Goal: Transaction & Acquisition: Purchase product/service

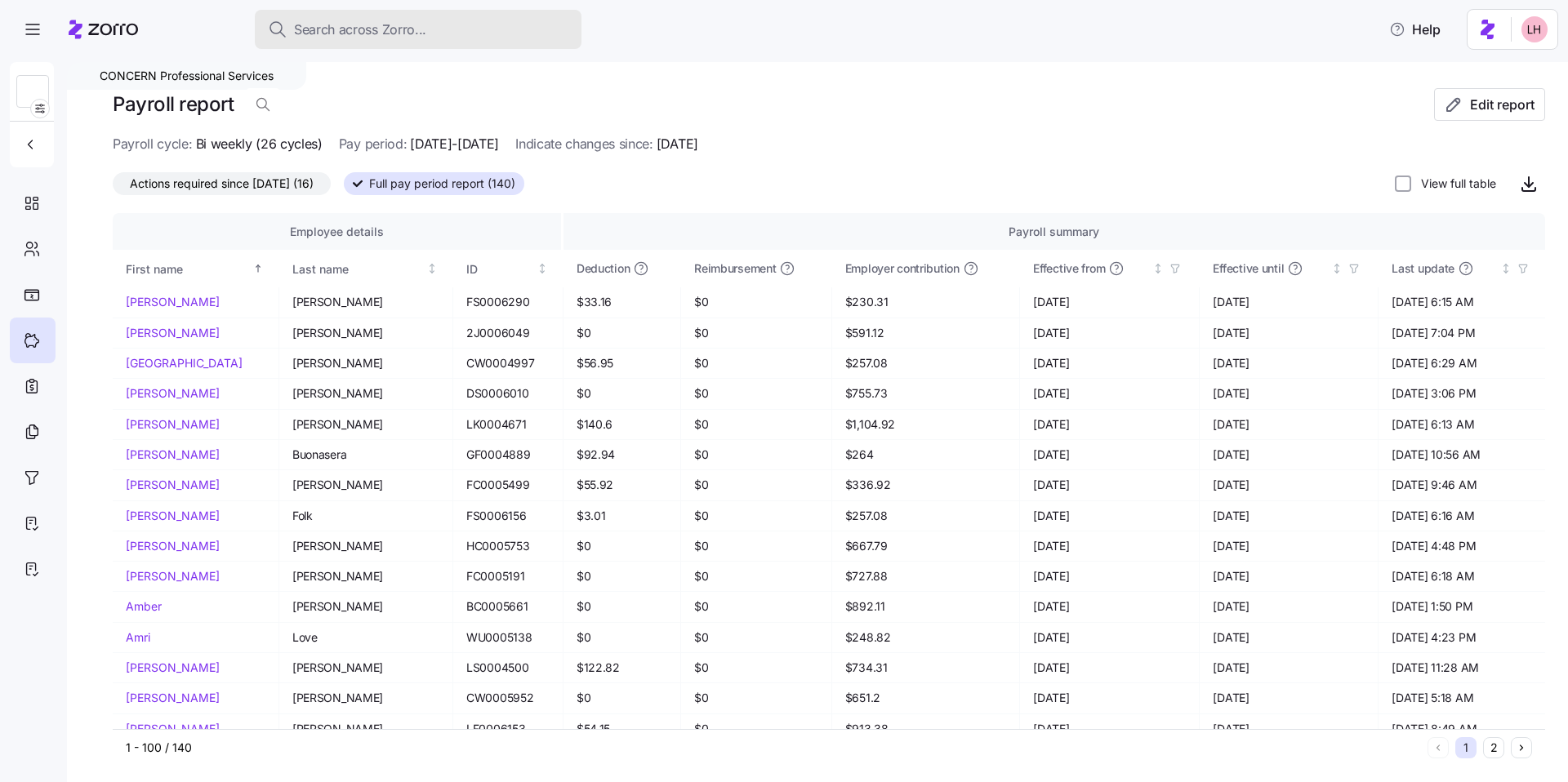
click at [452, 28] on div "Search across Zorro..." at bounding box center [418, 29] width 301 height 20
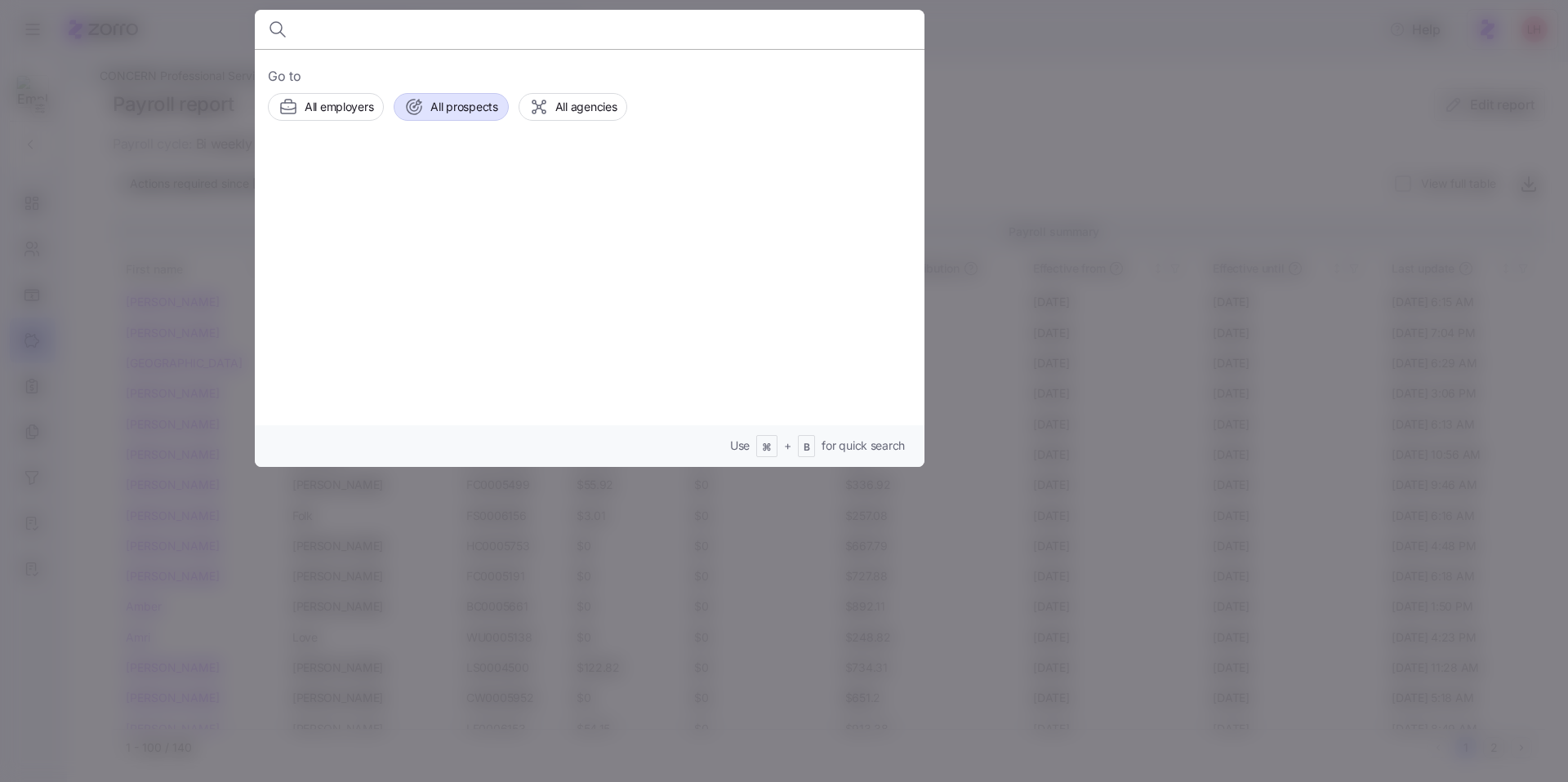
click at [447, 118] on button "All prospects" at bounding box center [450, 107] width 114 height 28
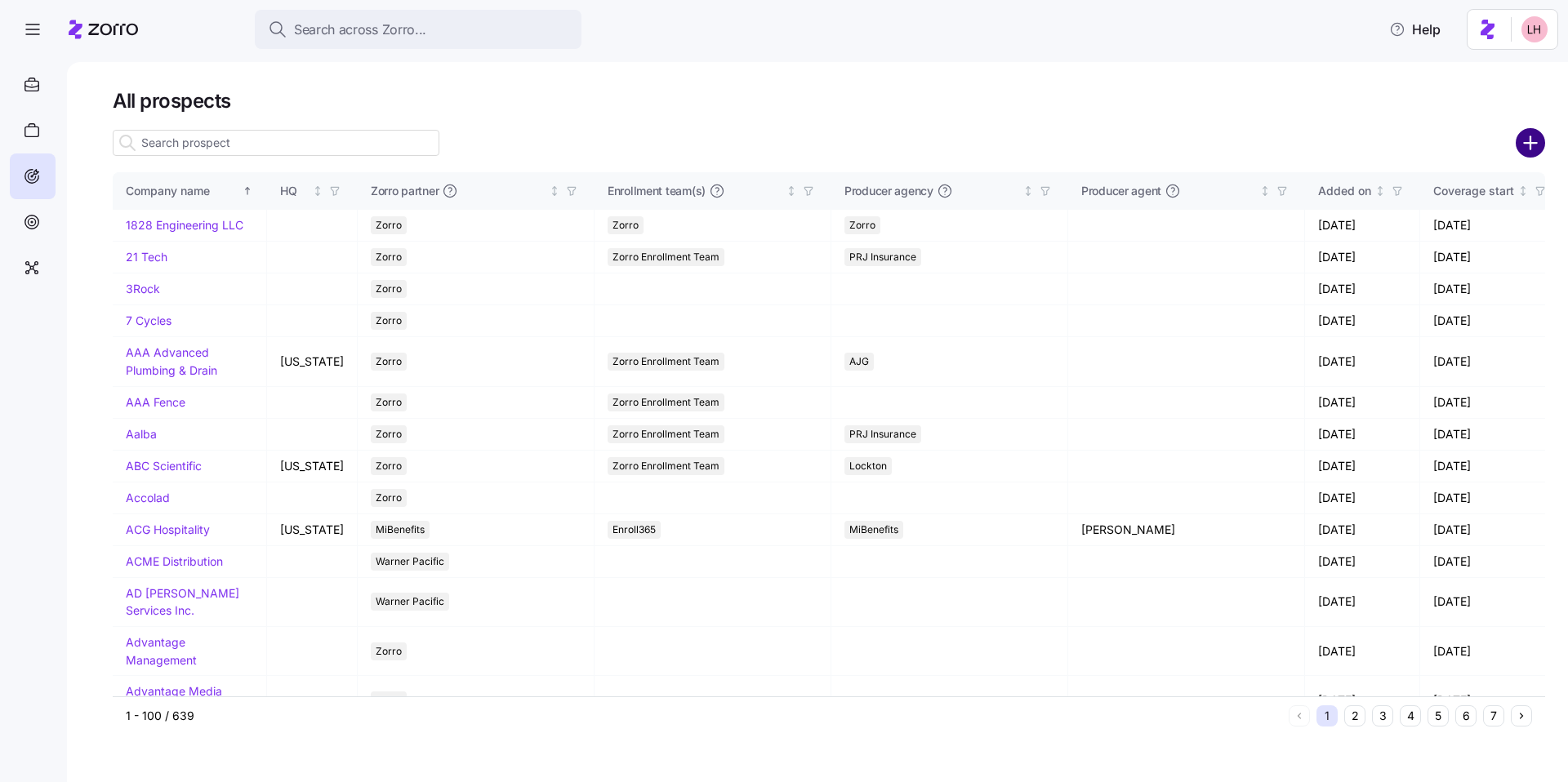
click at [1531, 145] on circle "add icon" at bounding box center [1531, 143] width 27 height 27
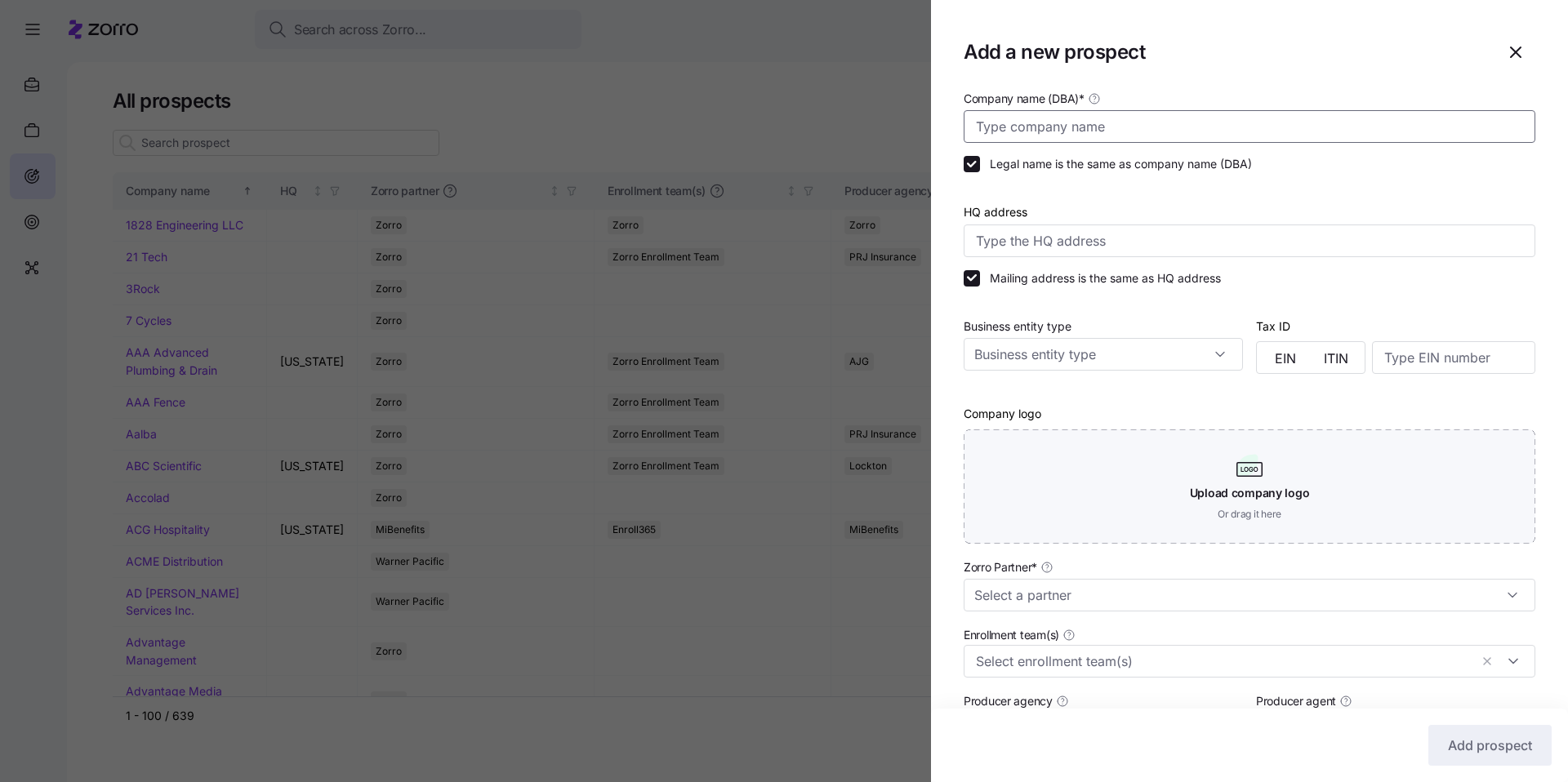
click at [1344, 137] on input "Company name (DBA) *" at bounding box center [1250, 126] width 572 height 32
type input "c"
type input "Capital Remodeling"
click at [1108, 591] on input "Zorro Partner *" at bounding box center [1250, 595] width 572 height 32
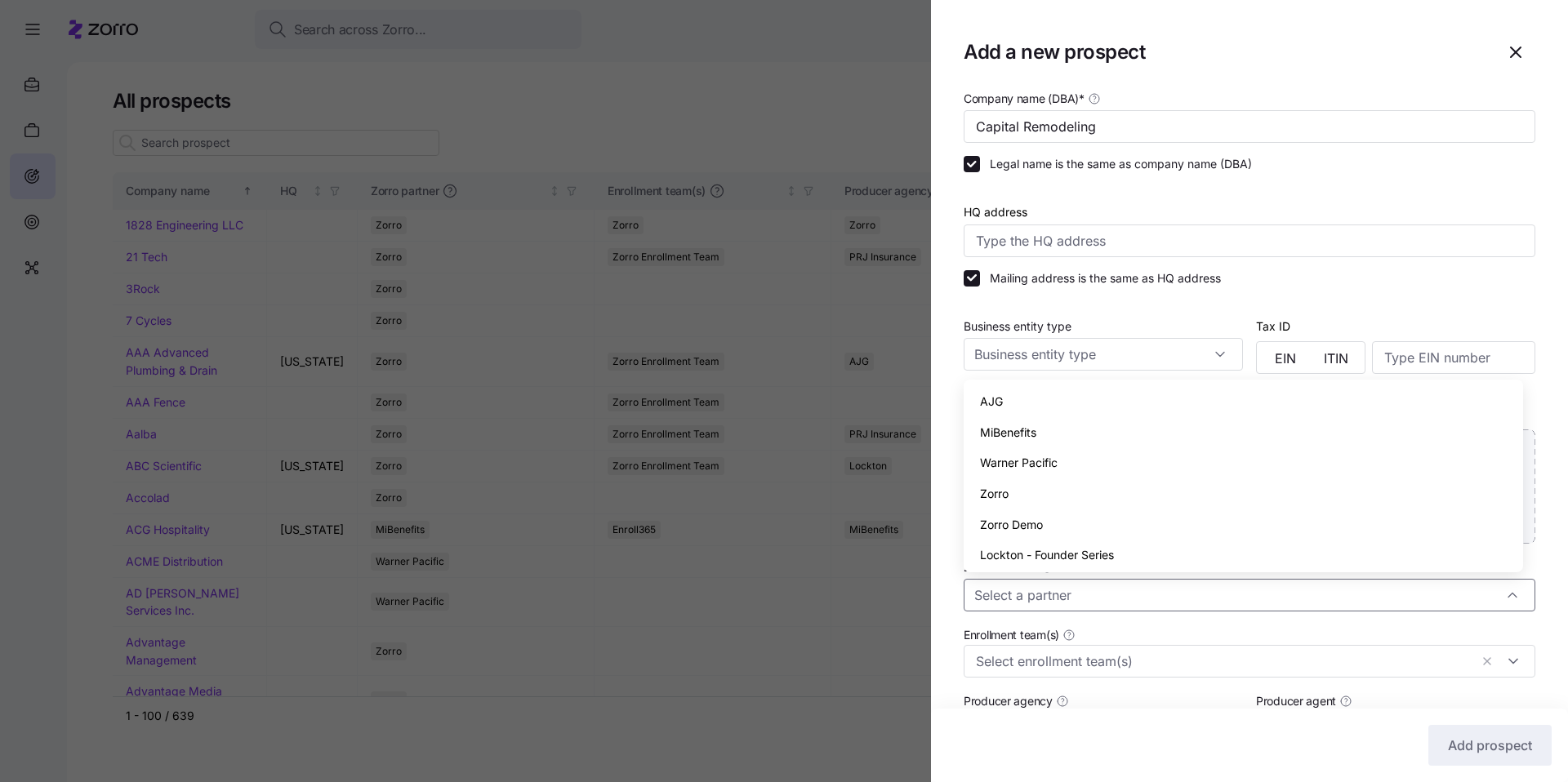
click at [1011, 501] on div "Zorro" at bounding box center [1244, 494] width 547 height 31
type input "Zorro"
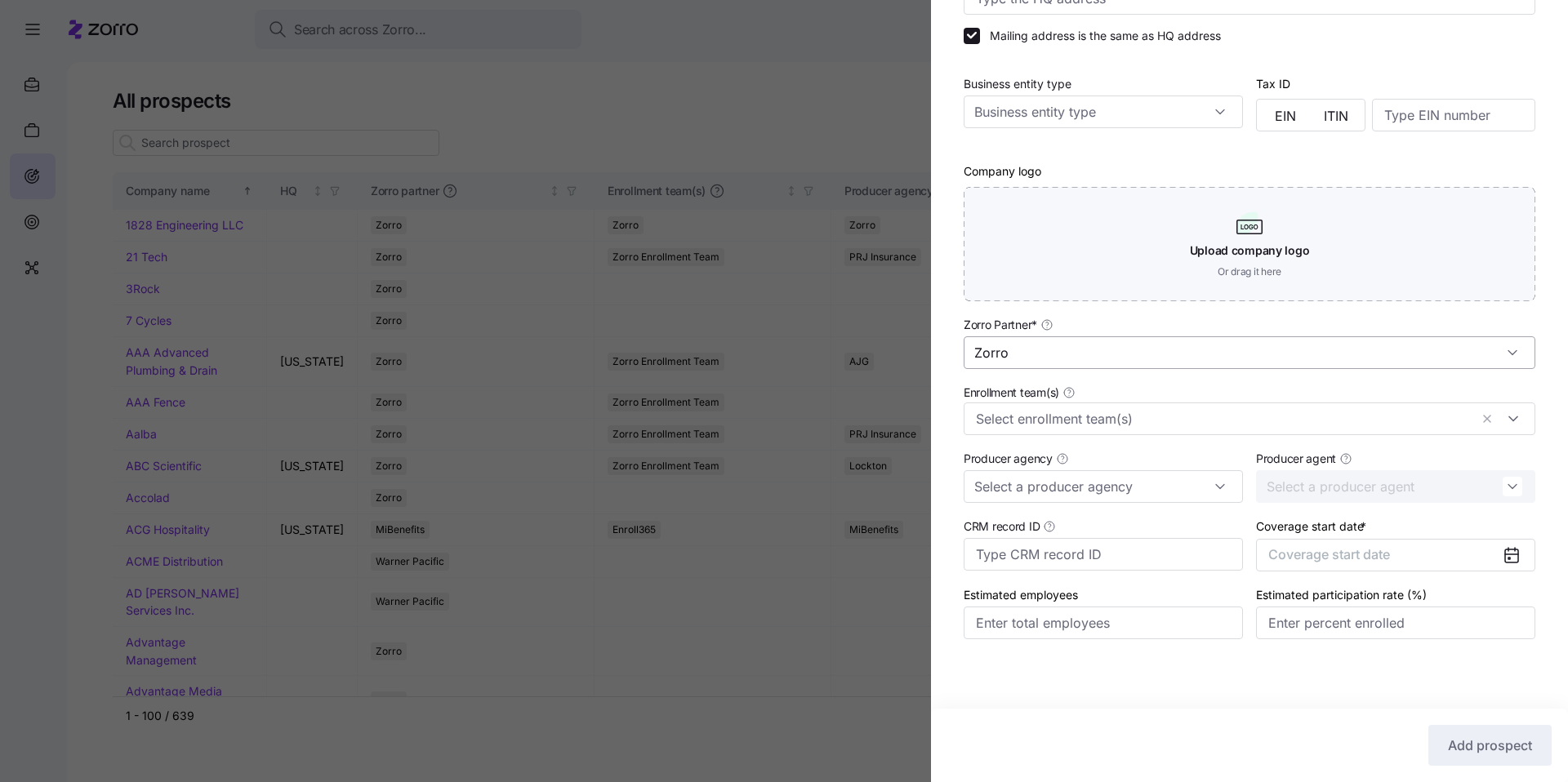
scroll to position [245, 0]
click at [1413, 546] on button "Coverage start date" at bounding box center [1395, 552] width 279 height 32
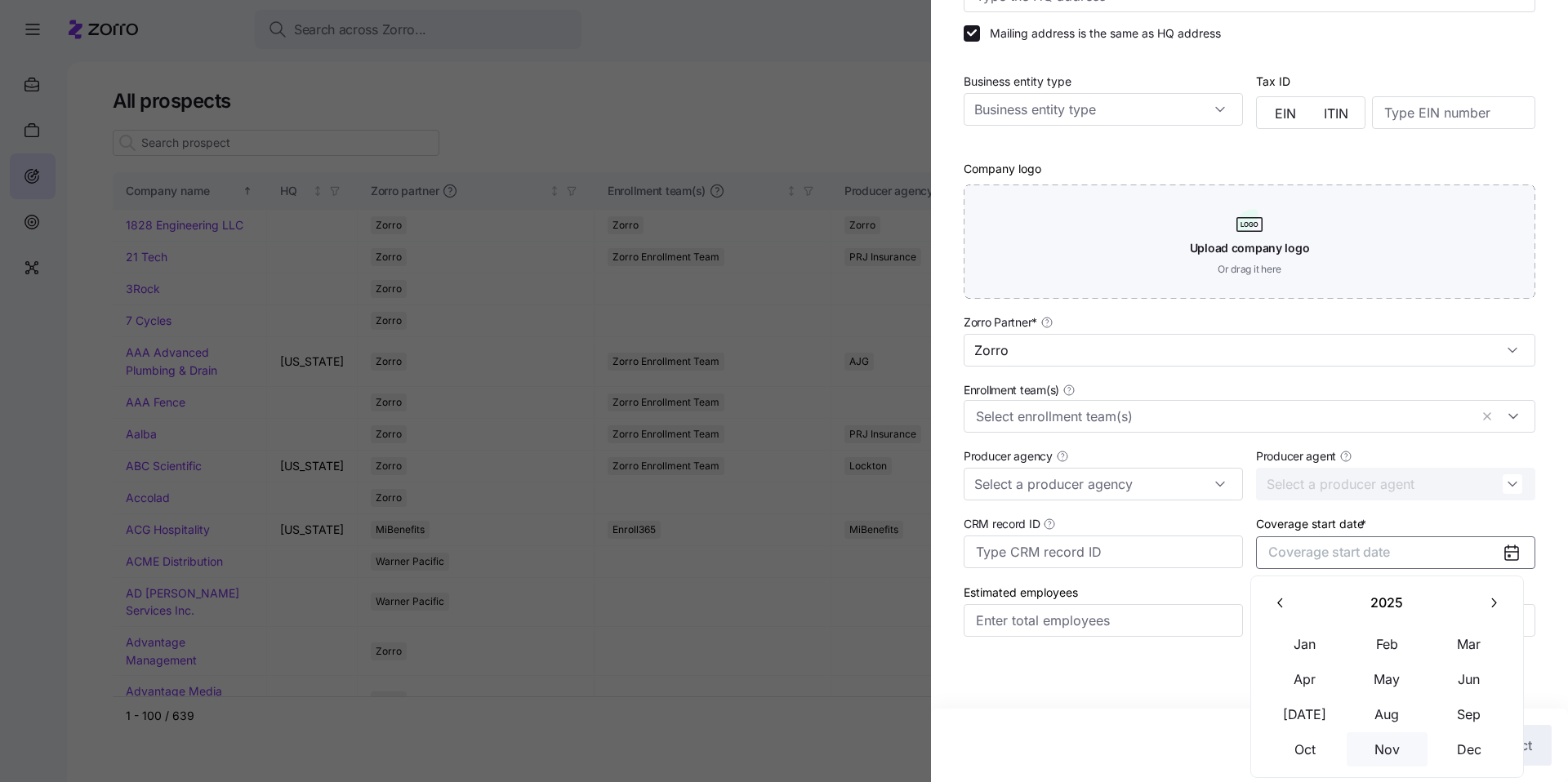
click at [1404, 745] on button "Nov" at bounding box center [1387, 749] width 82 height 34
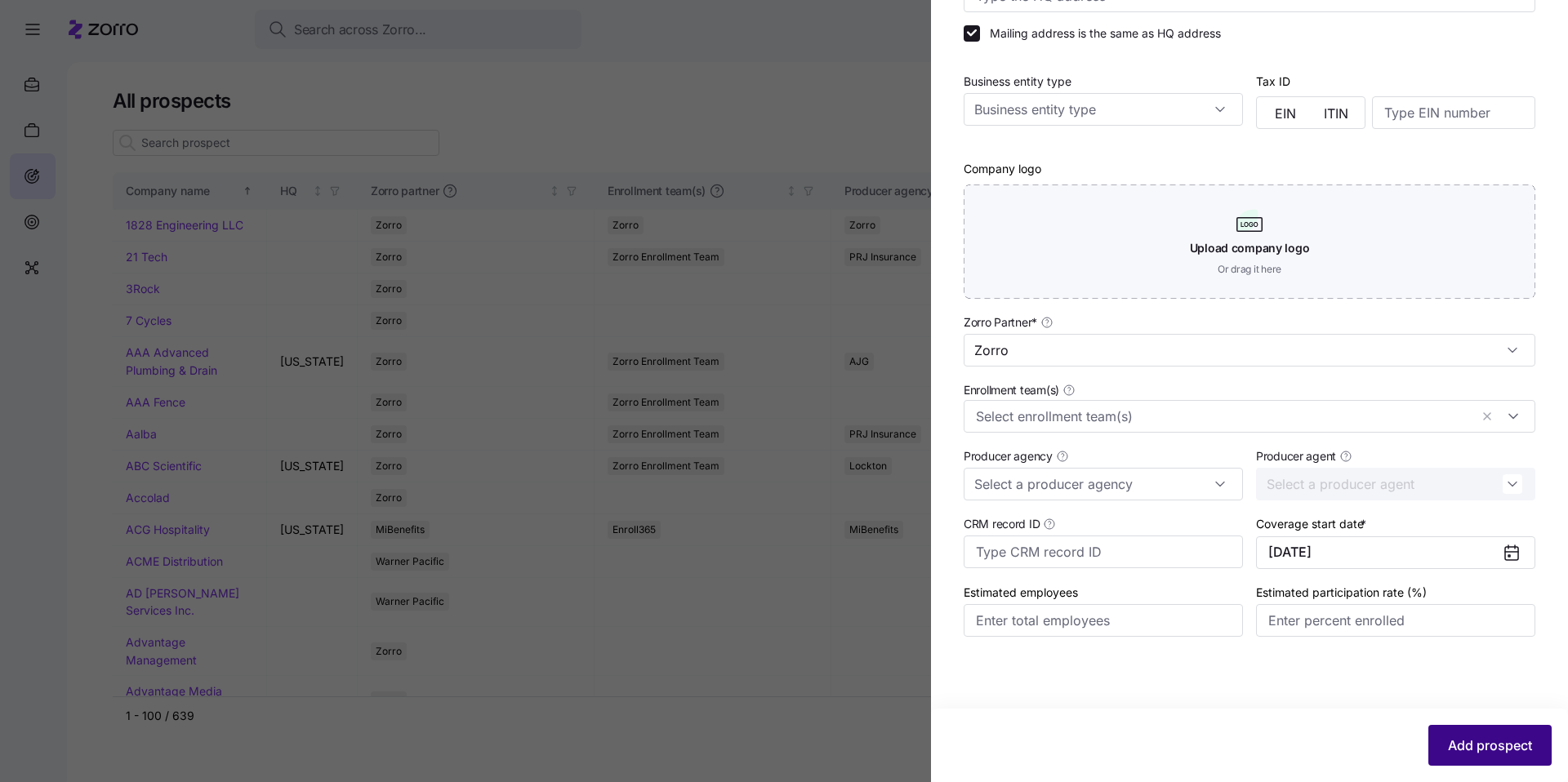
click at [1485, 740] on span "Add prospect" at bounding box center [1490, 745] width 84 height 19
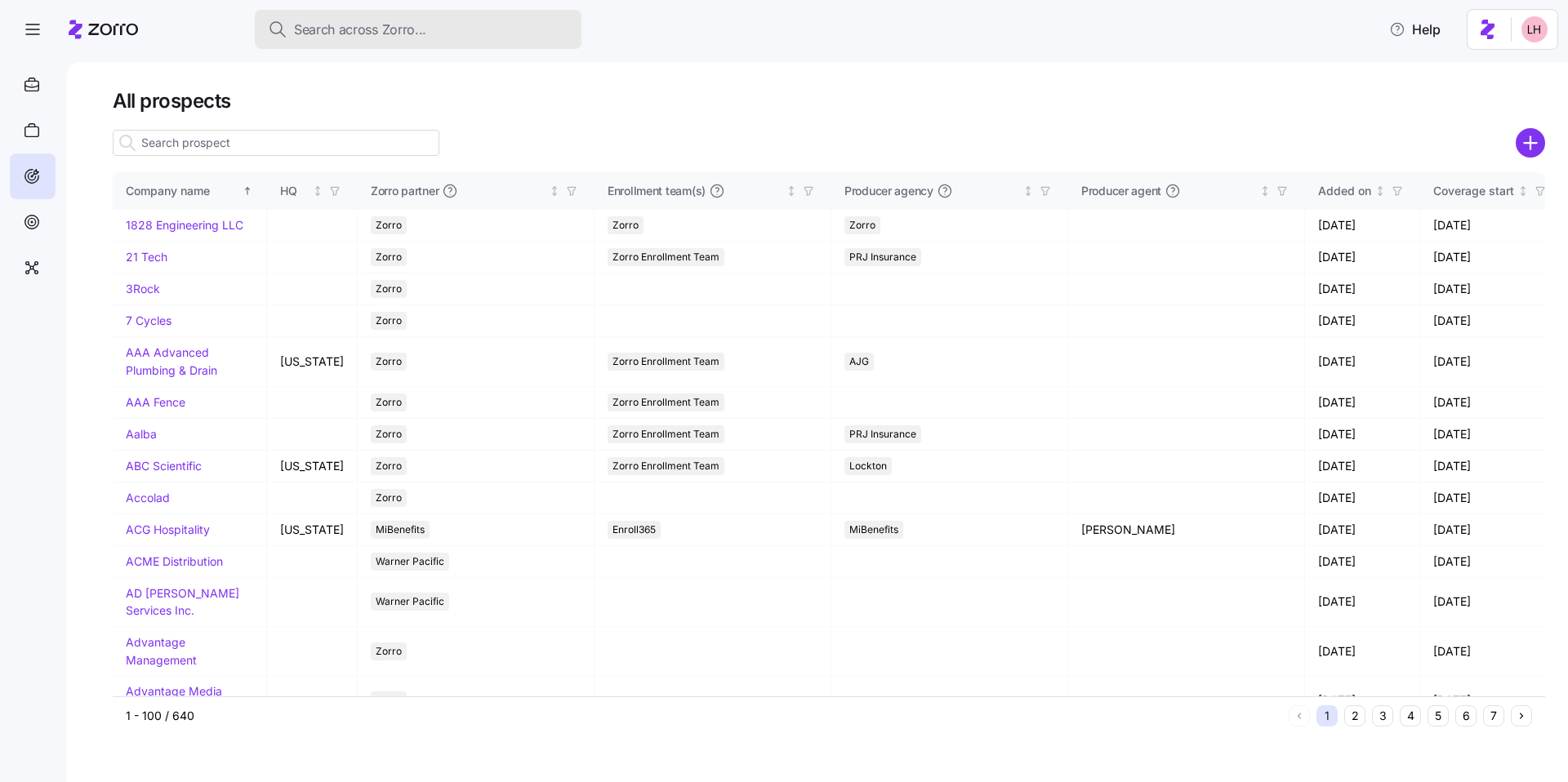
click at [378, 33] on span "Search across Zorro..." at bounding box center [360, 29] width 133 height 20
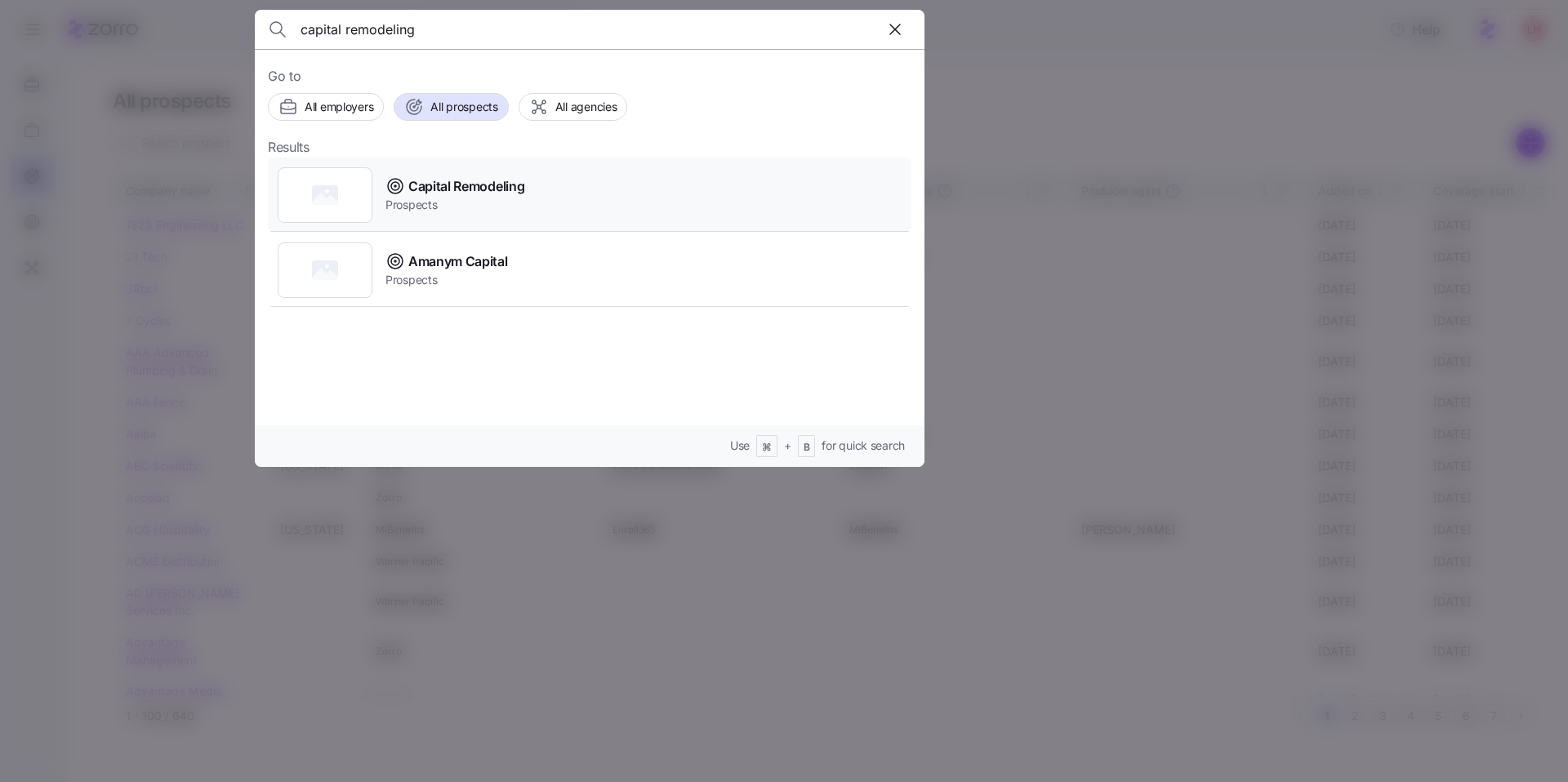
type input "capital remodeling"
click at [529, 207] on div "Capital Remodeling Prospects" at bounding box center [590, 195] width 644 height 75
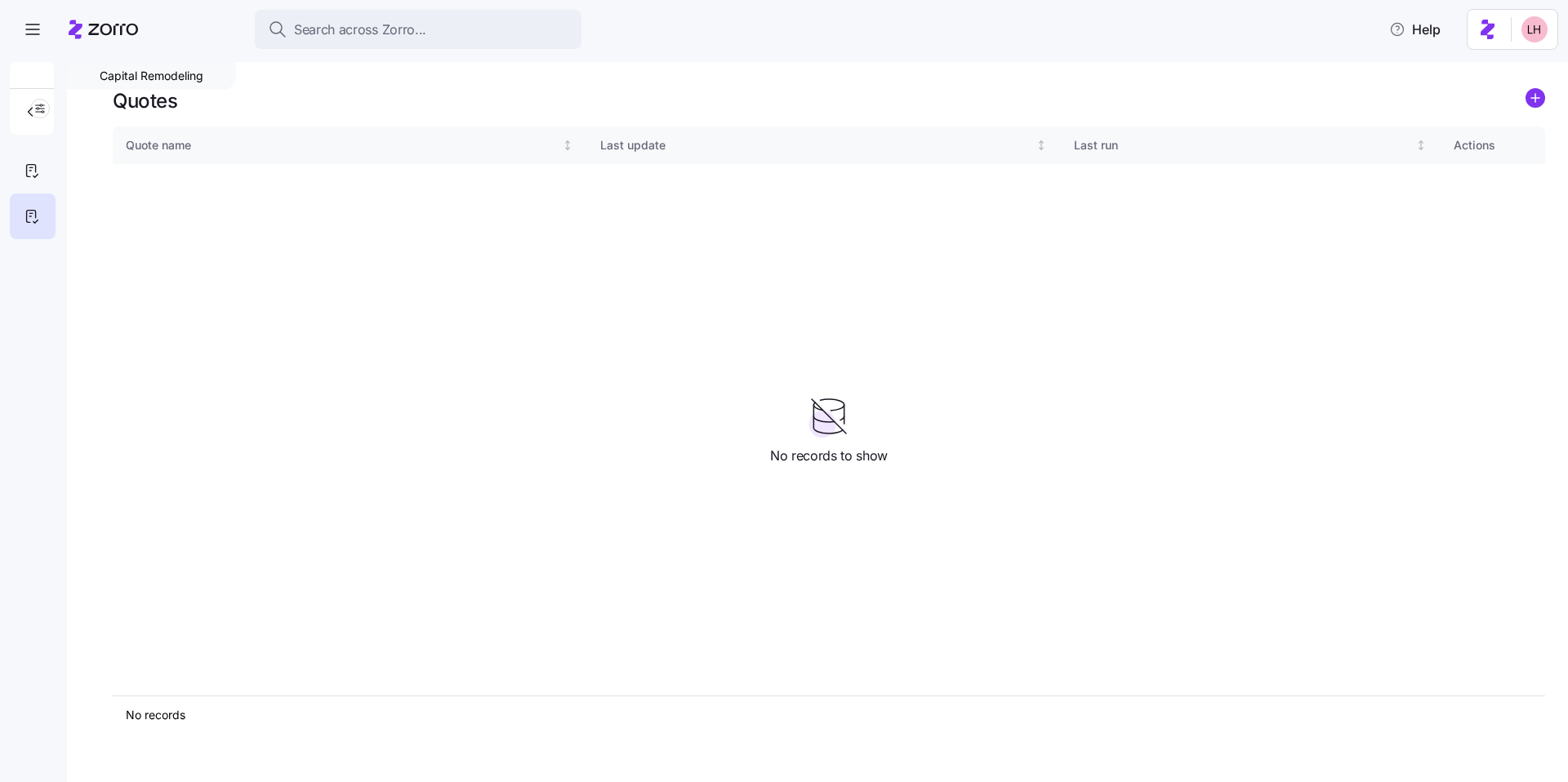
click at [1537, 98] on icon "add icon" at bounding box center [1535, 98] width 8 height 0
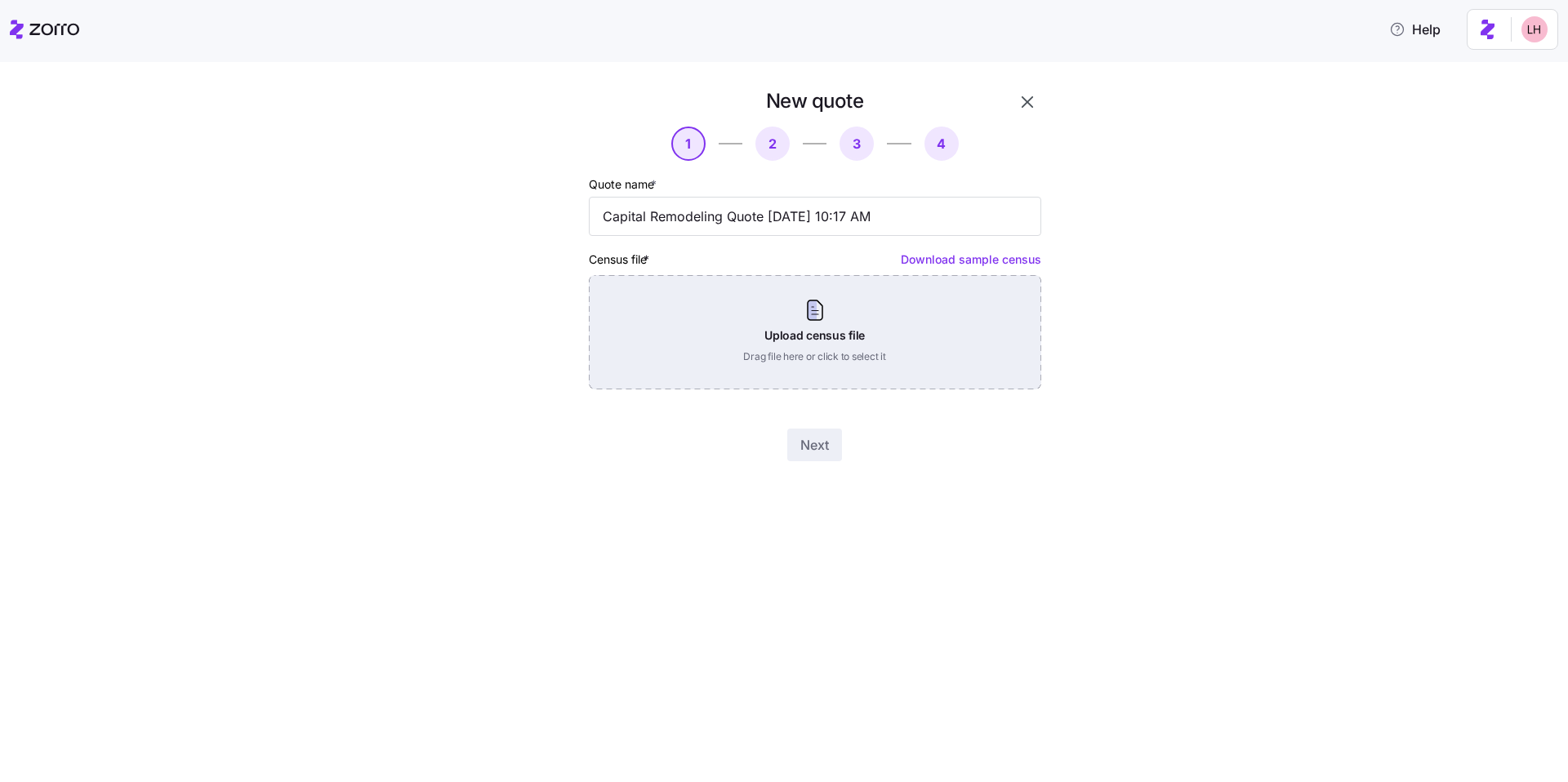
click at [888, 338] on div "Upload census file Drag file here or click to select it" at bounding box center [815, 332] width 453 height 114
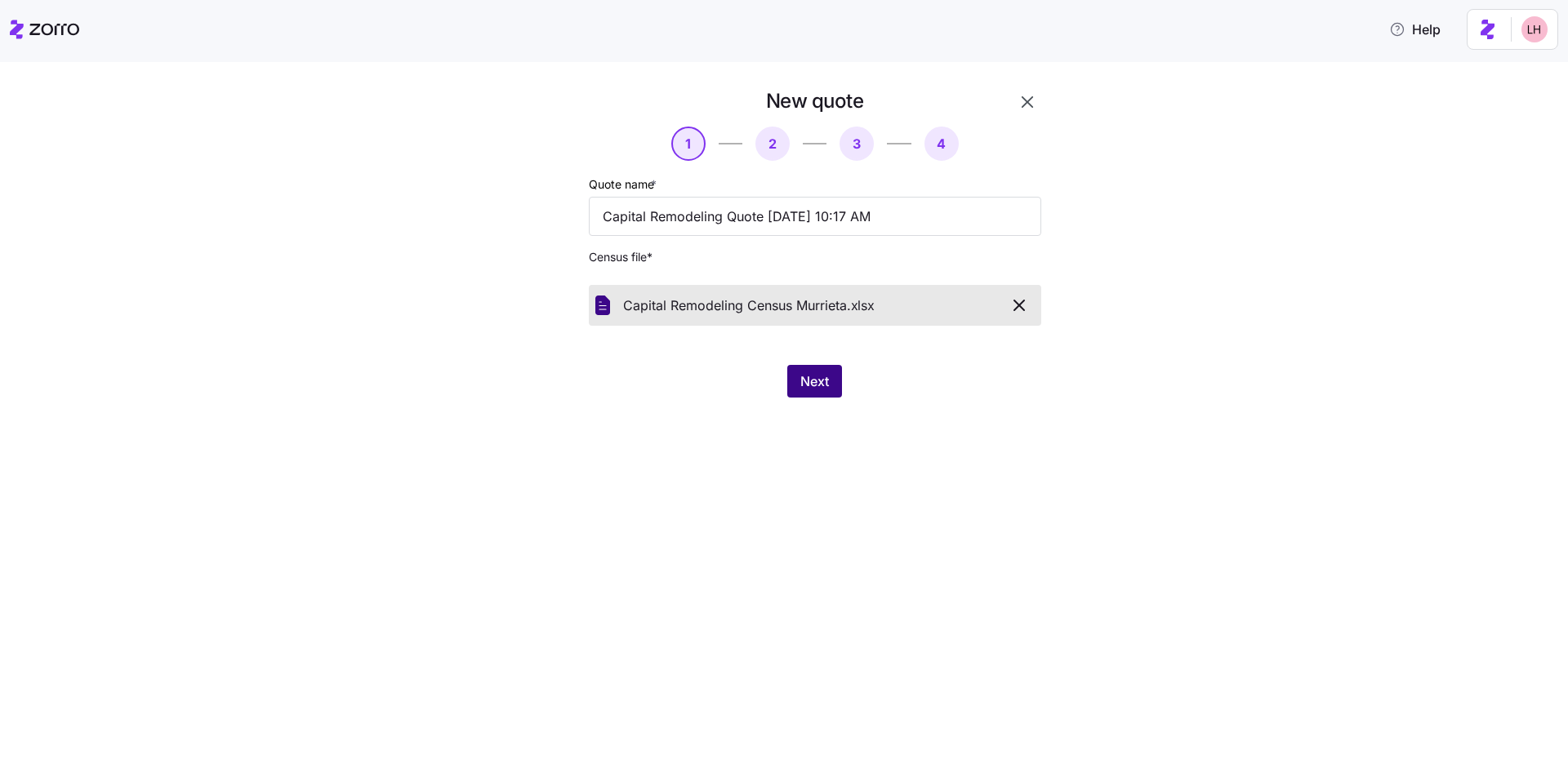
click at [810, 375] on span "Next" at bounding box center [815, 381] width 29 height 19
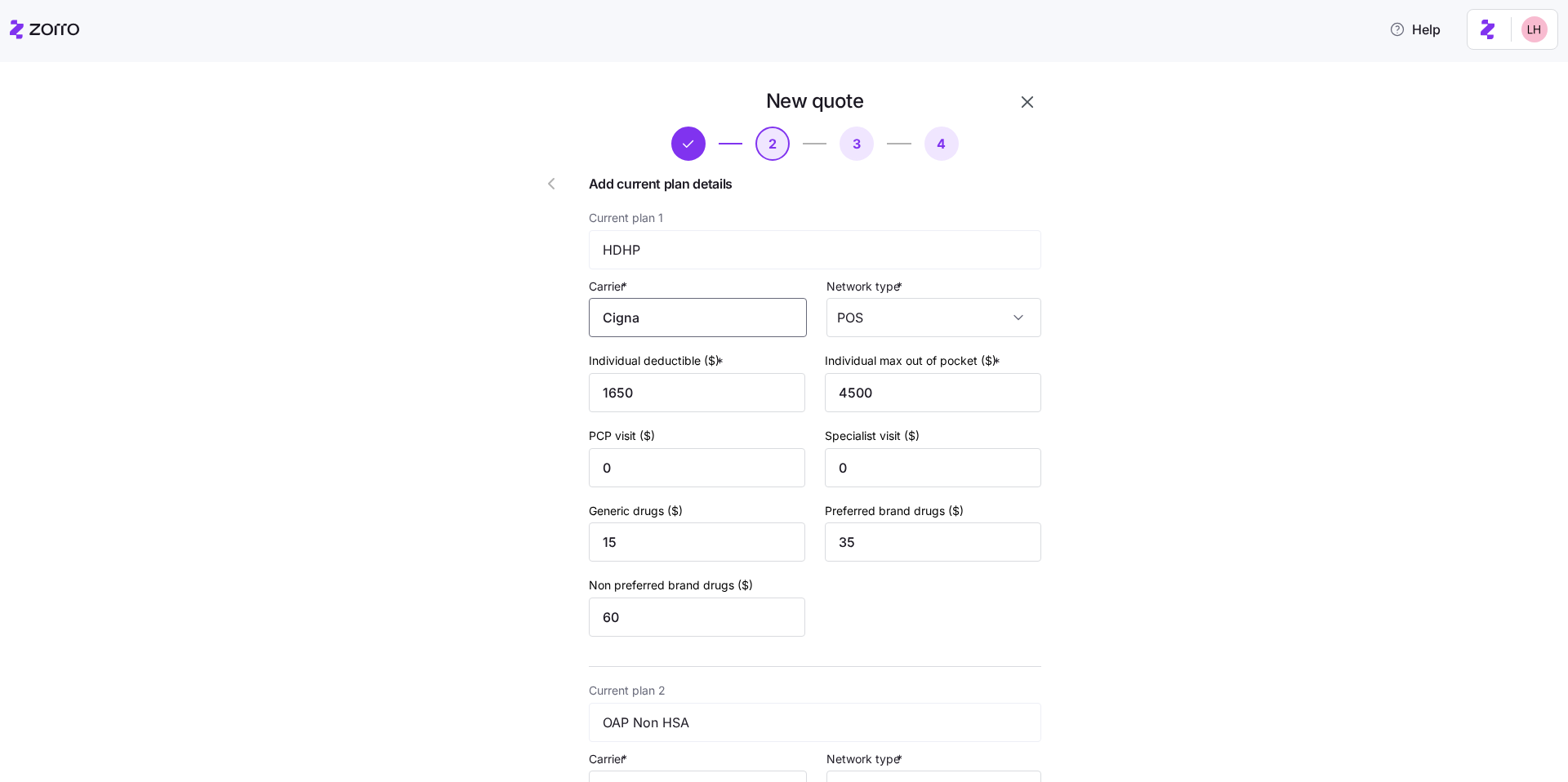
click at [701, 306] on input "Cigna" at bounding box center [698, 317] width 218 height 39
click at [680, 367] on div "Cigna" at bounding box center [695, 366] width 204 height 37
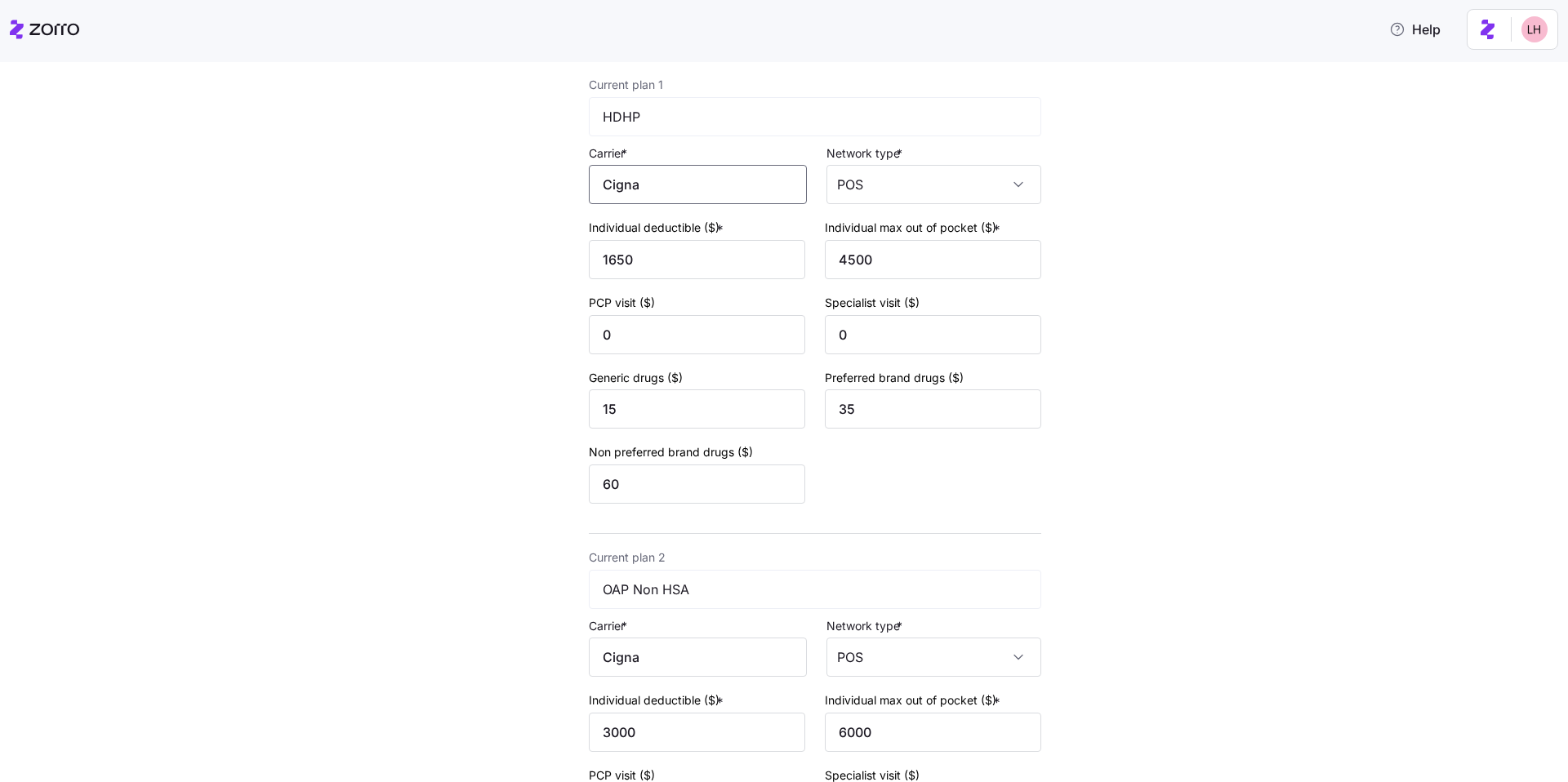
scroll to position [164, 0]
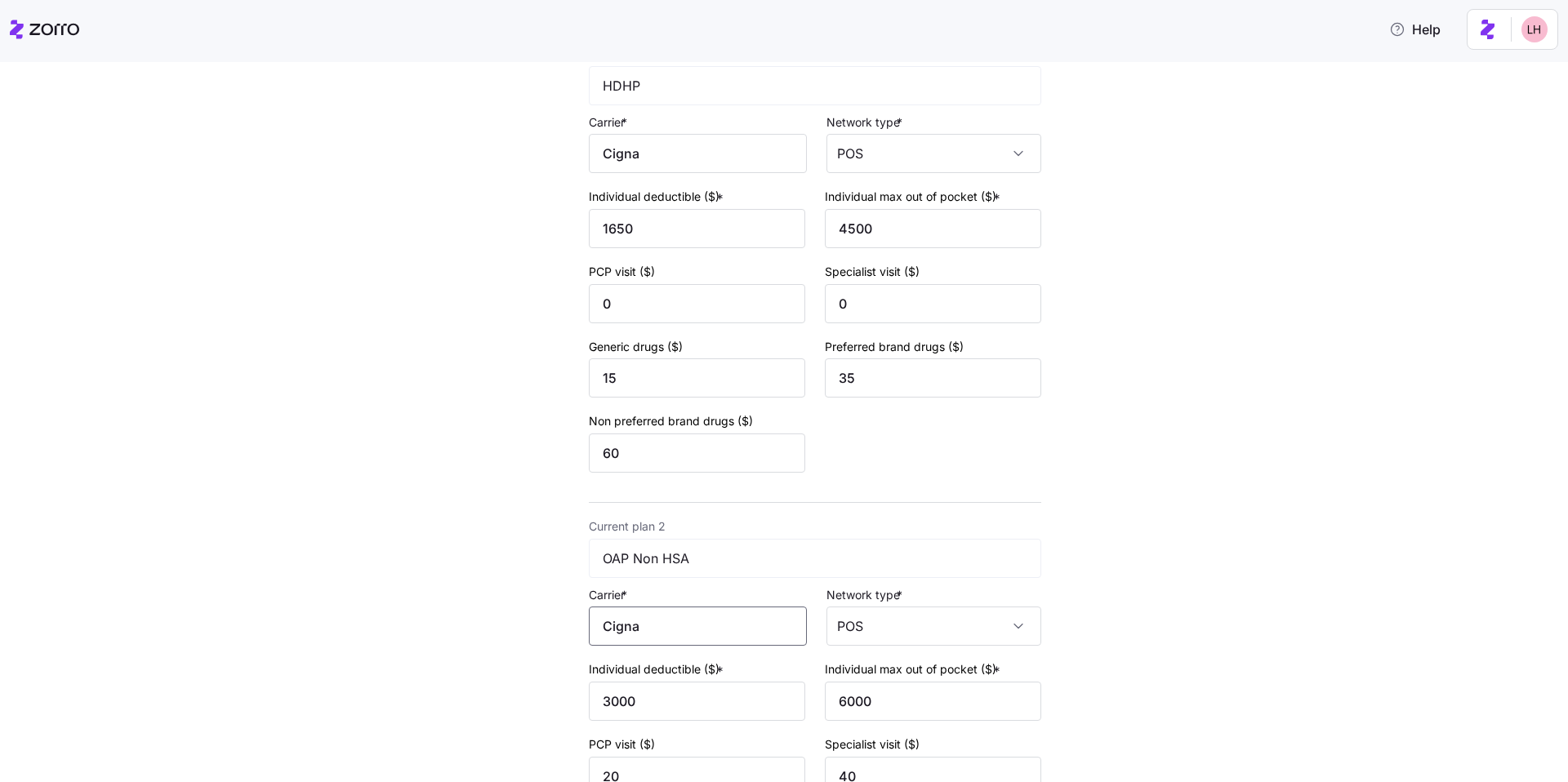
click at [685, 616] on input "Cigna" at bounding box center [698, 626] width 218 height 39
click at [674, 676] on div "Cigna" at bounding box center [695, 675] width 204 height 37
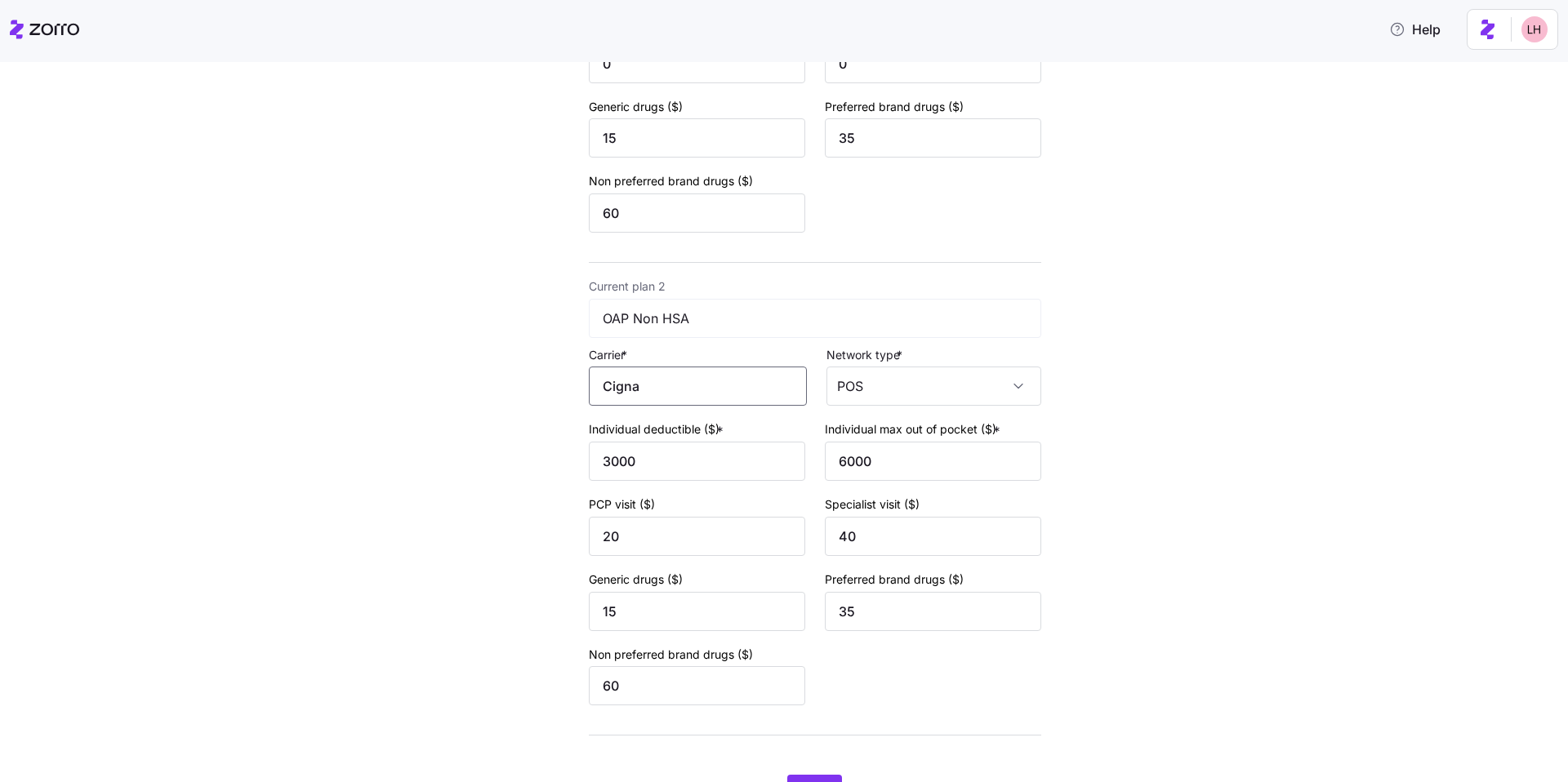
scroll to position [488, 0]
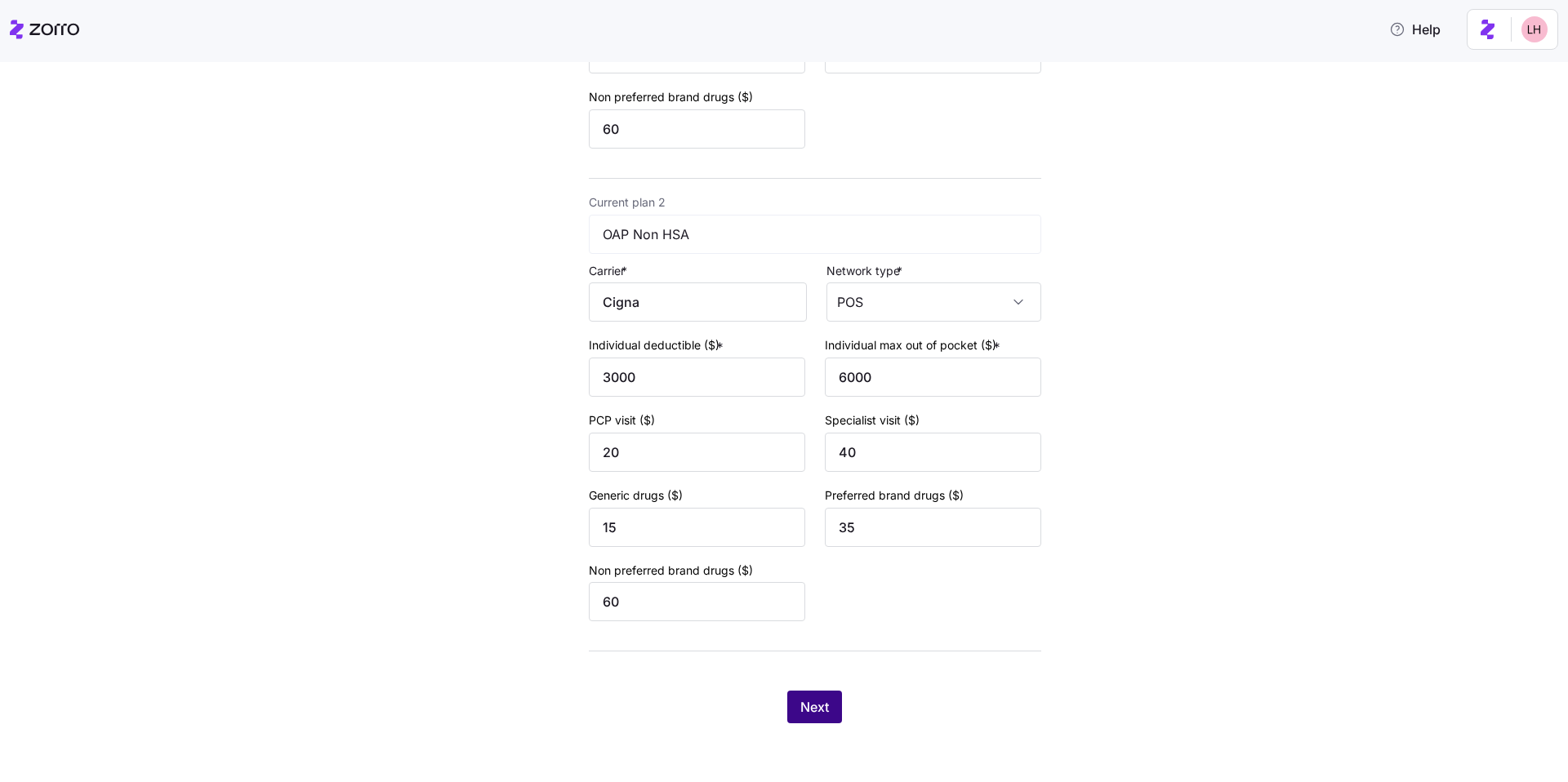
click at [829, 713] on button "Next" at bounding box center [815, 706] width 55 height 32
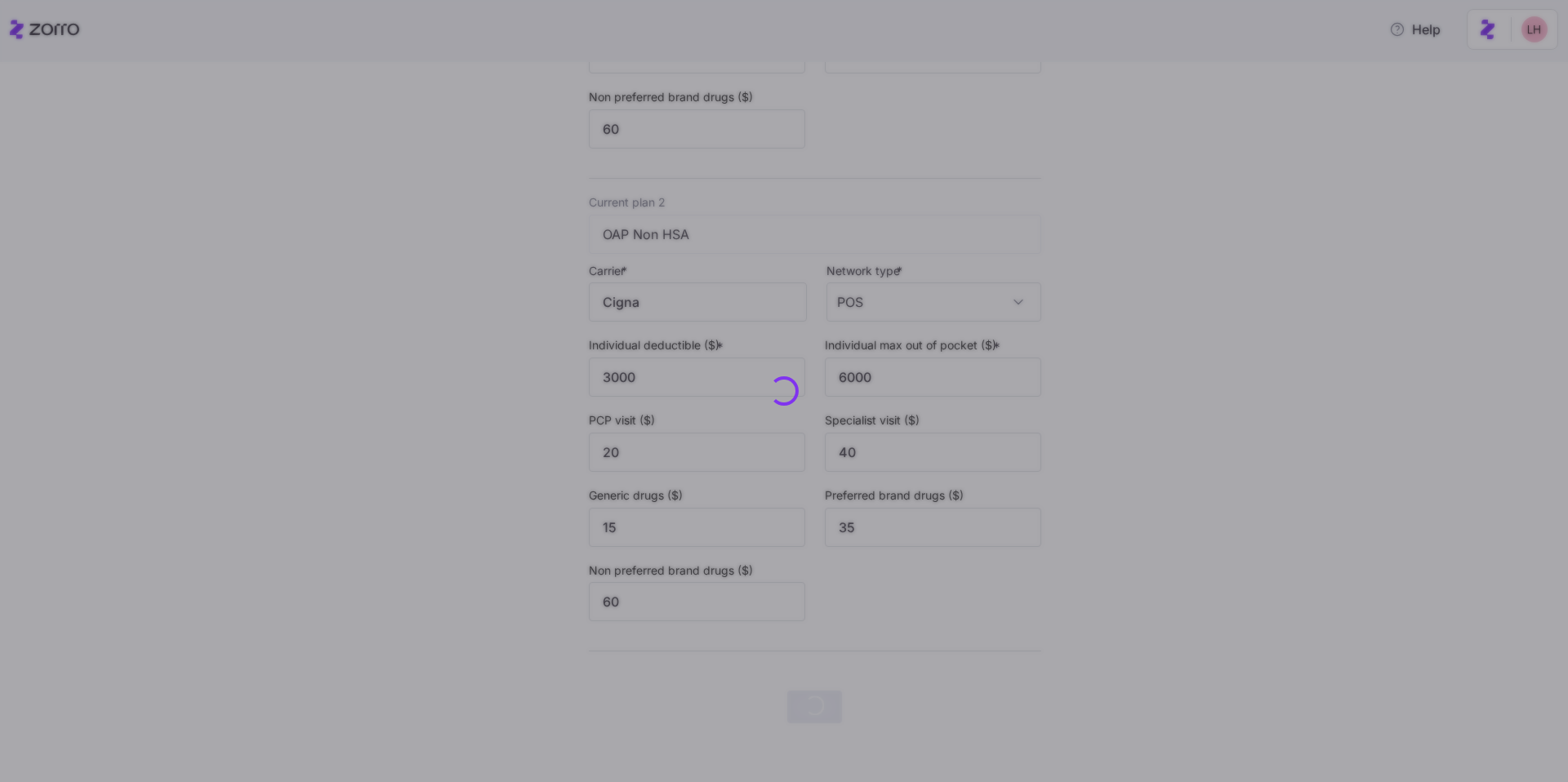
scroll to position [0, 0]
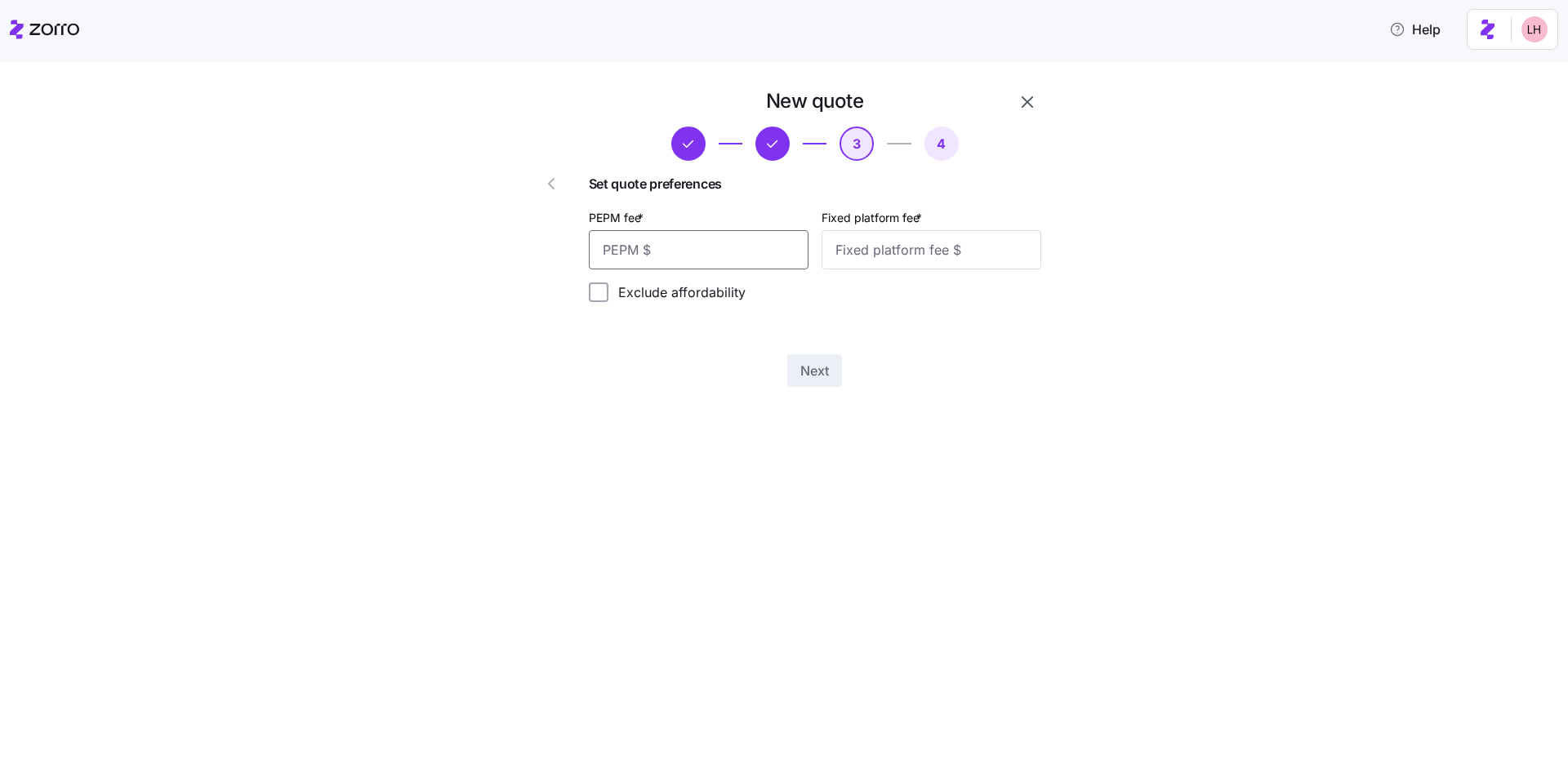
click at [766, 252] on input "PEPM fee *" at bounding box center [699, 249] width 220 height 39
type input "50"
type input "100"
click at [831, 358] on button "Next" at bounding box center [815, 370] width 55 height 32
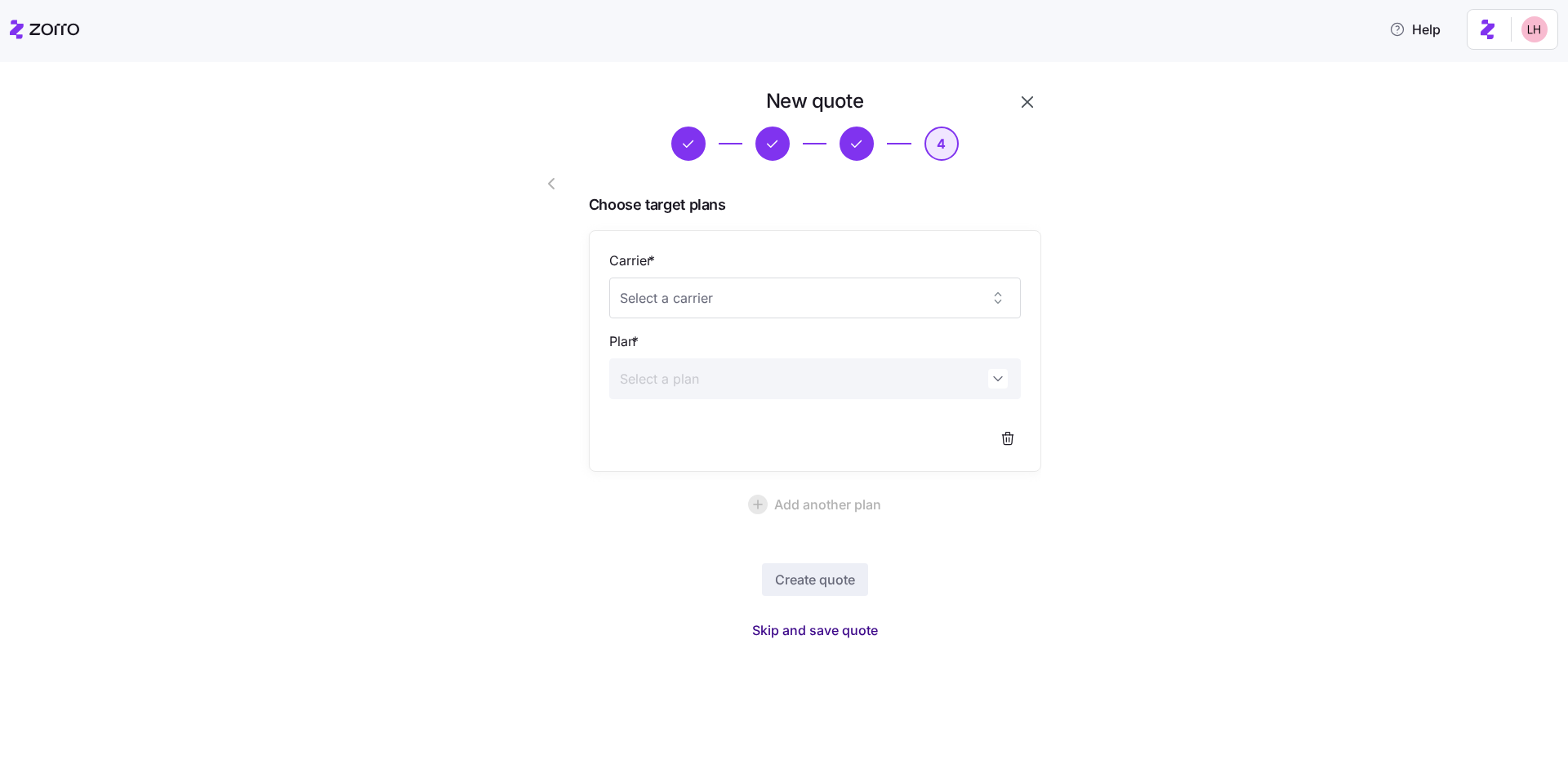
click at [838, 622] on span "Skip and save quote" at bounding box center [815, 630] width 126 height 19
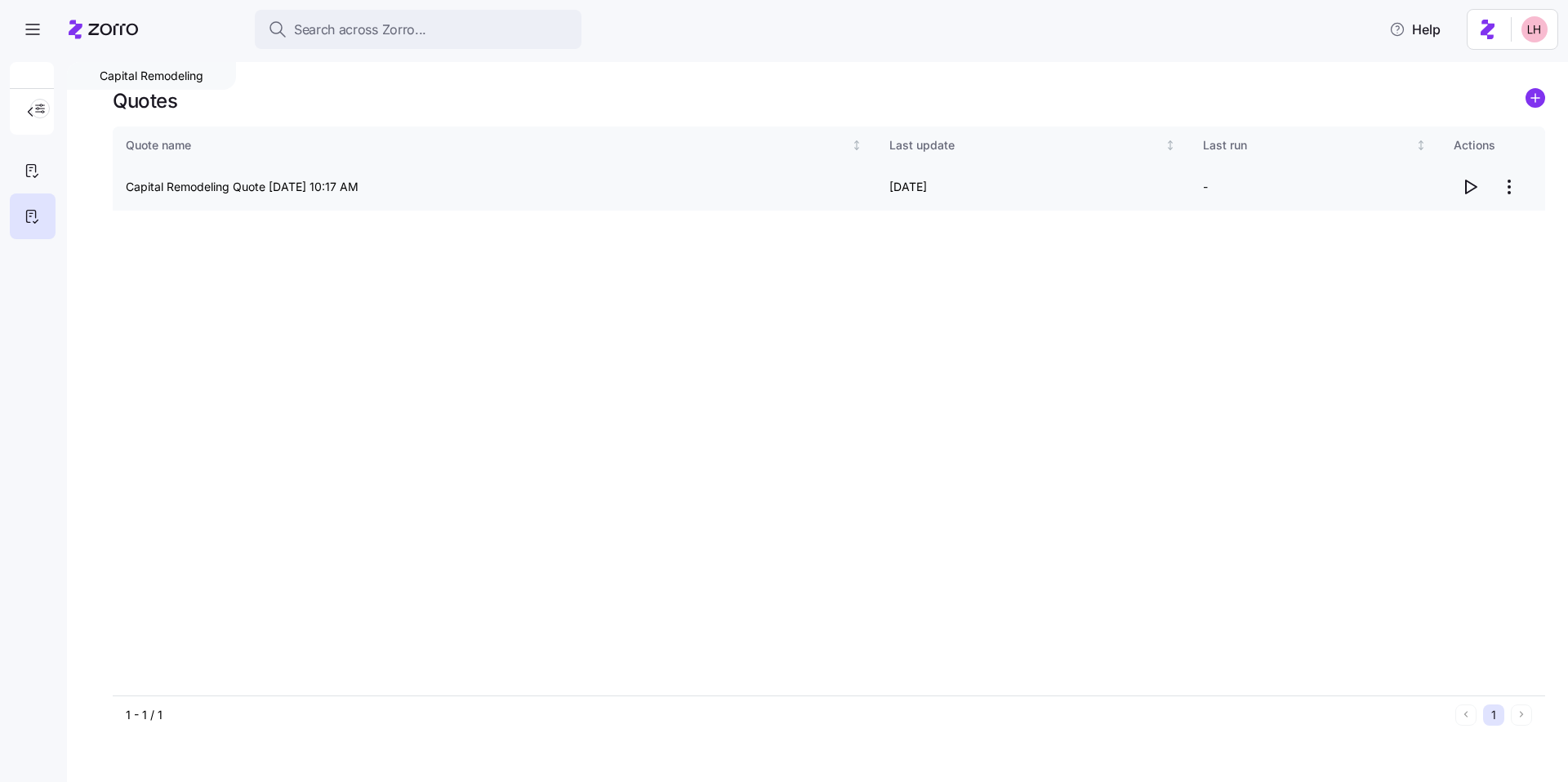
click at [1473, 187] on icon "button" at bounding box center [1470, 187] width 19 height 19
click at [419, 26] on span "Search across Zorro..." at bounding box center [360, 29] width 133 height 20
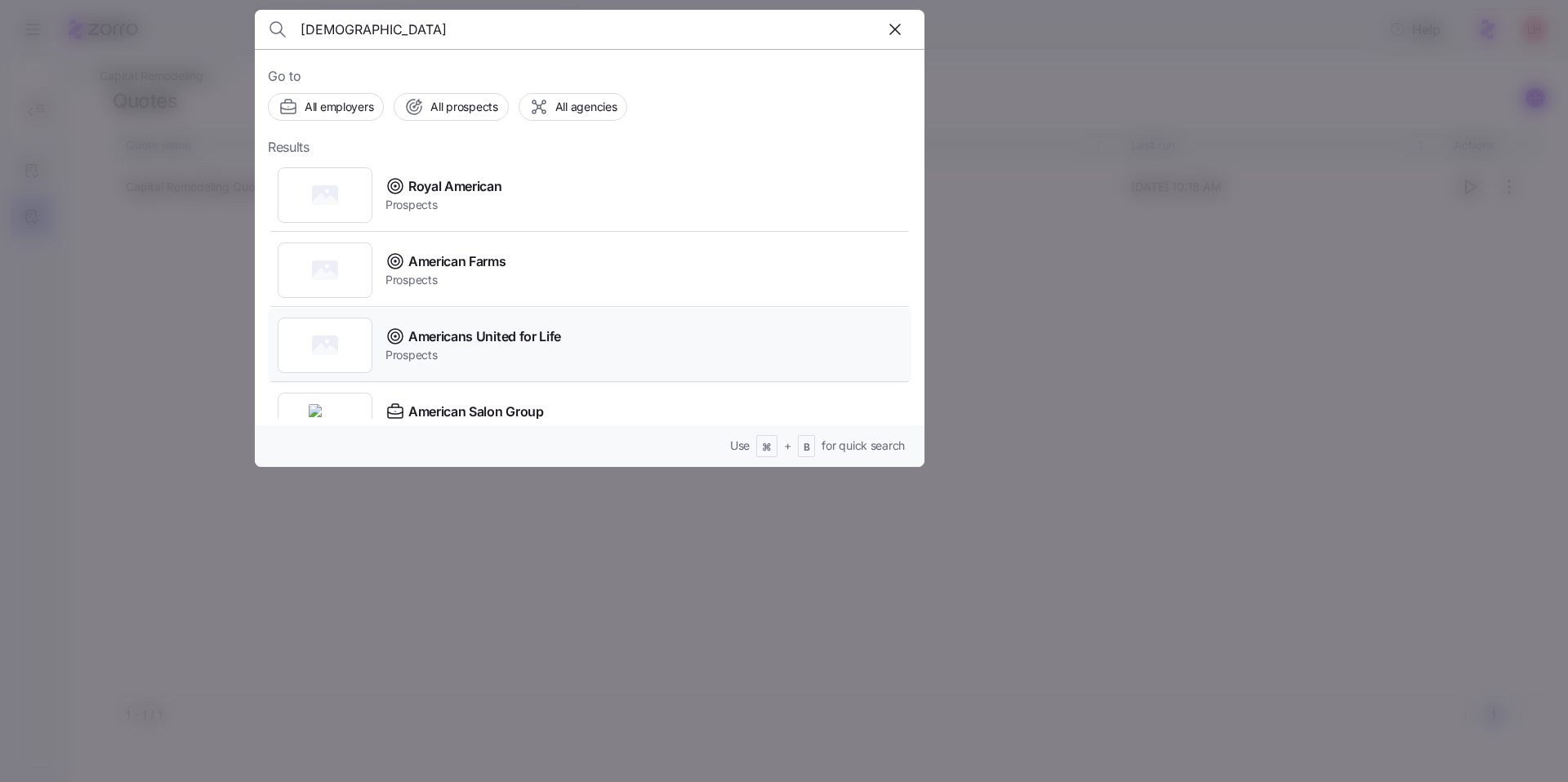
type input "americans"
click at [493, 350] on span "Prospects" at bounding box center [473, 355] width 175 height 17
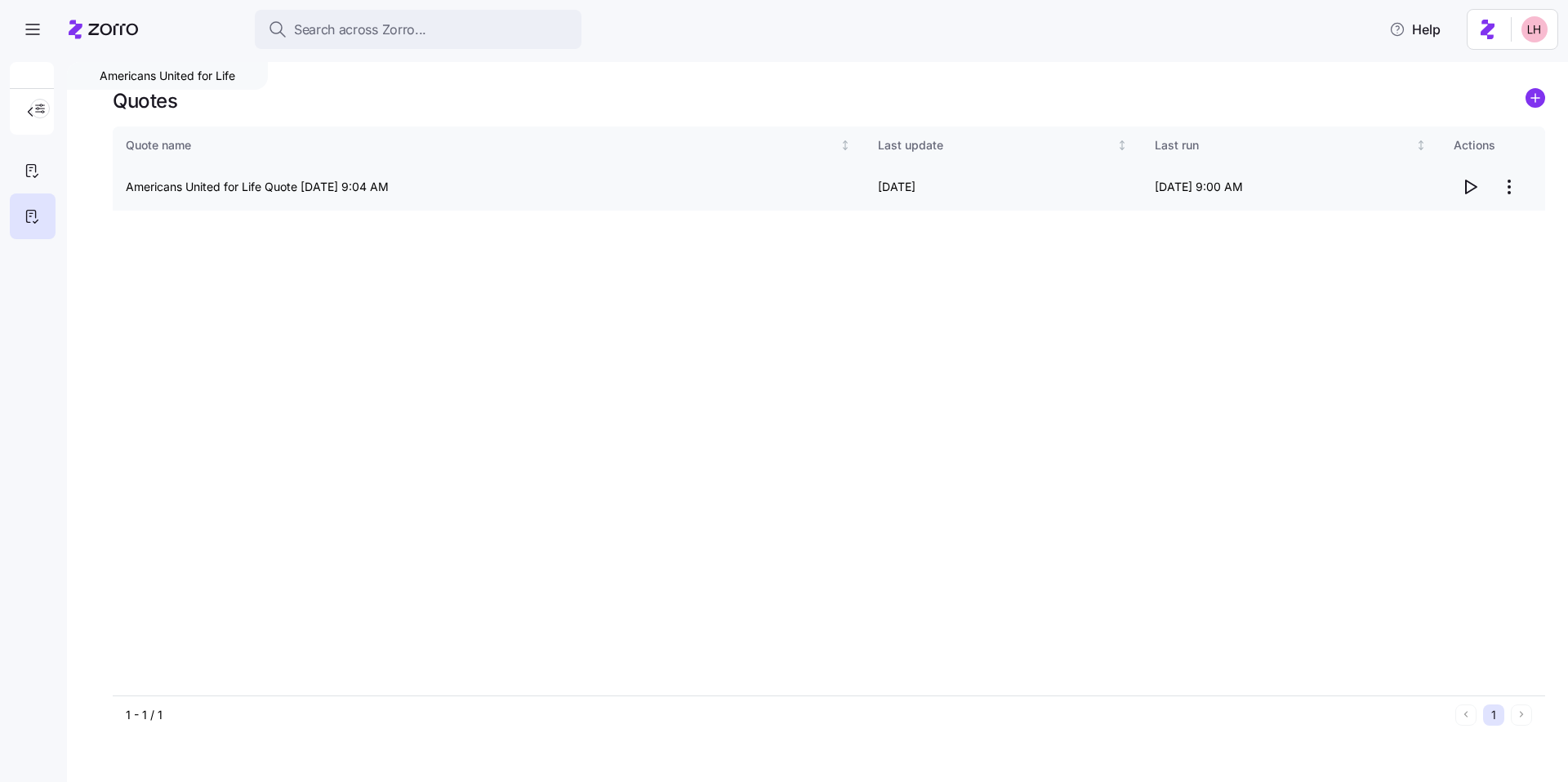
click at [1469, 187] on icon "button" at bounding box center [1470, 187] width 19 height 19
click at [443, 32] on div "Search across Zorro..." at bounding box center [418, 29] width 301 height 20
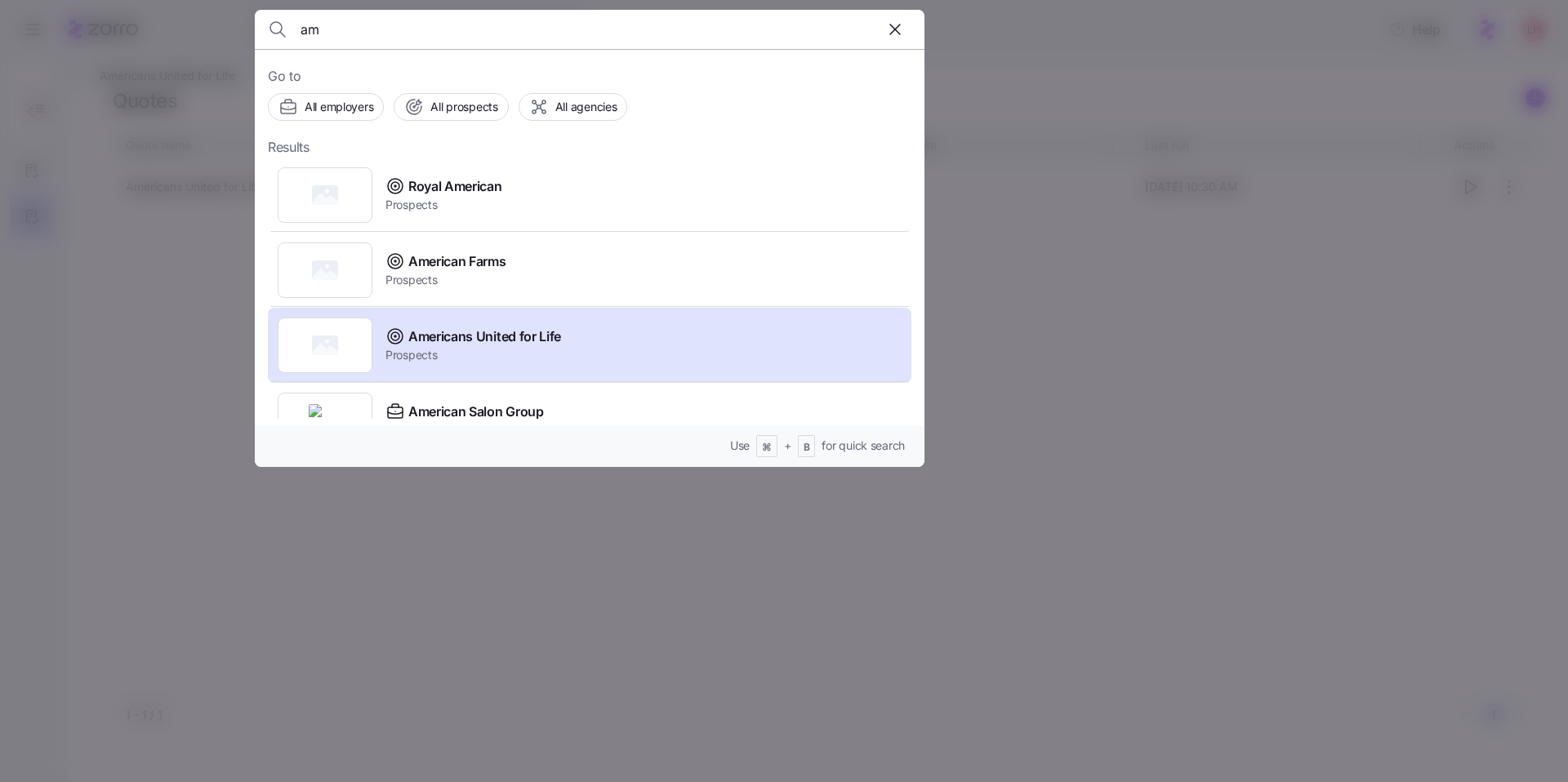
type input "a"
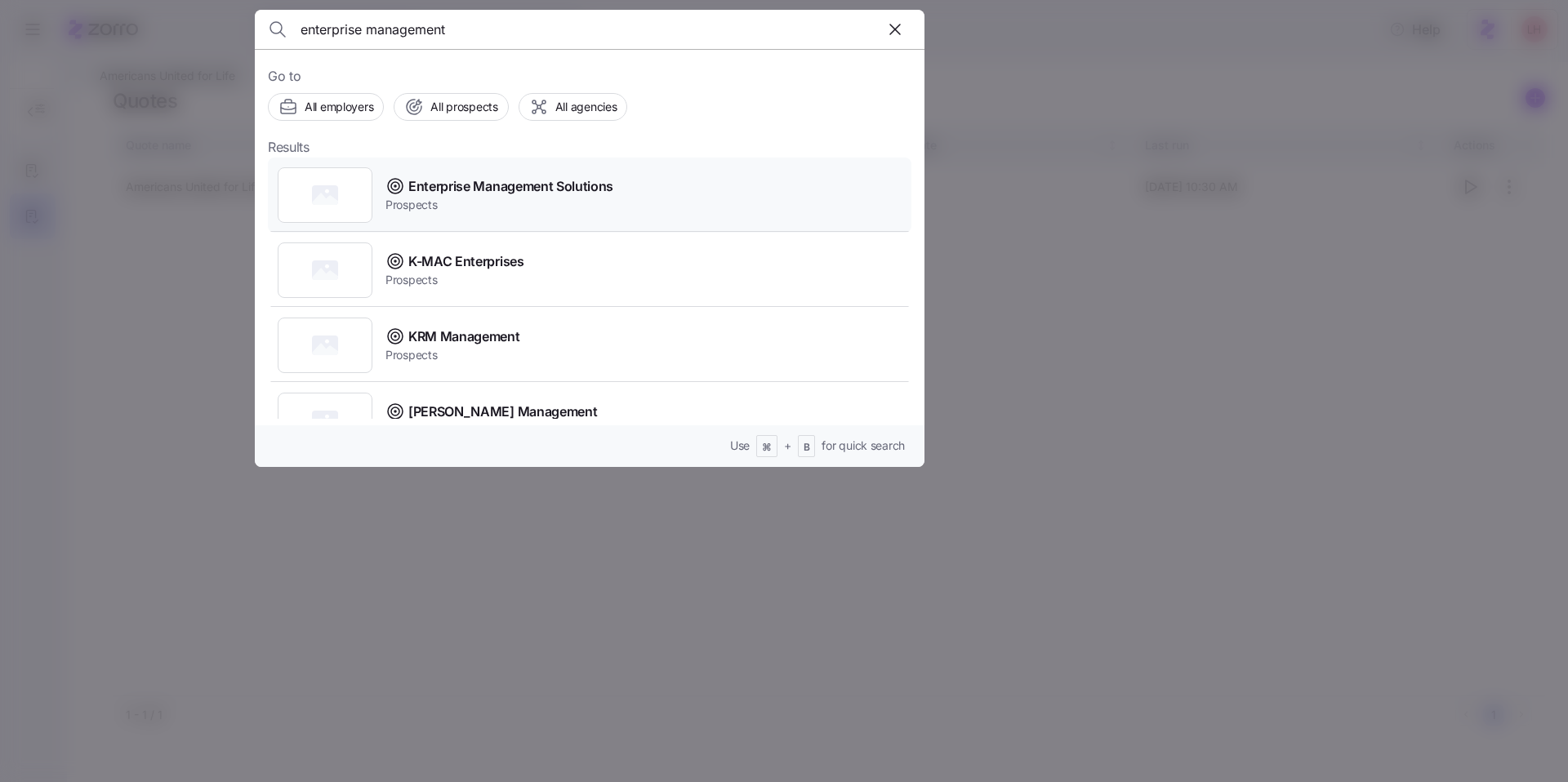
type input "enterprise management"
click at [585, 187] on span "Enterprise Management Solutions" at bounding box center [510, 186] width 205 height 20
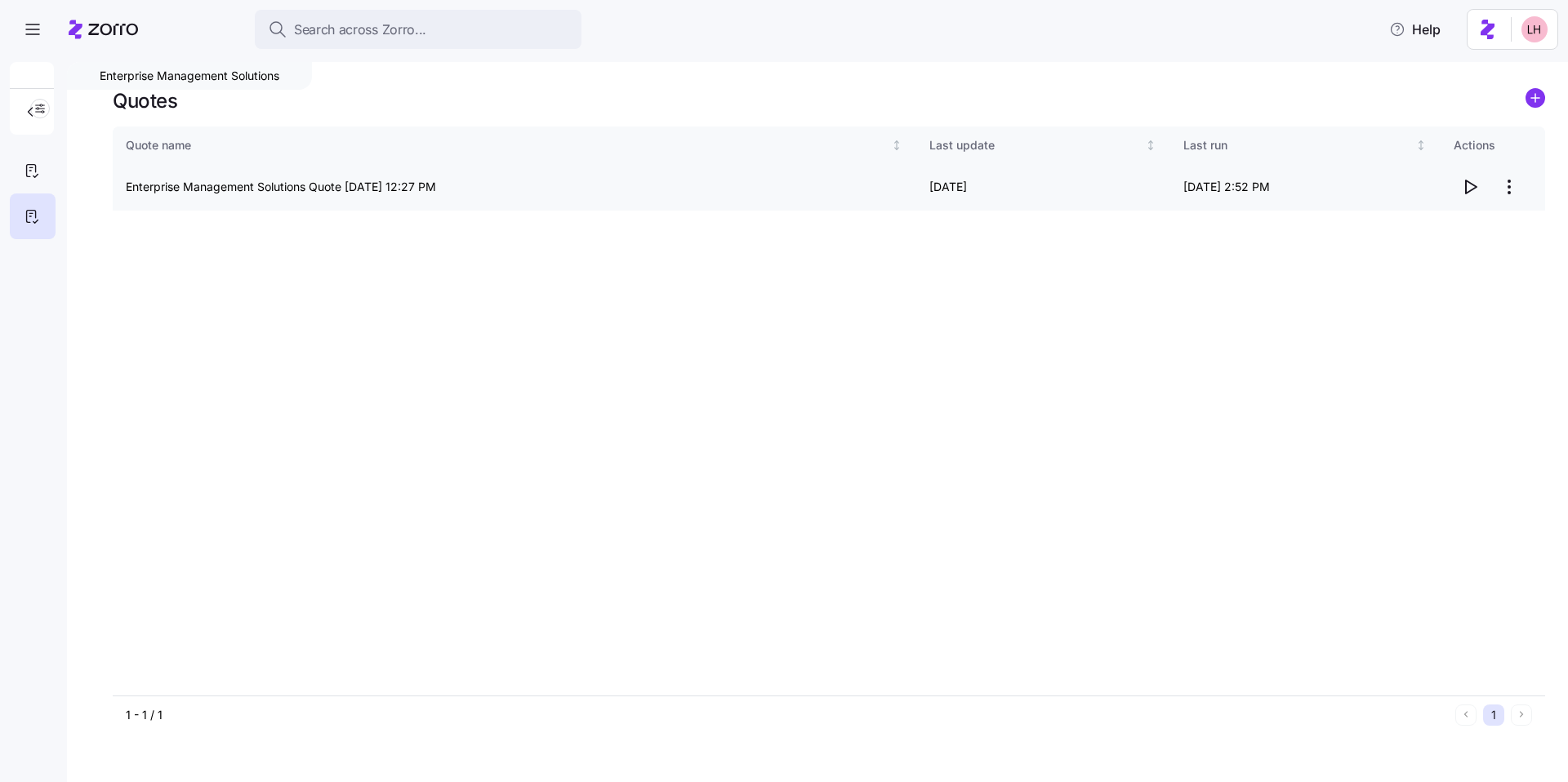
click at [1471, 189] on icon "button" at bounding box center [1471, 187] width 10 height 13
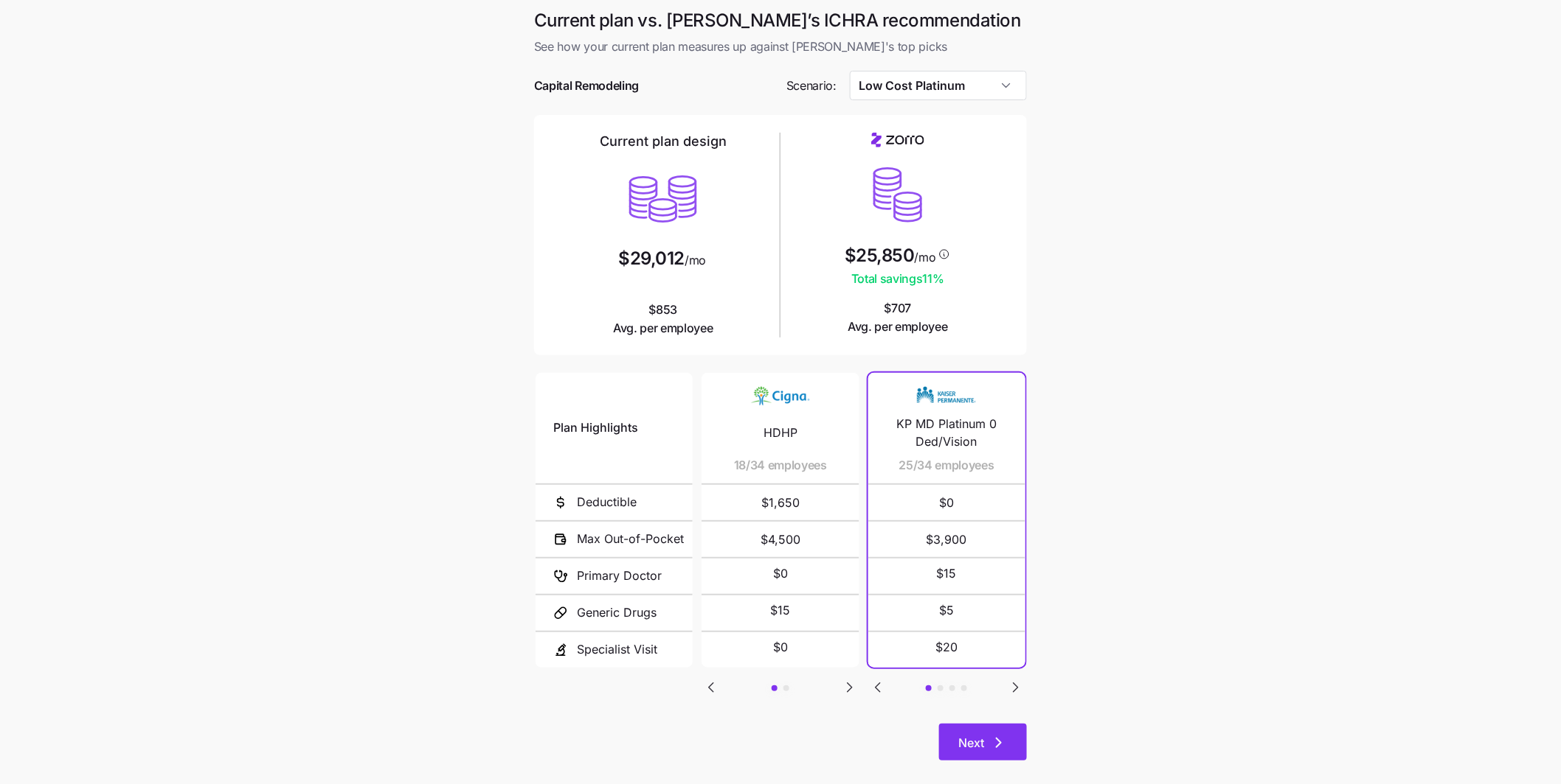
click at [1002, 749] on icon "button" at bounding box center [999, 743] width 17 height 17
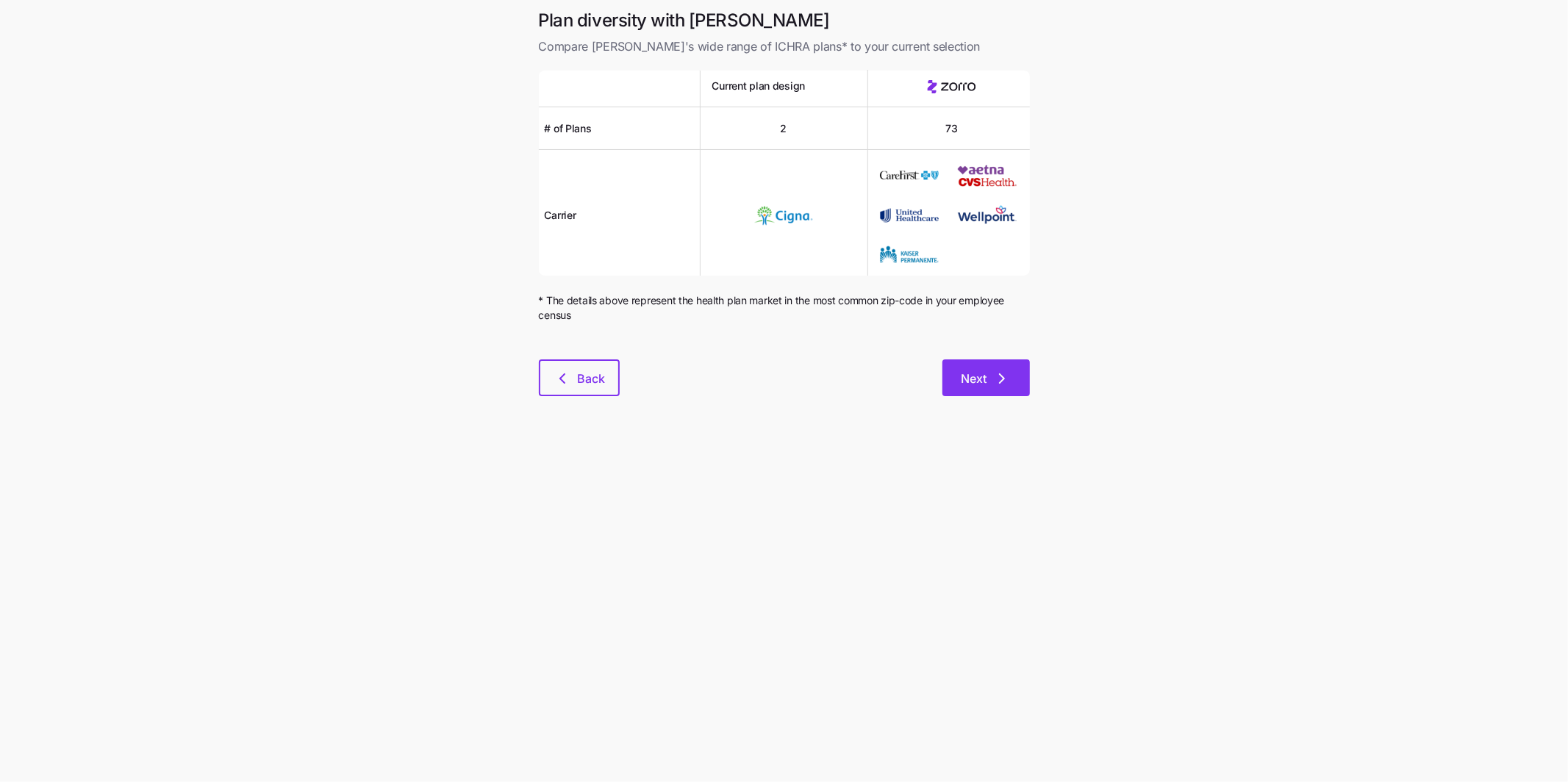
click at [1005, 387] on button "Next" at bounding box center [986, 378] width 87 height 37
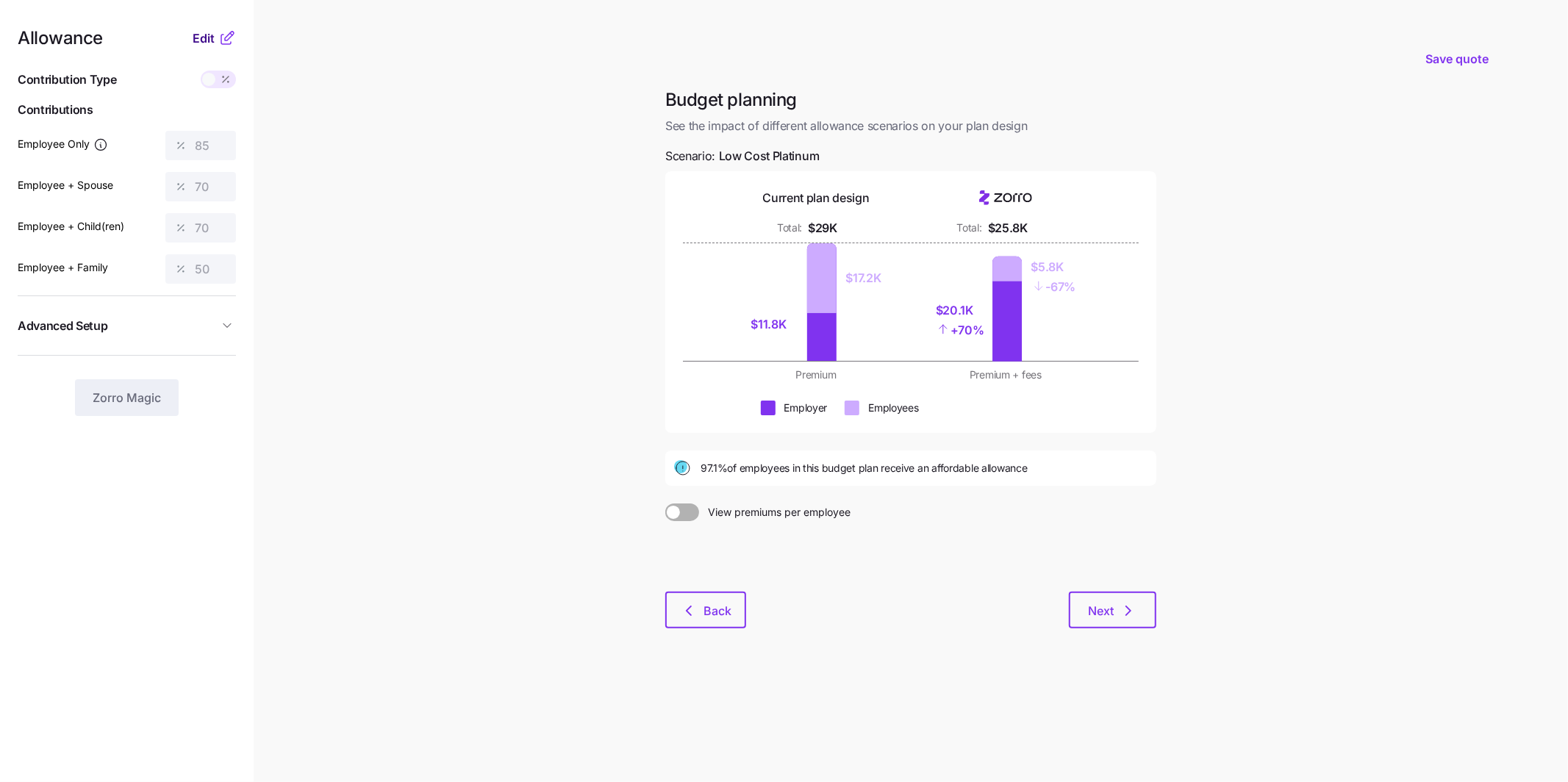
click at [202, 42] on span "Edit" at bounding box center [203, 38] width 22 height 17
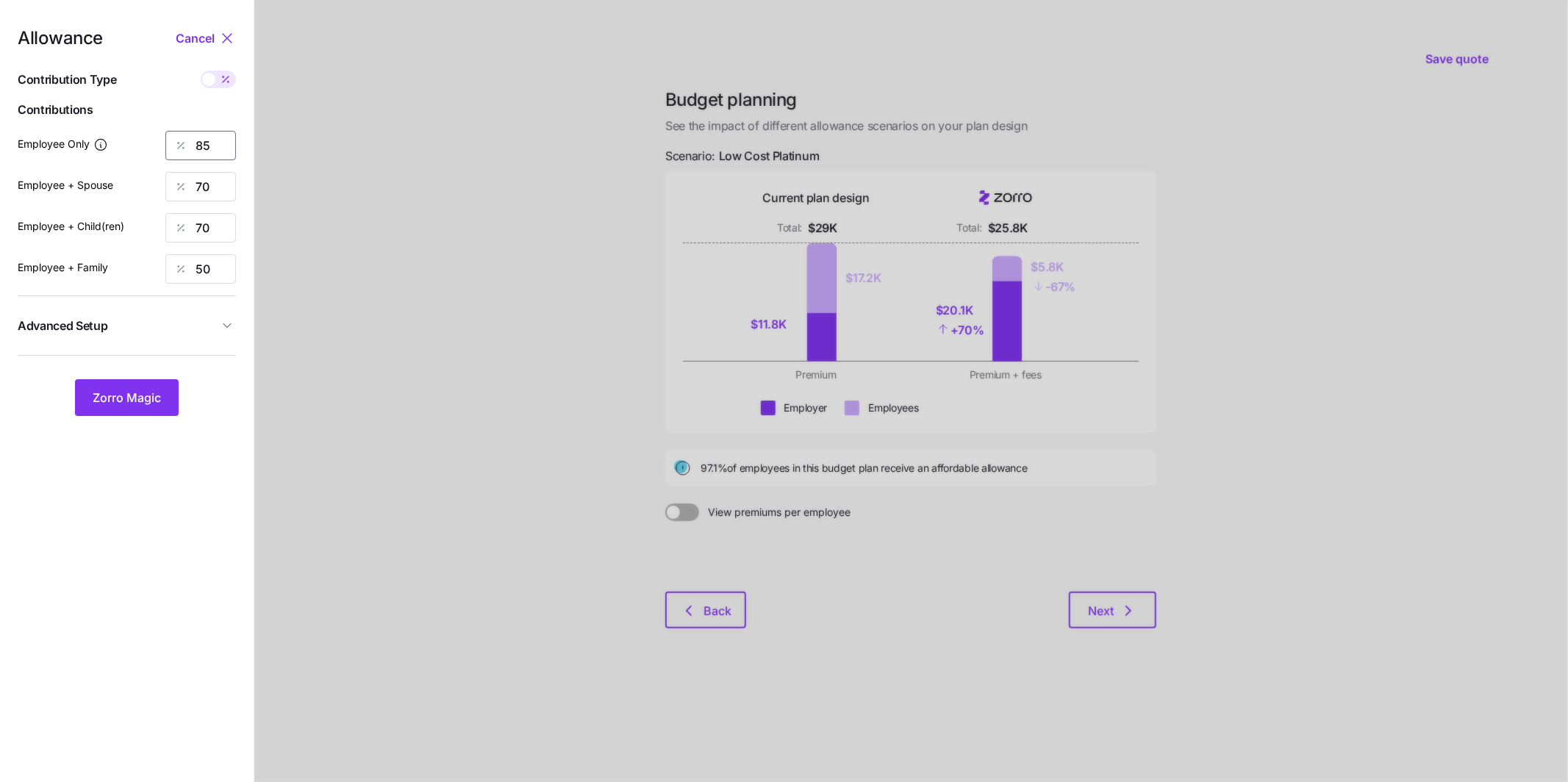
drag, startPoint x: 217, startPoint y: 148, endPoint x: 150, endPoint y: 137, distance: 67.9
click at [152, 139] on div "Employee Only 85" at bounding box center [126, 145] width 218 height 29
type input "60"
click at [495, 244] on div at bounding box center [911, 391] width 1314 height 782
drag, startPoint x: 217, startPoint y: 189, endPoint x: 157, endPoint y: 175, distance: 61.6
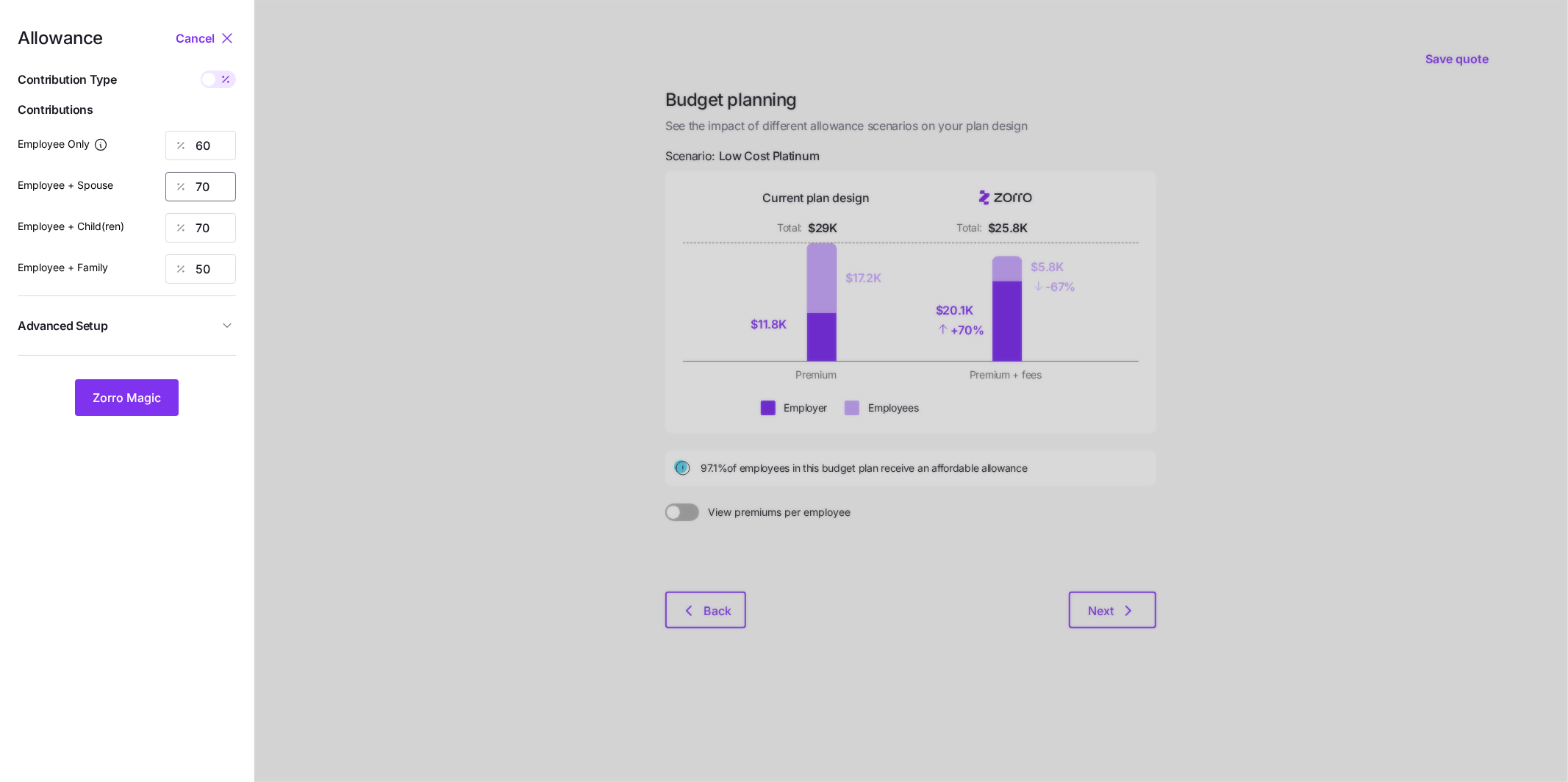
click at [170, 178] on div "70" at bounding box center [201, 186] width 71 height 29
type input "5"
drag, startPoint x: 377, startPoint y: 307, endPoint x: 353, endPoint y: 301, distance: 24.7
click at [376, 306] on div at bounding box center [911, 391] width 1314 height 782
drag, startPoint x: 208, startPoint y: 230, endPoint x: 159, endPoint y: 218, distance: 50.4
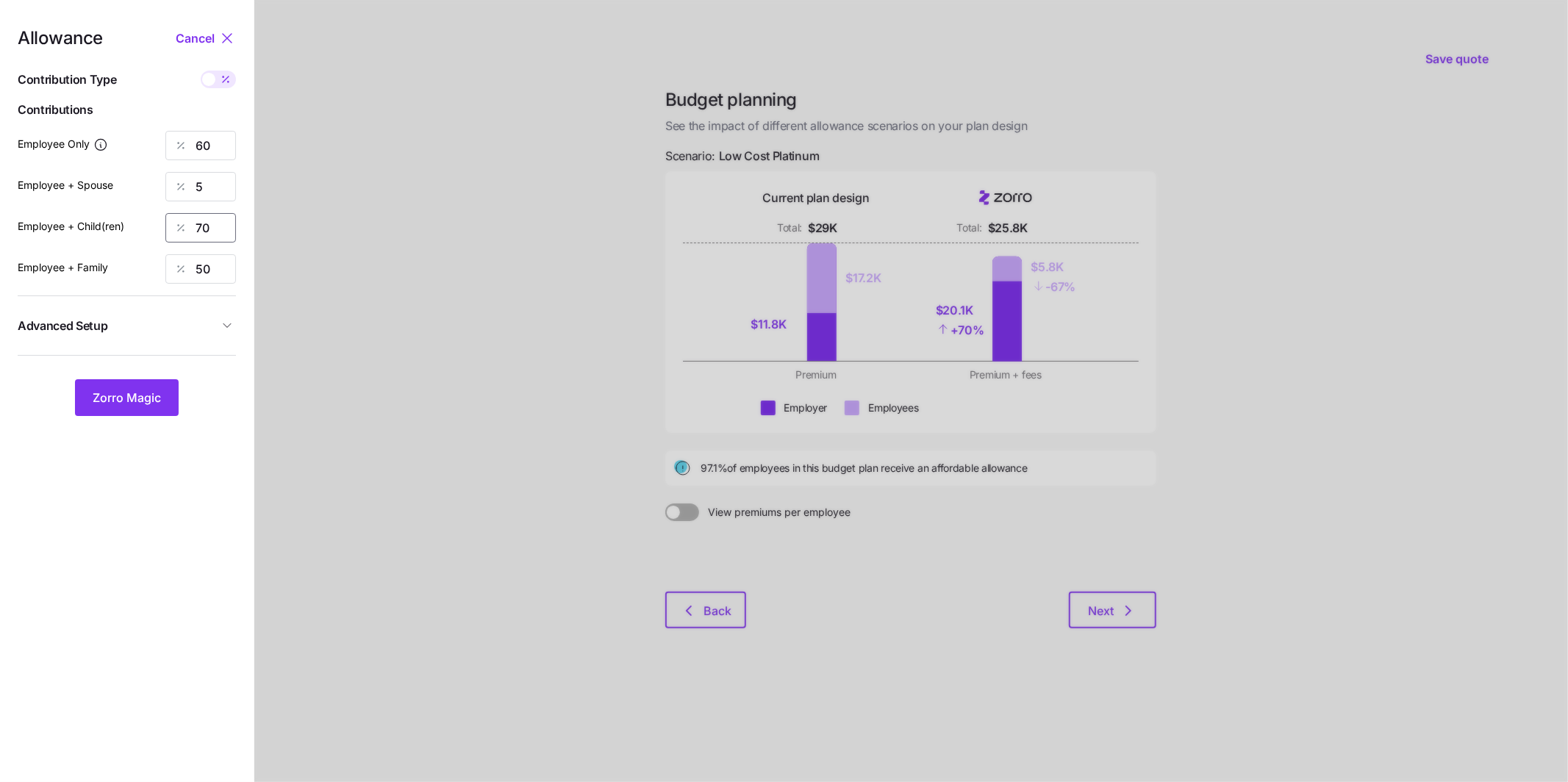
click at [166, 220] on div "70" at bounding box center [201, 228] width 71 height 29
type input "5"
click at [375, 310] on div at bounding box center [911, 391] width 1314 height 782
click at [177, 261] on div "50" at bounding box center [201, 269] width 71 height 29
click at [164, 396] on button "Zorro Magic" at bounding box center [127, 397] width 104 height 37
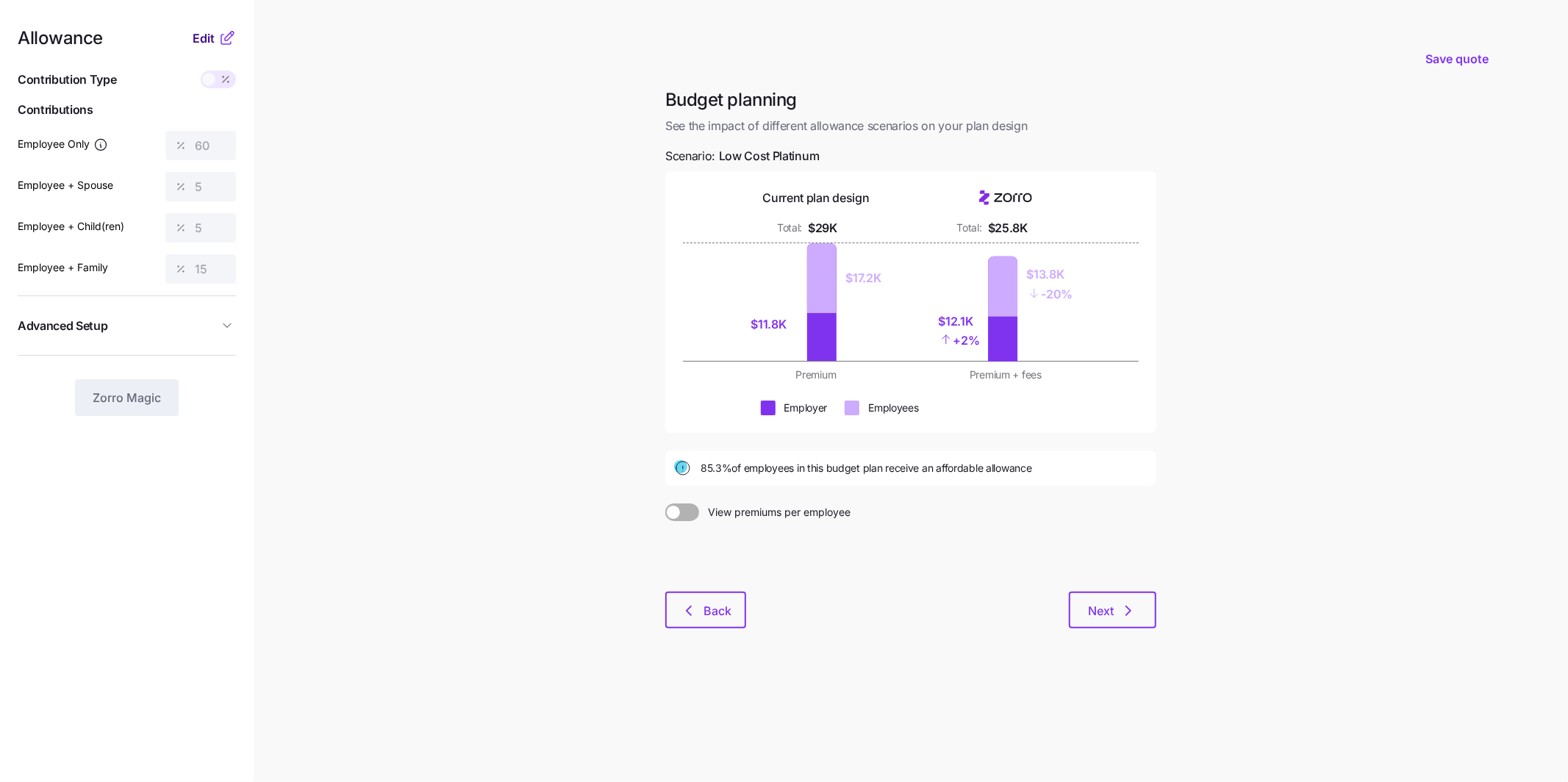
click at [202, 41] on span "Edit" at bounding box center [203, 38] width 22 height 17
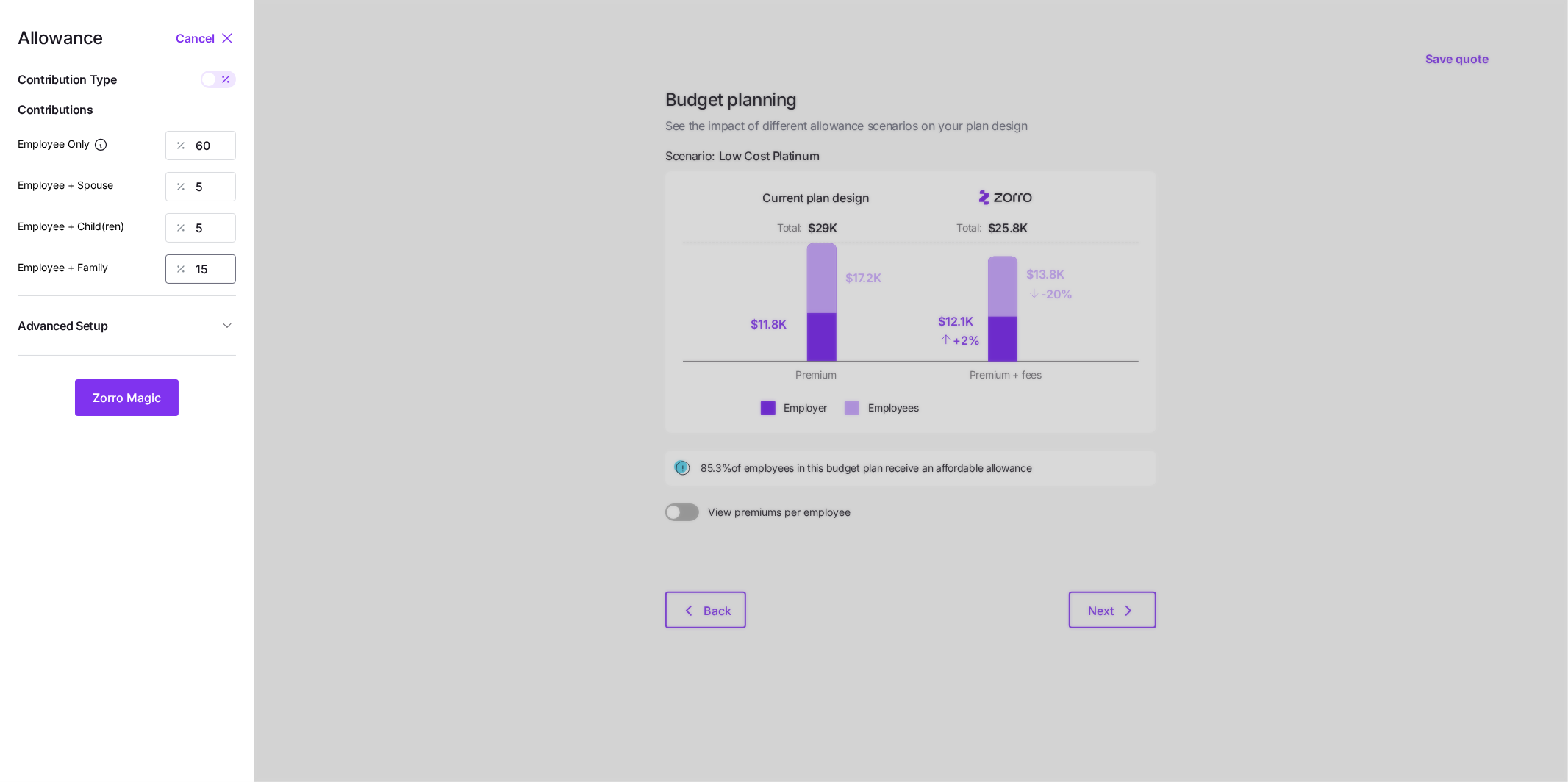
drag, startPoint x: 214, startPoint y: 269, endPoint x: 155, endPoint y: 262, distance: 59.4
click at [155, 262] on div "Employee + Family 15" at bounding box center [126, 269] width 218 height 29
type input "10"
drag, startPoint x: 221, startPoint y: 228, endPoint x: 155, endPoint y: 223, distance: 66.2
click at [157, 224] on div "Employee + Child(ren) 5" at bounding box center [126, 228] width 218 height 29
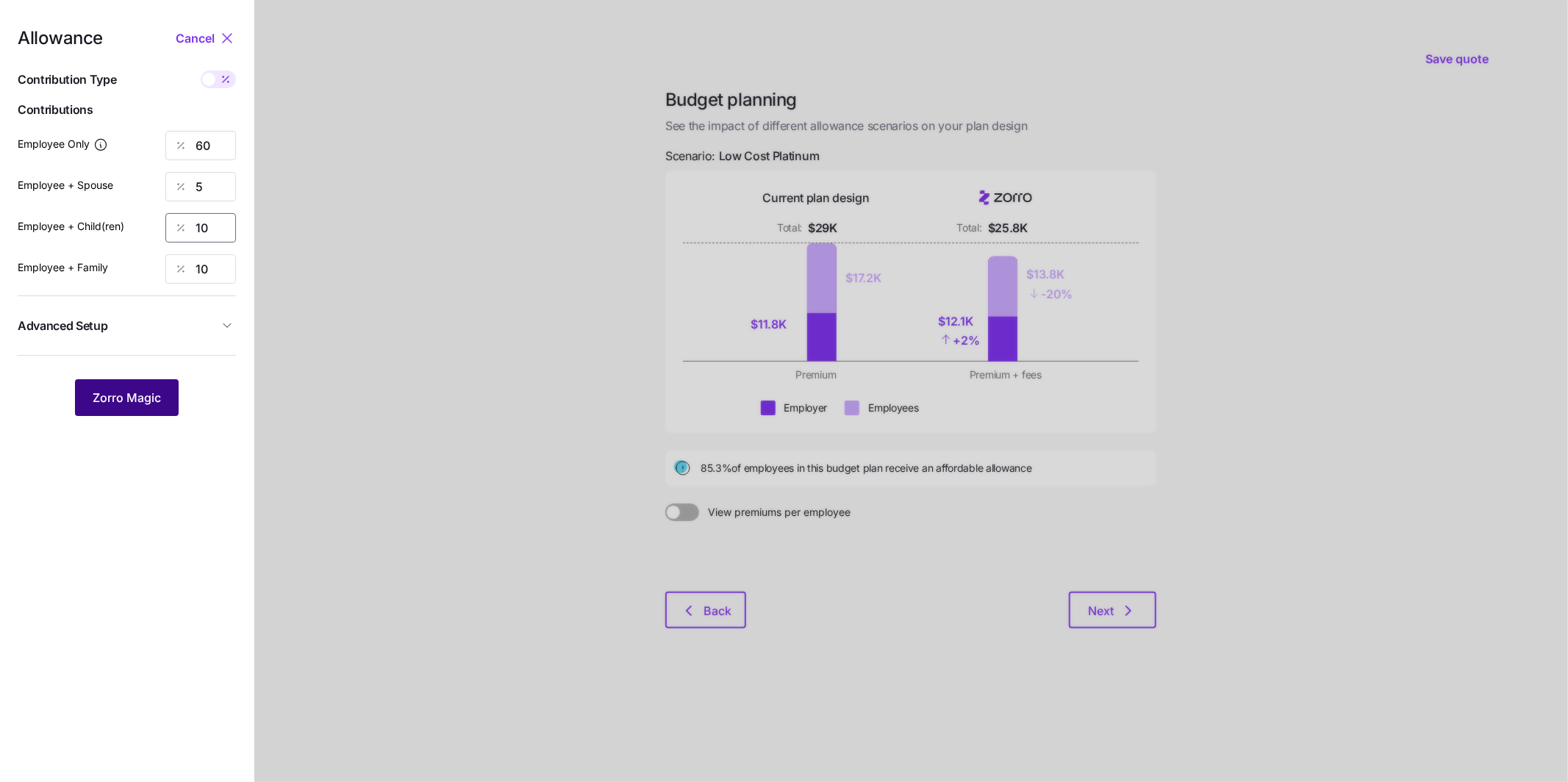
type input "10"
click at [120, 390] on span "Zorro Magic" at bounding box center [126, 397] width 68 height 17
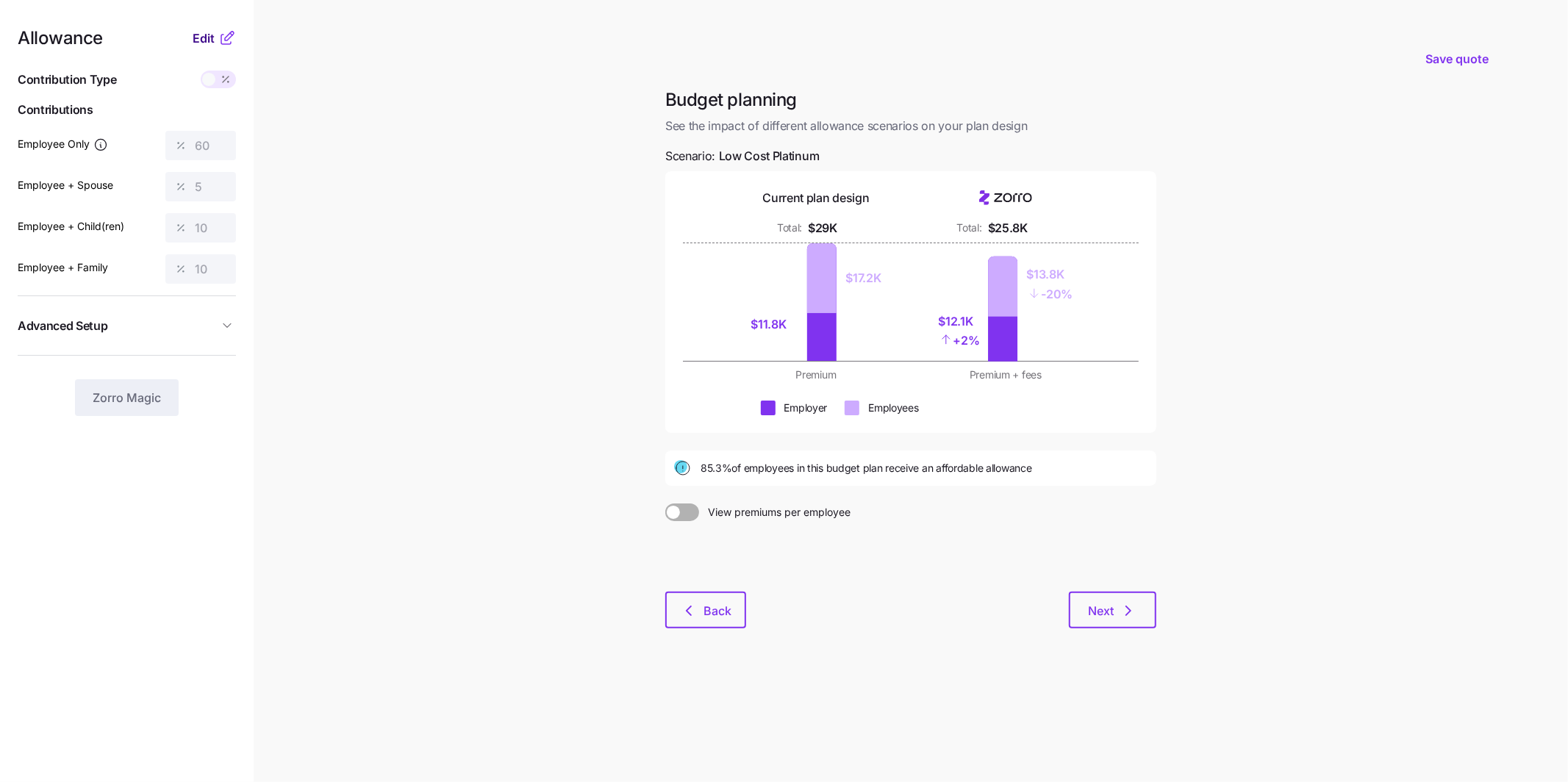
click at [199, 41] on span "Edit" at bounding box center [203, 38] width 22 height 17
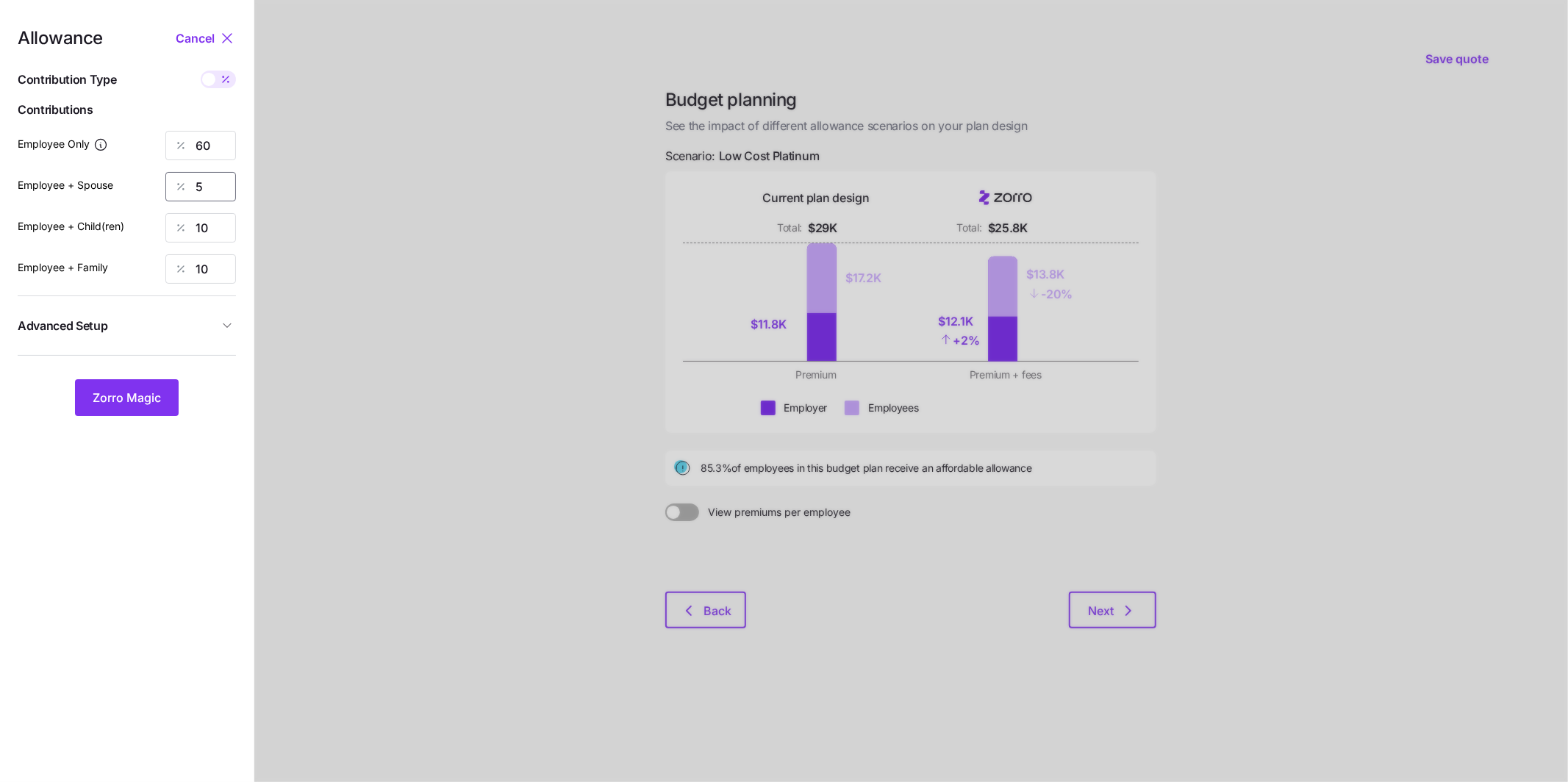
drag, startPoint x: 213, startPoint y: 181, endPoint x: 159, endPoint y: 169, distance: 55.3
click at [162, 170] on div "Allowance Cancel Contribution Type Use classes Contributions Employee Only 60 E…" at bounding box center [126, 222] width 218 height 387
type input "10"
click at [148, 389] on span "Zorro Magic" at bounding box center [126, 397] width 68 height 17
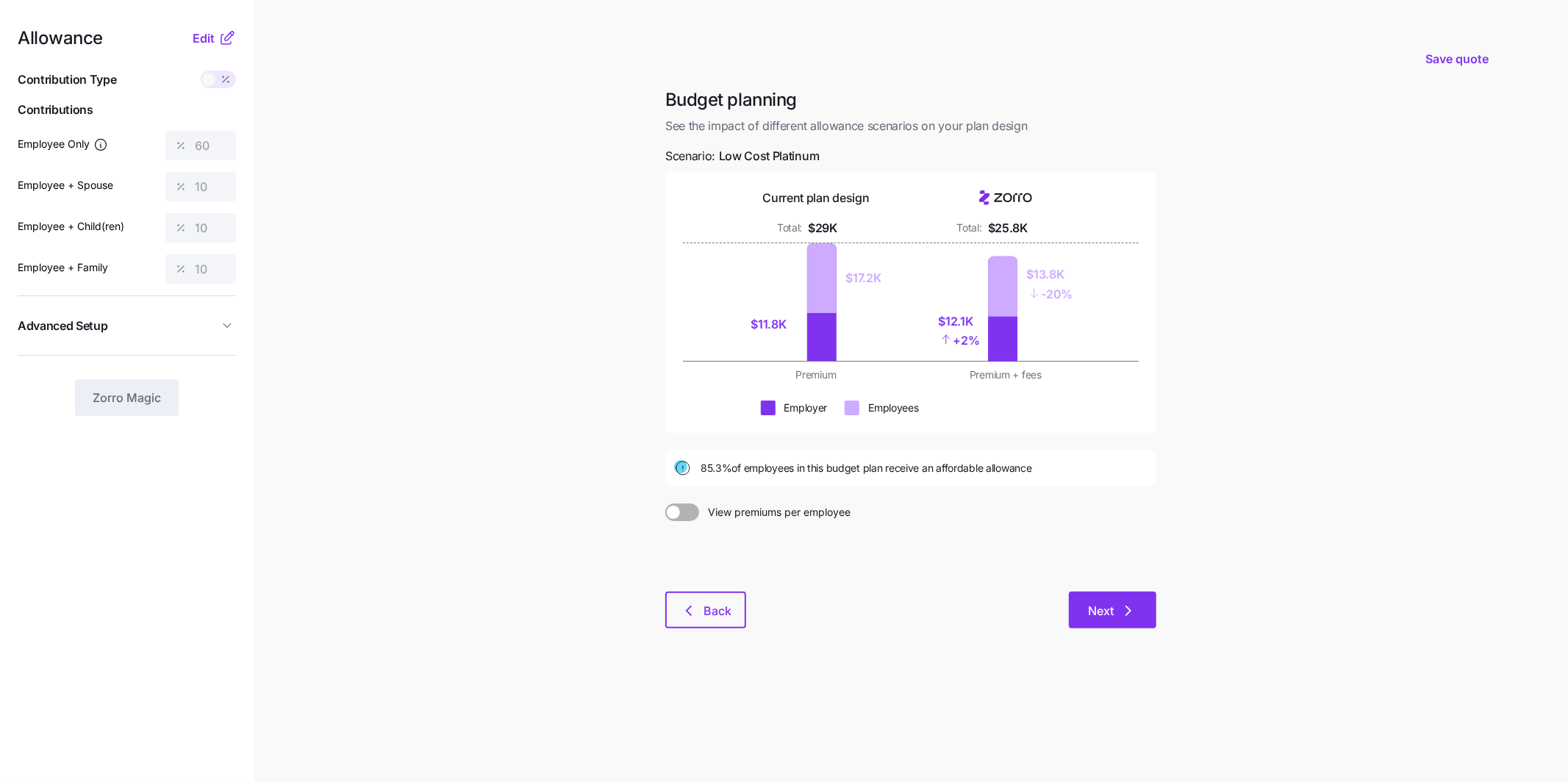
click at [1144, 607] on button "Next" at bounding box center [1112, 610] width 87 height 37
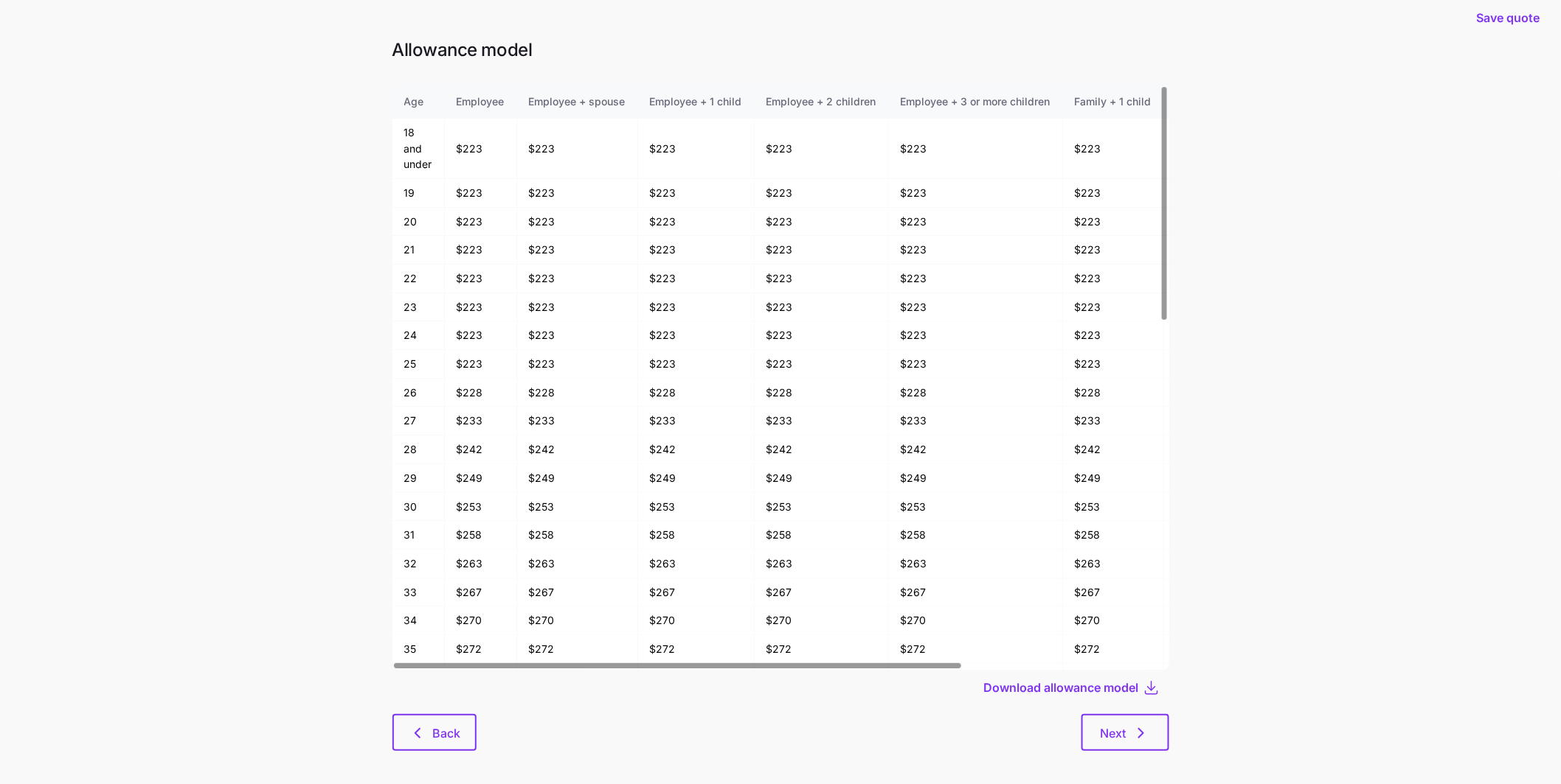
scroll to position [23, 0]
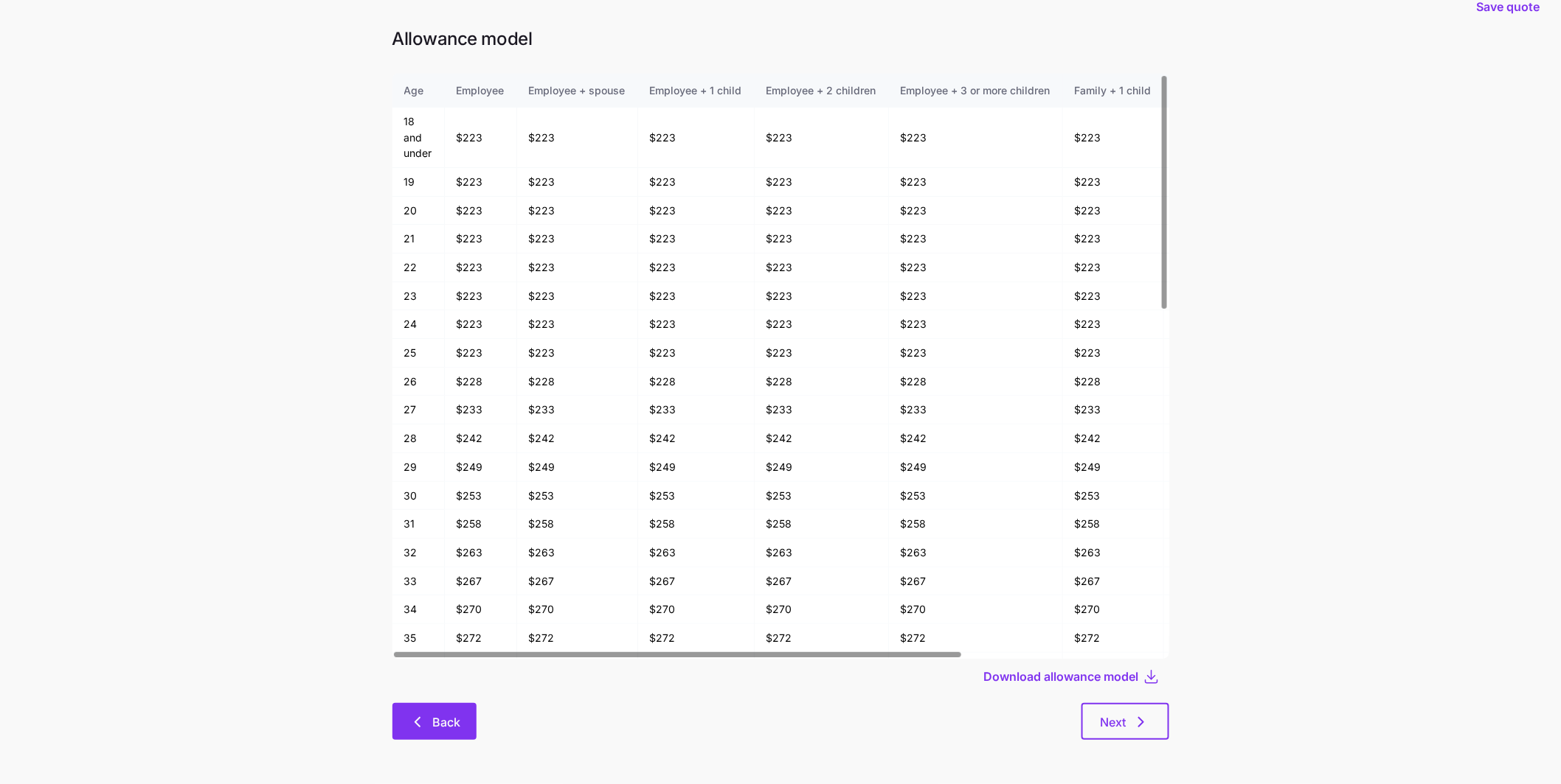
click at [457, 710] on button "Back" at bounding box center [434, 721] width 84 height 37
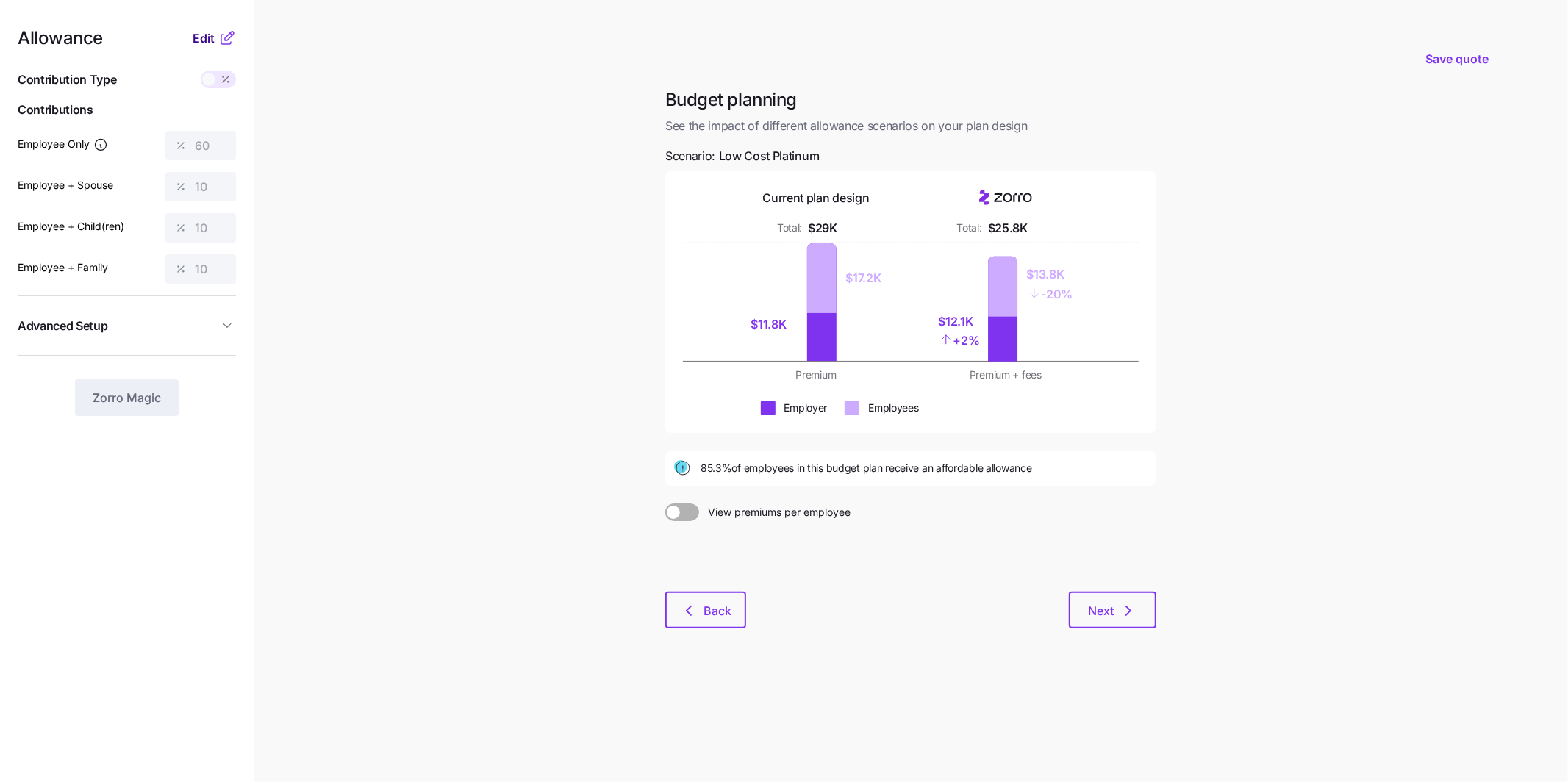
click at [197, 37] on span "Edit" at bounding box center [203, 38] width 22 height 17
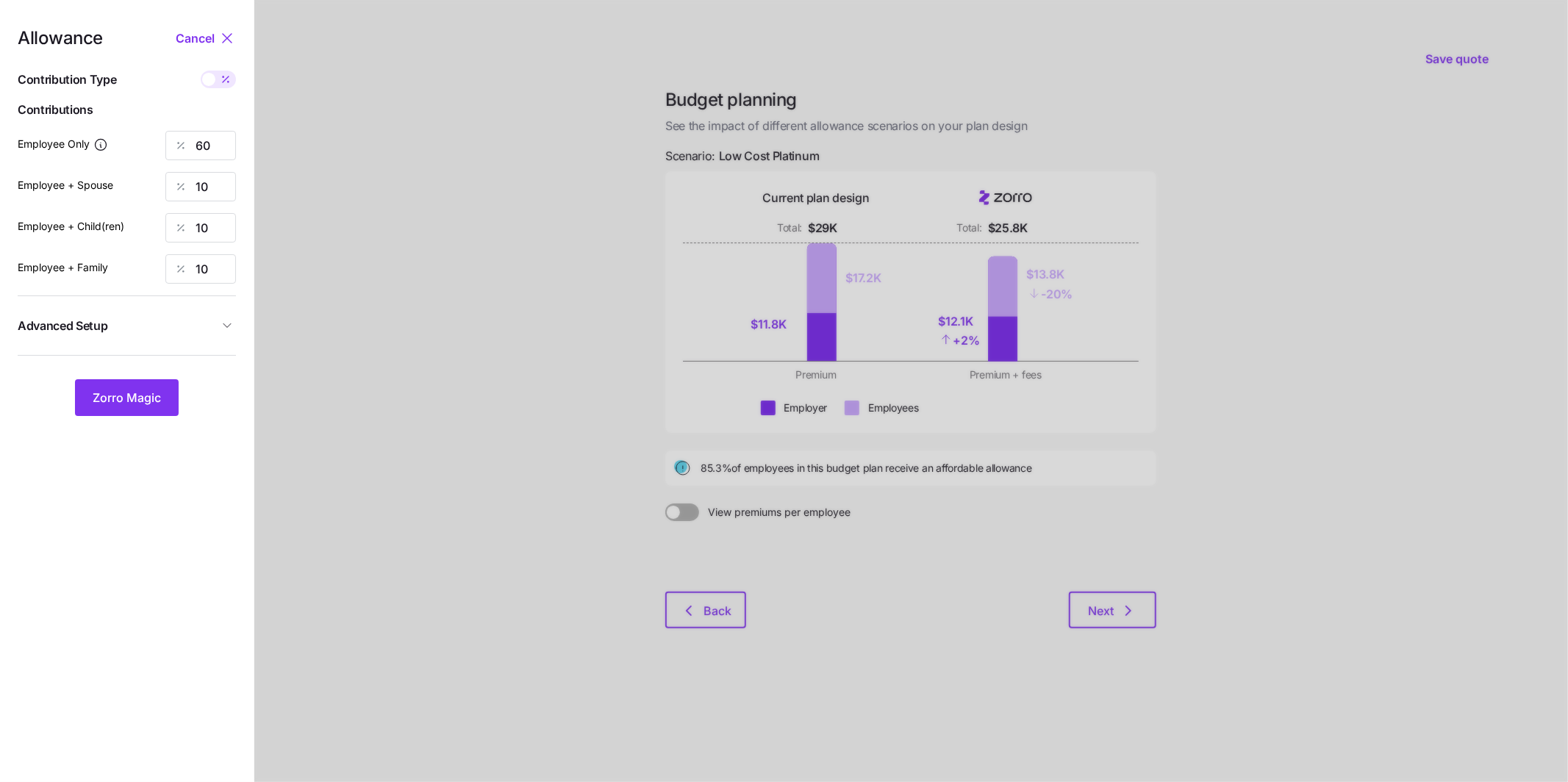
click at [216, 323] on span "Advanced Setup" at bounding box center [118, 326] width 201 height 18
click at [168, 363] on input "off" at bounding box center [169, 359] width 100 height 24
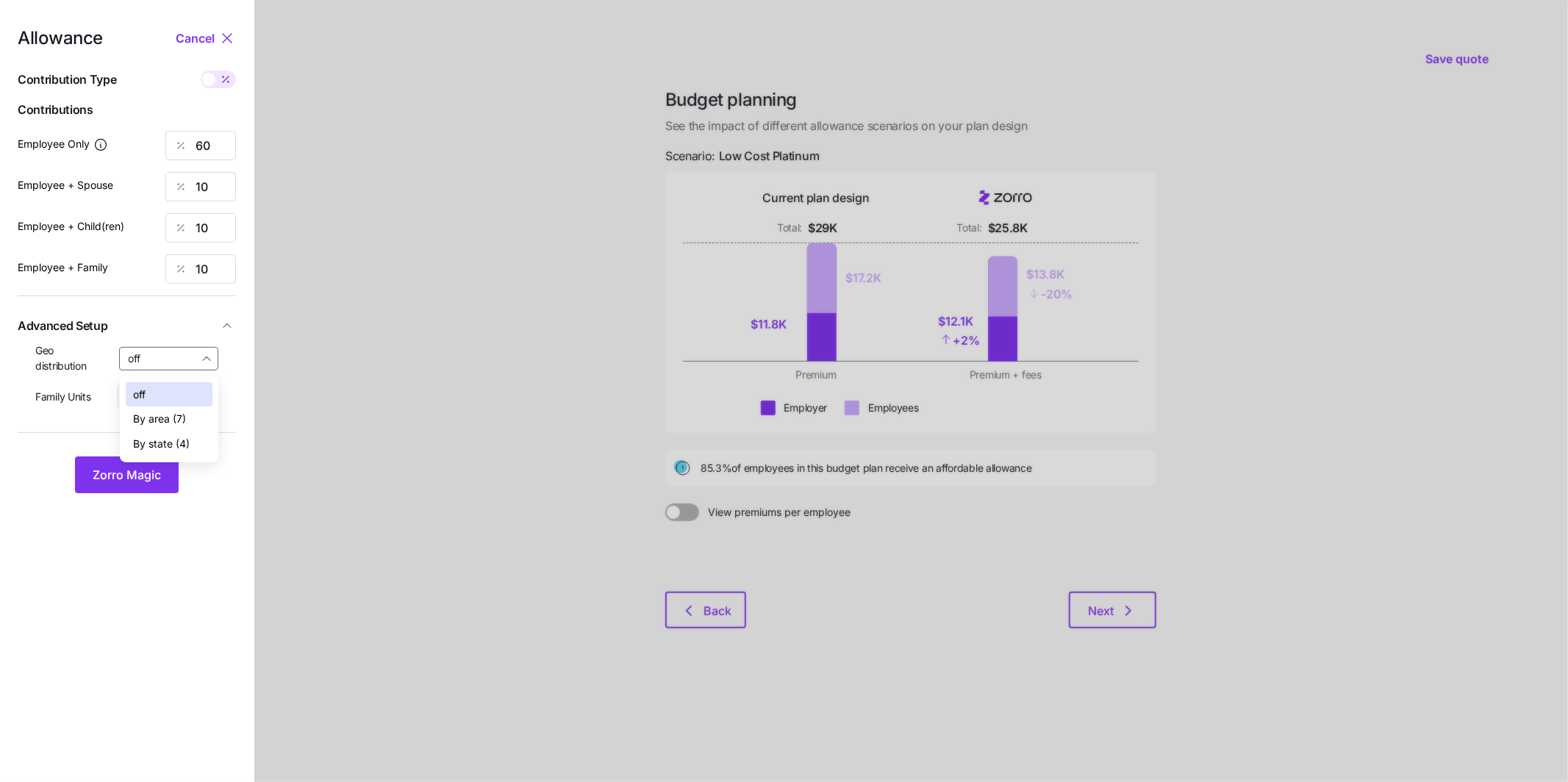
click at [166, 440] on span "By state (4)" at bounding box center [162, 444] width 57 height 16
type input "By state (4)"
click at [149, 473] on span "Zorro Magic" at bounding box center [126, 475] width 68 height 17
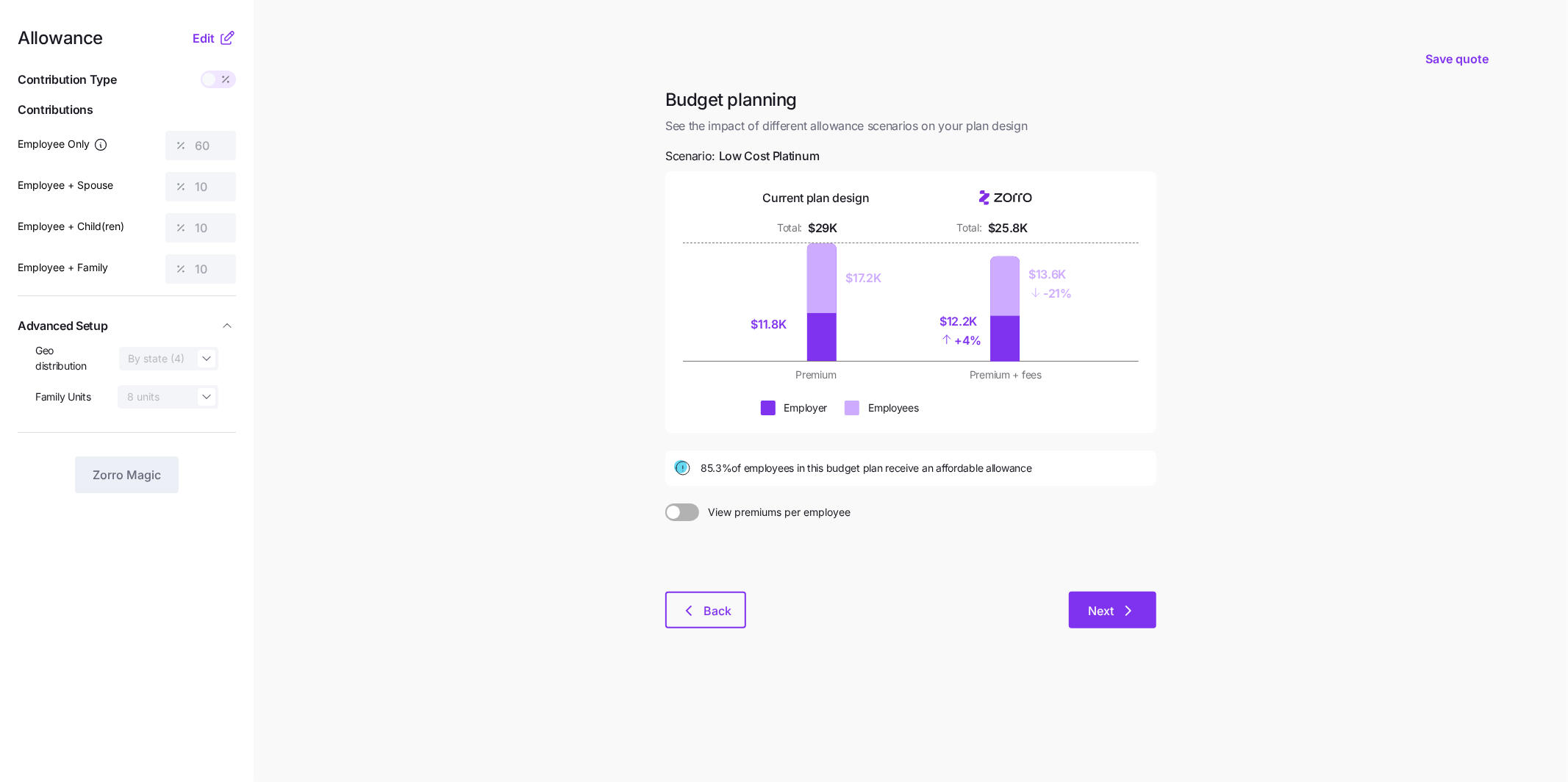
click at [1115, 613] on span "Next" at bounding box center [1112, 611] width 49 height 17
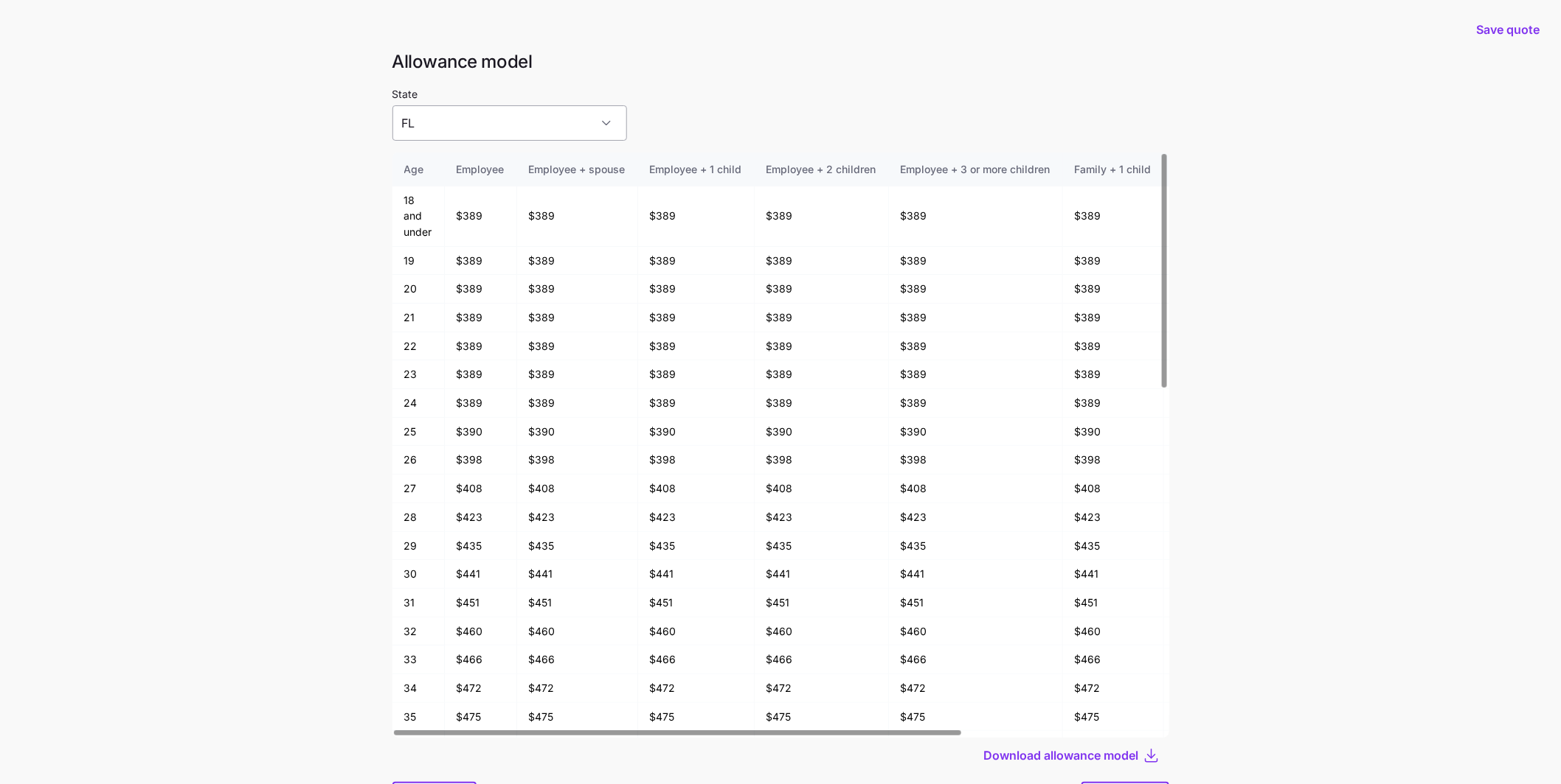
click at [494, 135] on input "FL" at bounding box center [510, 123] width 235 height 35
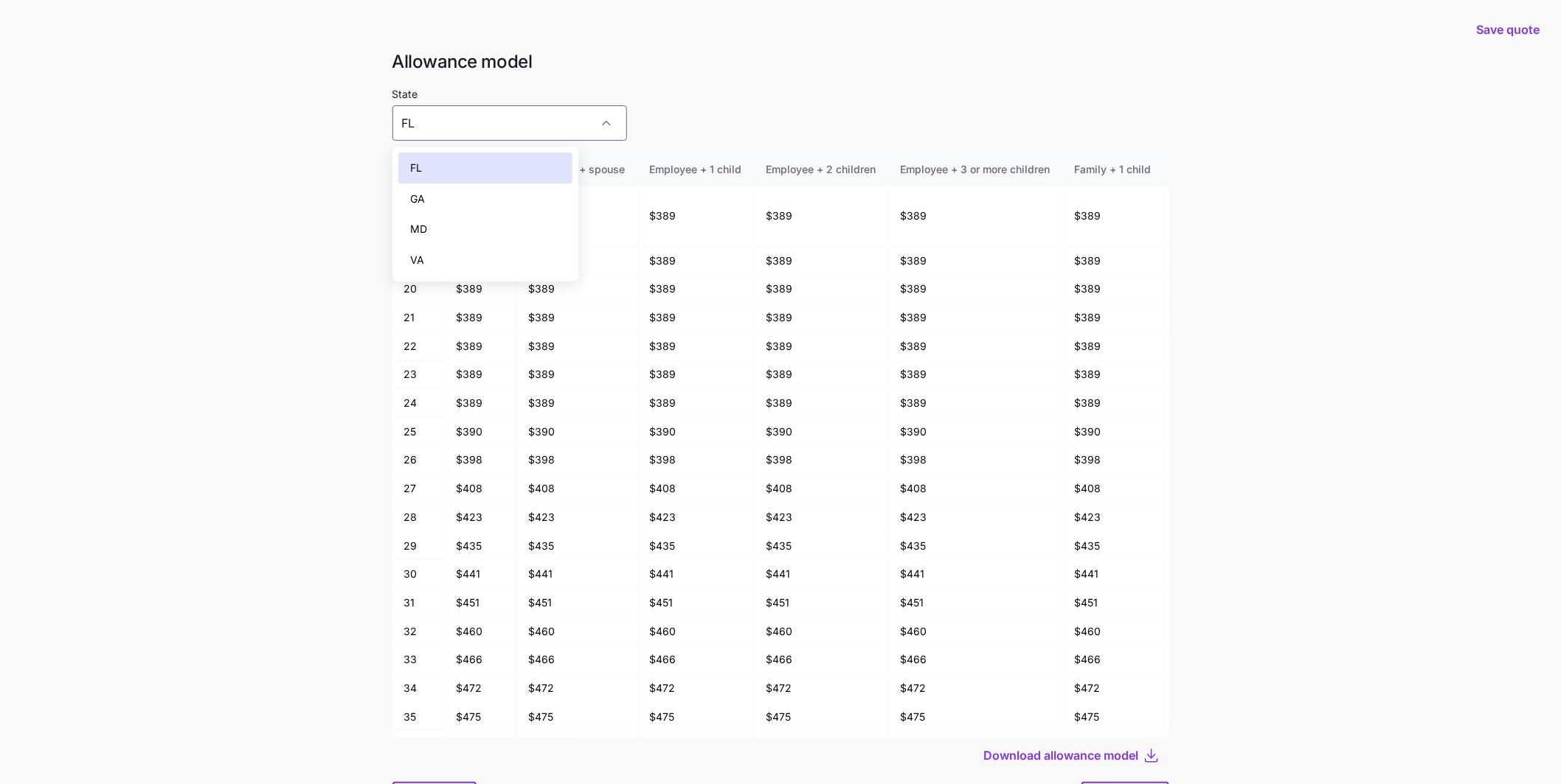
click at [762, 129] on div "State FL" at bounding box center [780, 113] width 777 height 56
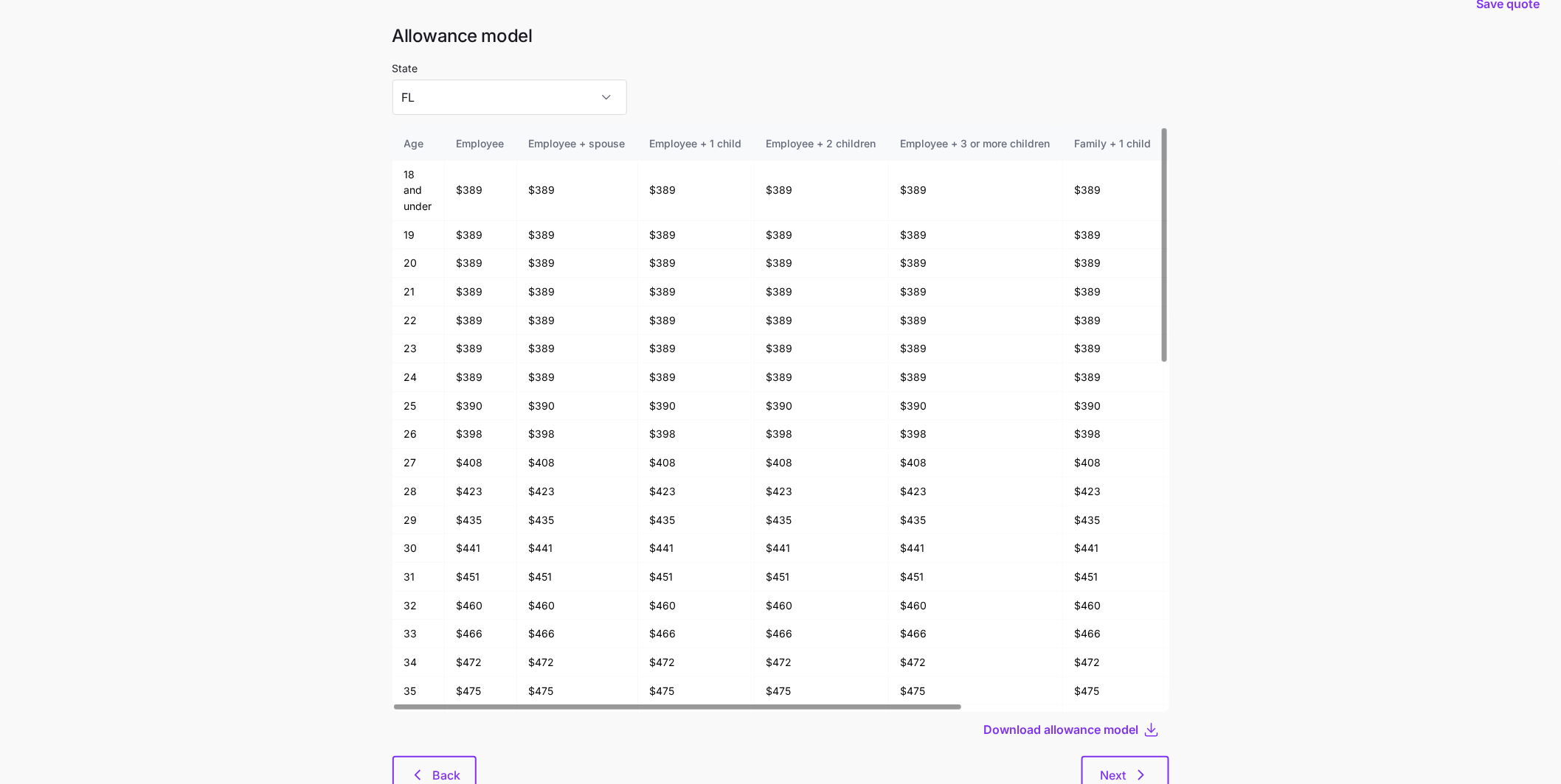
scroll to position [78, 0]
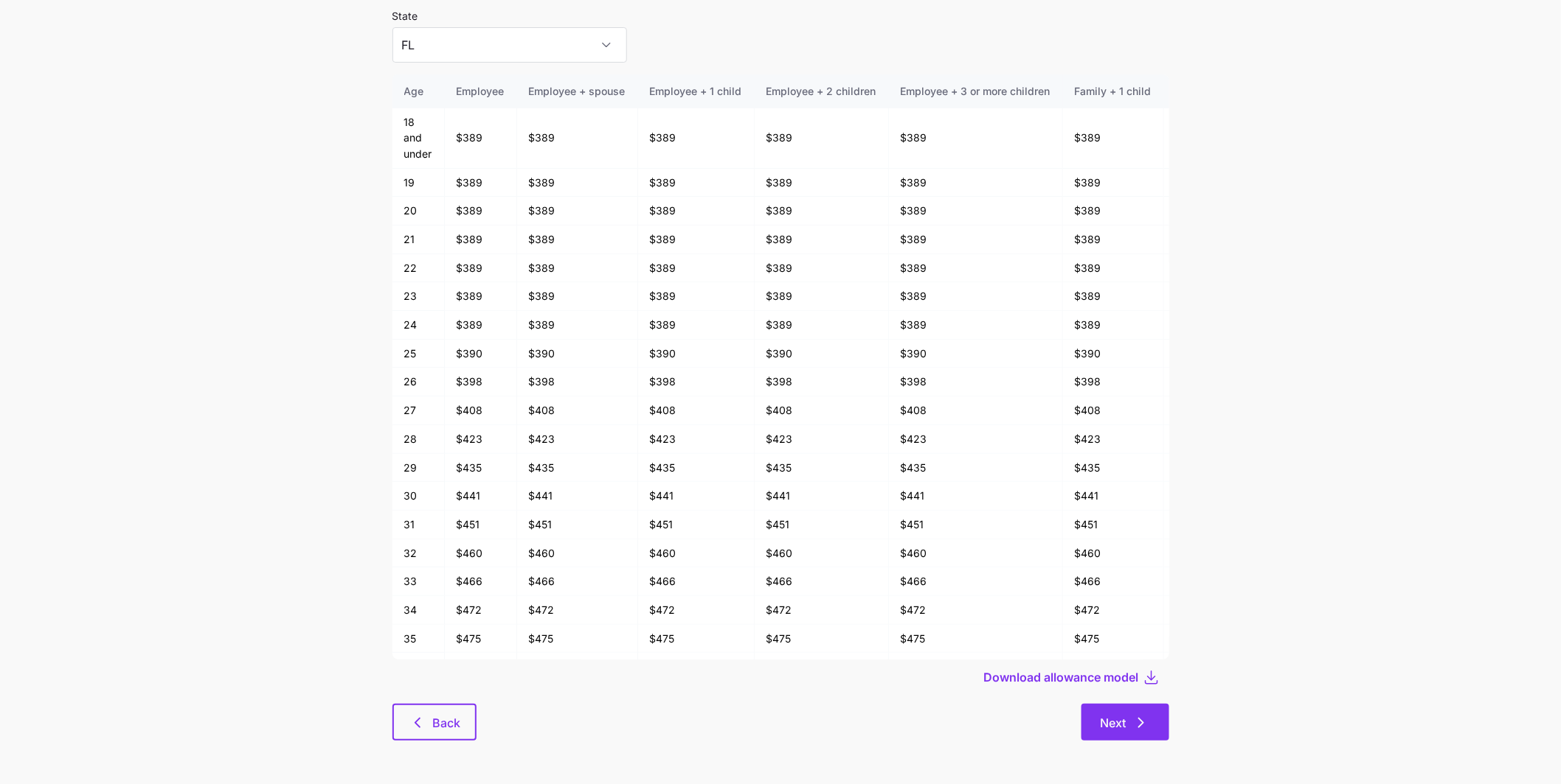
click at [1160, 738] on button "Next" at bounding box center [1125, 722] width 87 height 37
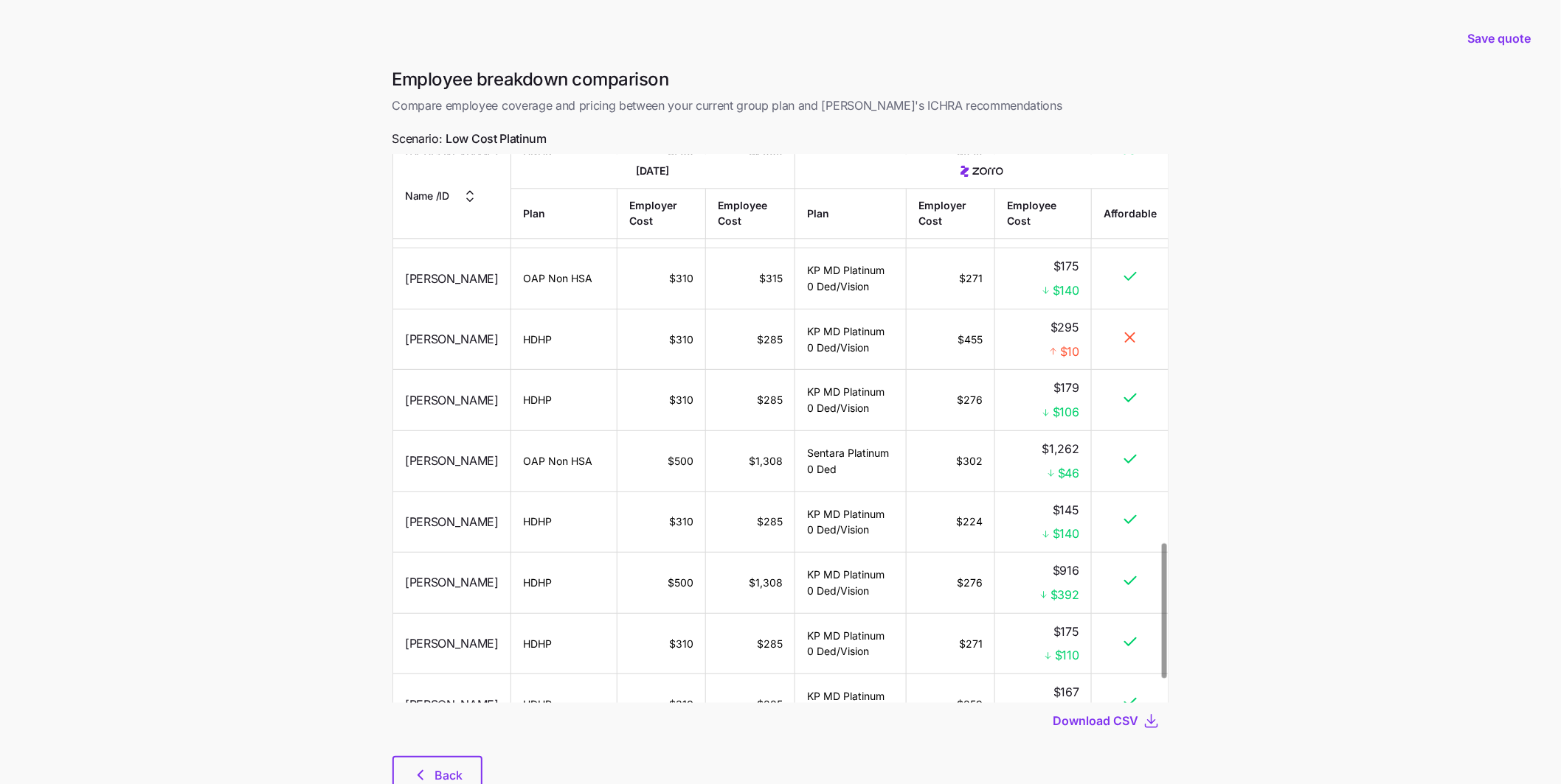
scroll to position [1678, 0]
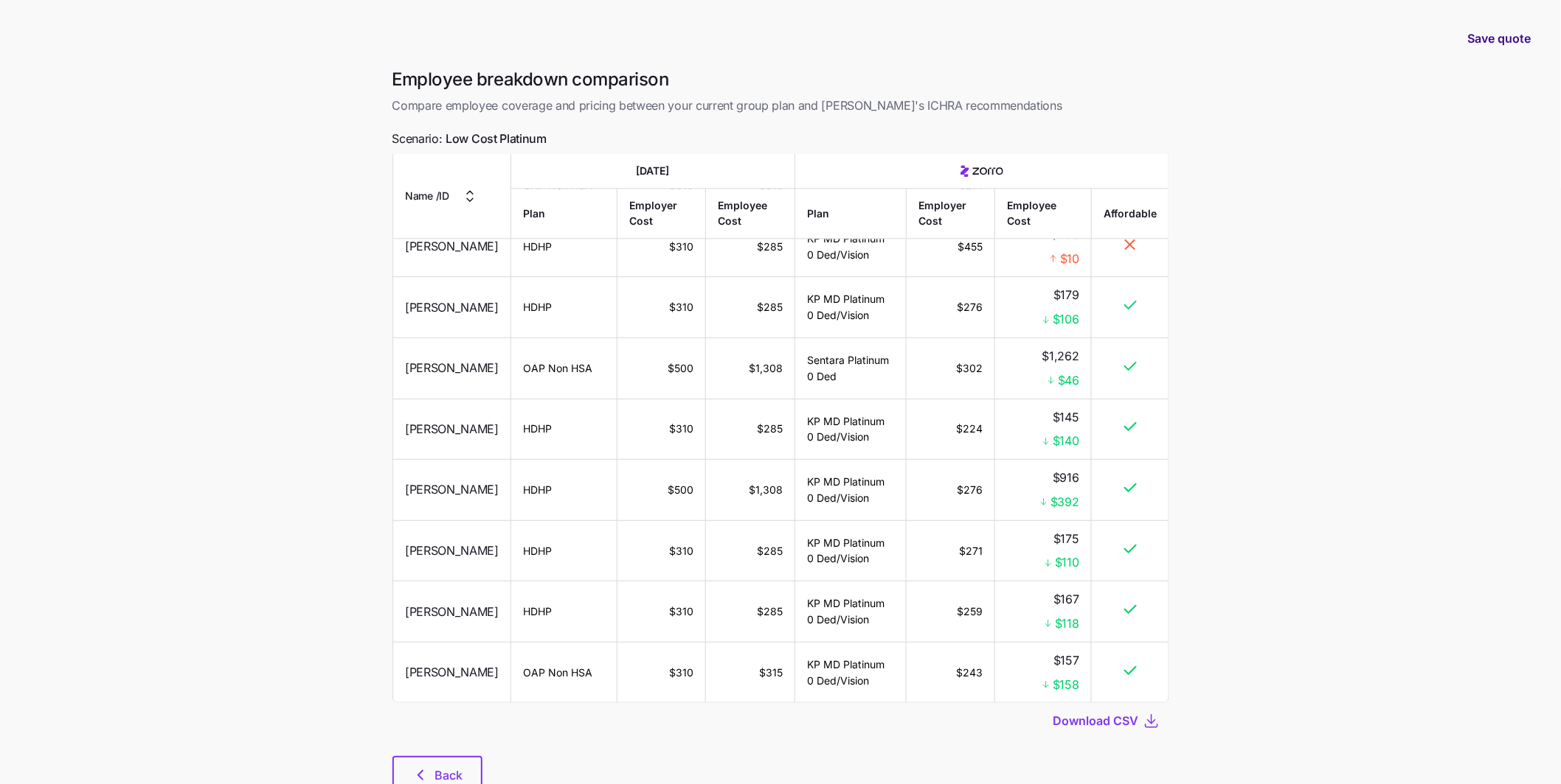
click at [1529, 39] on span "Save quote" at bounding box center [1500, 38] width 64 height 17
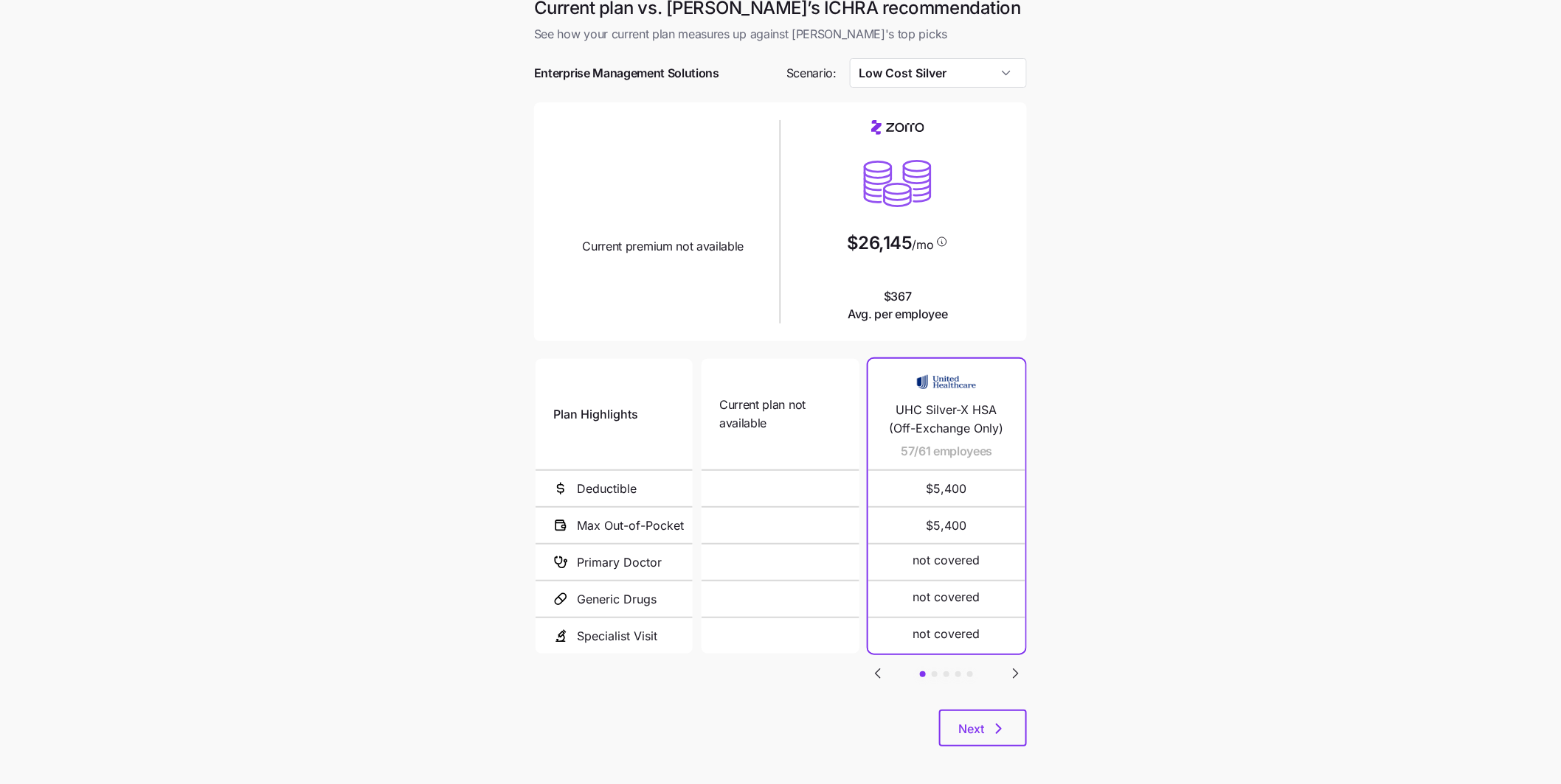
scroll to position [19, 0]
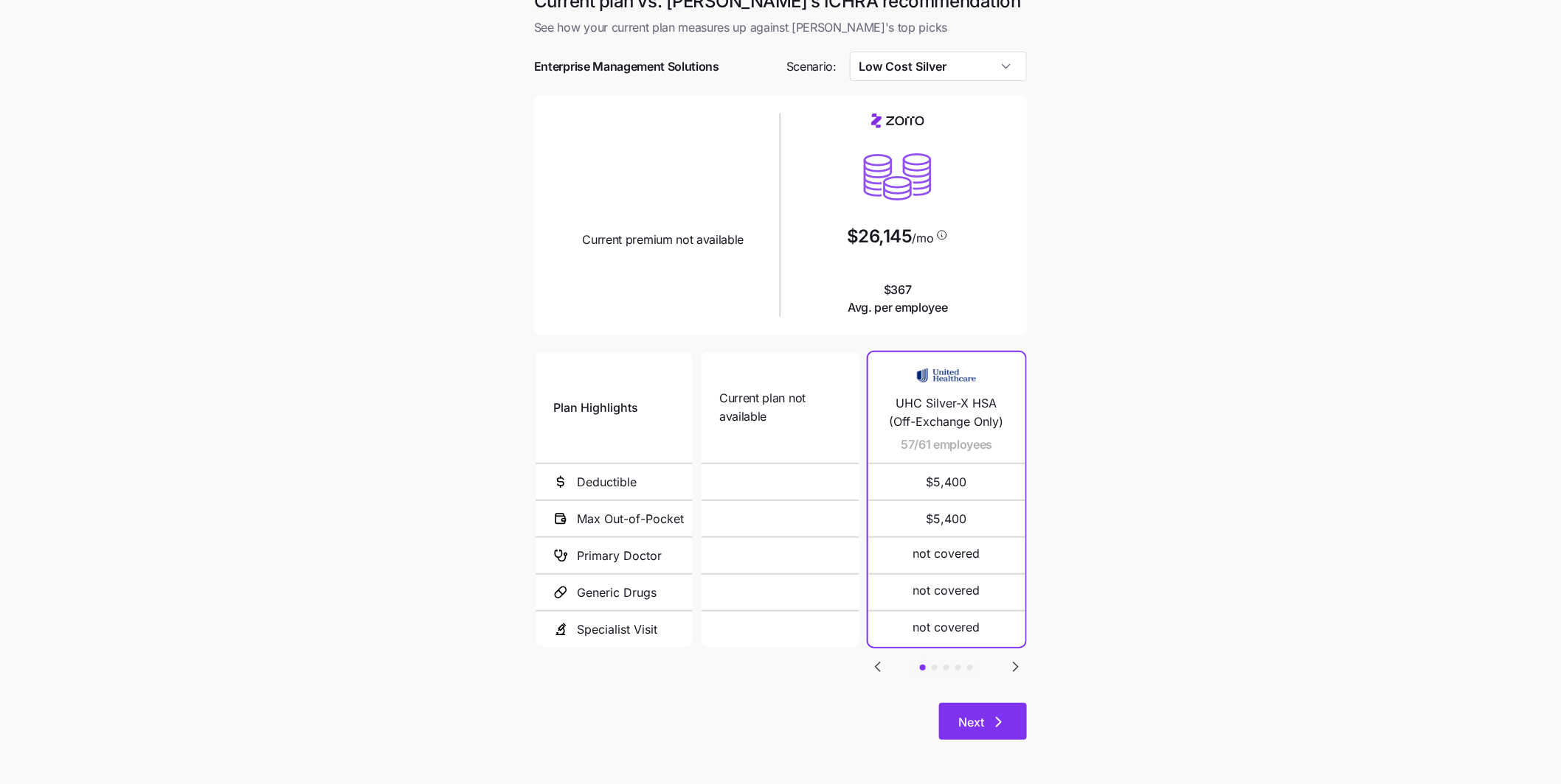
click at [978, 733] on button "Next" at bounding box center [982, 721] width 87 height 37
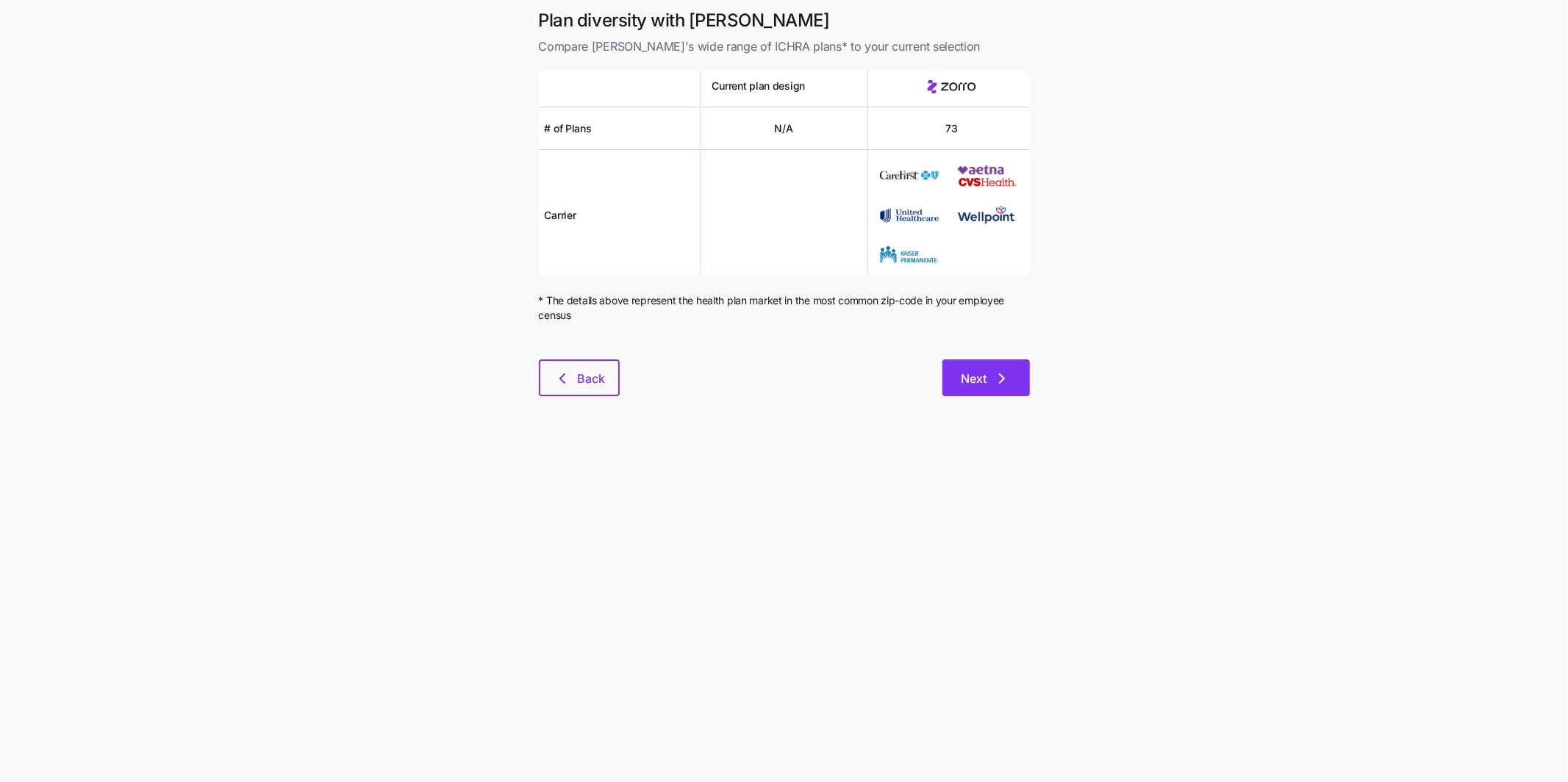
click at [998, 381] on icon "button" at bounding box center [1001, 378] width 17 height 17
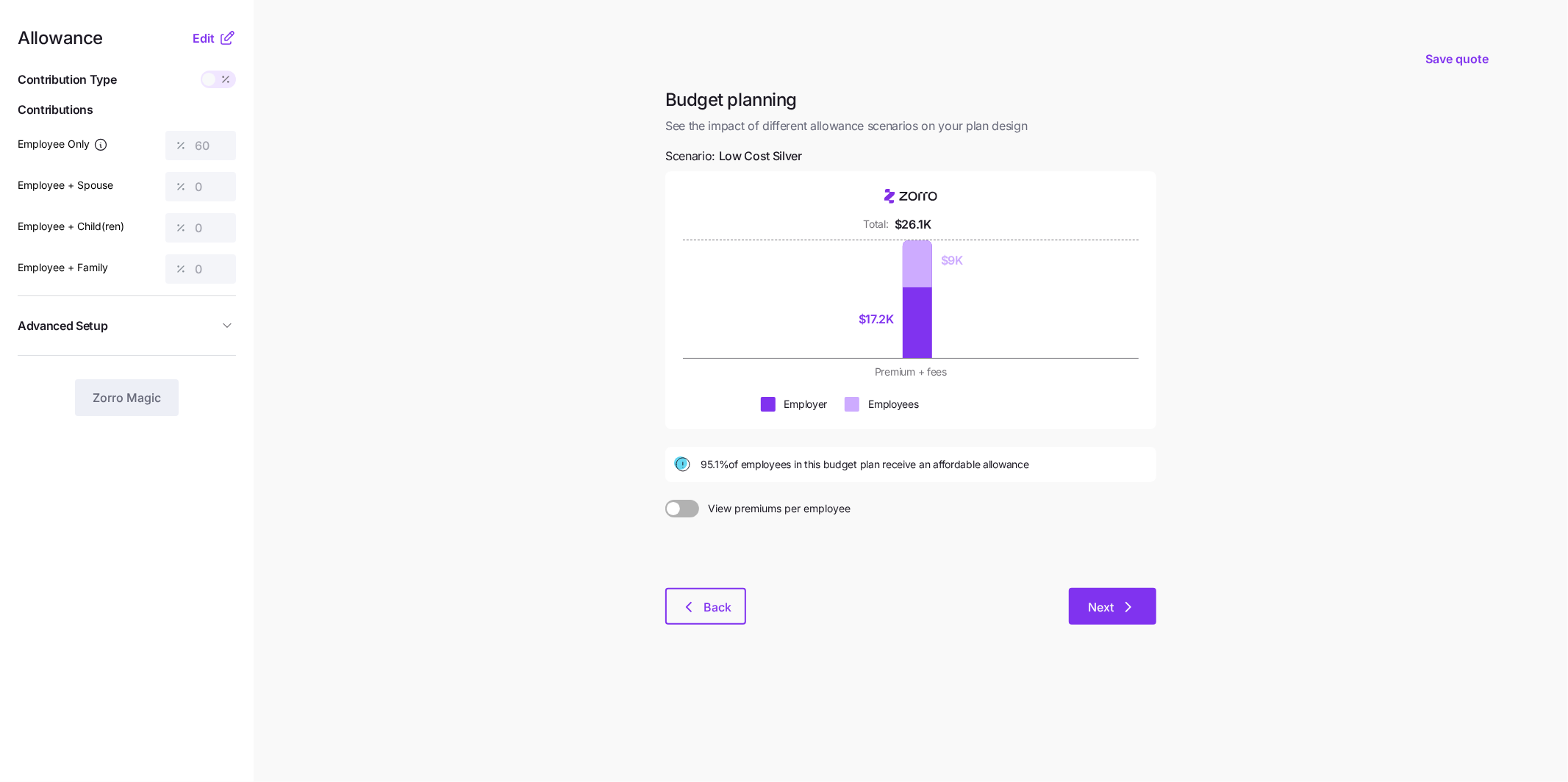
click at [1112, 595] on button "Next" at bounding box center [1112, 606] width 87 height 37
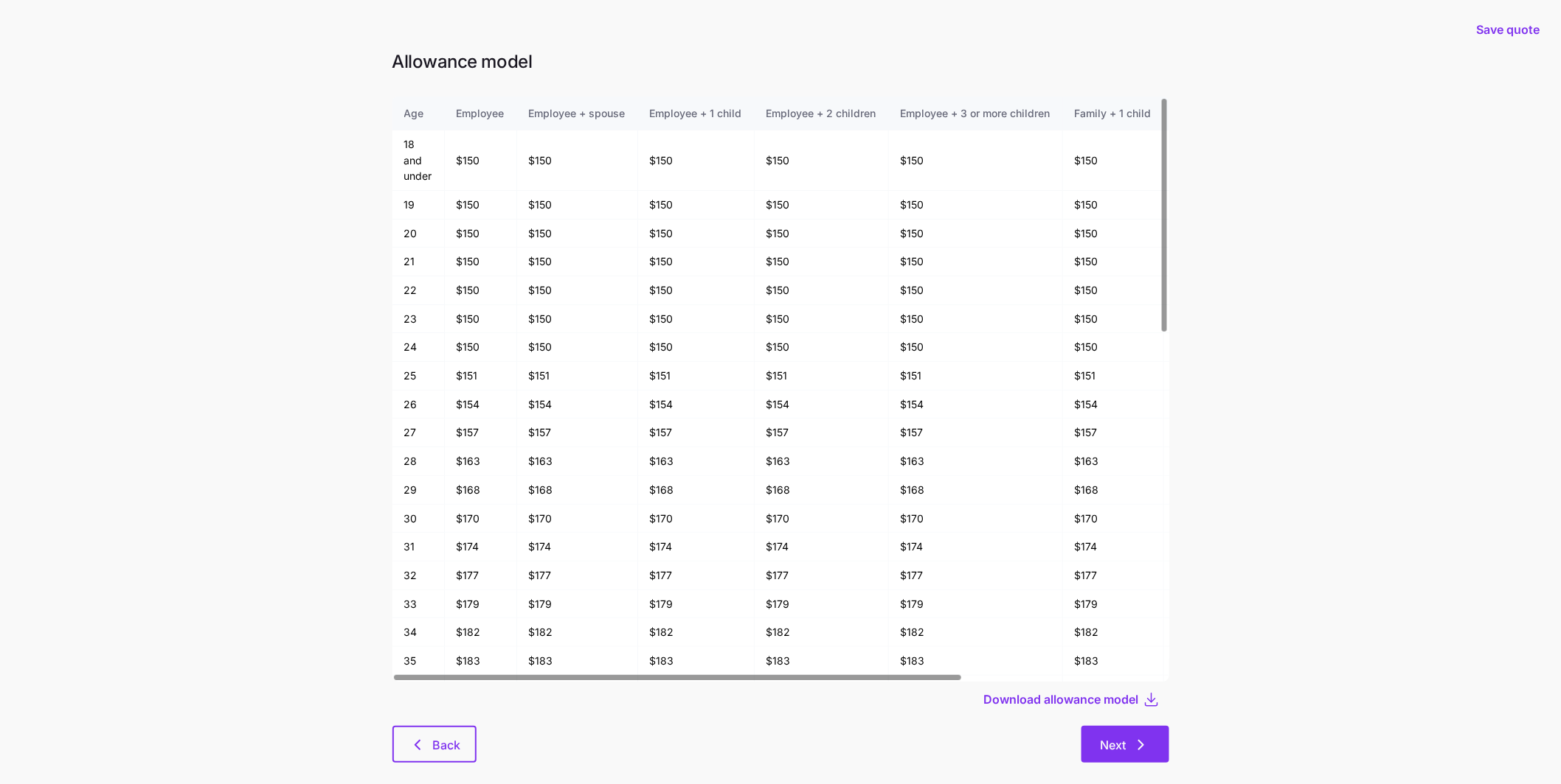
click at [1124, 749] on span "Next" at bounding box center [1113, 745] width 26 height 17
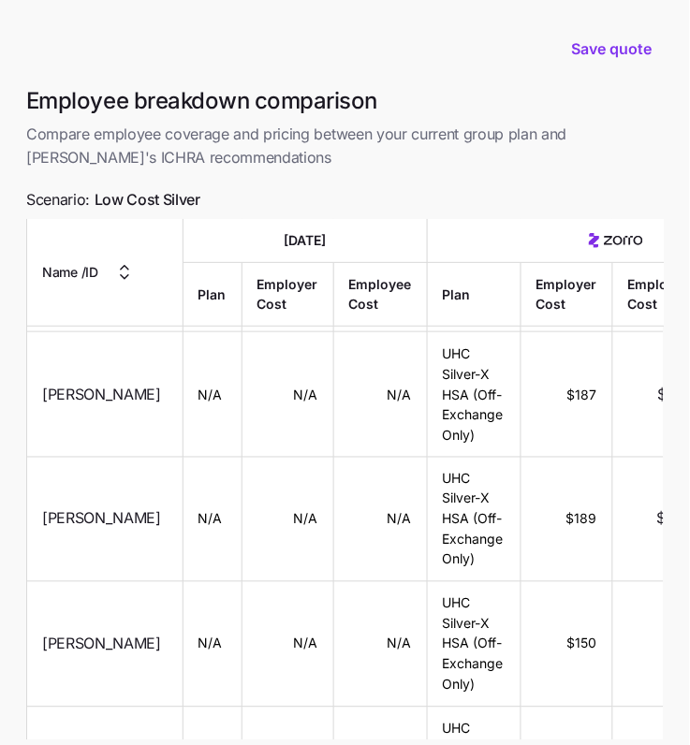
scroll to position [6638, 0]
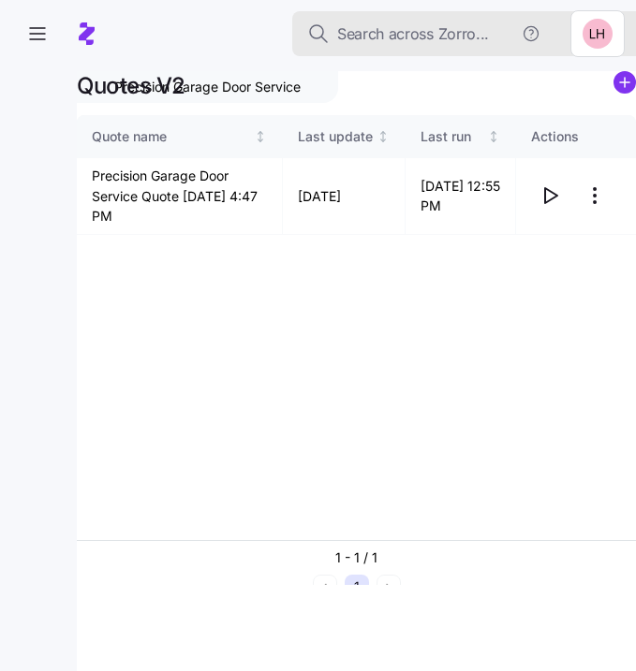
click at [418, 41] on span "Search across Zorro..." at bounding box center [413, 33] width 152 height 23
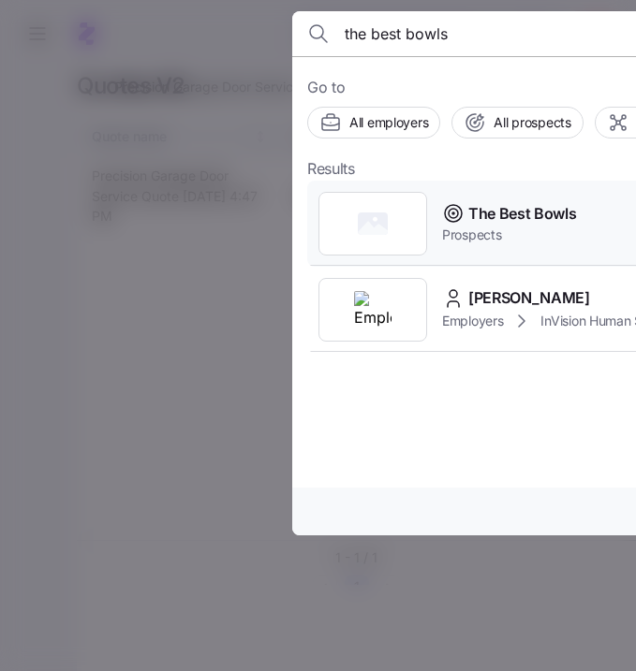
type input "the best bowls"
click at [490, 231] on span "Prospects" at bounding box center [509, 235] width 135 height 19
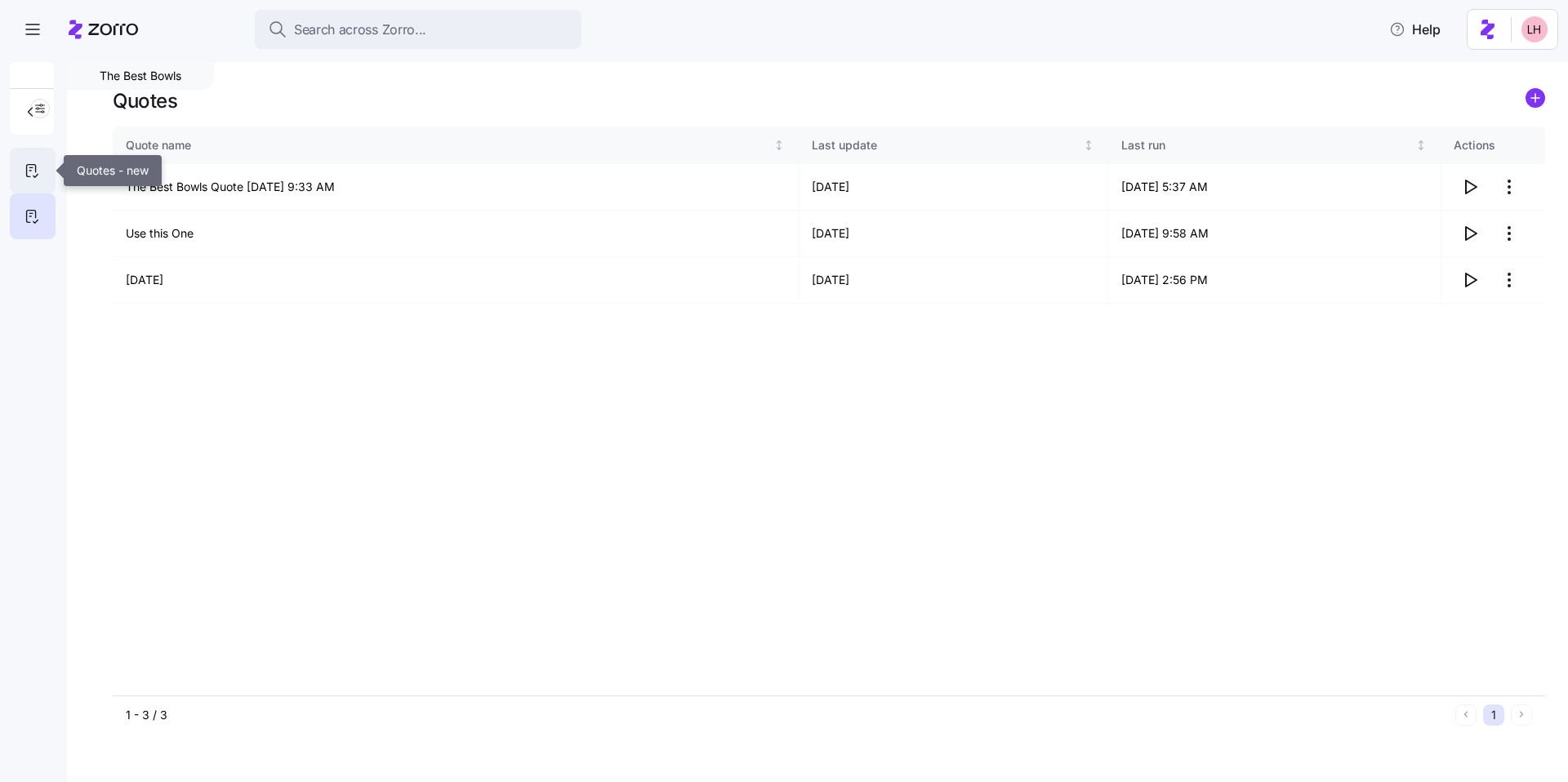
click at [27, 167] on icon at bounding box center [31, 170] width 18 height 19
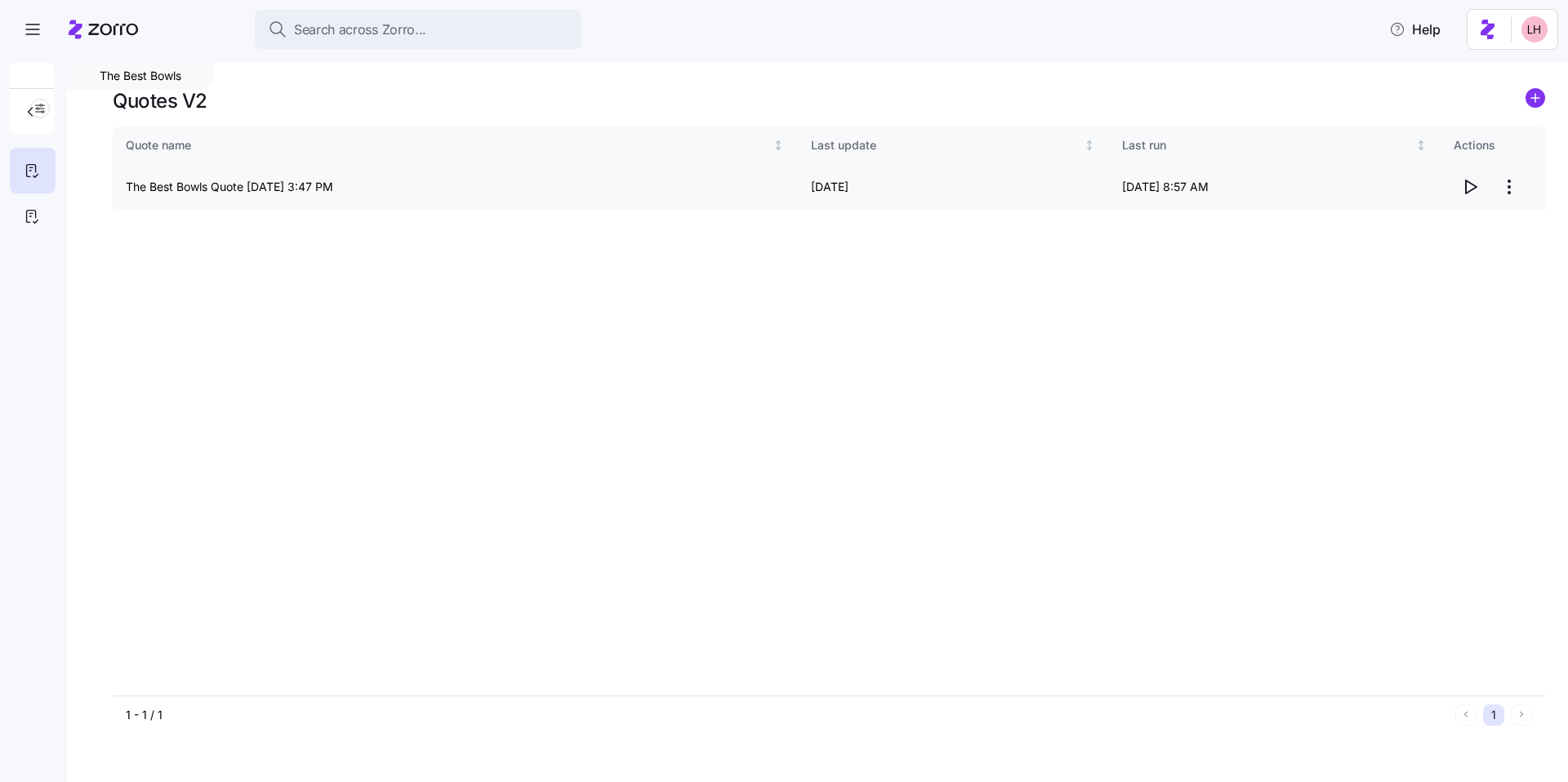
click at [554, 187] on icon "button" at bounding box center [1470, 187] width 19 height 19
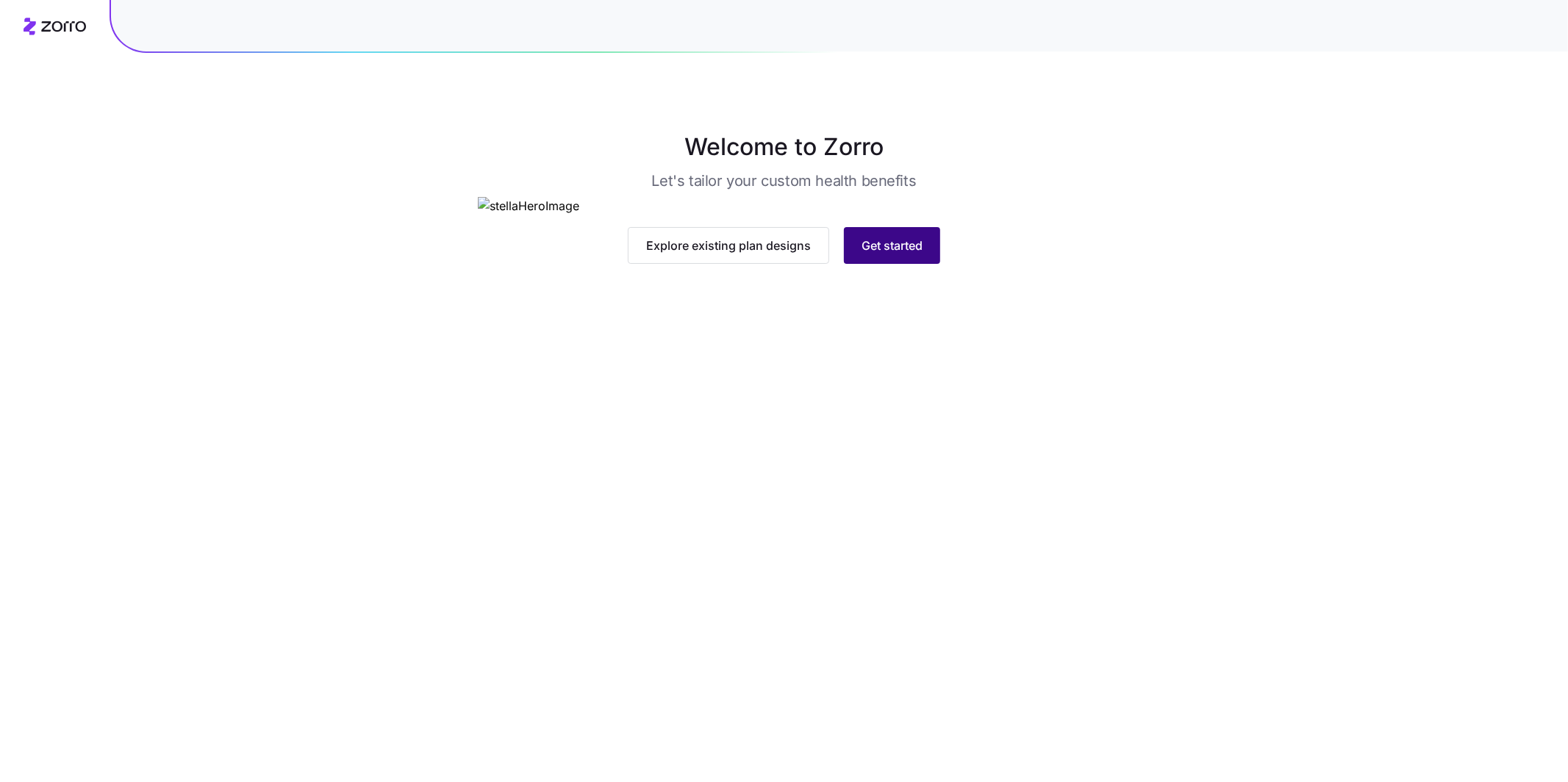
click at [906, 264] on button "Get started" at bounding box center [892, 245] width 97 height 37
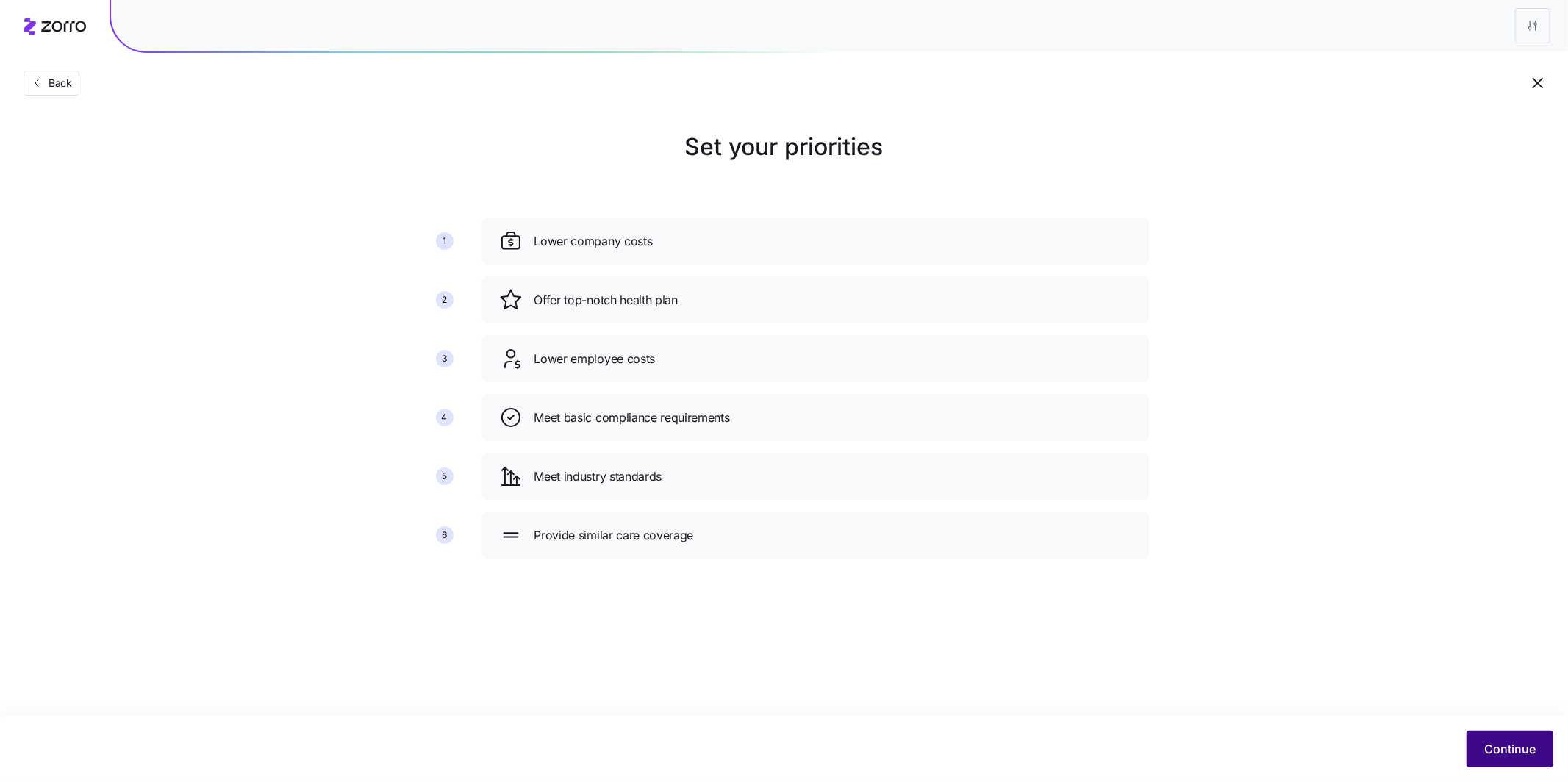
click at [1530, 759] on button "Continue" at bounding box center [1509, 749] width 87 height 37
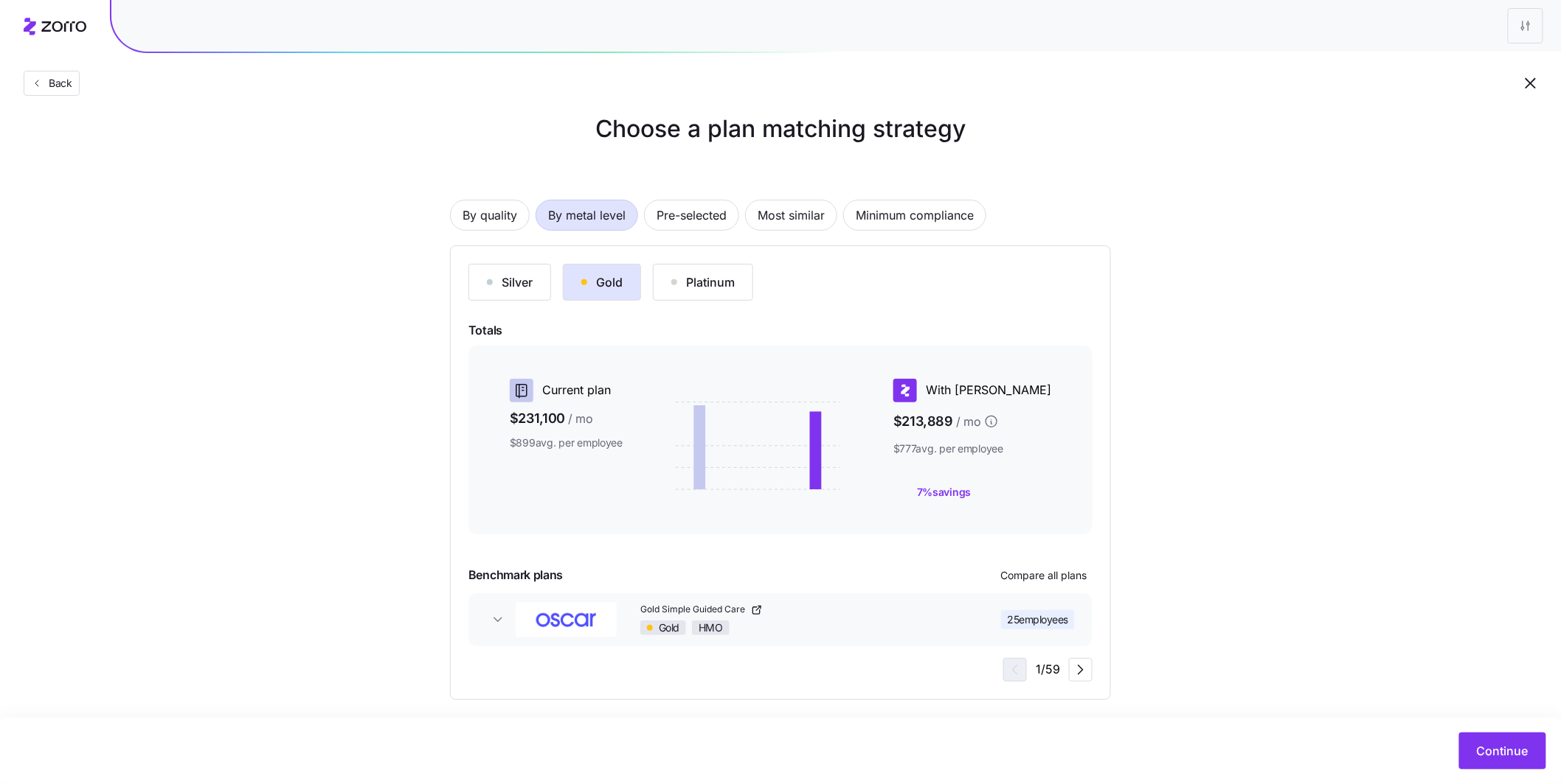
scroll to position [28, 0]
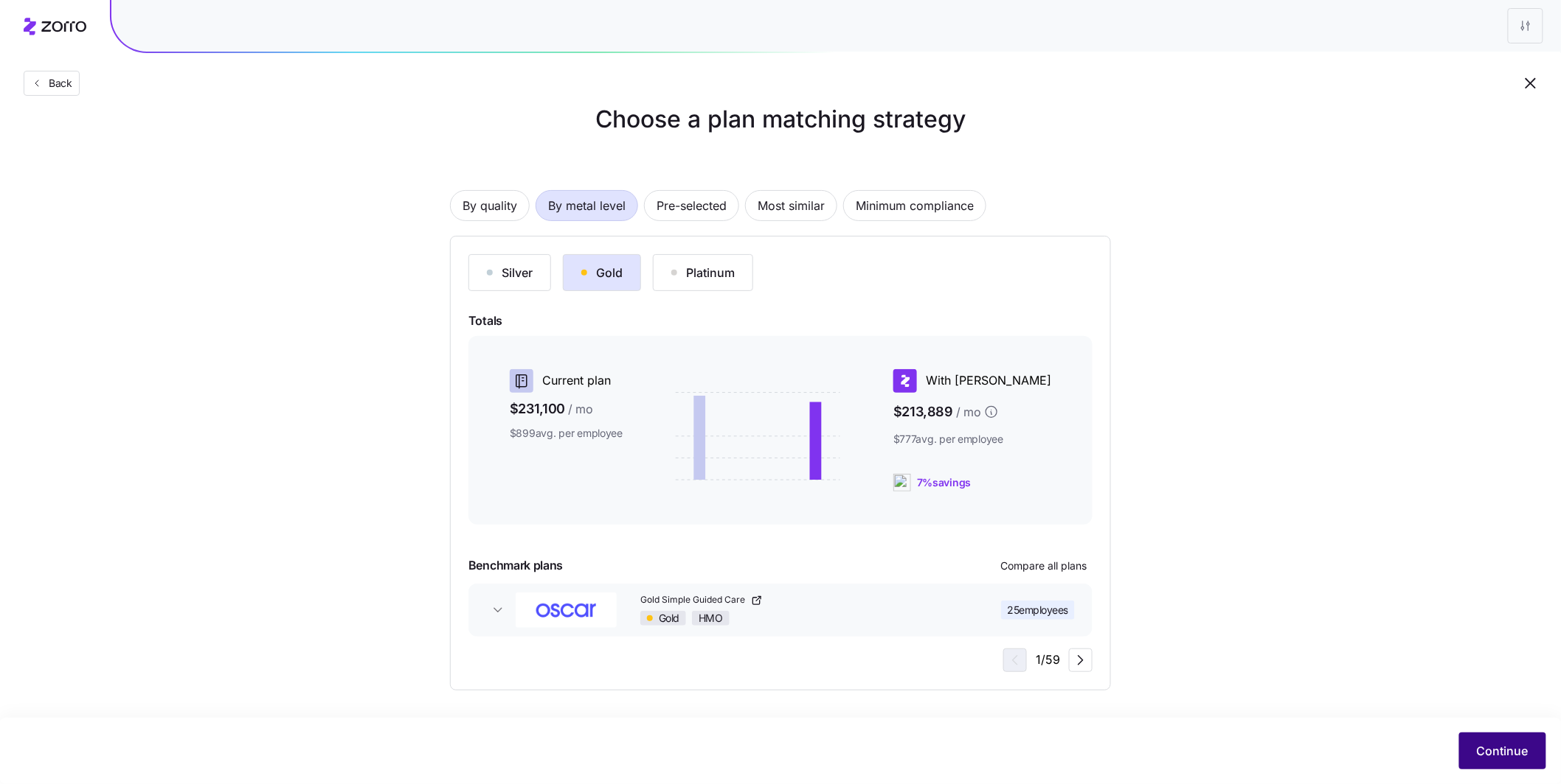
click at [1492, 745] on span "Continue" at bounding box center [1503, 751] width 52 height 17
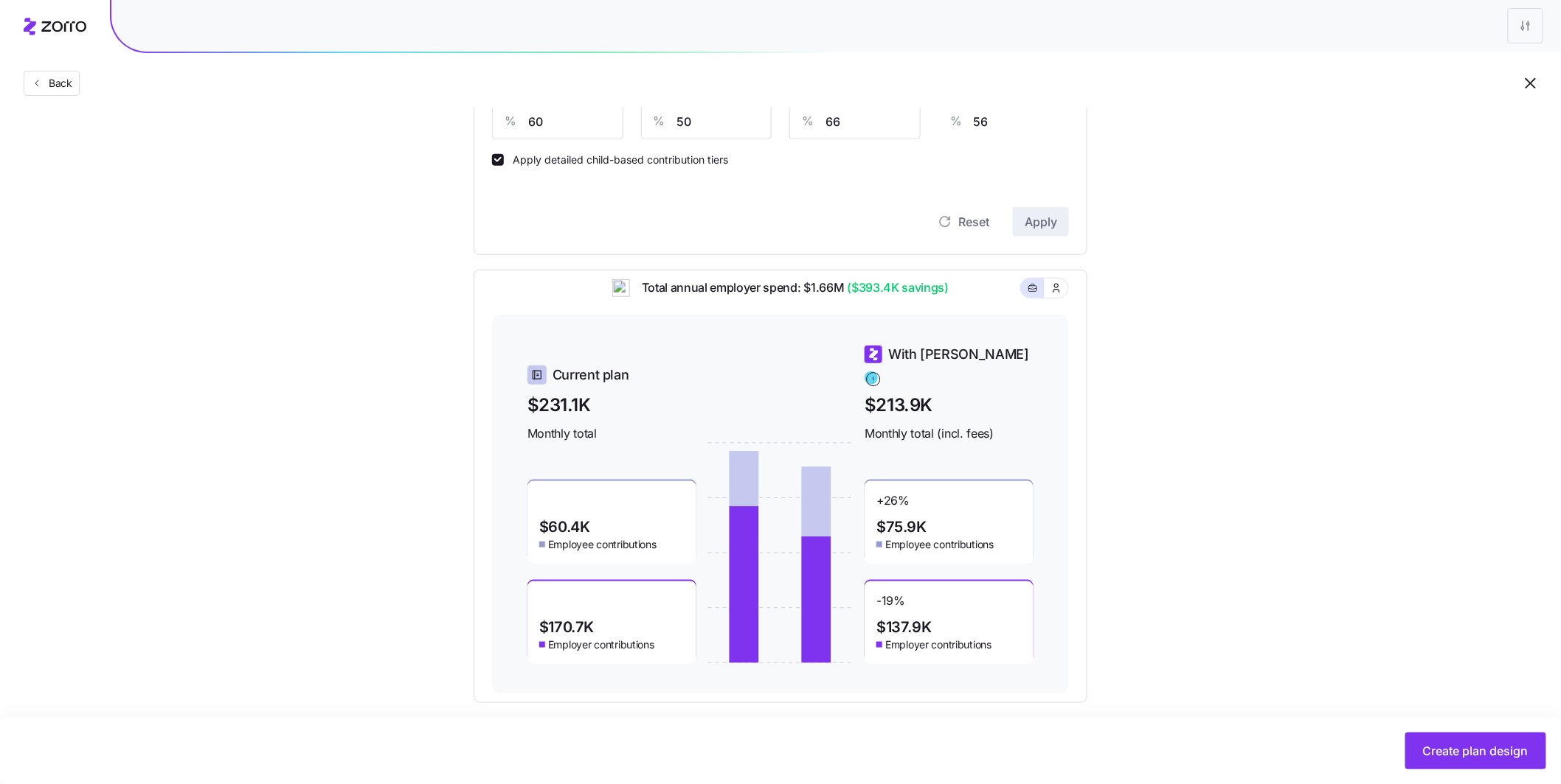
scroll to position [419, 0]
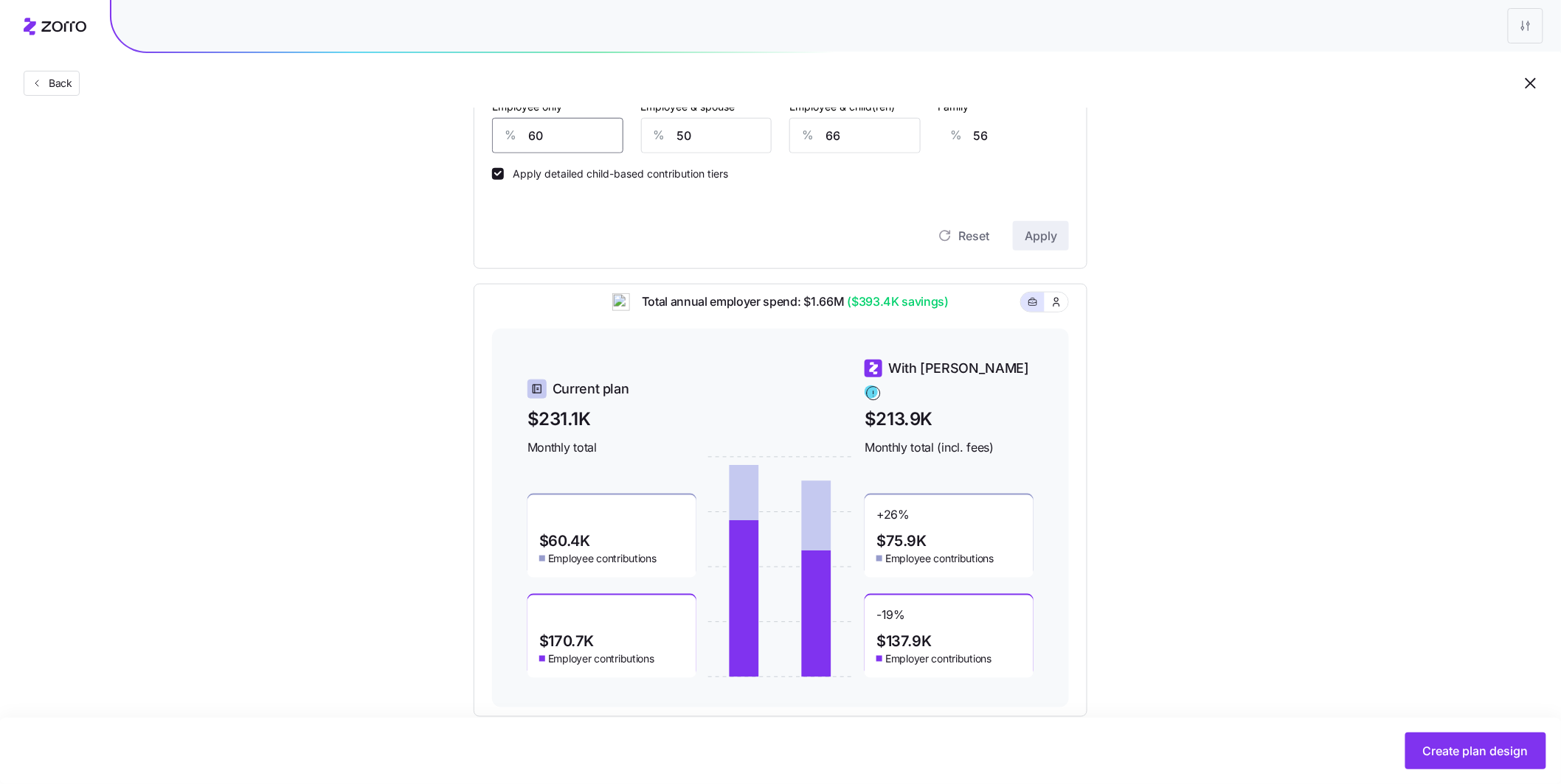
drag, startPoint x: 577, startPoint y: 142, endPoint x: 493, endPoint y: 132, distance: 84.6
click at [493, 132] on div "% 60" at bounding box center [558, 135] width 132 height 35
type input "7"
type input "76"
type input "70"
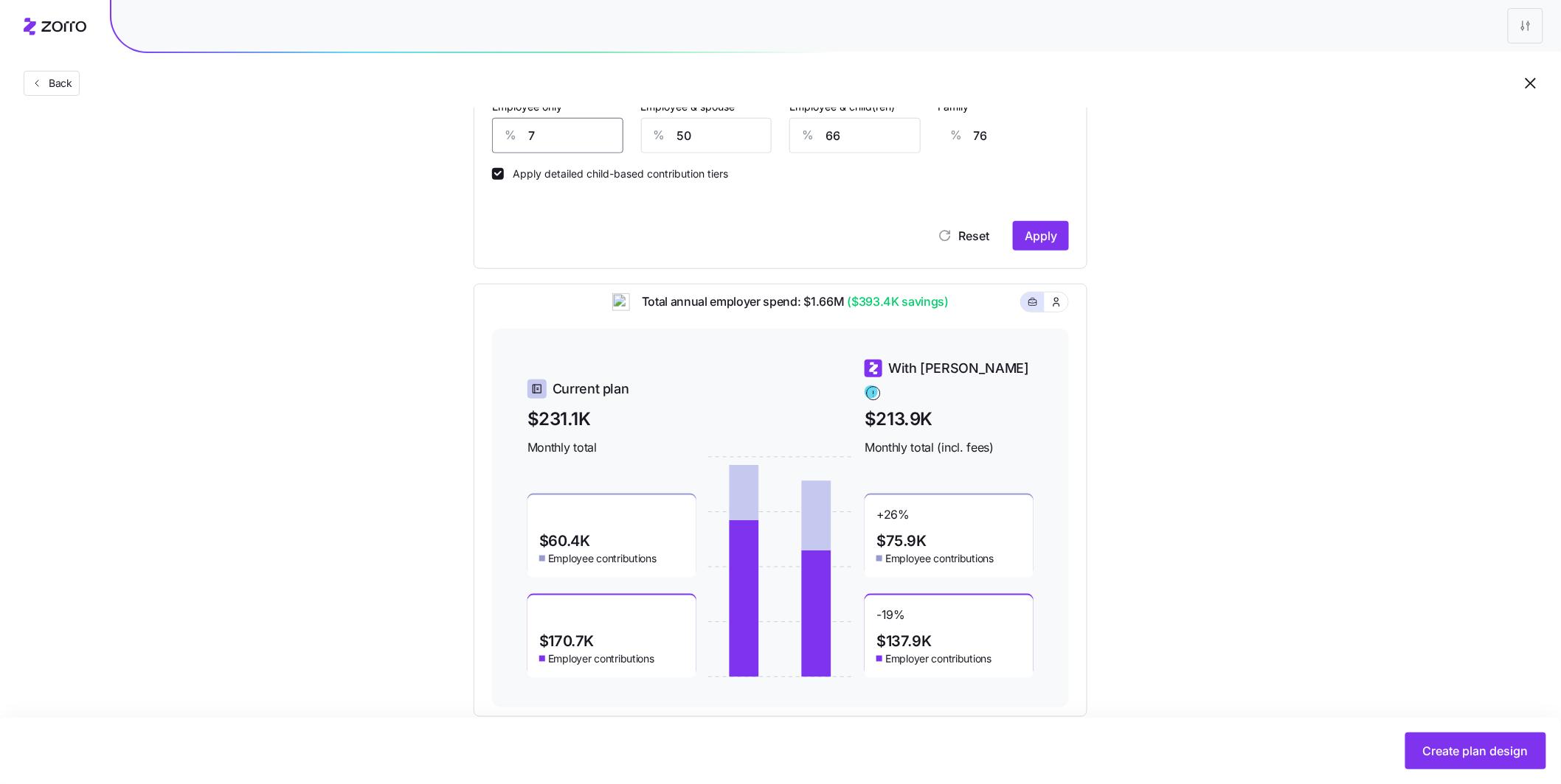
type input "52"
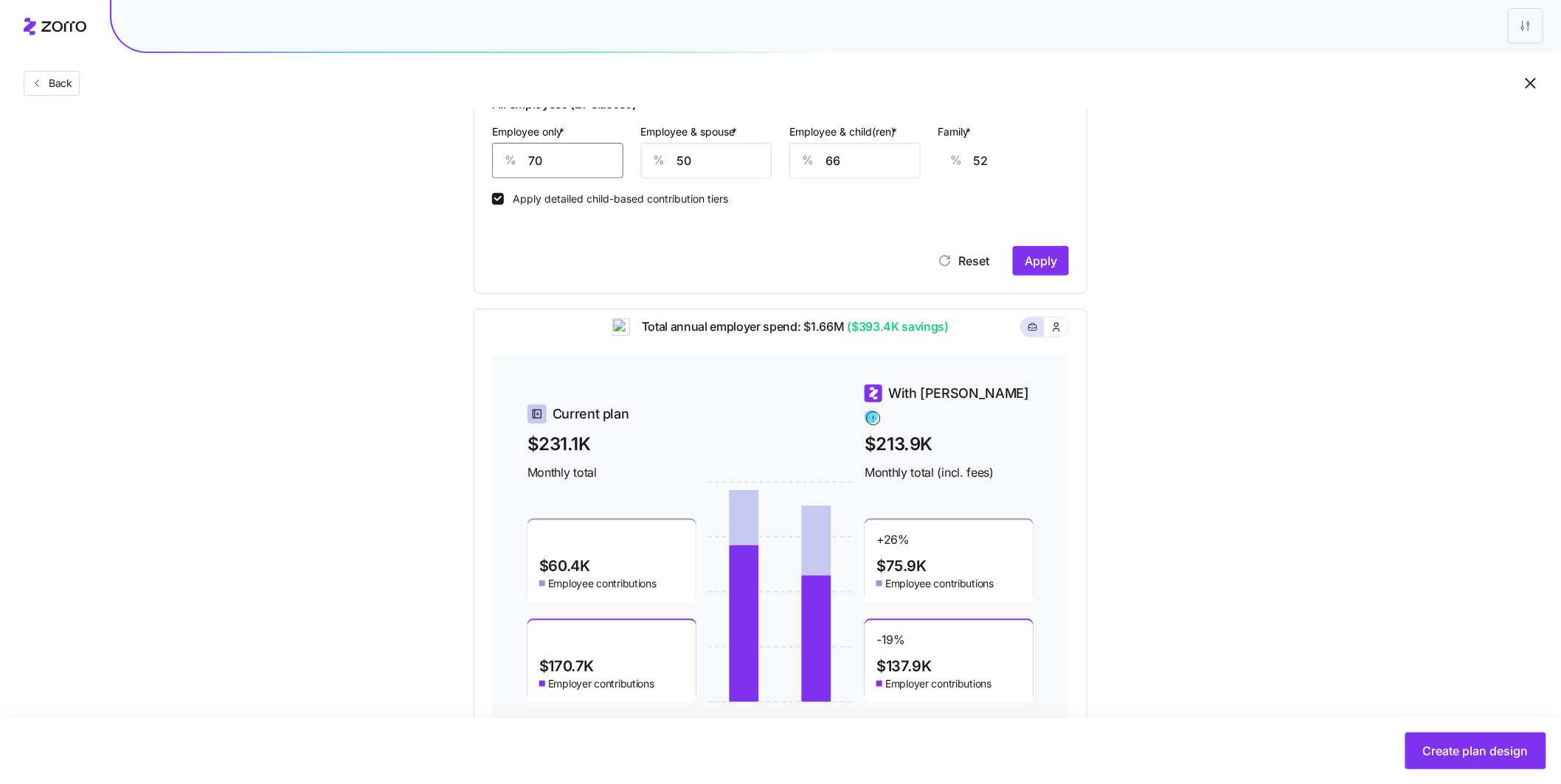
scroll to position [379, 0]
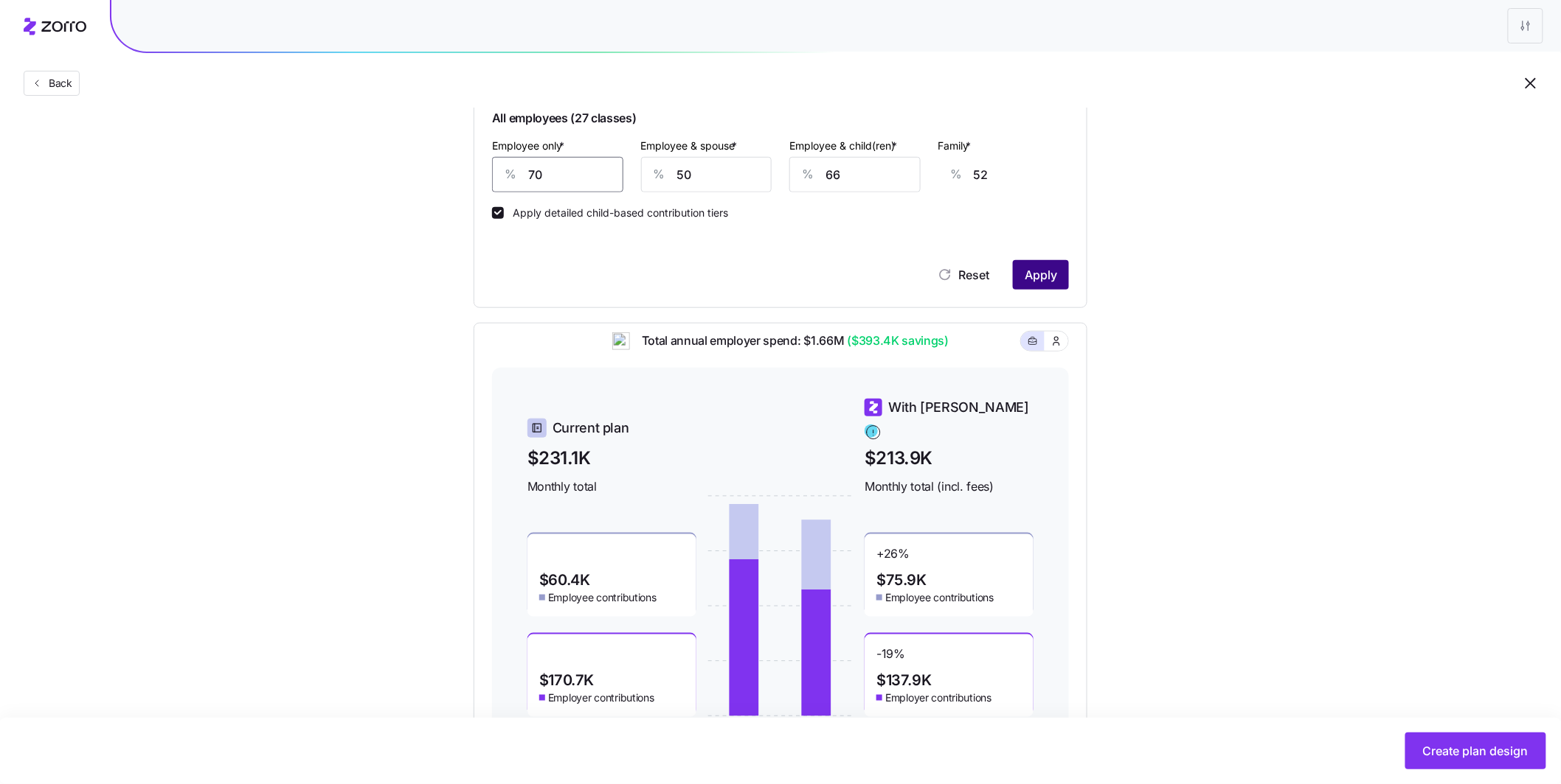
type input "70"
click at [1014, 278] on button "Apply" at bounding box center [1040, 275] width 56 height 29
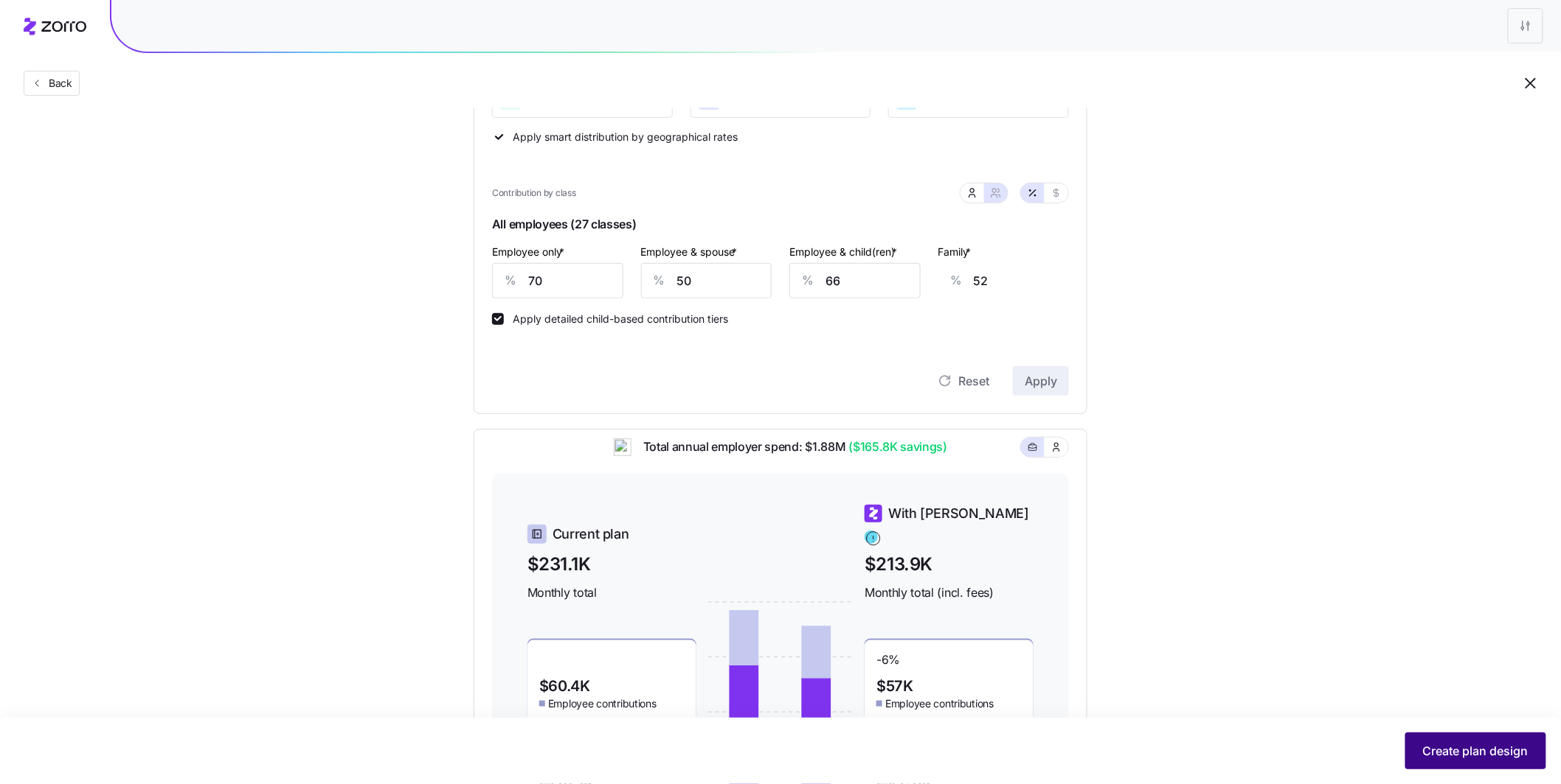
scroll to position [285, 0]
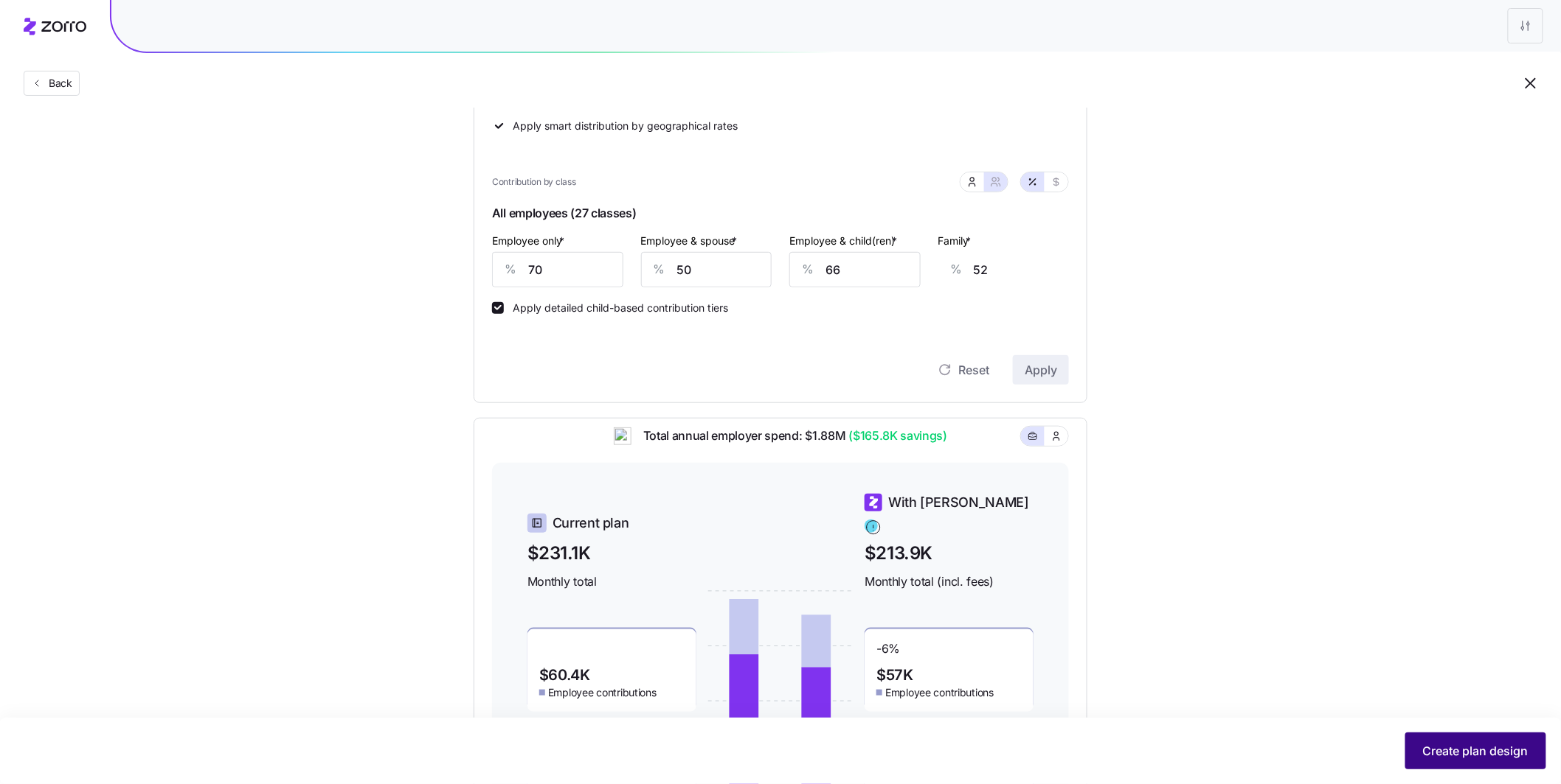
click at [1448, 759] on span "Create plan design" at bounding box center [1476, 751] width 106 height 17
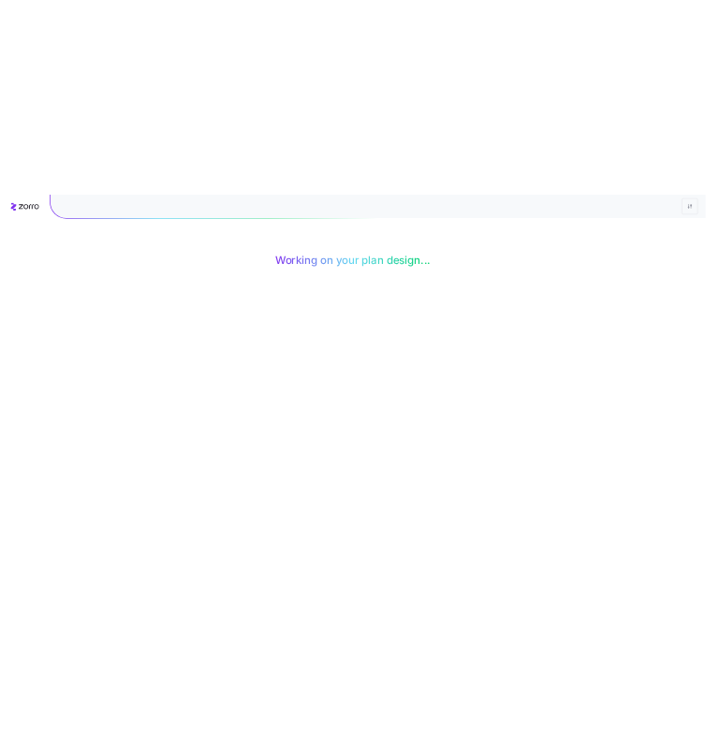
scroll to position [0, 0]
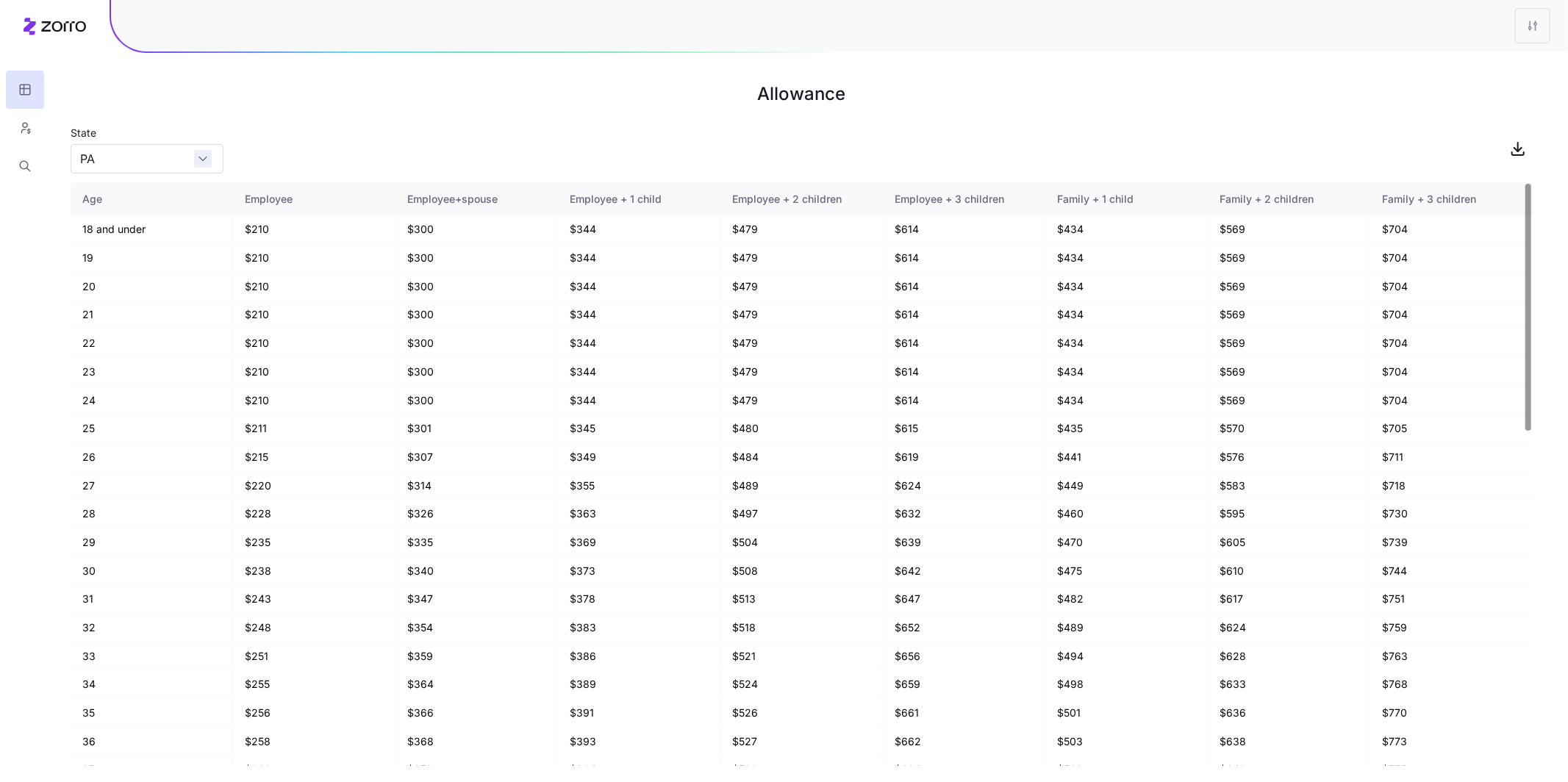
click at [199, 163] on div "PA" at bounding box center [147, 159] width 153 height 29
click at [283, 133] on div "State PA" at bounding box center [801, 148] width 1462 height 50
click at [30, 129] on icon "button" at bounding box center [24, 128] width 13 height 15
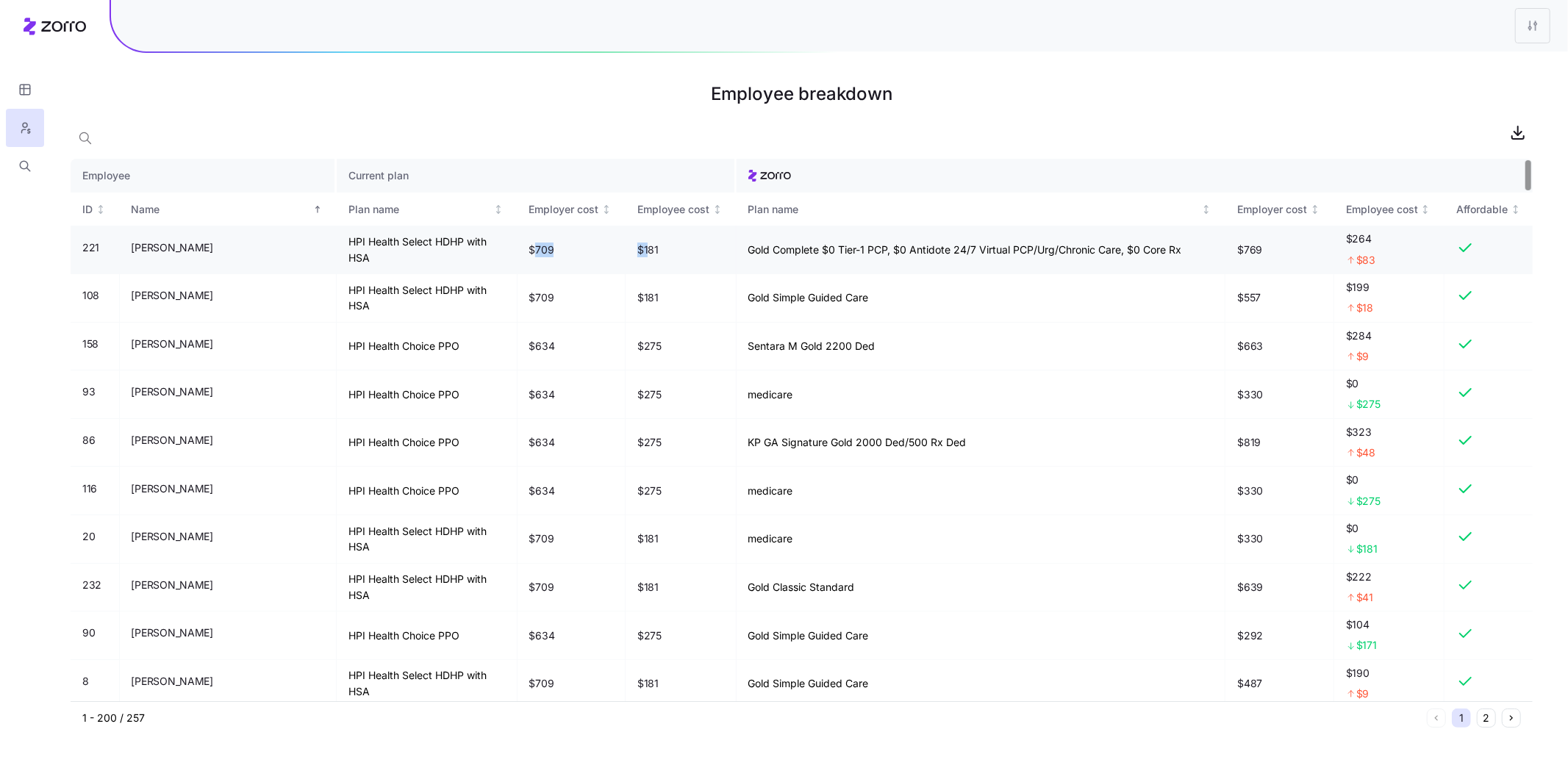
drag, startPoint x: 467, startPoint y: 254, endPoint x: 578, endPoint y: 255, distance: 111.0
click at [578, 255] on tr "221 Aaron Spencer HPI Health Select HDHP with HSA $709 $181 Gold Complete $0 Ti…" at bounding box center [801, 250] width 1462 height 49
click at [736, 250] on td "Gold Complete $0 Tier-1 PCP, $0 Antidote 24/7 Virtual PCP/Urg/Chronic Care, $0 …" at bounding box center [981, 250] width 490 height 49
drag, startPoint x: 691, startPoint y: 252, endPoint x: 1007, endPoint y: 261, distance: 316.1
click at [1007, 261] on td "Gold Complete $0 Tier-1 PCP, $0 Antidote 24/7 Virtual PCP/Urg/Chronic Care, $0 …" at bounding box center [981, 250] width 490 height 49
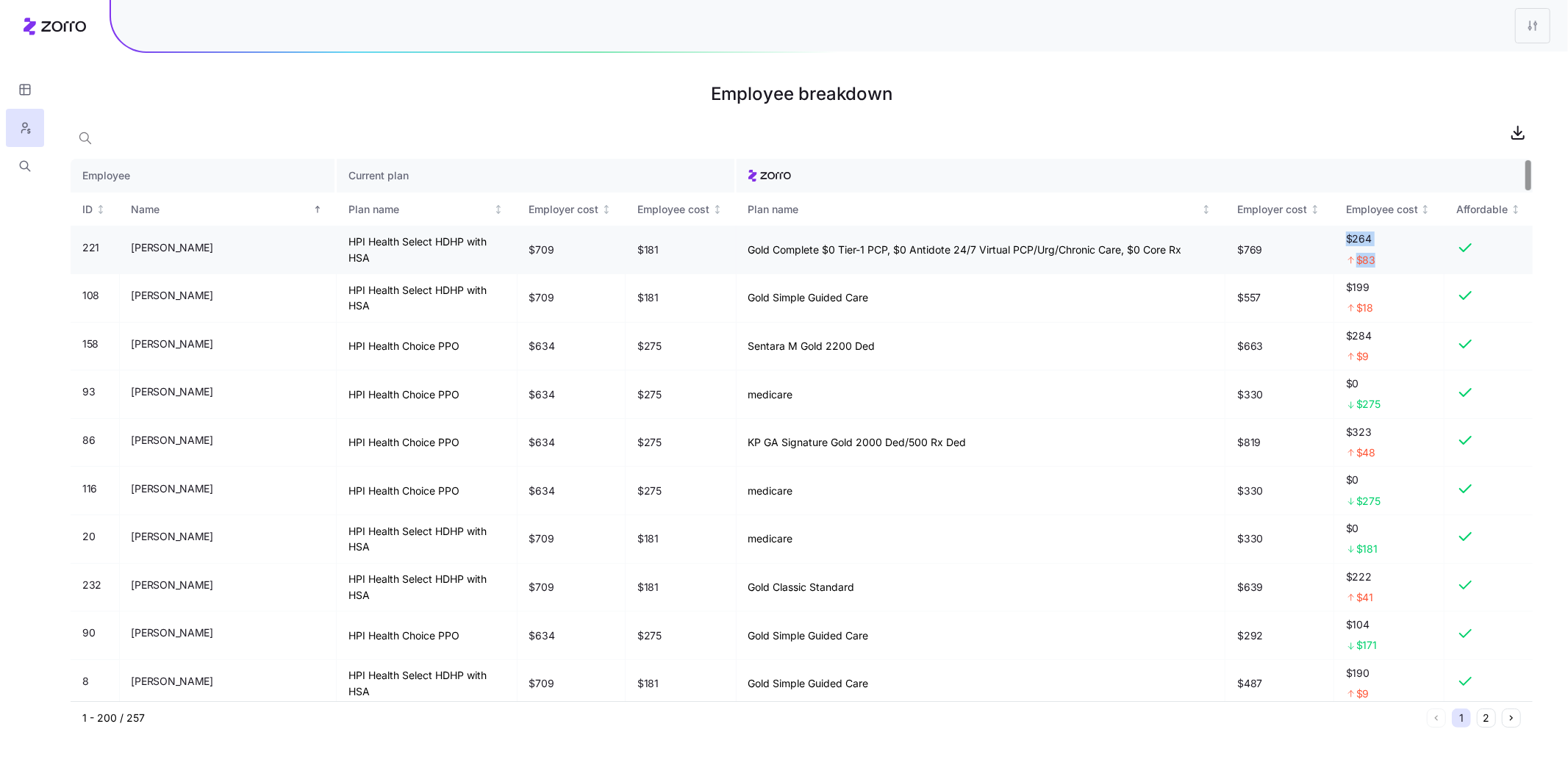
drag, startPoint x: 1326, startPoint y: 255, endPoint x: 1415, endPoint y: 255, distance: 89.0
click at [1415, 255] on tr "221 Aaron Spencer HPI Health Select HDHP with HSA $709 $181 Gold Complete $0 Ti…" at bounding box center [801, 250] width 1462 height 49
click at [1309, 102] on h1 "Employee breakdown" at bounding box center [801, 93] width 1462 height 35
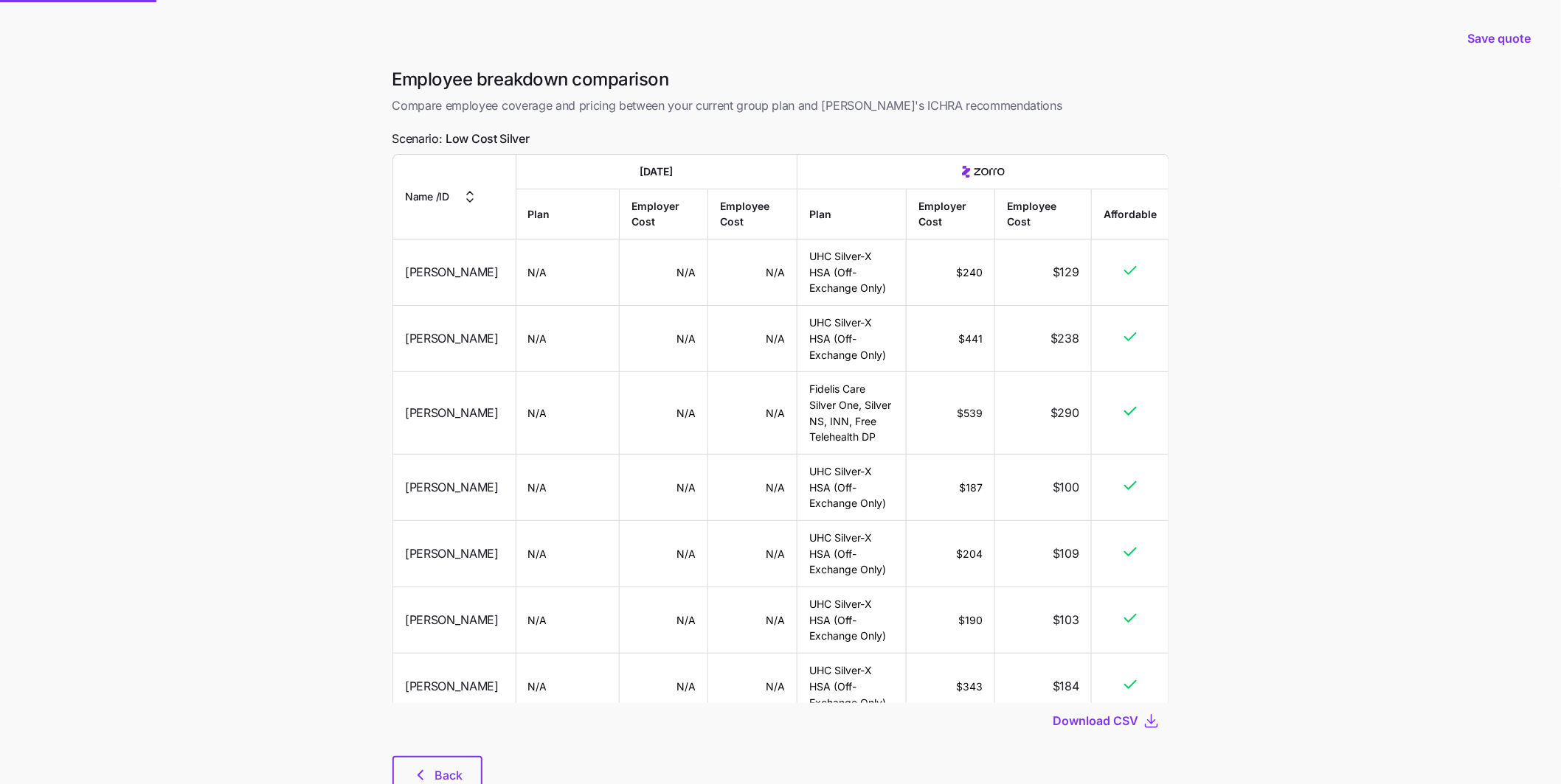
scroll to position [52, 0]
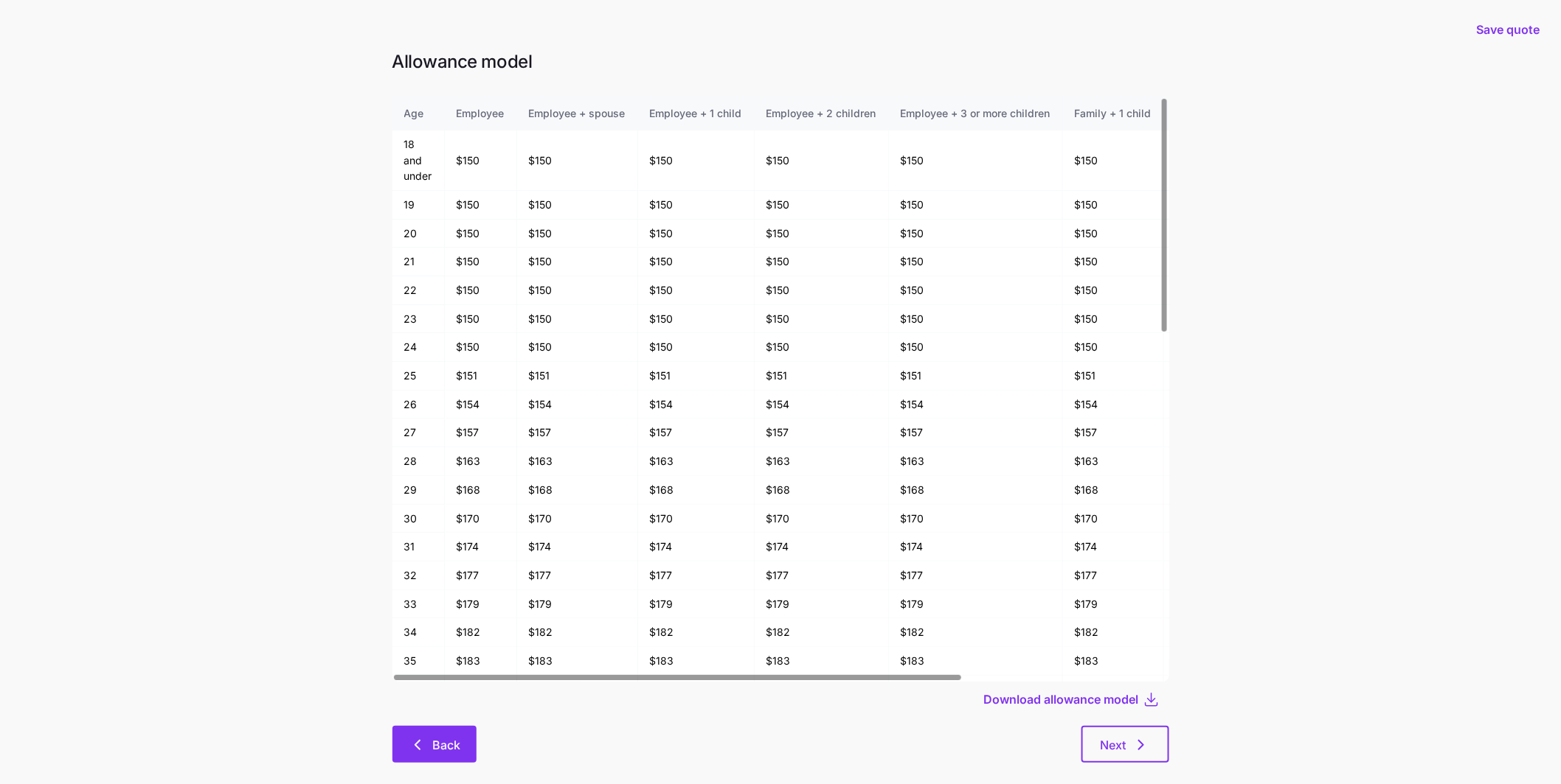
click at [447, 754] on button "Back" at bounding box center [434, 744] width 84 height 37
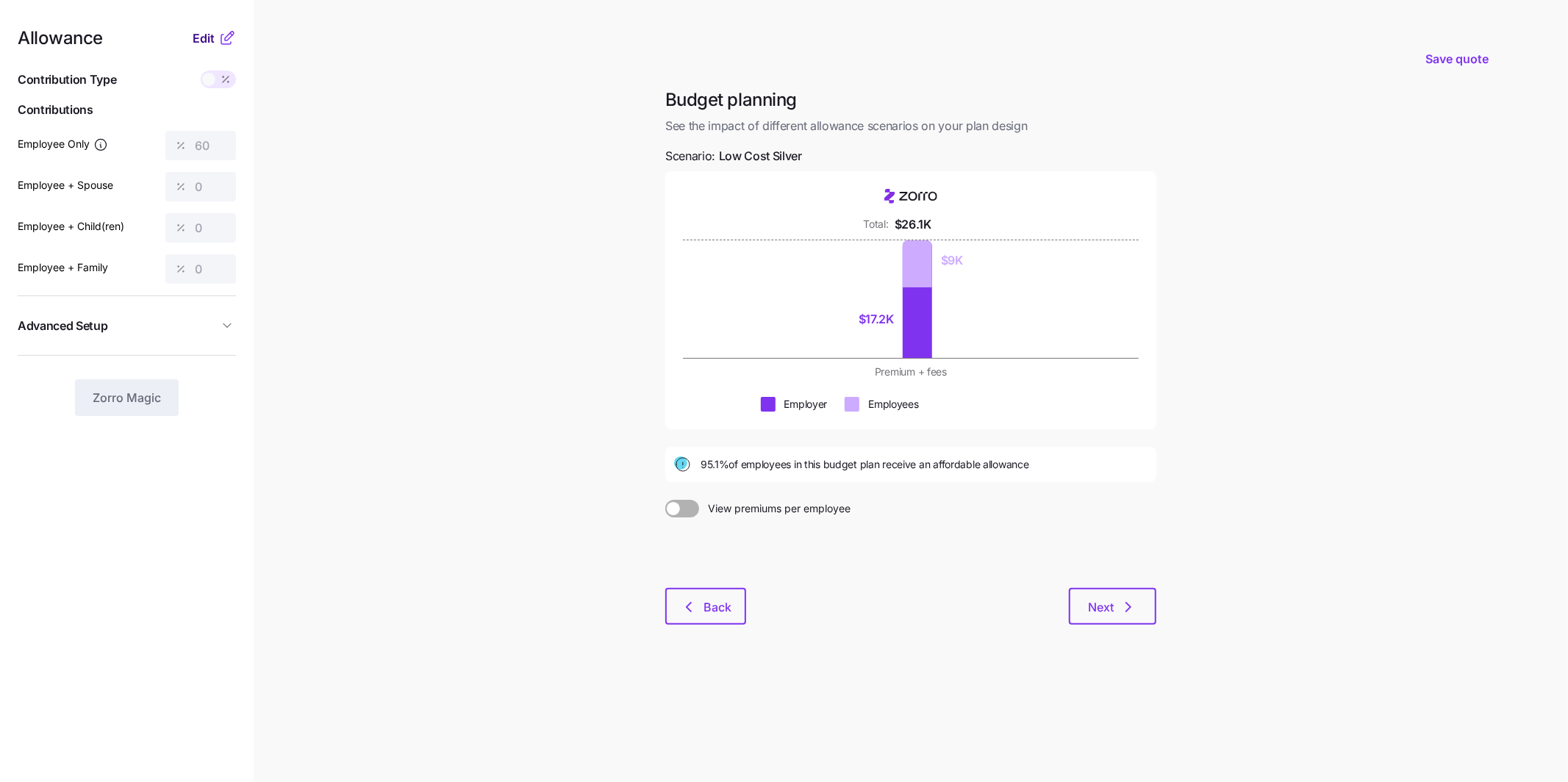
click at [202, 32] on span "Edit" at bounding box center [203, 38] width 22 height 17
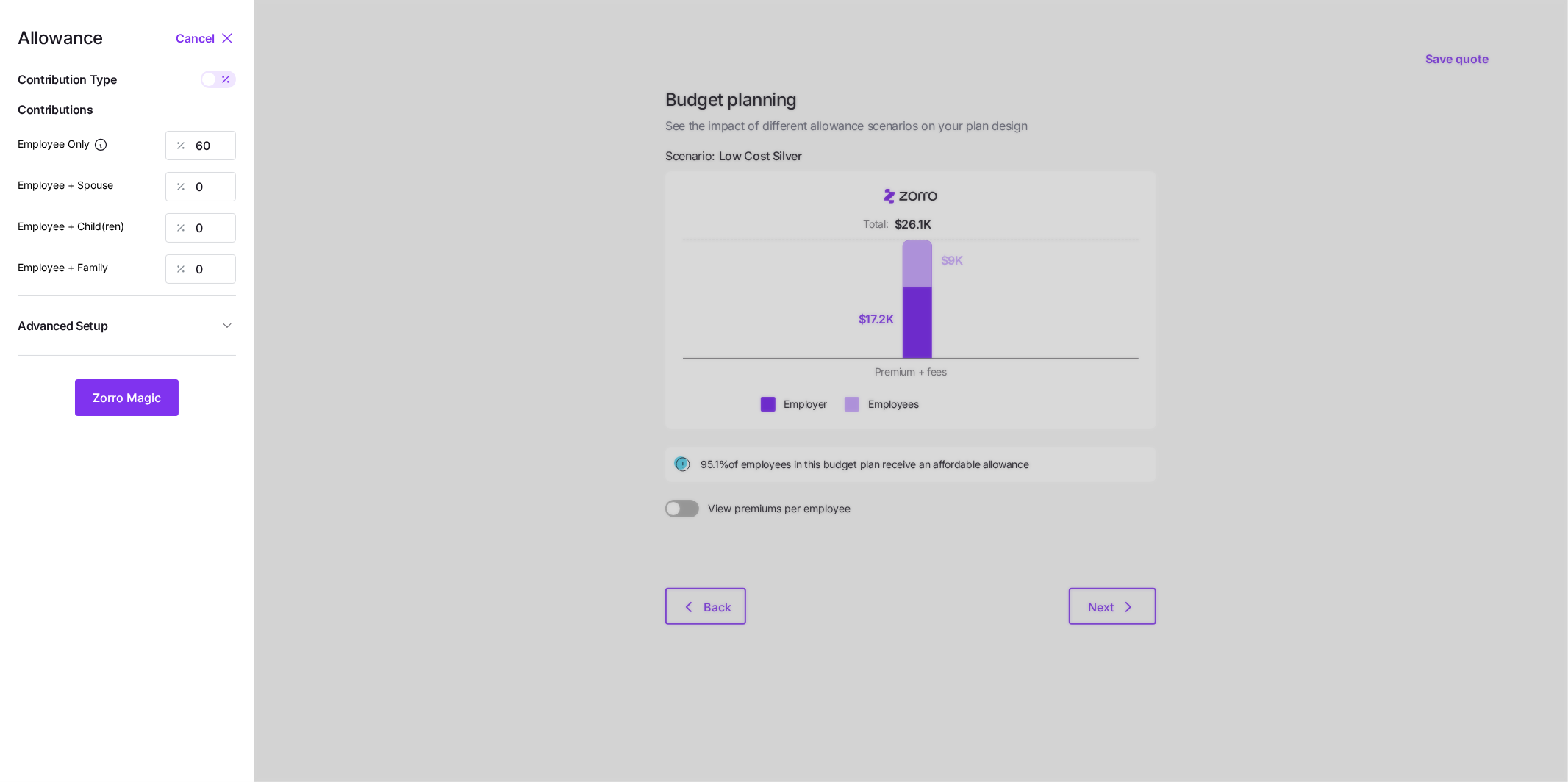
click at [921, 452] on div at bounding box center [911, 391] width 1314 height 782
click at [244, 325] on nav "Allowance Cancel Contribution Type Use classes Contributions Employee Only 60 E…" at bounding box center [126, 391] width 253 height 782
click at [233, 324] on icon "button" at bounding box center [227, 326] width 15 height 15
click at [179, 365] on input "off" at bounding box center [169, 359] width 100 height 24
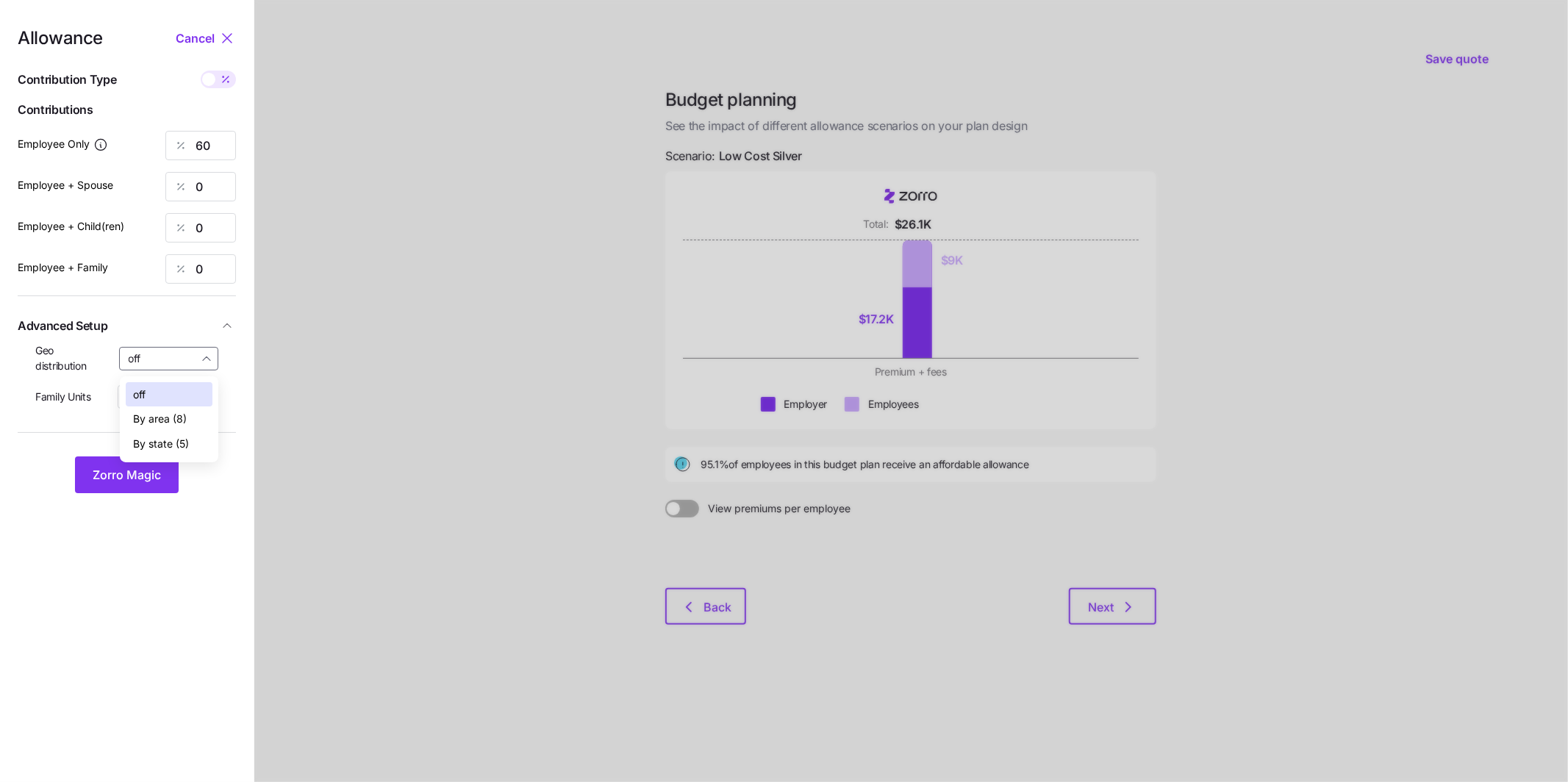
click at [184, 442] on span "By state (5)" at bounding box center [161, 444] width 56 height 16
click at [143, 488] on button "Zorro Magic" at bounding box center [127, 475] width 104 height 37
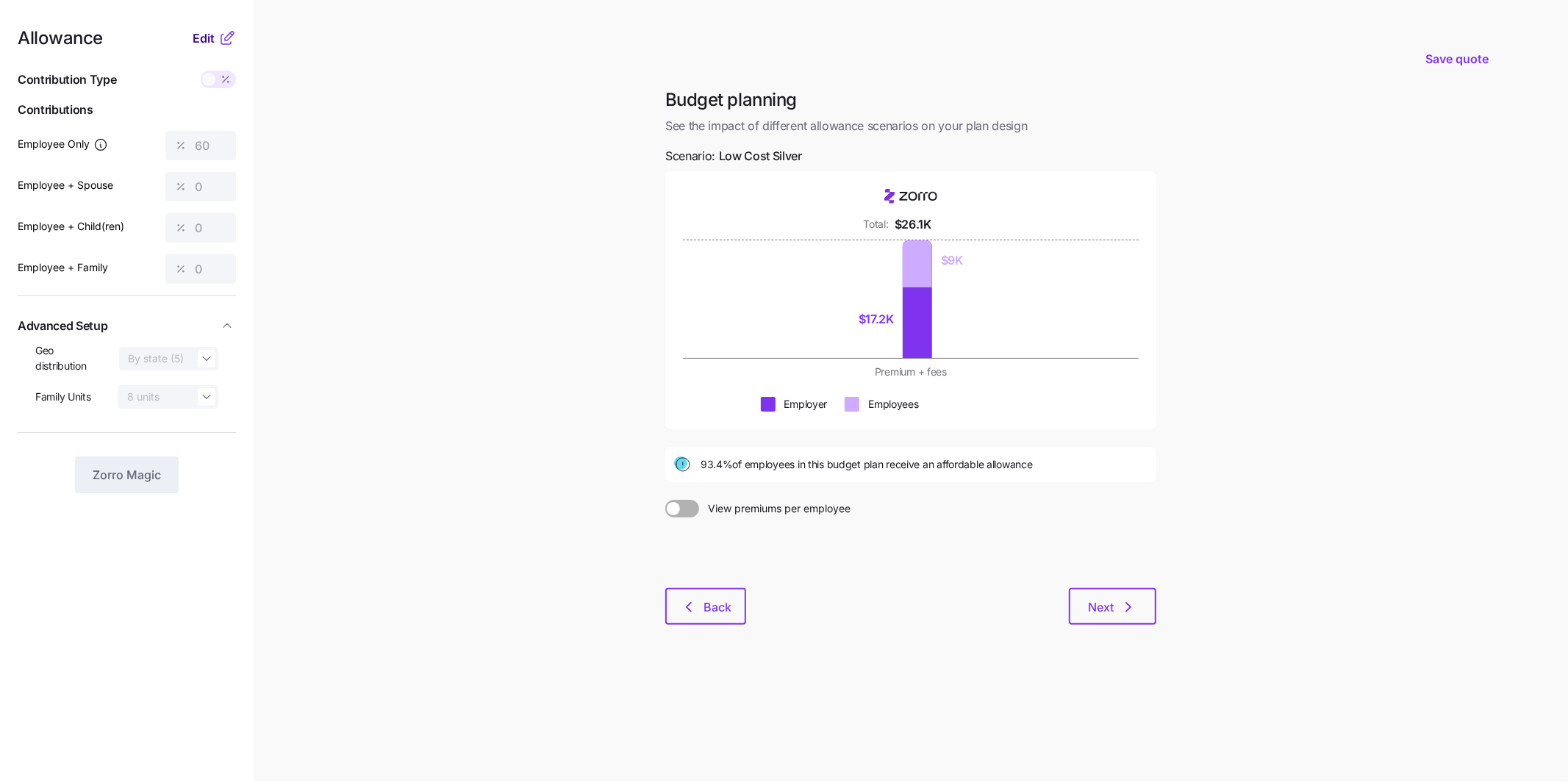
click at [199, 38] on span "Edit" at bounding box center [203, 38] width 22 height 17
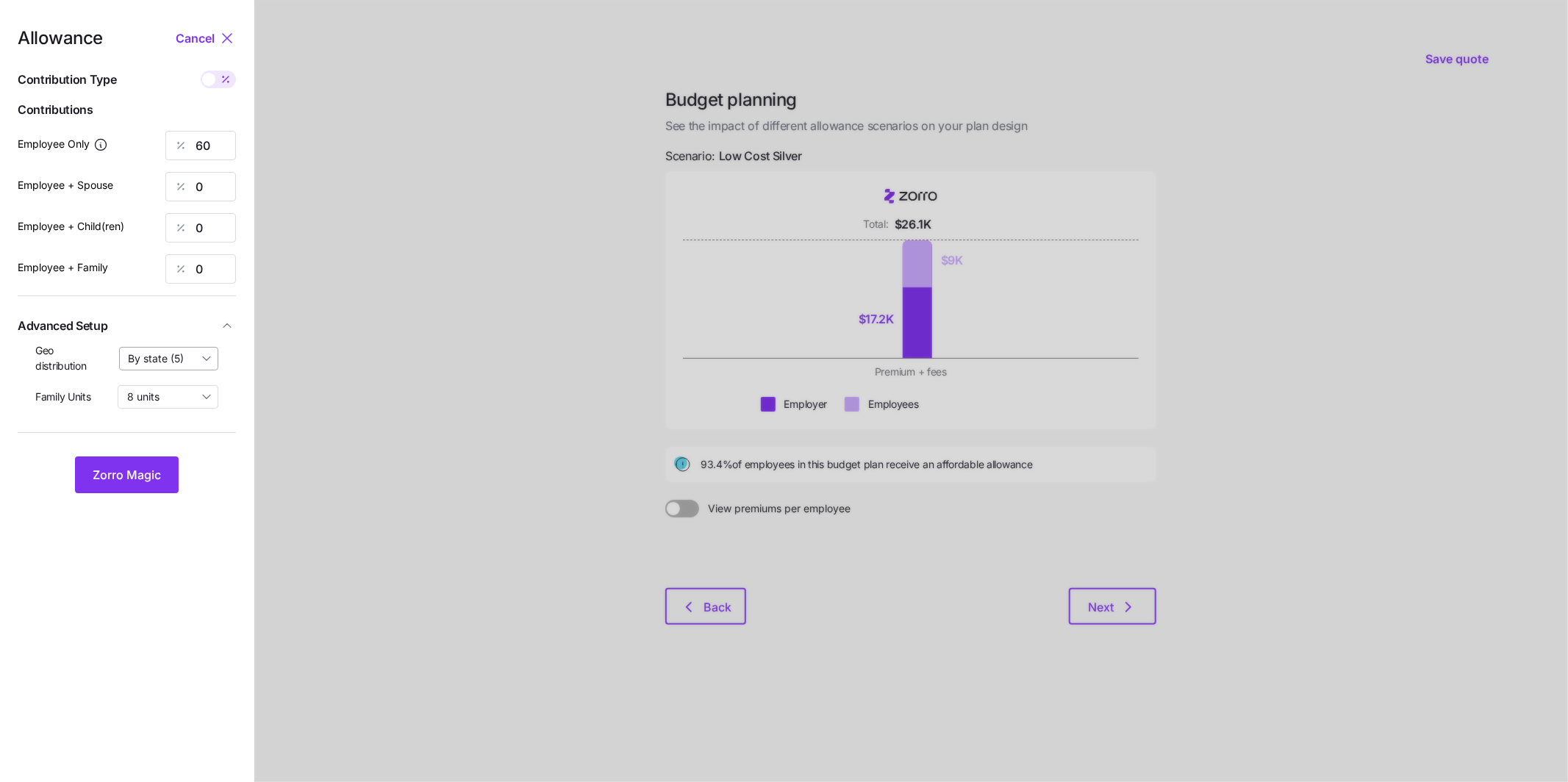
click at [209, 358] on input "By state (5)" at bounding box center [169, 359] width 100 height 24
click at [188, 386] on div "off" at bounding box center [169, 395] width 87 height 25
click at [144, 483] on span "Zorro Magic" at bounding box center [126, 475] width 68 height 17
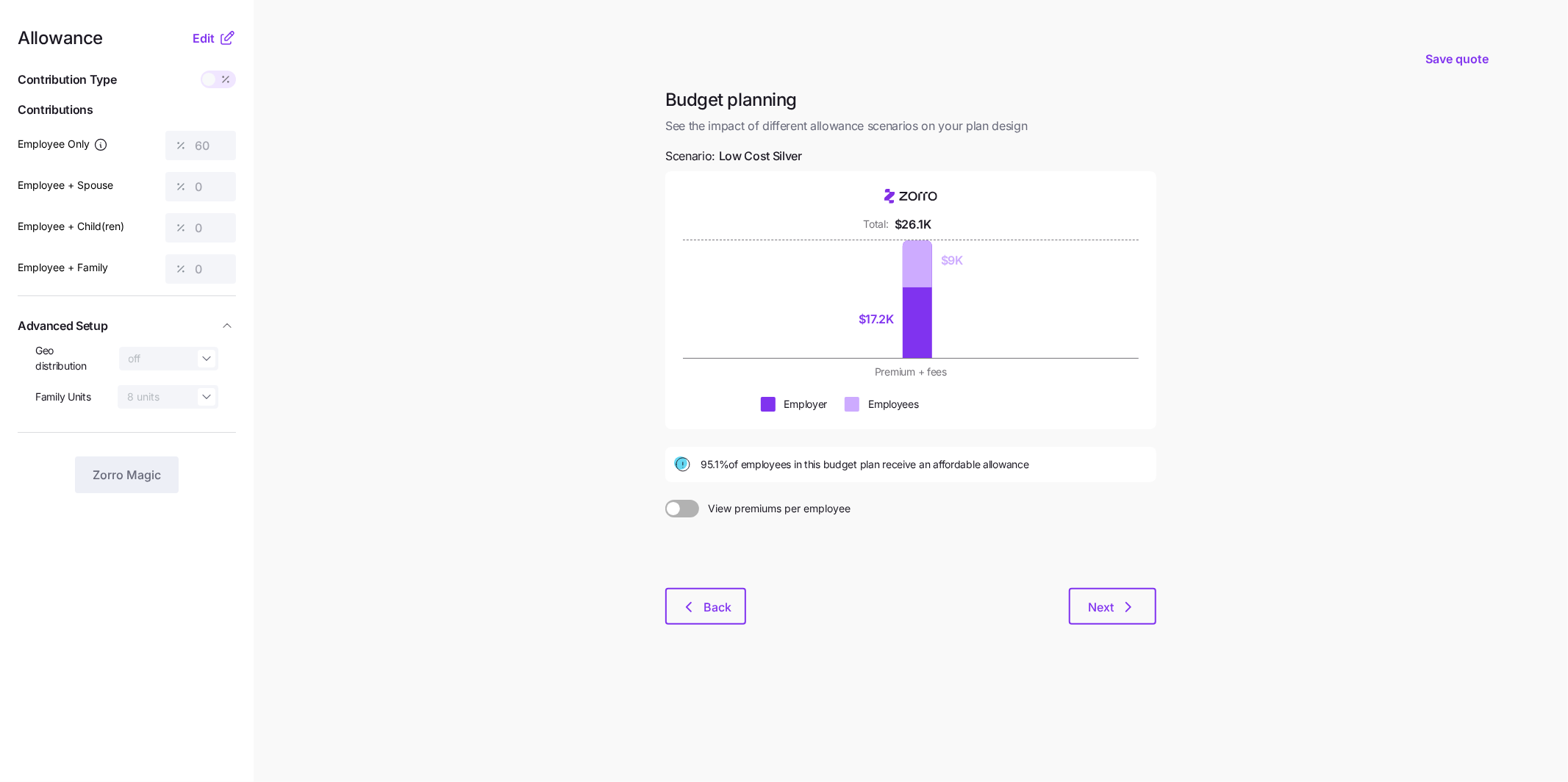
click at [676, 511] on span at bounding box center [673, 509] width 13 height 13
click at [665, 500] on input "View premiums per employee" at bounding box center [665, 500] width 0 height 0
click at [205, 41] on span "Edit" at bounding box center [203, 38] width 22 height 17
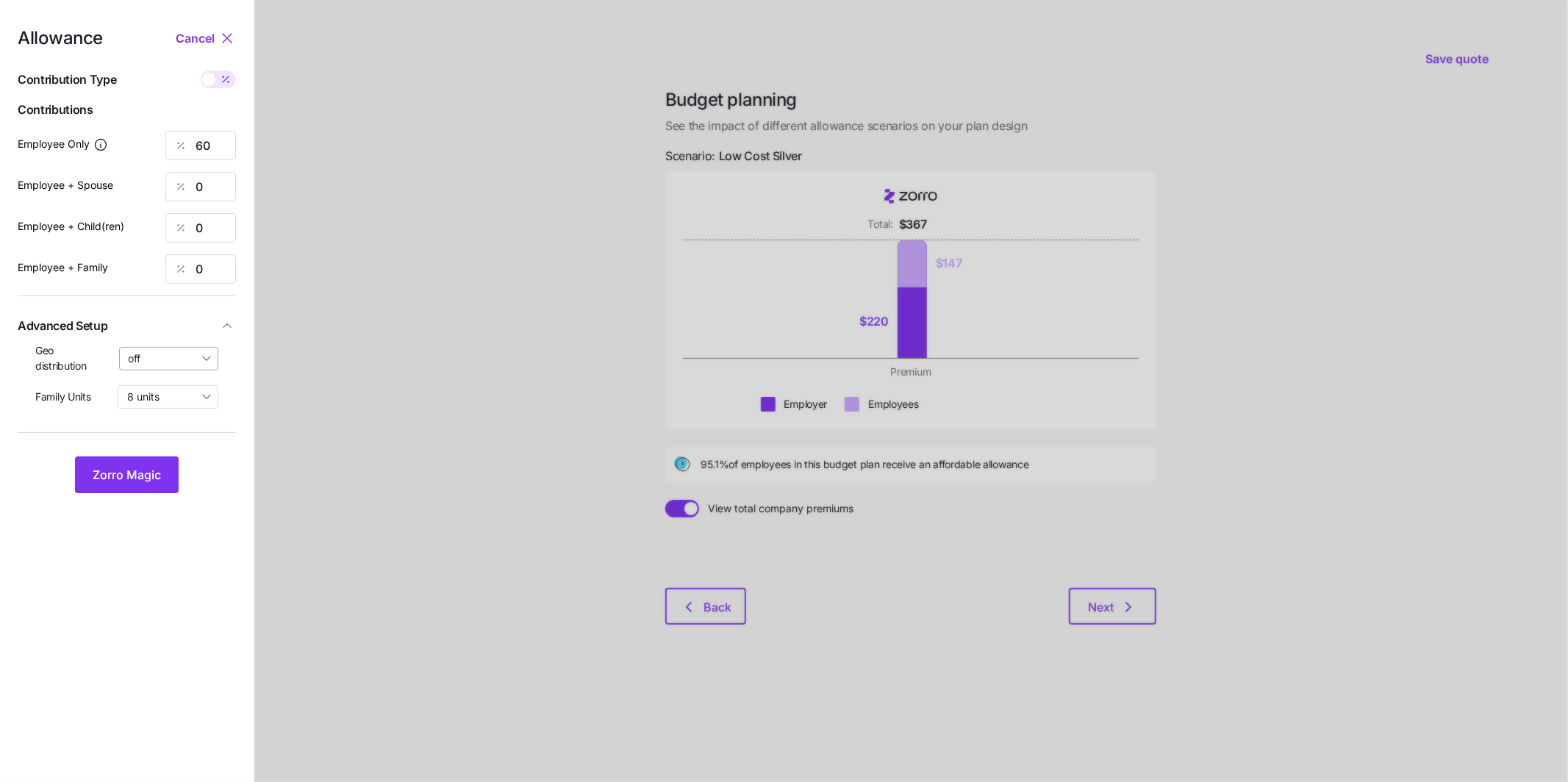
click at [200, 362] on input "off" at bounding box center [169, 359] width 100 height 24
click at [180, 444] on span "By state (5)" at bounding box center [161, 444] width 56 height 16
click at [159, 467] on span "Zorro Magic" at bounding box center [126, 475] width 68 height 17
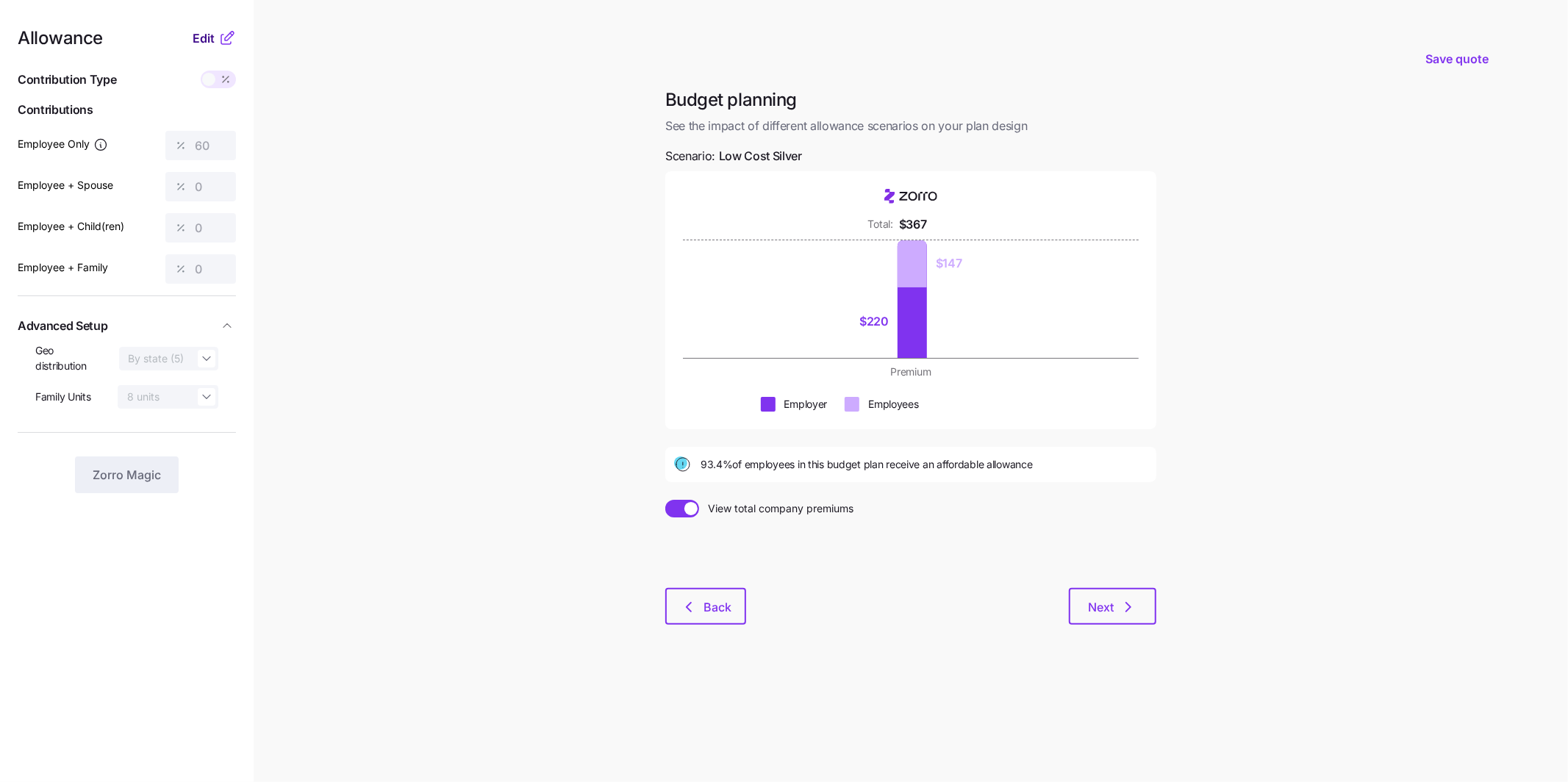
click at [198, 33] on span "Edit" at bounding box center [203, 38] width 22 height 17
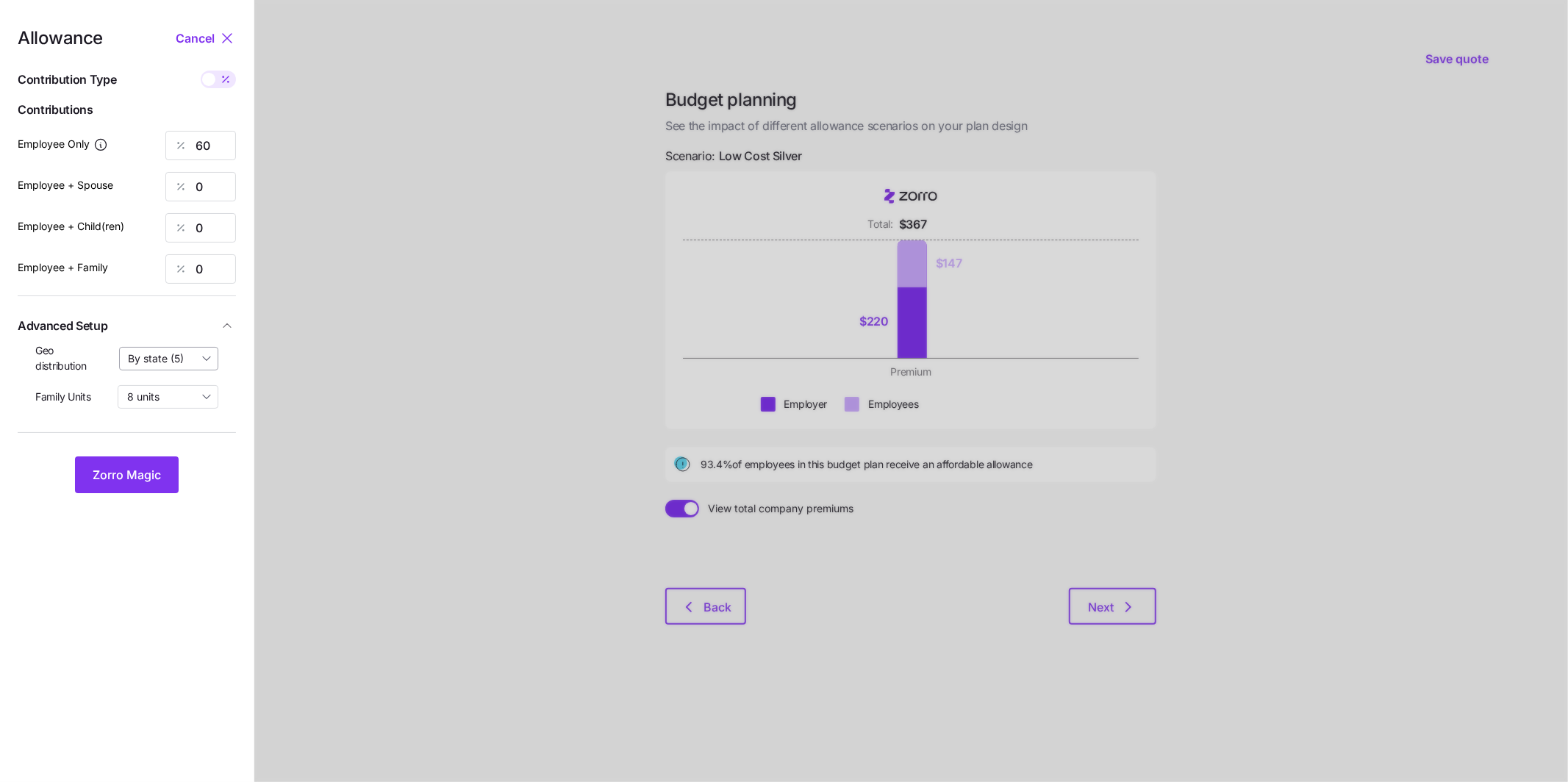
click at [190, 369] on input "By state (5)" at bounding box center [169, 359] width 100 height 24
click at [173, 400] on div "off" at bounding box center [169, 395] width 87 height 25
type input "off"
click at [173, 471] on button "Zorro Magic" at bounding box center [127, 475] width 104 height 37
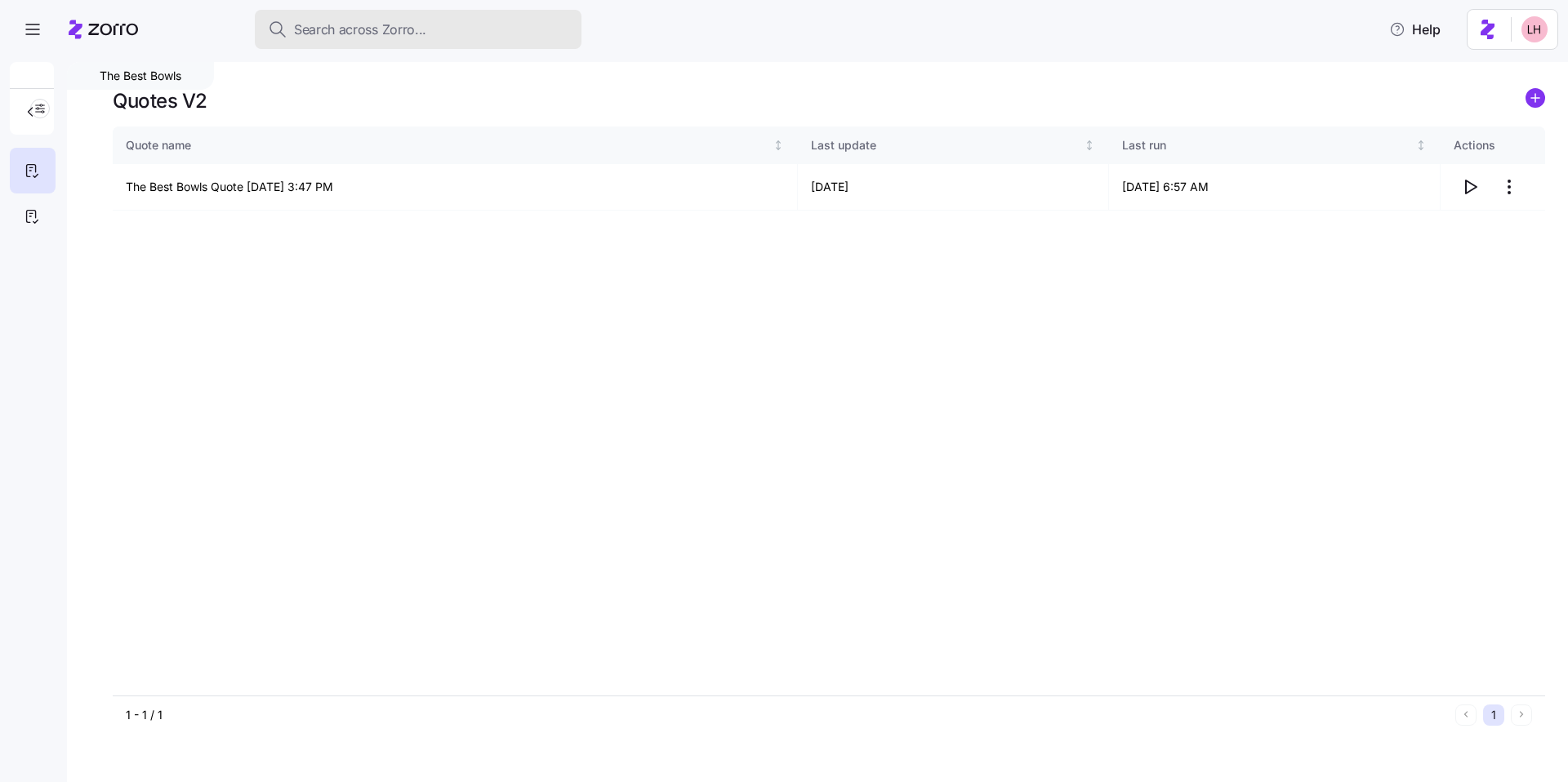
click at [431, 24] on div "Search across Zorro..." at bounding box center [418, 29] width 301 height 20
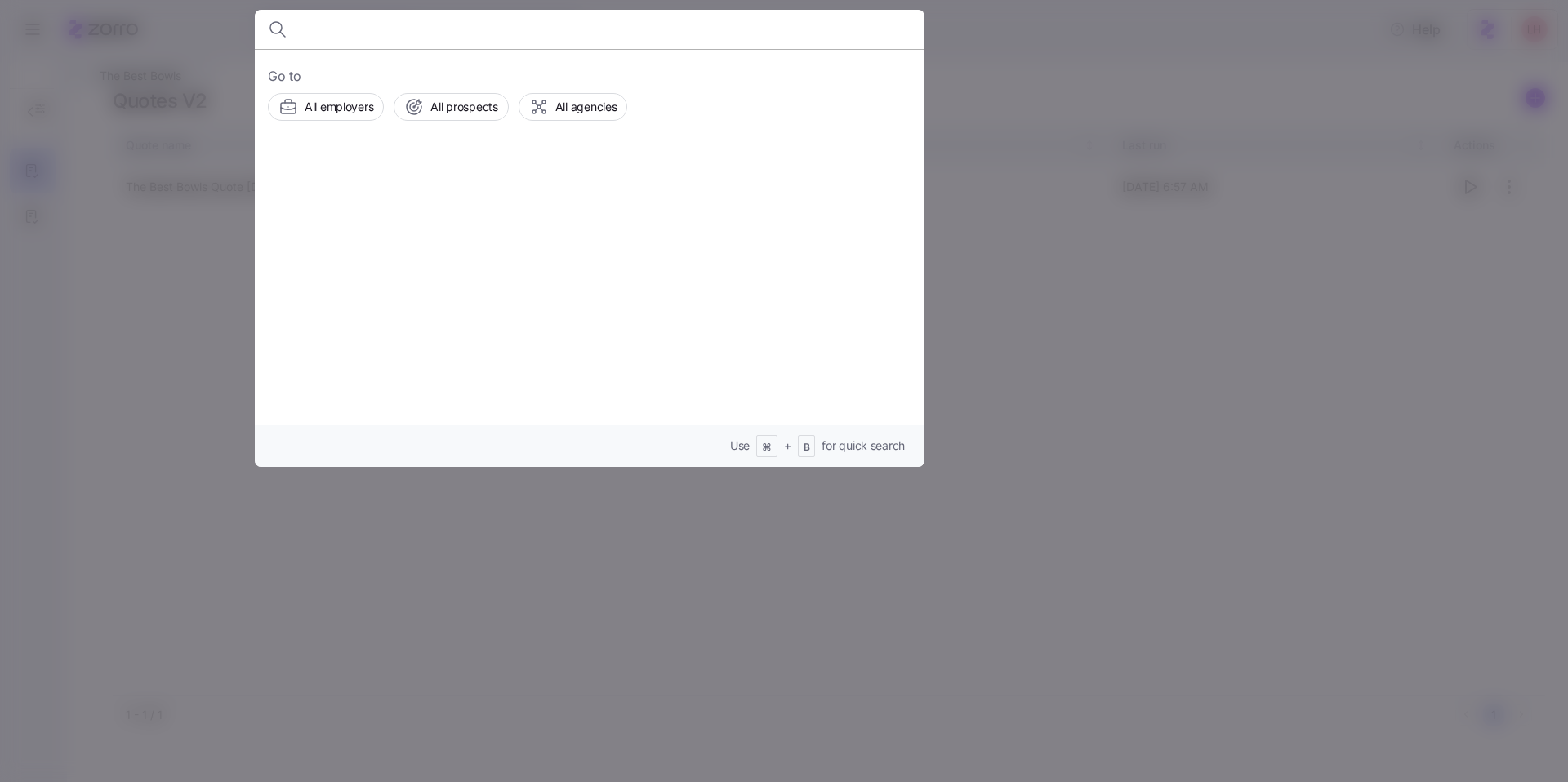
click at [467, 120] on div "Go to All employers All prospects All agencies Use ⌘ + B for quick search" at bounding box center [590, 258] width 670 height 418
click at [467, 116] on div "All prospects" at bounding box center [451, 106] width 93 height 19
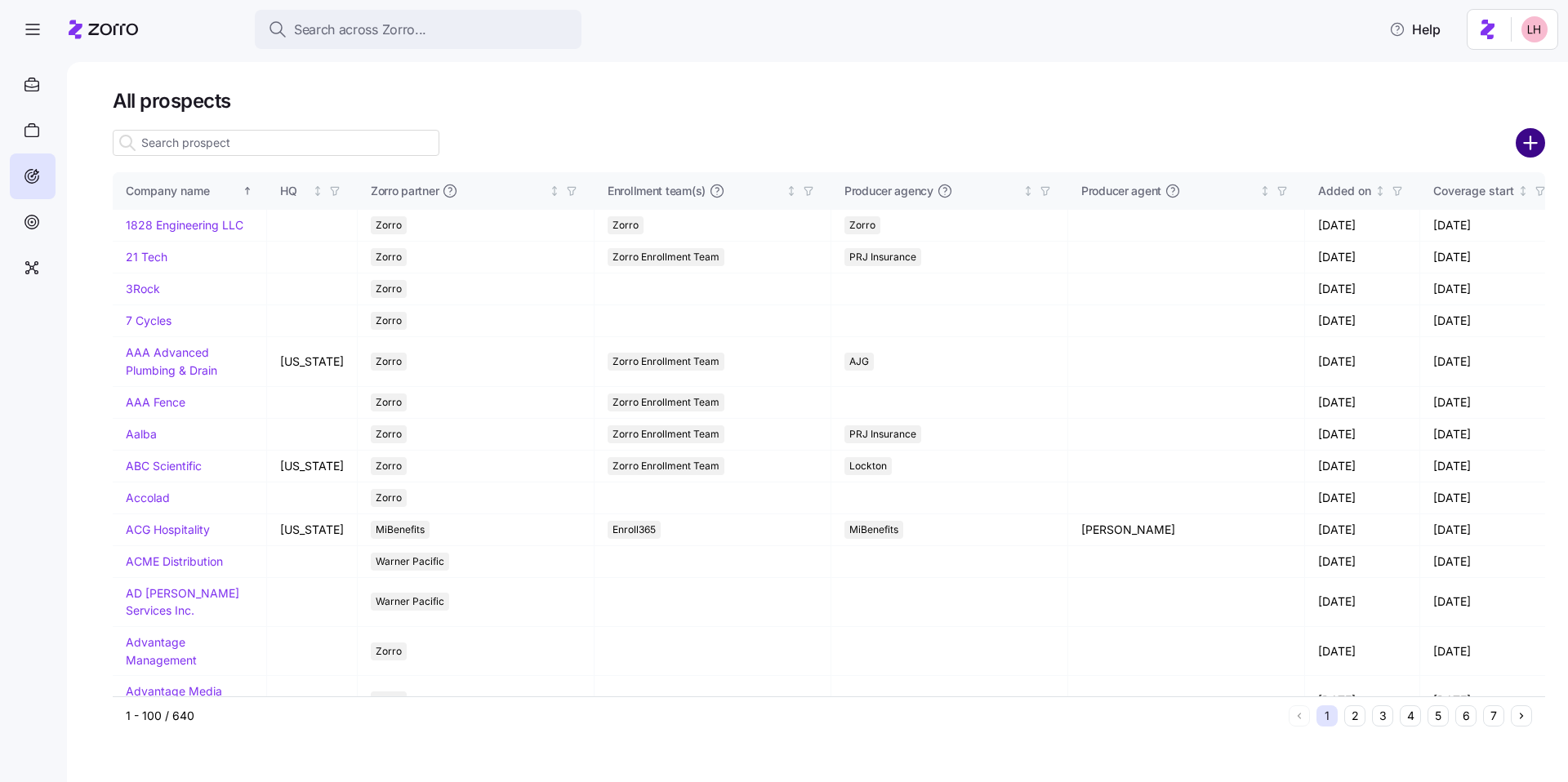
click at [1532, 146] on circle "add icon" at bounding box center [1531, 143] width 27 height 27
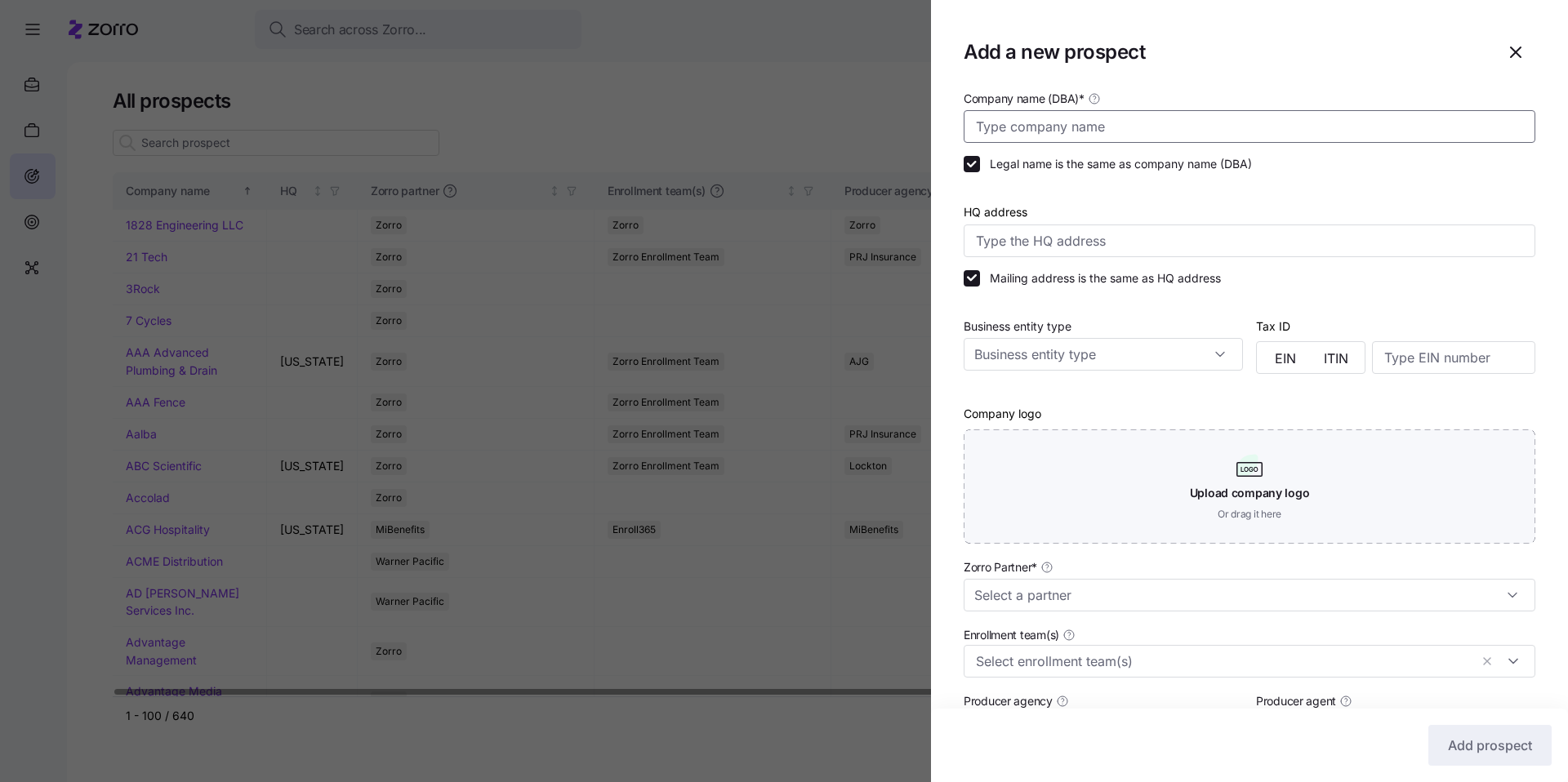
click at [1050, 131] on input "Company name (DBA) *" at bounding box center [1250, 126] width 572 height 32
type input "Connect Behavioral Health"
click at [1094, 595] on input "Zorro Partner *" at bounding box center [1250, 595] width 572 height 32
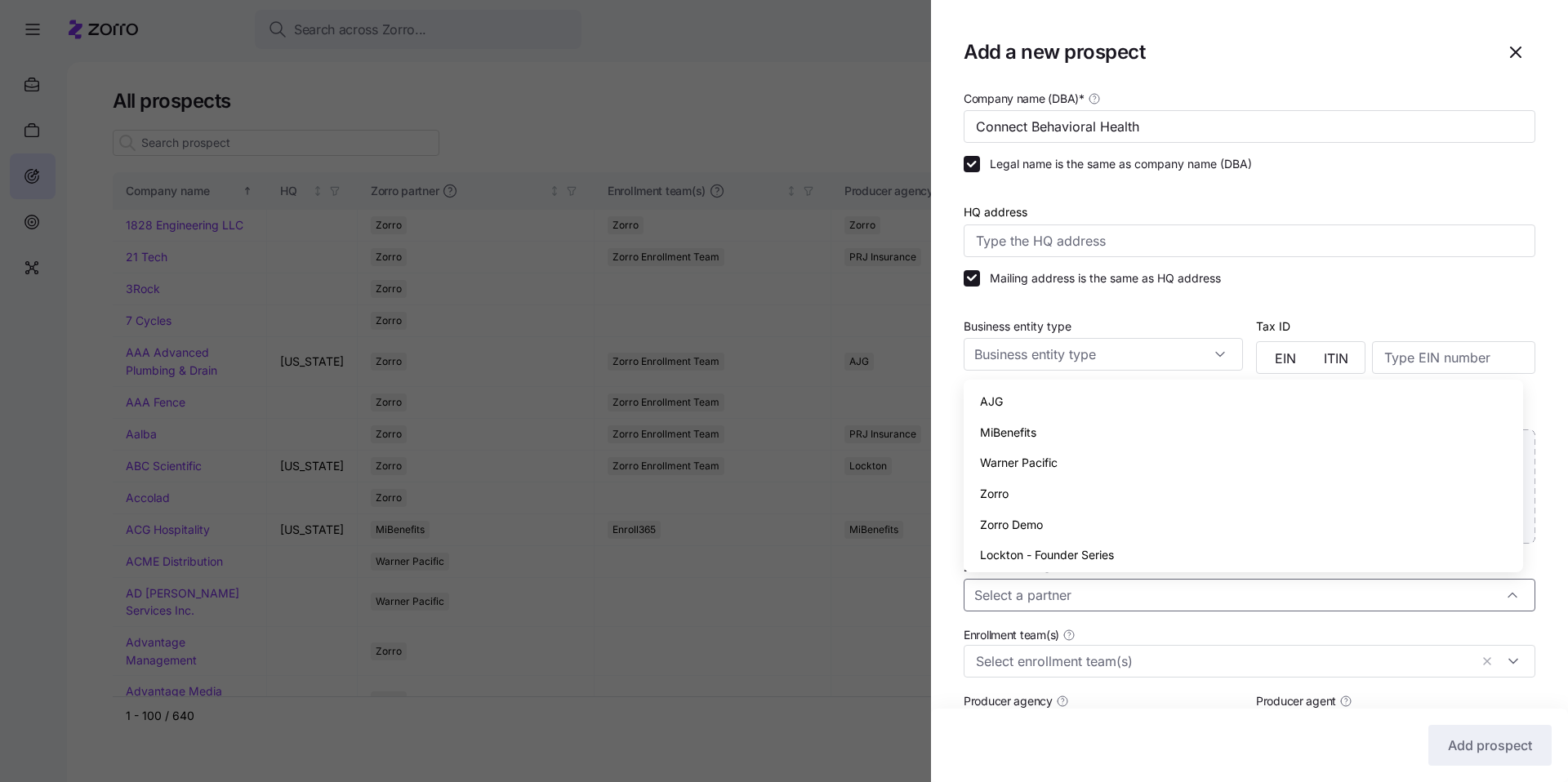
click at [1023, 482] on div "Zorro" at bounding box center [1244, 494] width 547 height 31
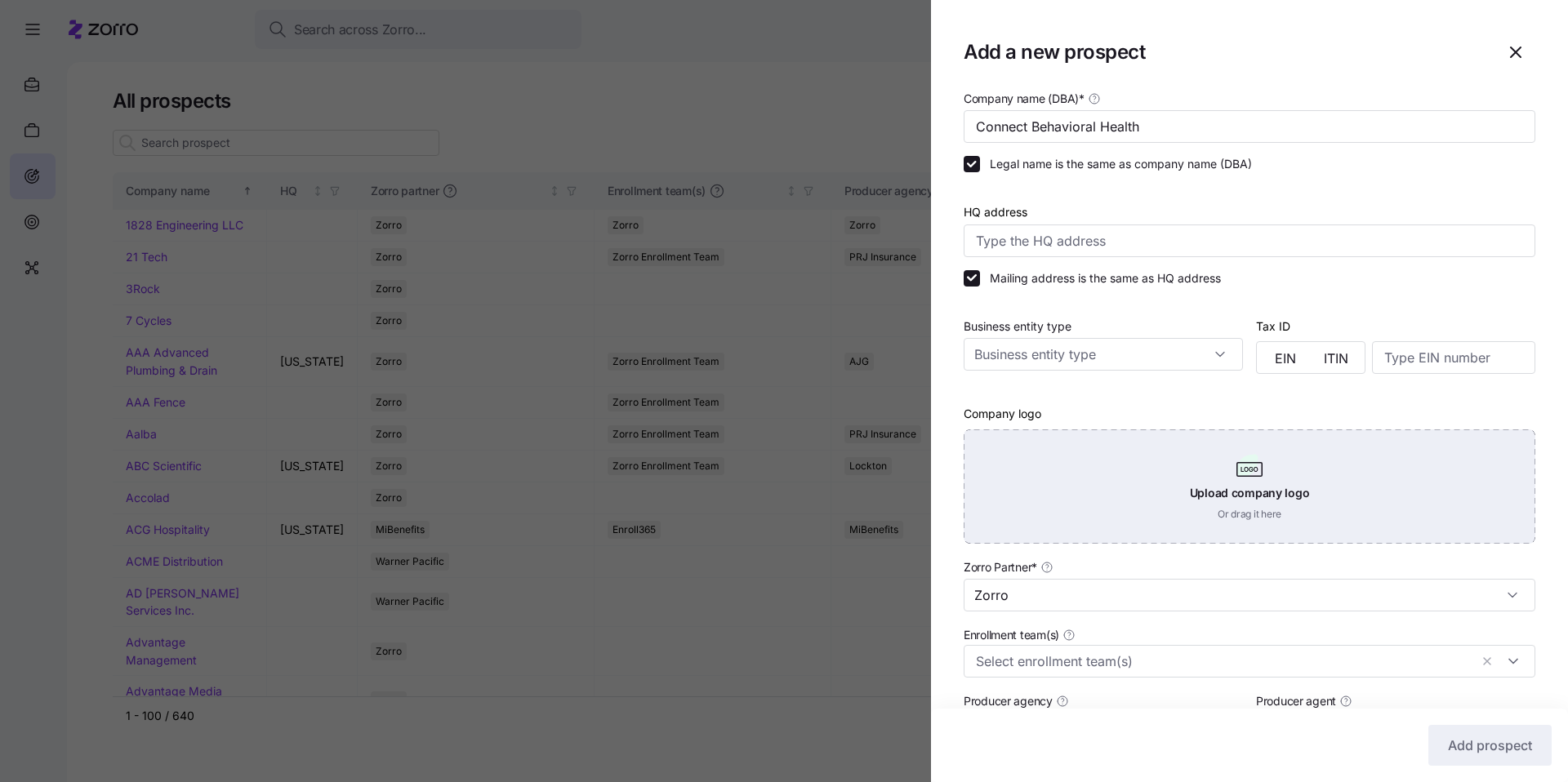
type input "Zorro"
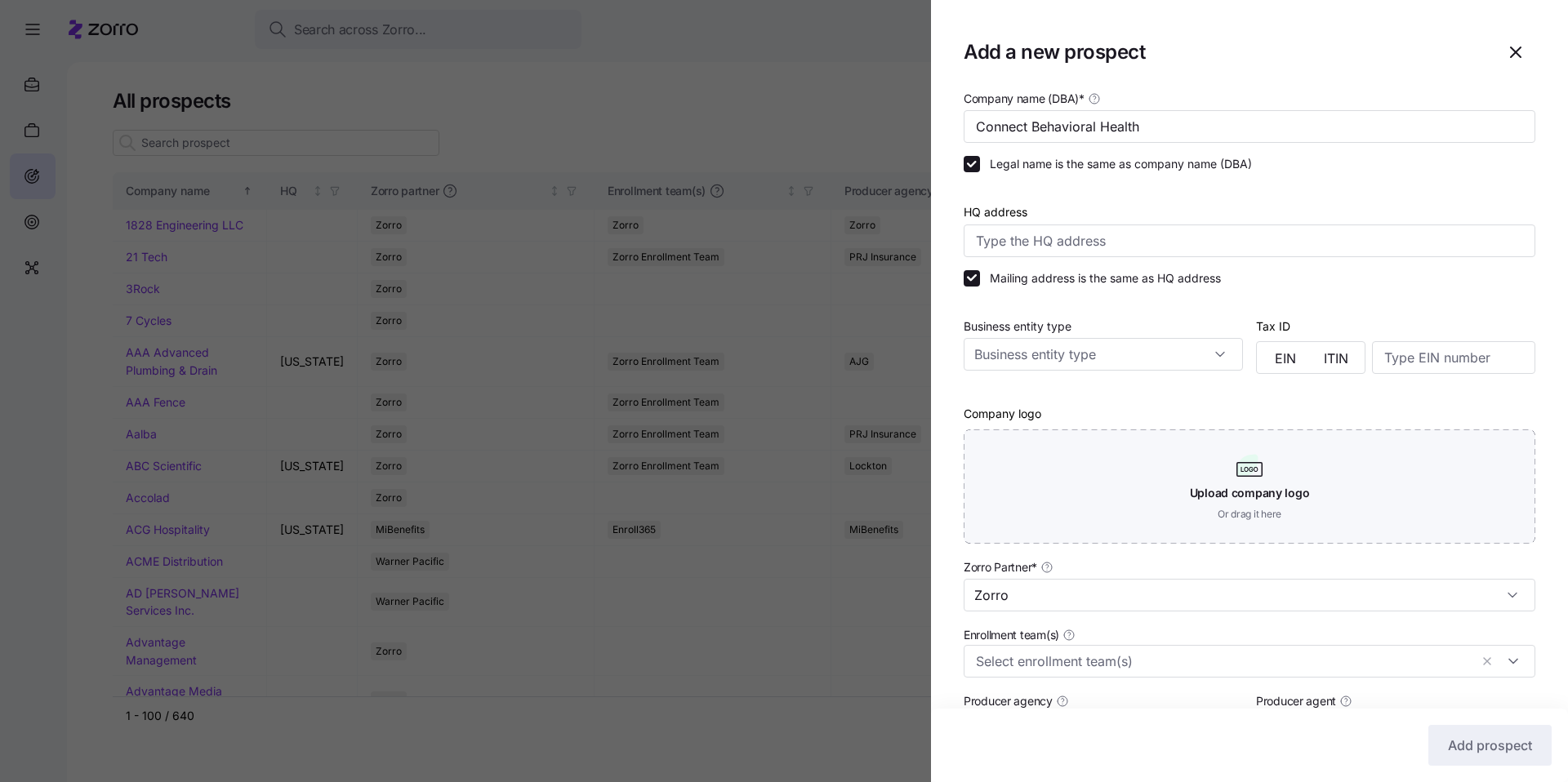
scroll to position [245, 0]
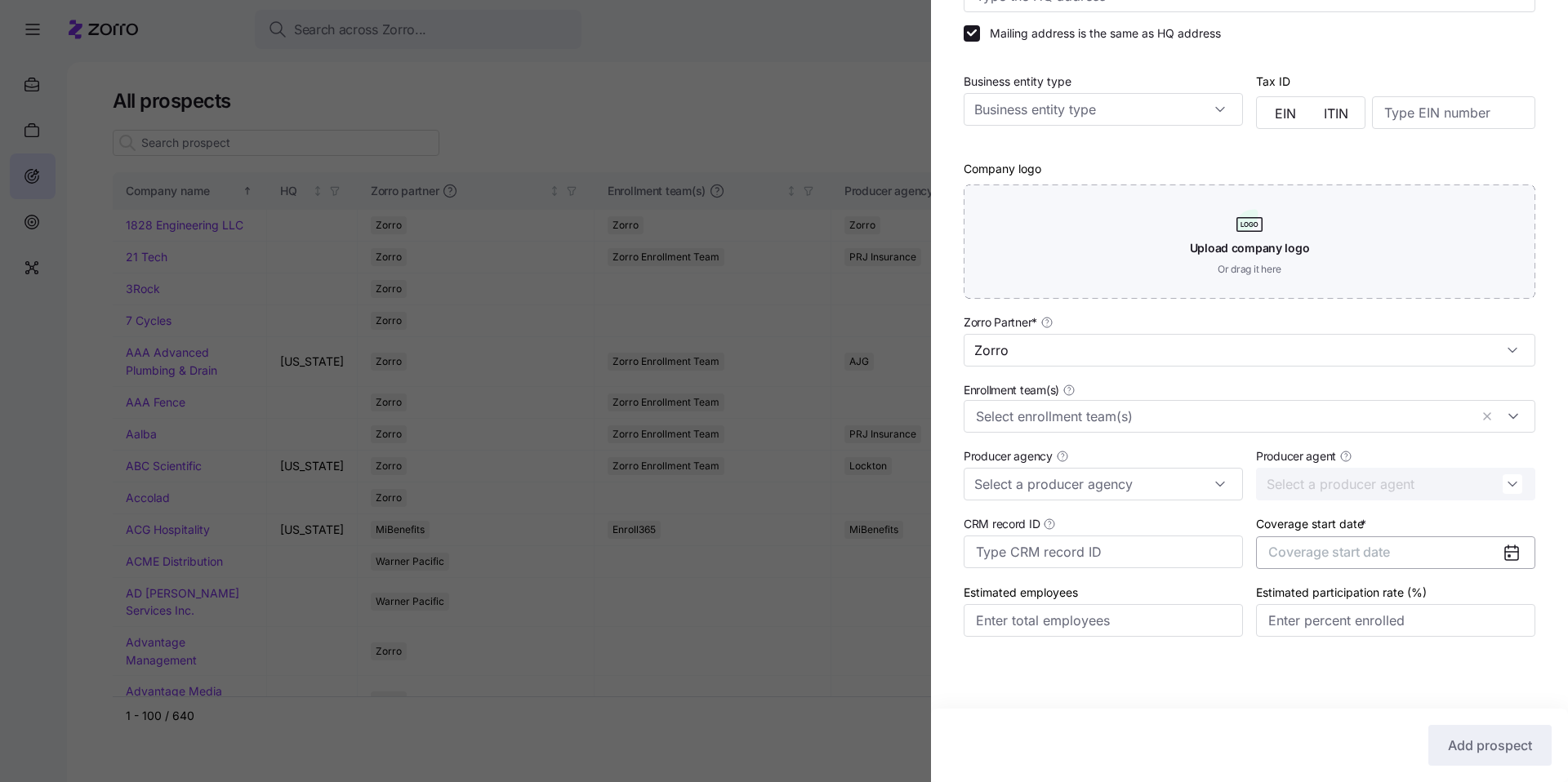
click at [1393, 559] on button "Coverage start date" at bounding box center [1395, 552] width 279 height 32
click at [1496, 614] on button "button" at bounding box center [1492, 602] width 34 height 34
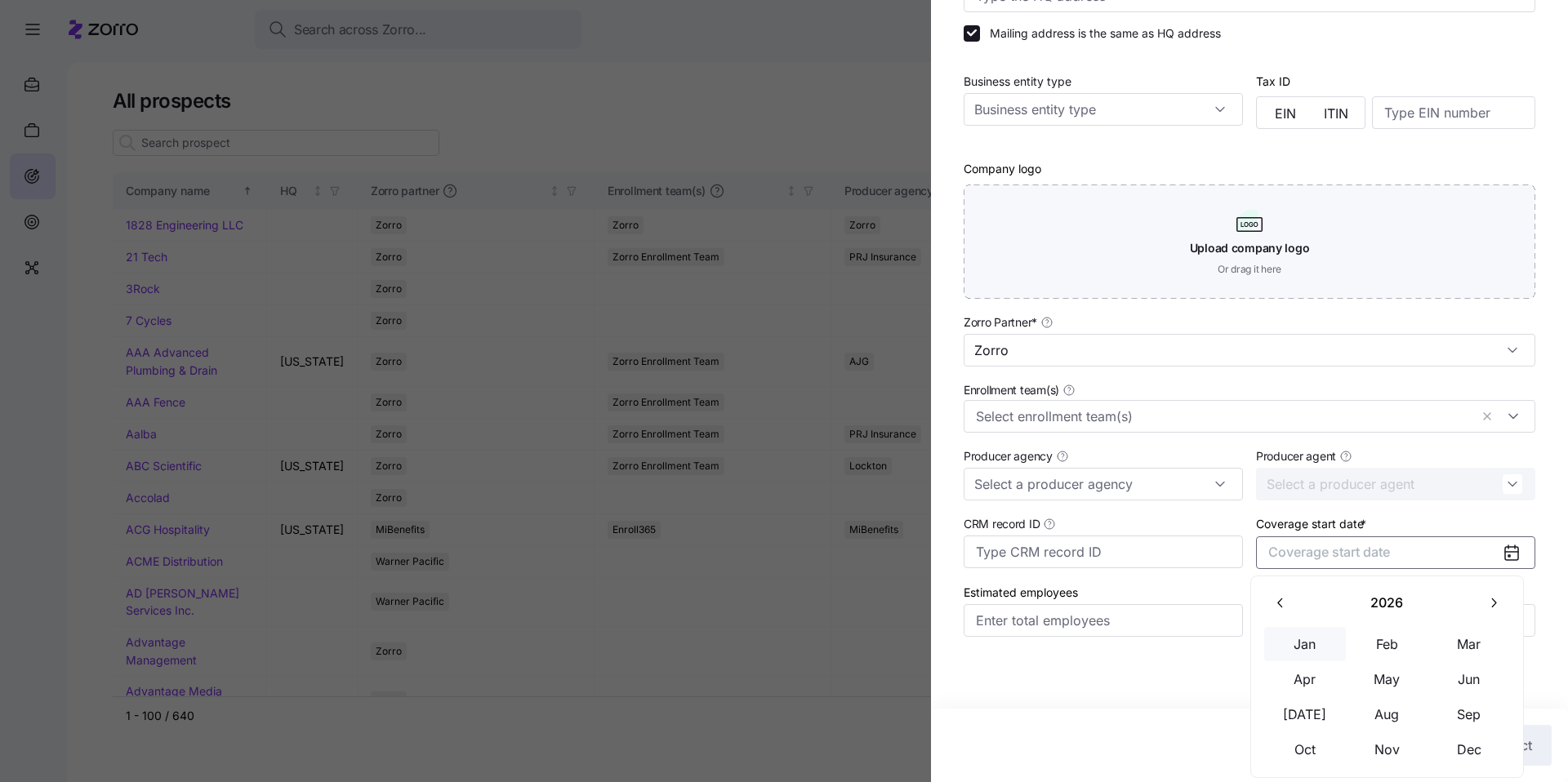
click at [1297, 657] on button "Jan" at bounding box center [1306, 643] width 82 height 34
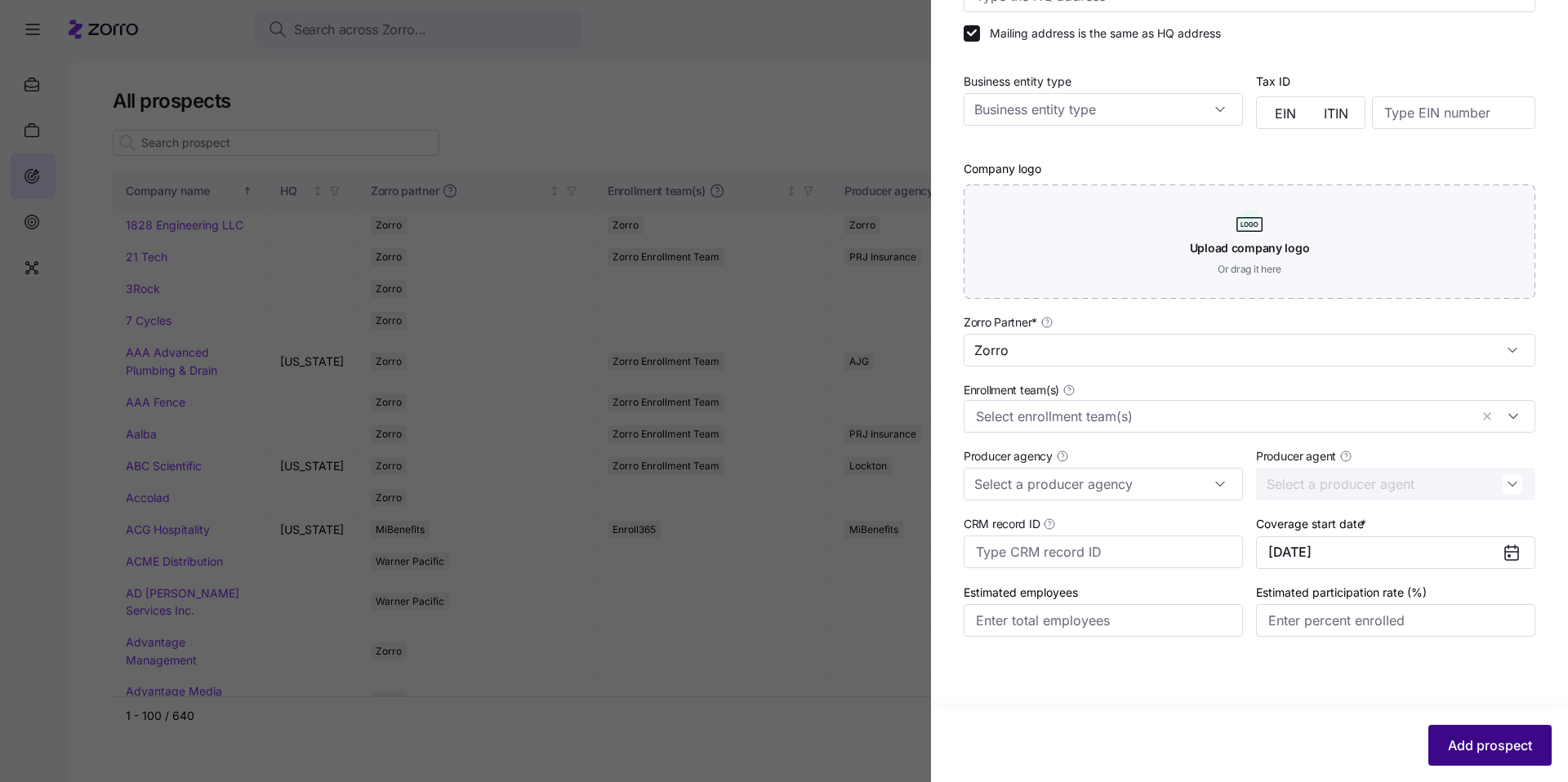
click at [1476, 739] on span "Add prospect" at bounding box center [1490, 745] width 84 height 19
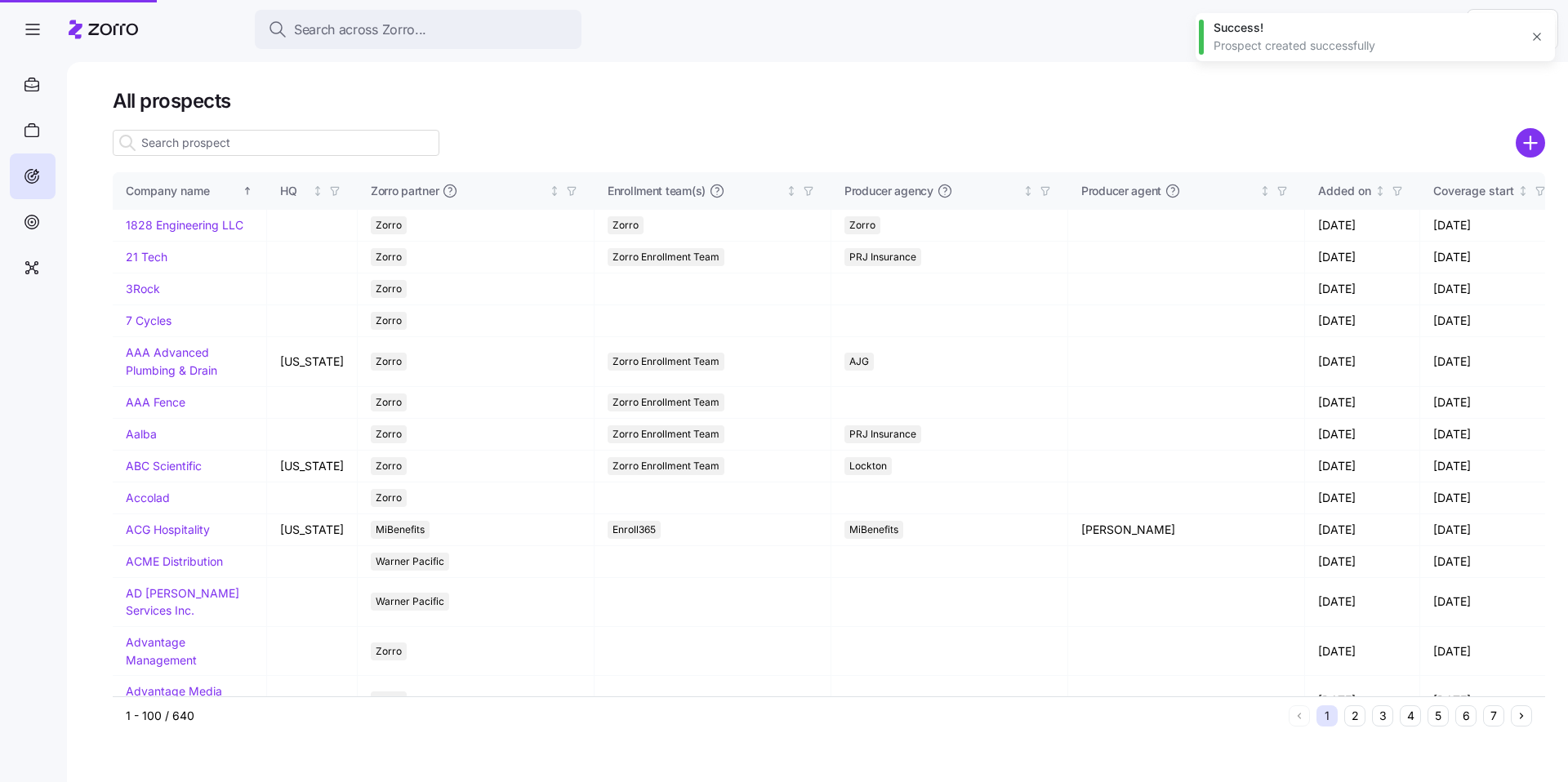
click at [458, 44] on div at bounding box center [784, 391] width 1568 height 782
click at [457, 33] on div "Search across Zorro..." at bounding box center [418, 29] width 301 height 20
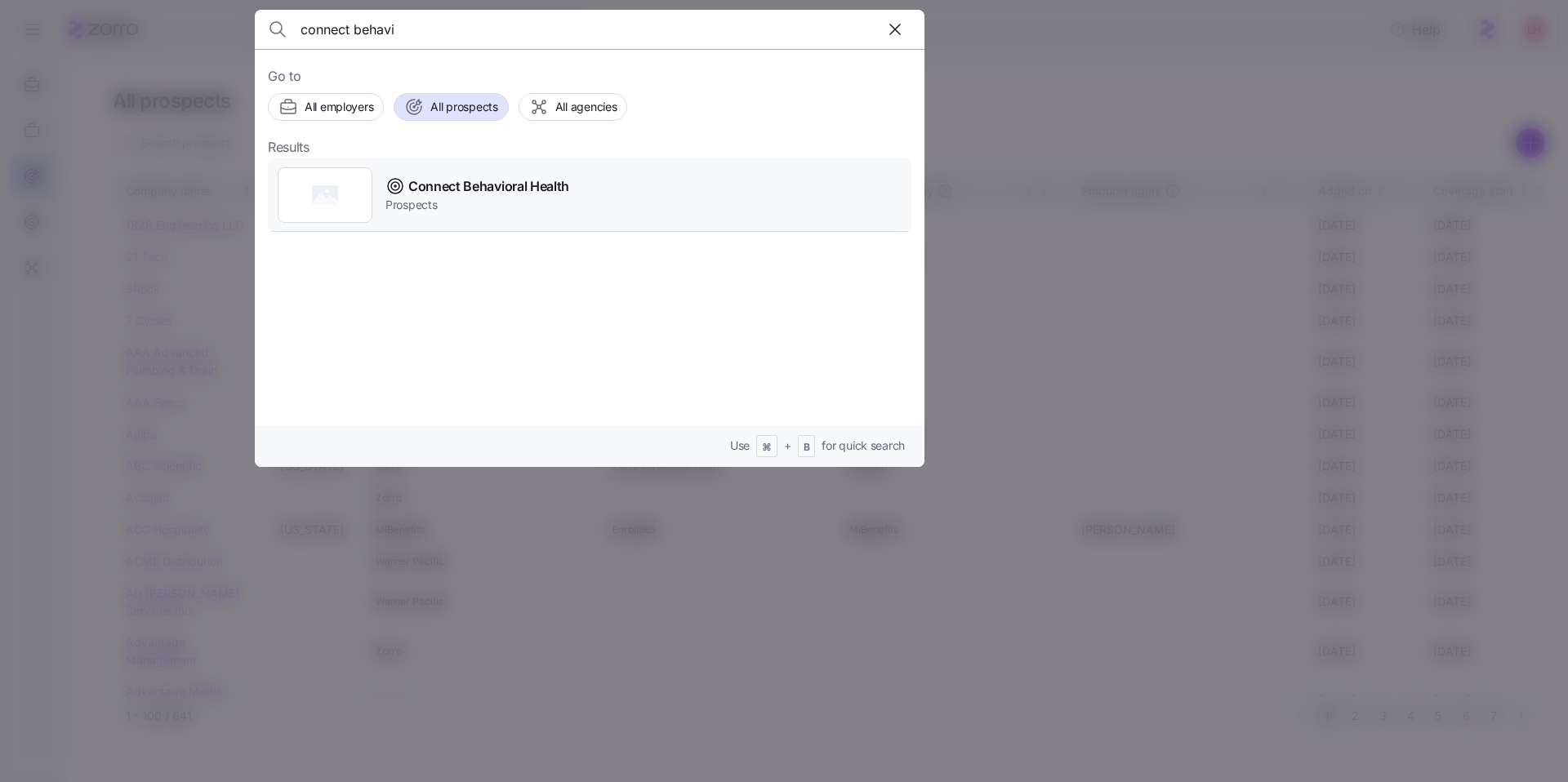
type input "connect behavi"
click at [516, 192] on span "Connect Behavioral Health" at bounding box center [488, 186] width 160 height 20
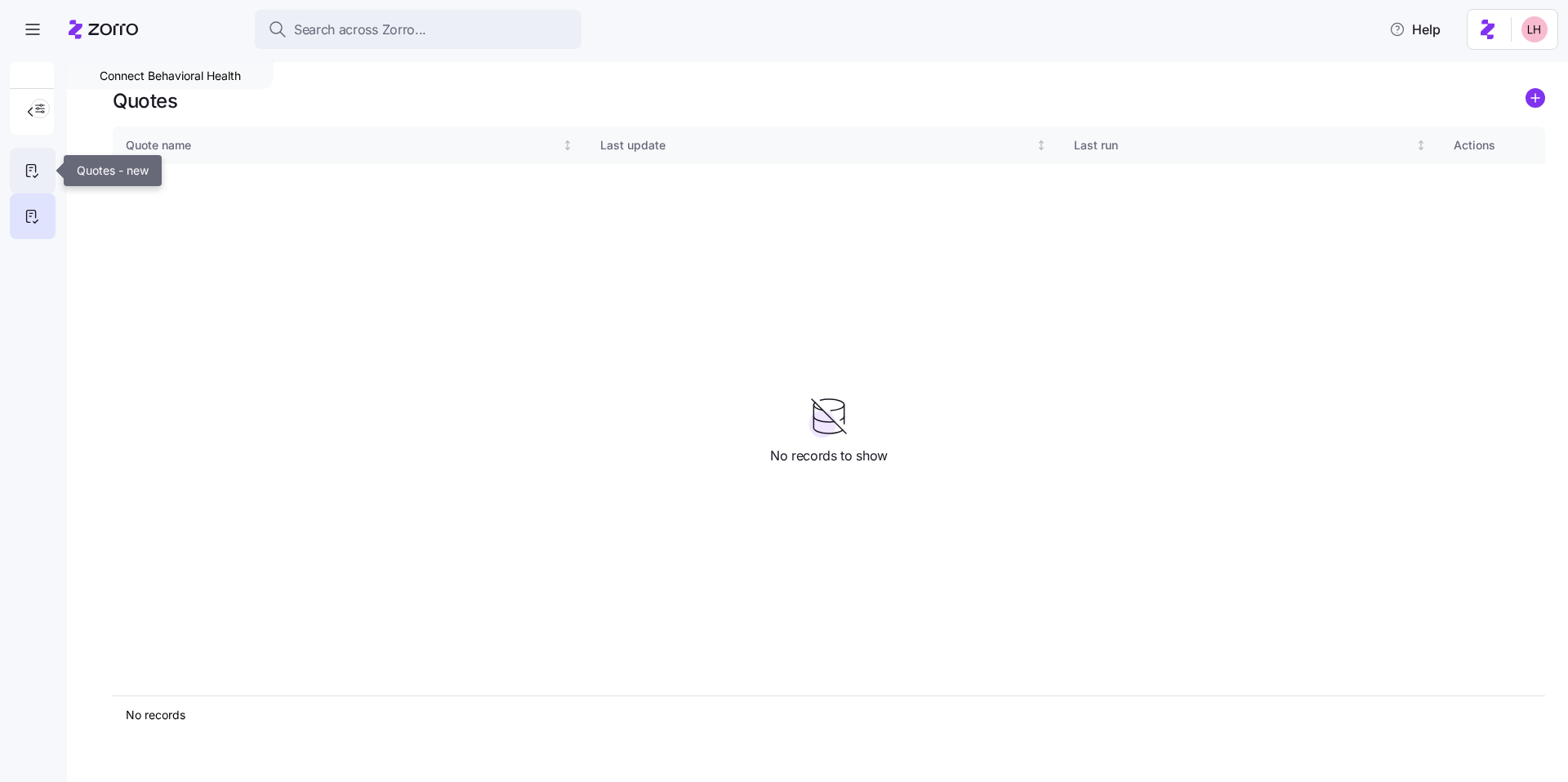
click at [44, 174] on div at bounding box center [32, 171] width 45 height 45
click at [1538, 103] on circle "add icon" at bounding box center [1535, 98] width 18 height 18
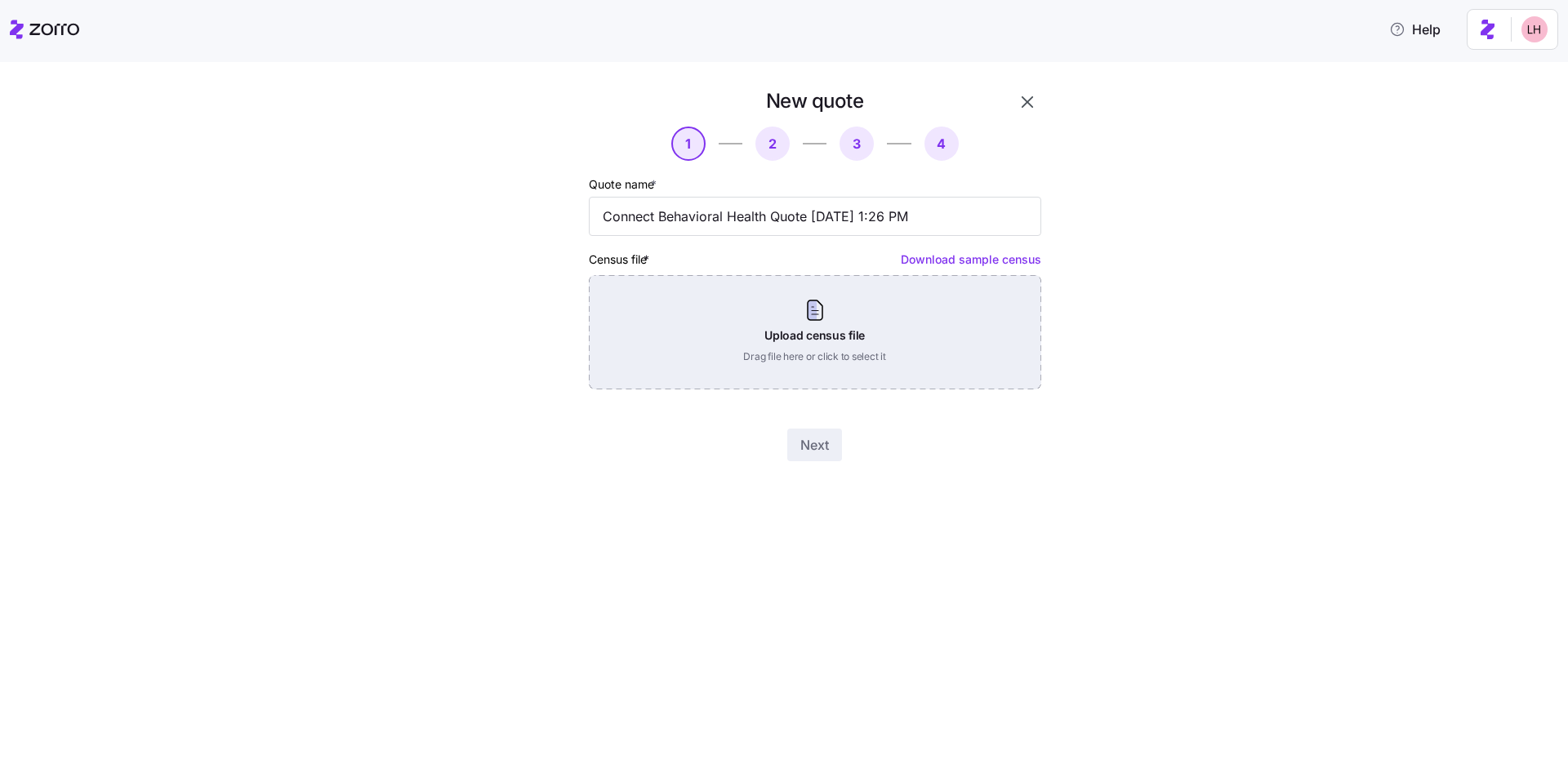
click at [846, 325] on div "Upload census file Drag file here or click to select it" at bounding box center [815, 332] width 453 height 114
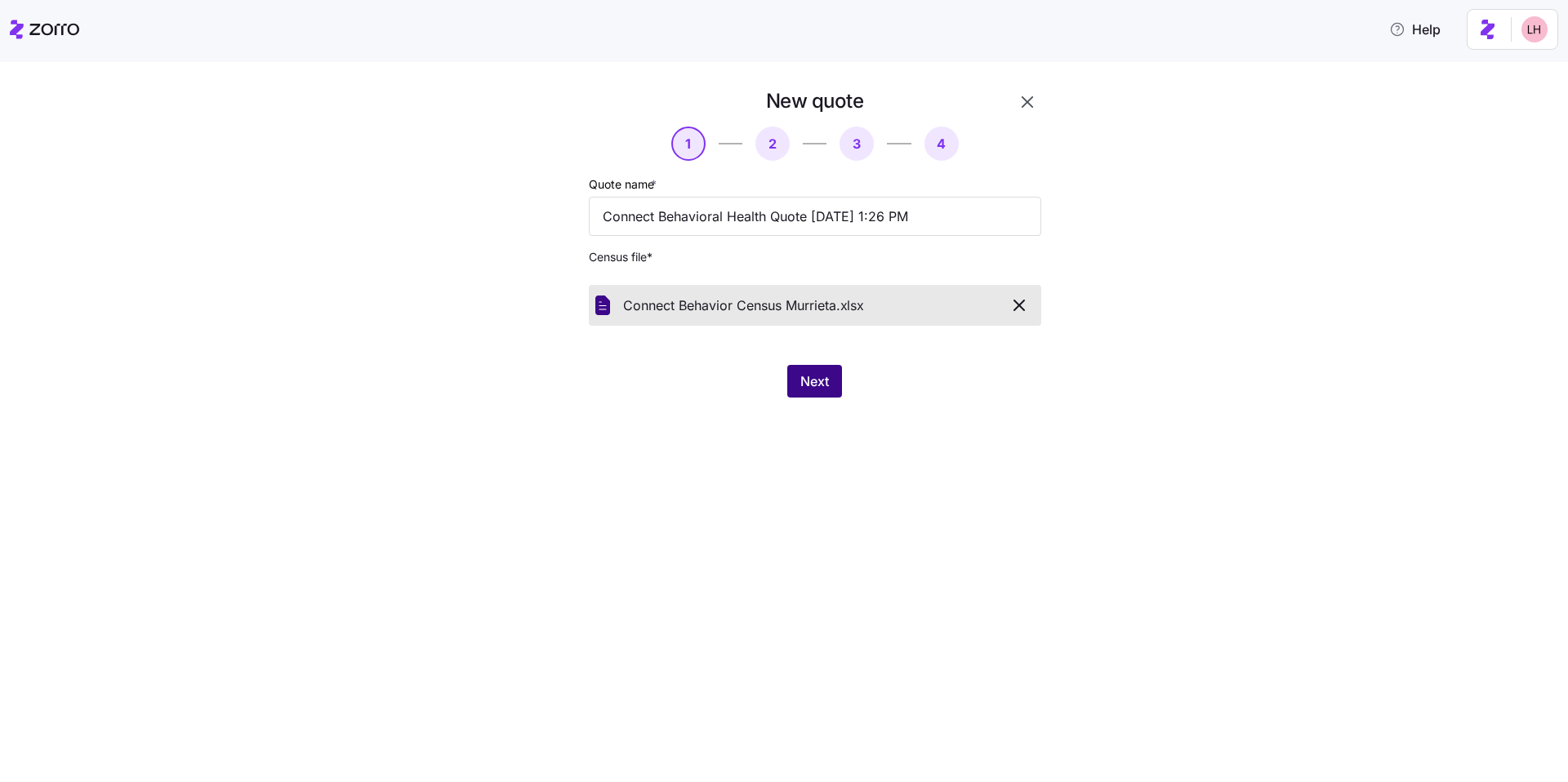
click at [817, 390] on span "Next" at bounding box center [815, 381] width 29 height 19
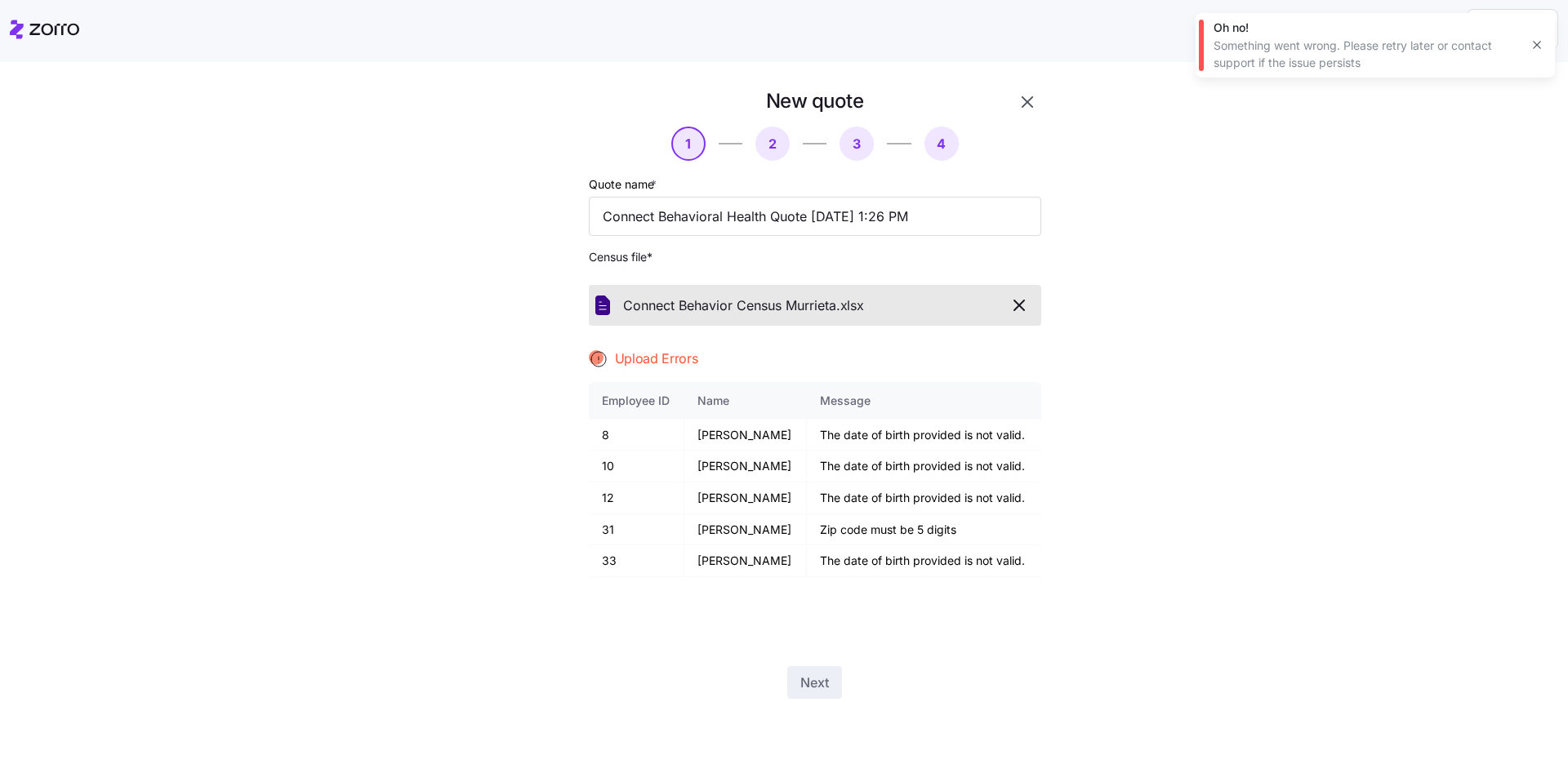
click at [1012, 313] on icon "button" at bounding box center [1019, 305] width 19 height 19
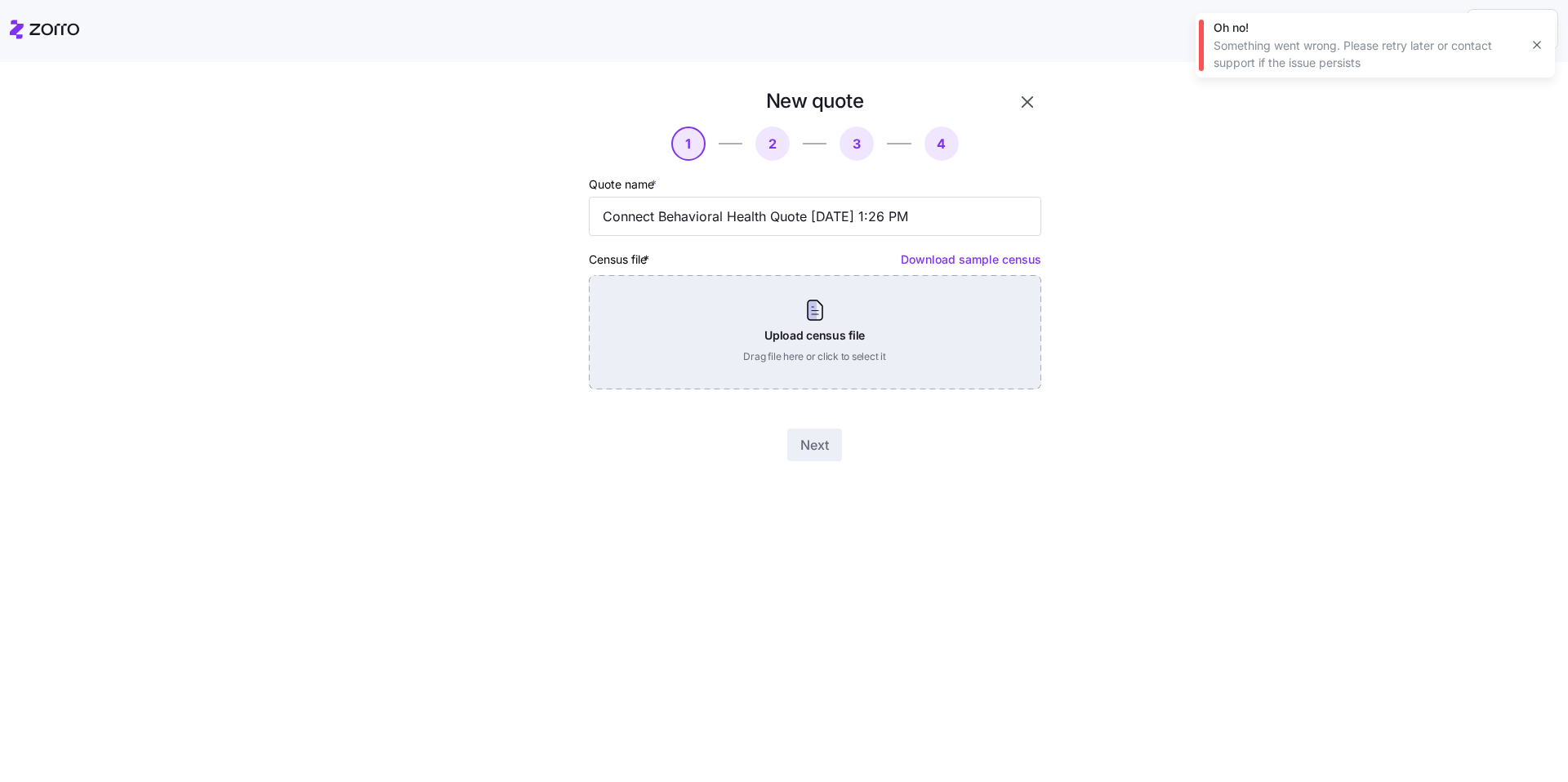
click at [853, 314] on div "Upload census file Drag file here or click to select it" at bounding box center [815, 332] width 453 height 114
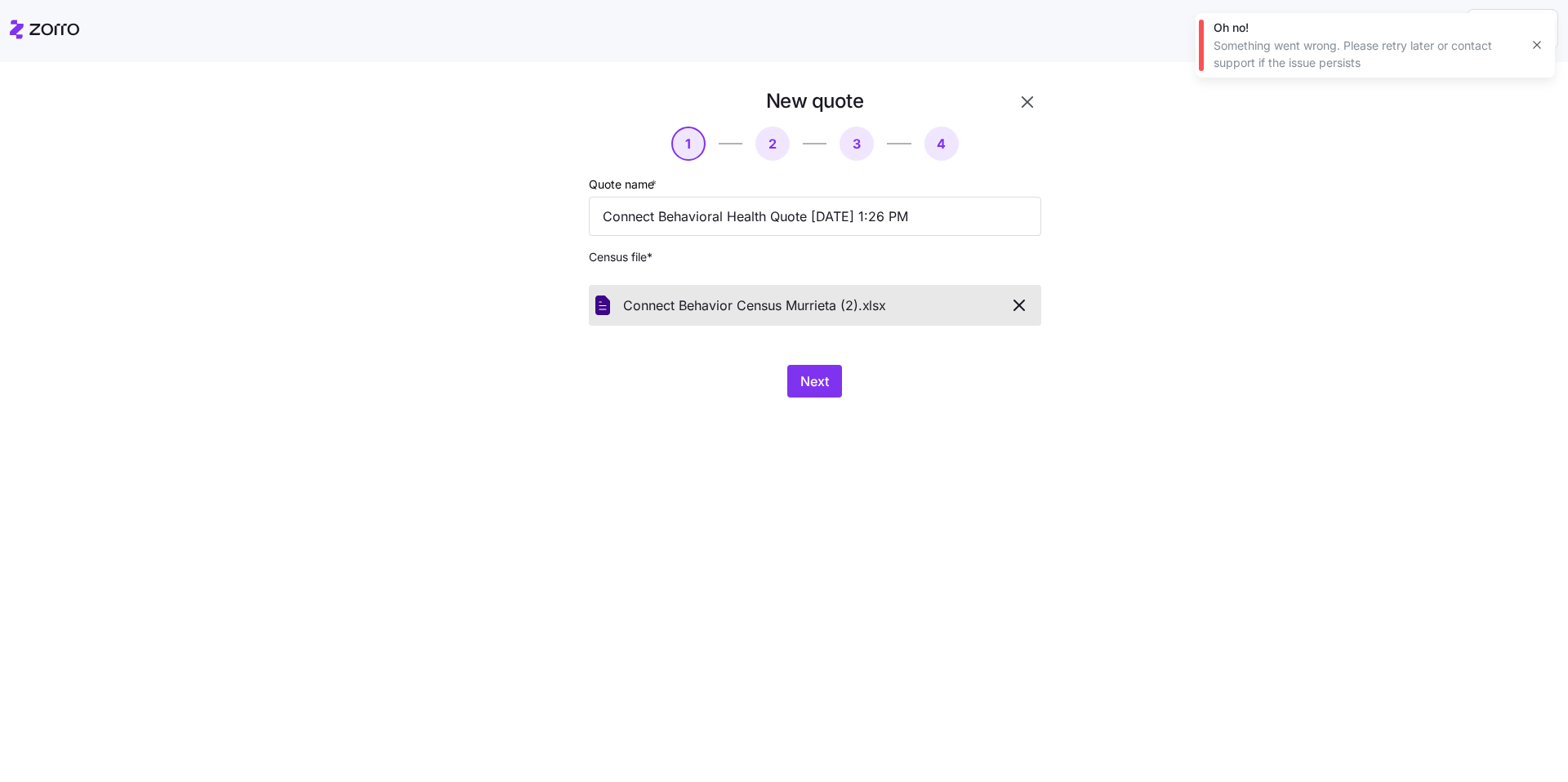
click at [815, 405] on div "New quote 1 2 3 4 Quote name * Connect Behavioral Health Quote 09/11/2025 1:26 …" at bounding box center [795, 252] width 572 height 329
click at [817, 384] on span "Next" at bounding box center [815, 381] width 29 height 19
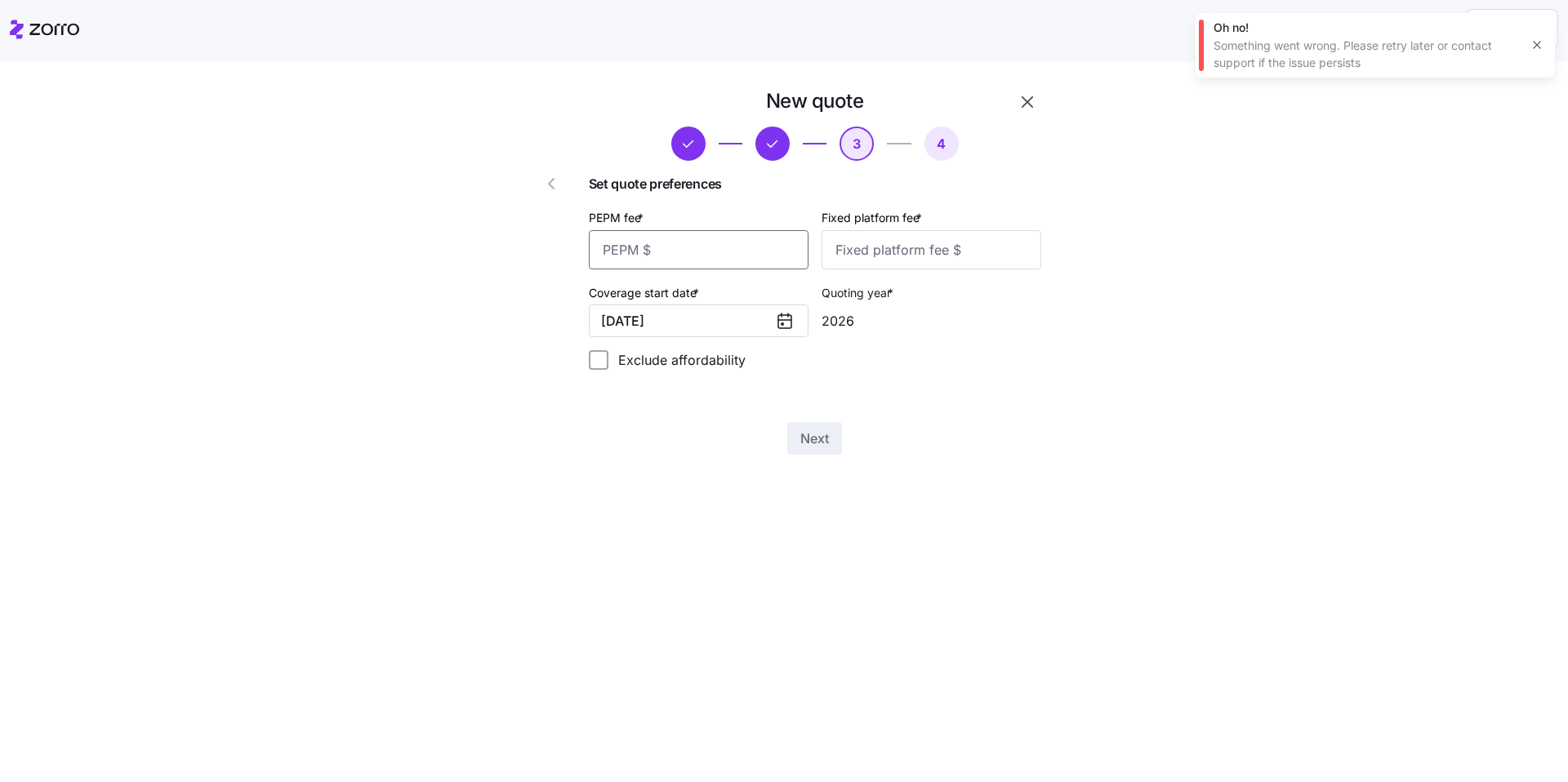
click at [722, 258] on input "PEPM fee *" at bounding box center [699, 249] width 220 height 39
type input "50"
type input "100"
click at [801, 434] on span "Next" at bounding box center [815, 439] width 29 height 19
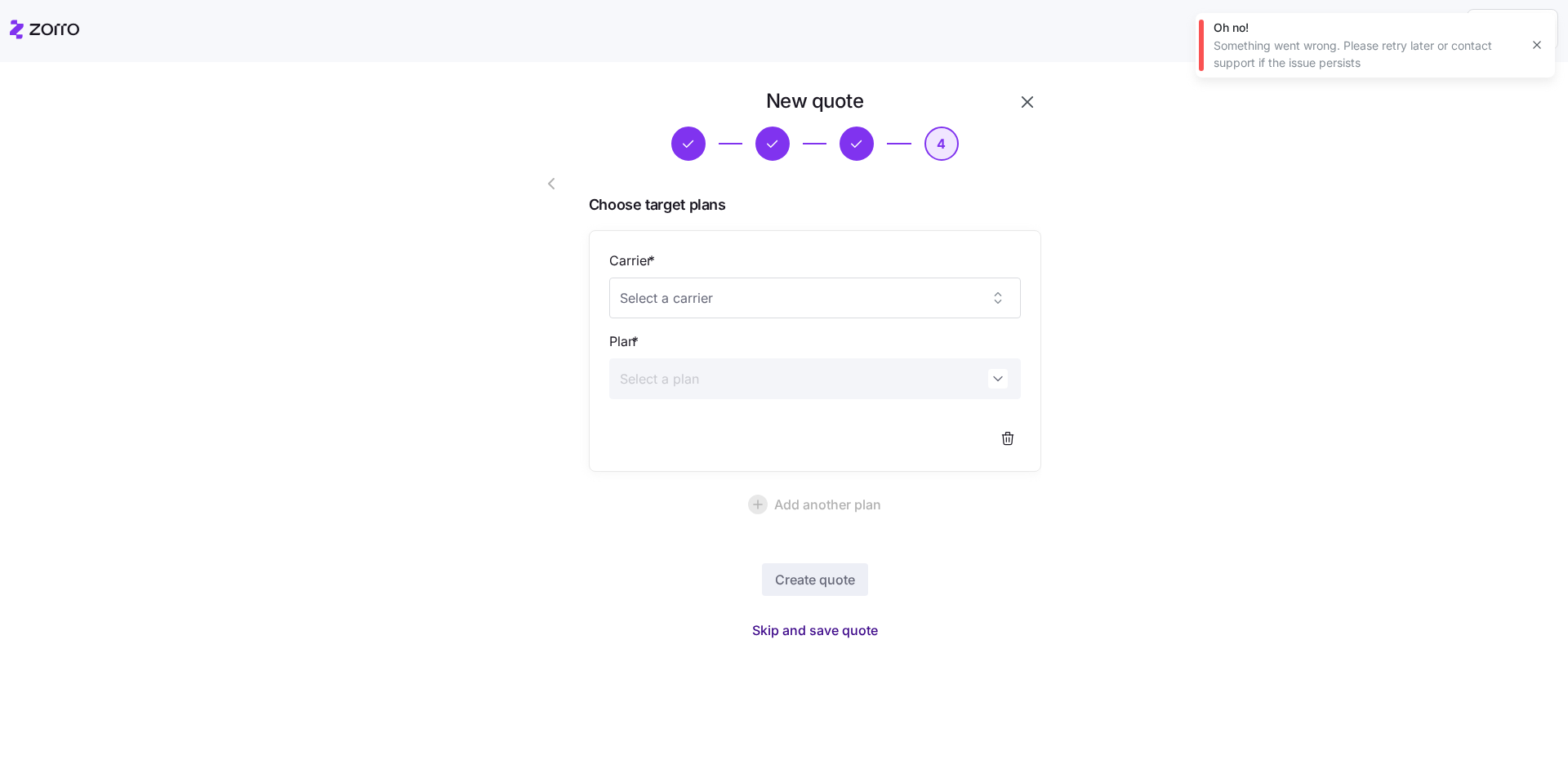
click at [864, 636] on span "Skip and save quote" at bounding box center [815, 630] width 126 height 19
click at [1196, 240] on div "New quote 4 Choose target plans Carrier * Plan * Add another plan Create quote" at bounding box center [794, 351] width 1499 height 527
click at [778, 147] on icon "button" at bounding box center [773, 144] width 18 height 18
click at [1028, 110] on icon "button" at bounding box center [1027, 102] width 19 height 19
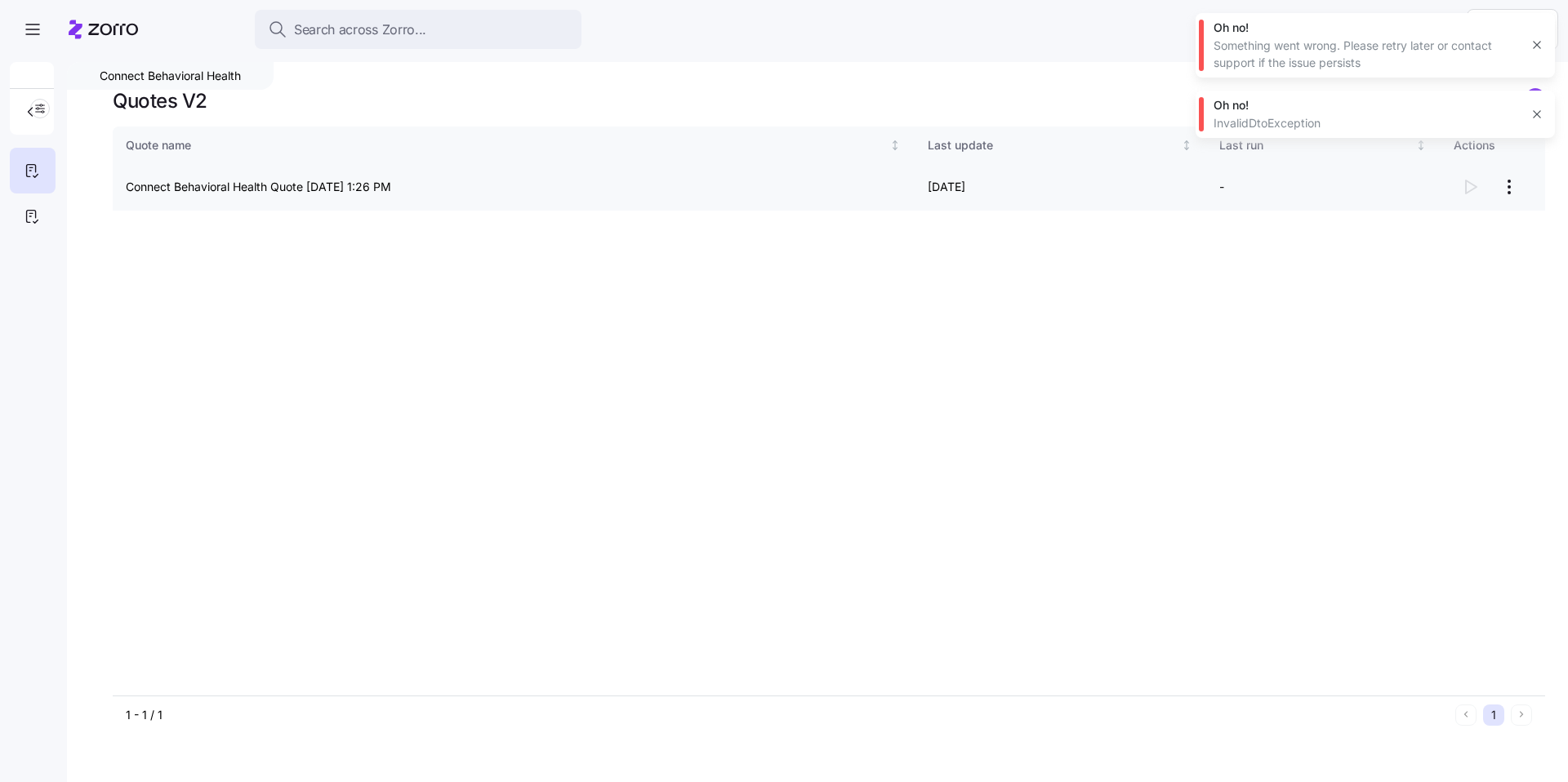
click at [1513, 189] on html "Search across Zorro... Help Connect Behavioral Health Quotes V2 Quote name Last…" at bounding box center [784, 386] width 1568 height 772
click at [1455, 221] on div "Continue setup" at bounding box center [1415, 227] width 81 height 18
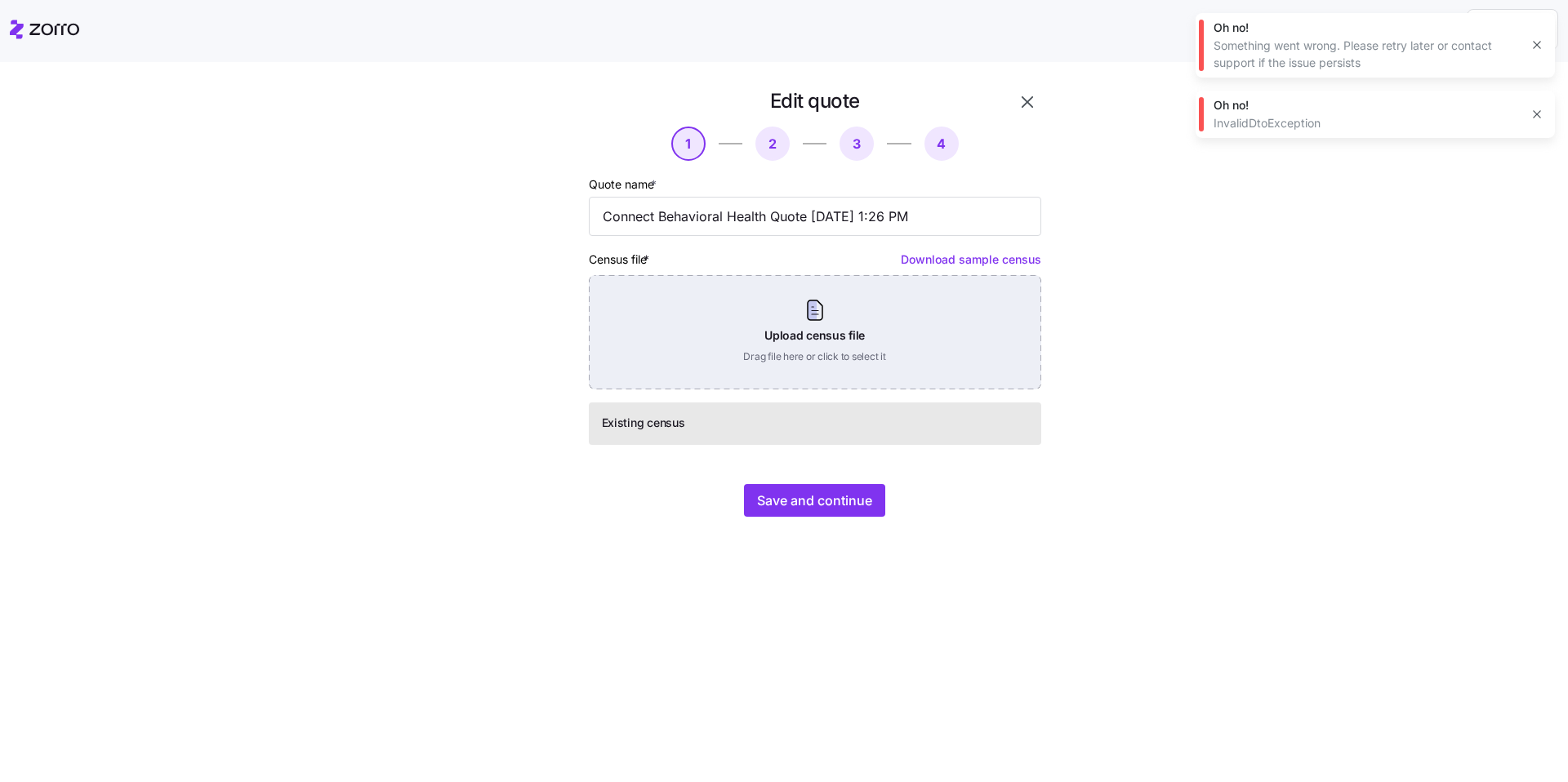
click at [766, 338] on div "Upload census file Drag file here or click to select it" at bounding box center [815, 332] width 453 height 114
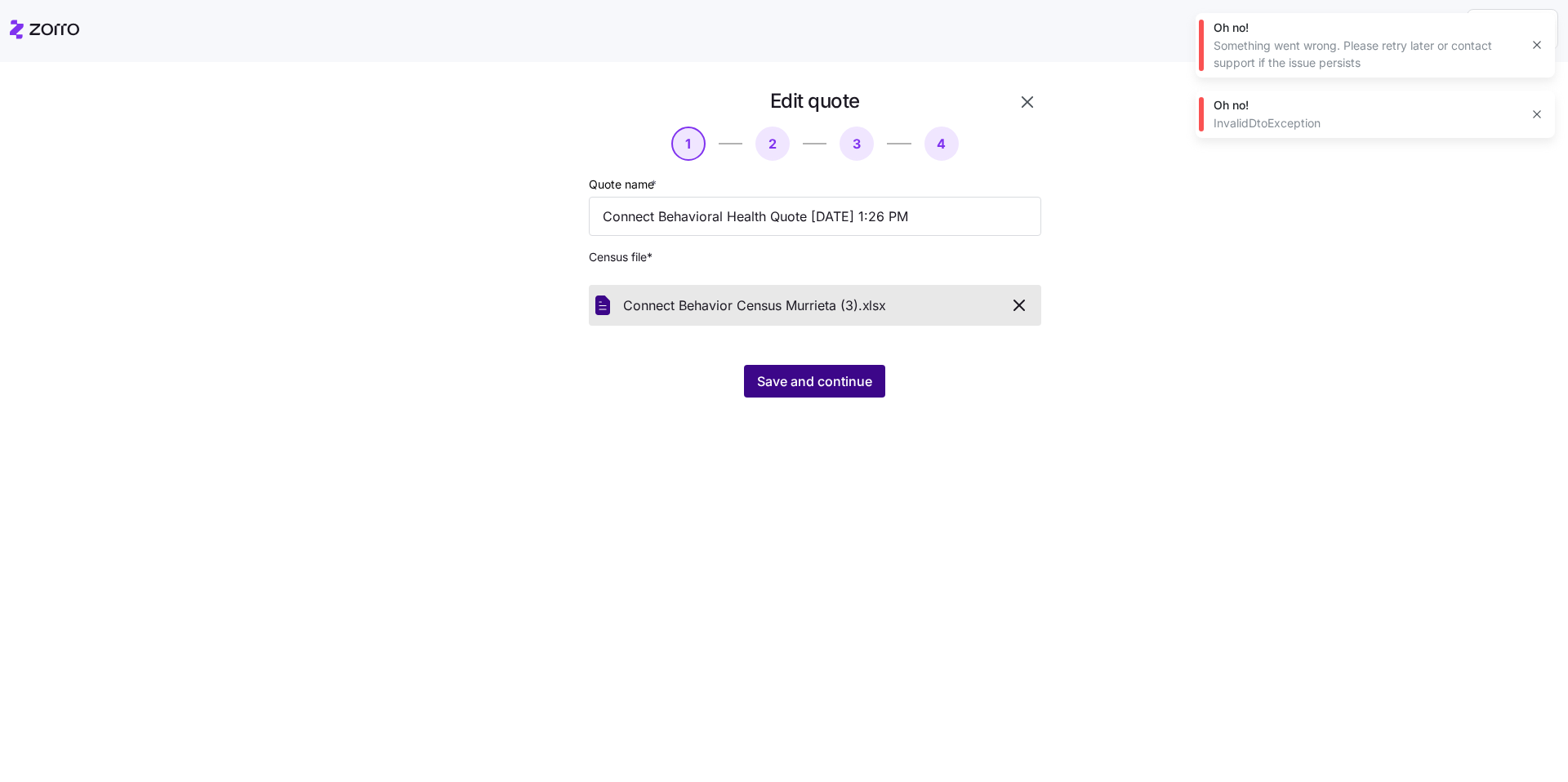
click at [808, 395] on button "Save and continue" at bounding box center [815, 381] width 141 height 32
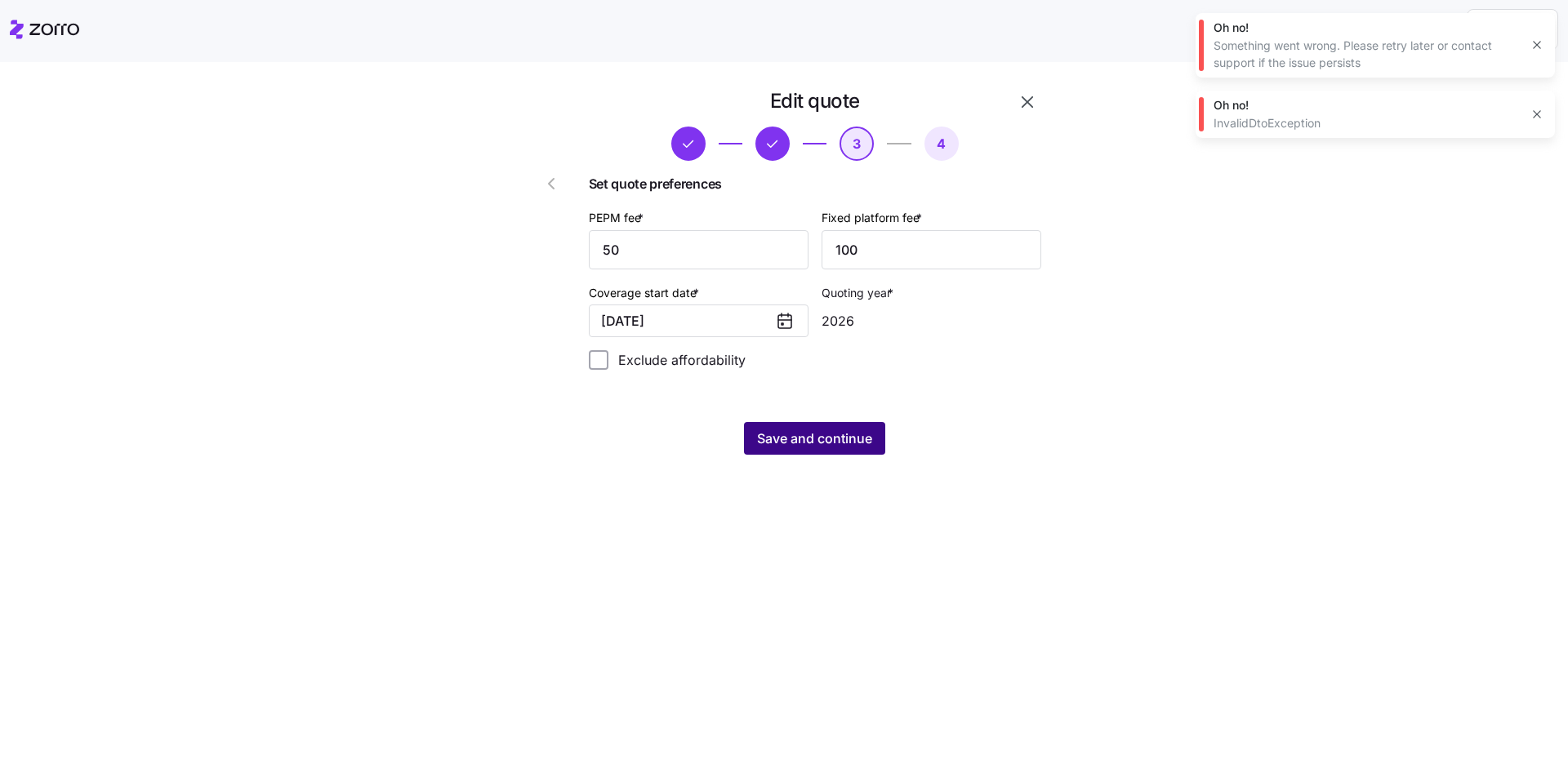
click at [834, 446] on span "Save and continue" at bounding box center [815, 439] width 115 height 19
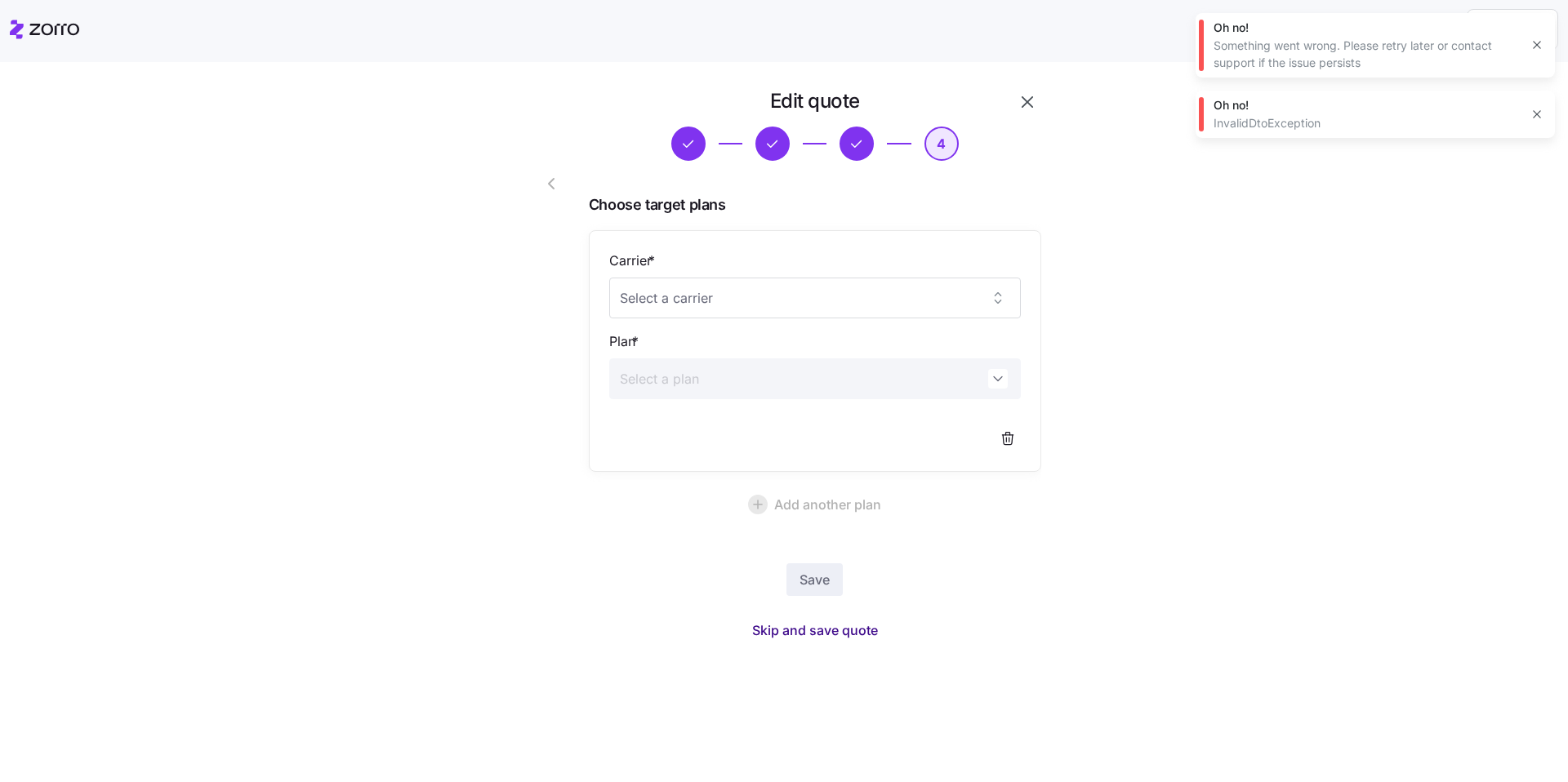
click at [843, 629] on span "Skip and save quote" at bounding box center [815, 630] width 126 height 19
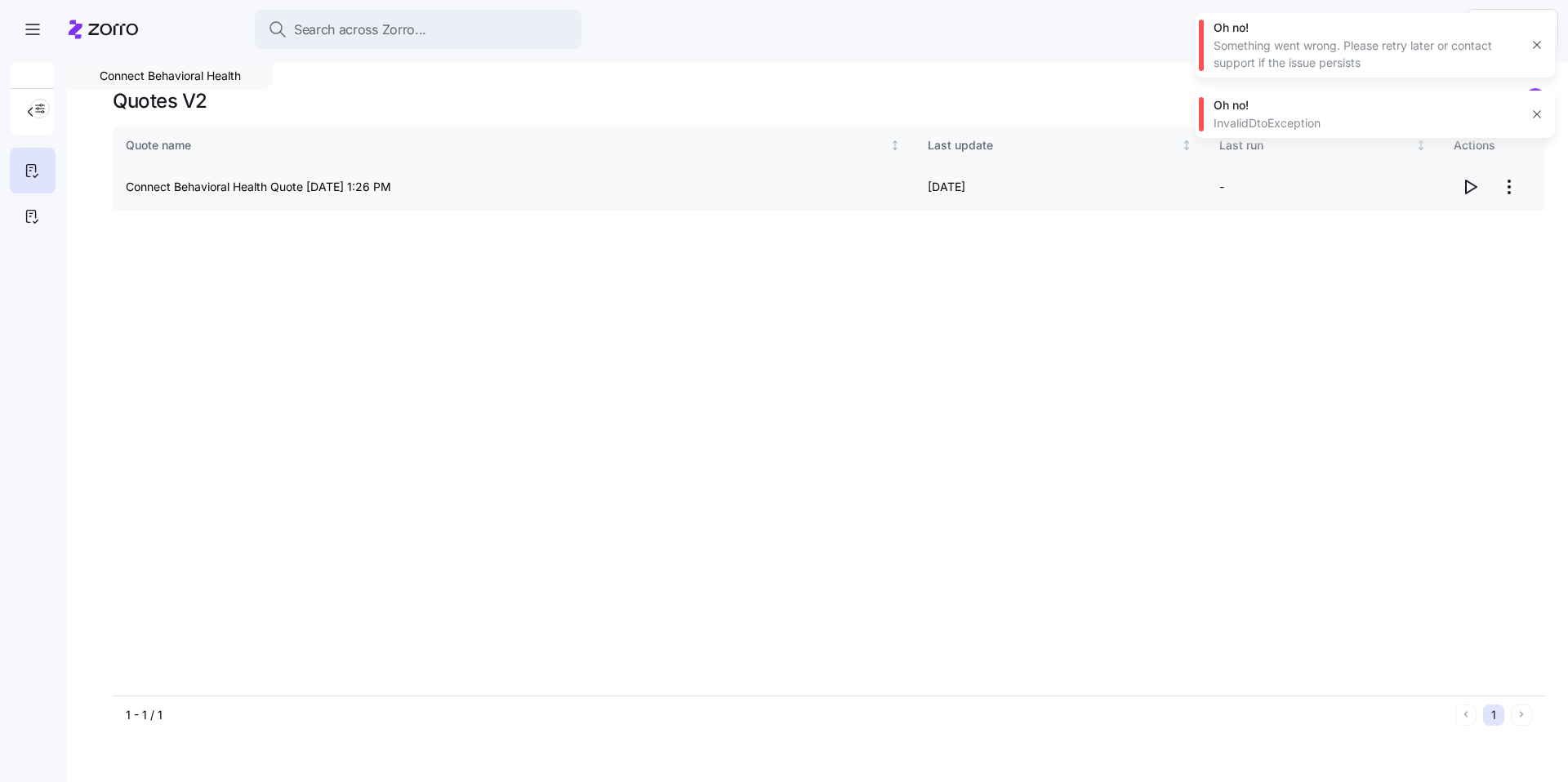
click at [1476, 185] on icon "button" at bounding box center [1470, 187] width 19 height 19
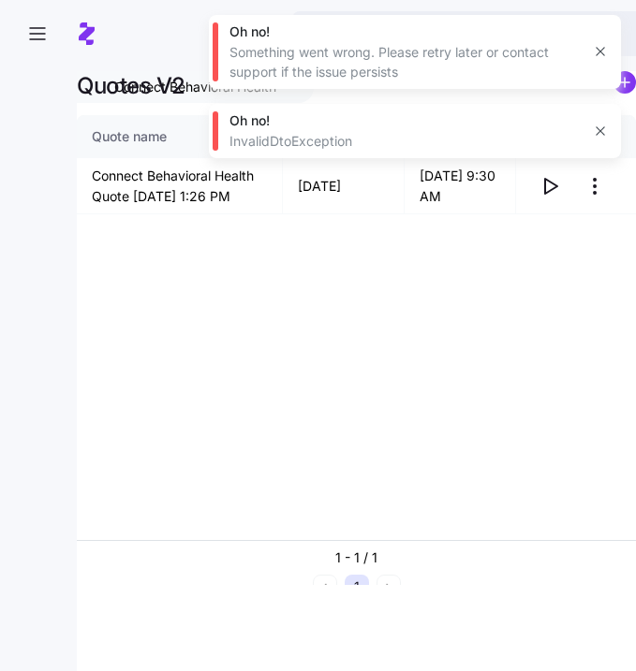
click at [601, 57] on icon "button" at bounding box center [600, 51] width 15 height 15
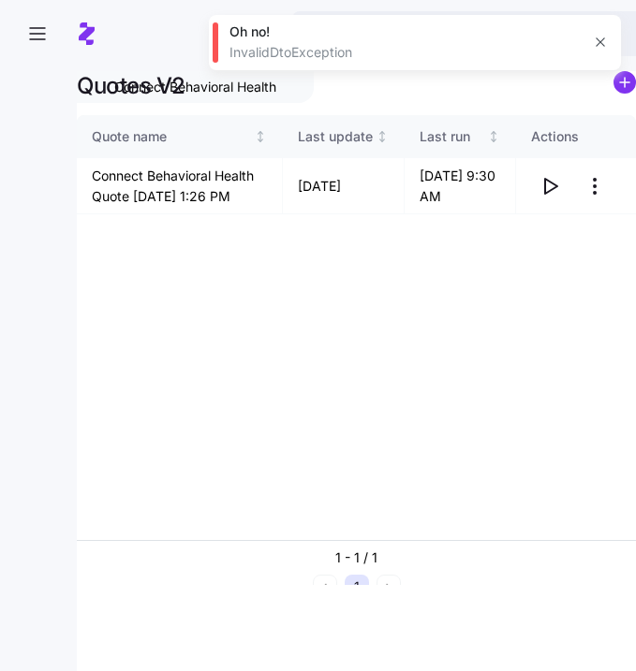
click at [596, 46] on icon "button" at bounding box center [600, 42] width 8 height 8
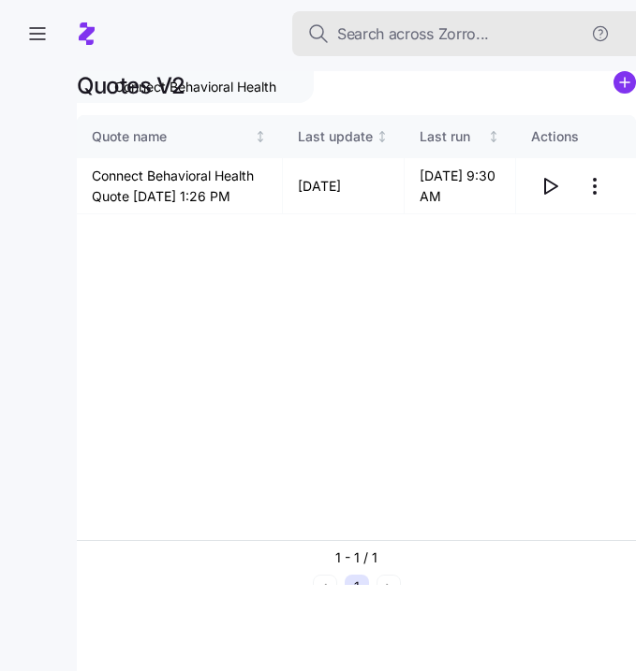
click at [349, 36] on span "Search across Zorro..." at bounding box center [413, 33] width 152 height 23
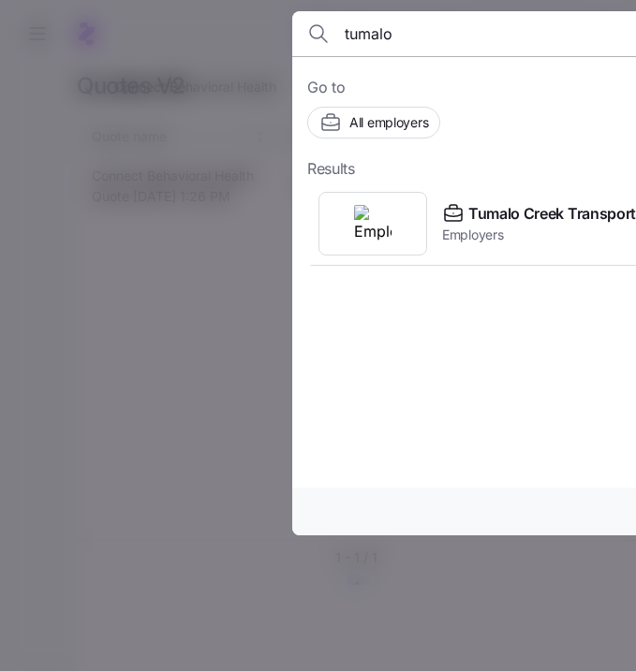
type input "tumalo"
click at [526, 237] on span "Employers" at bounding box center [556, 235] width 229 height 19
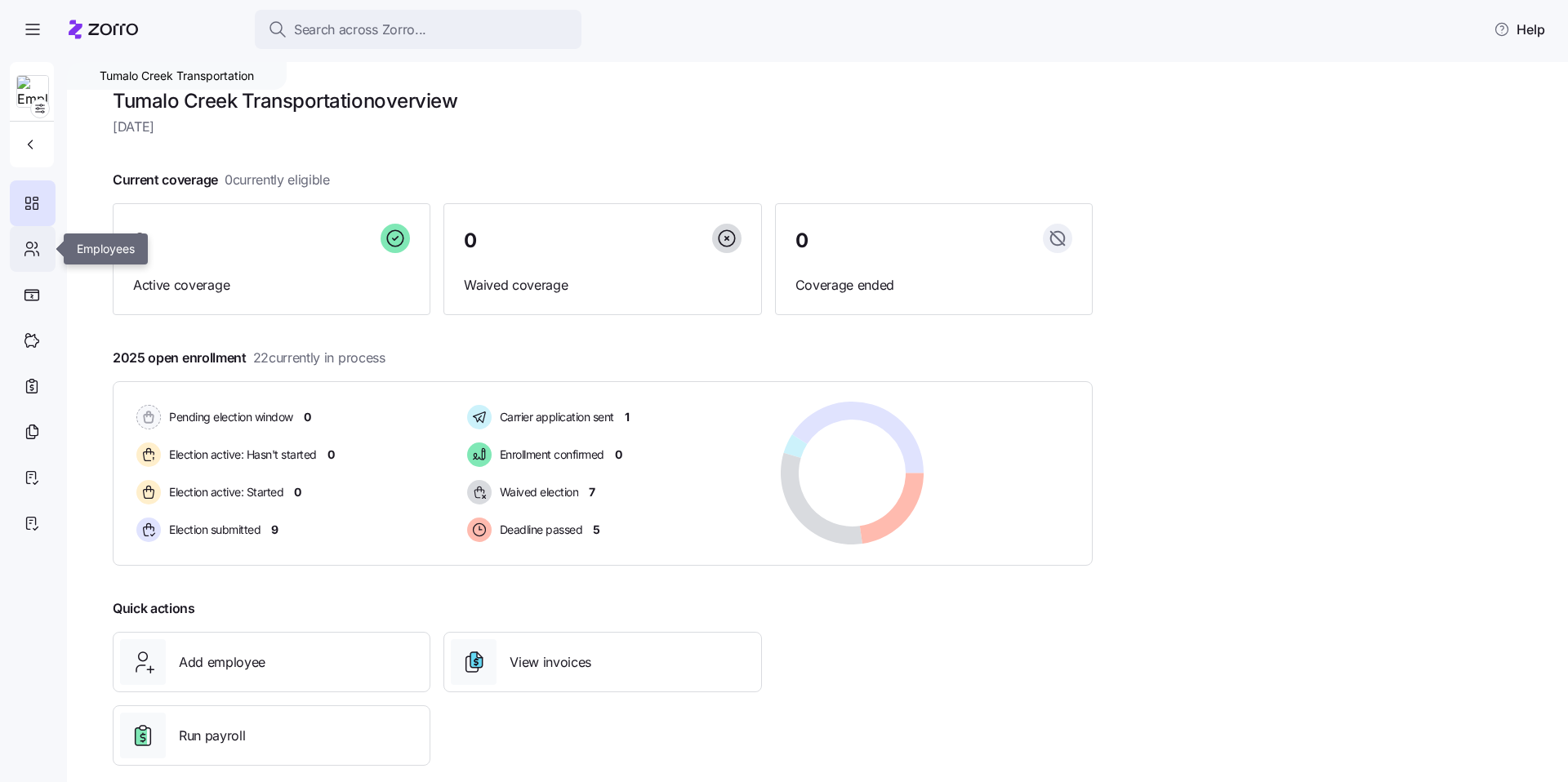
click at [27, 243] on icon at bounding box center [30, 245] width 6 height 6
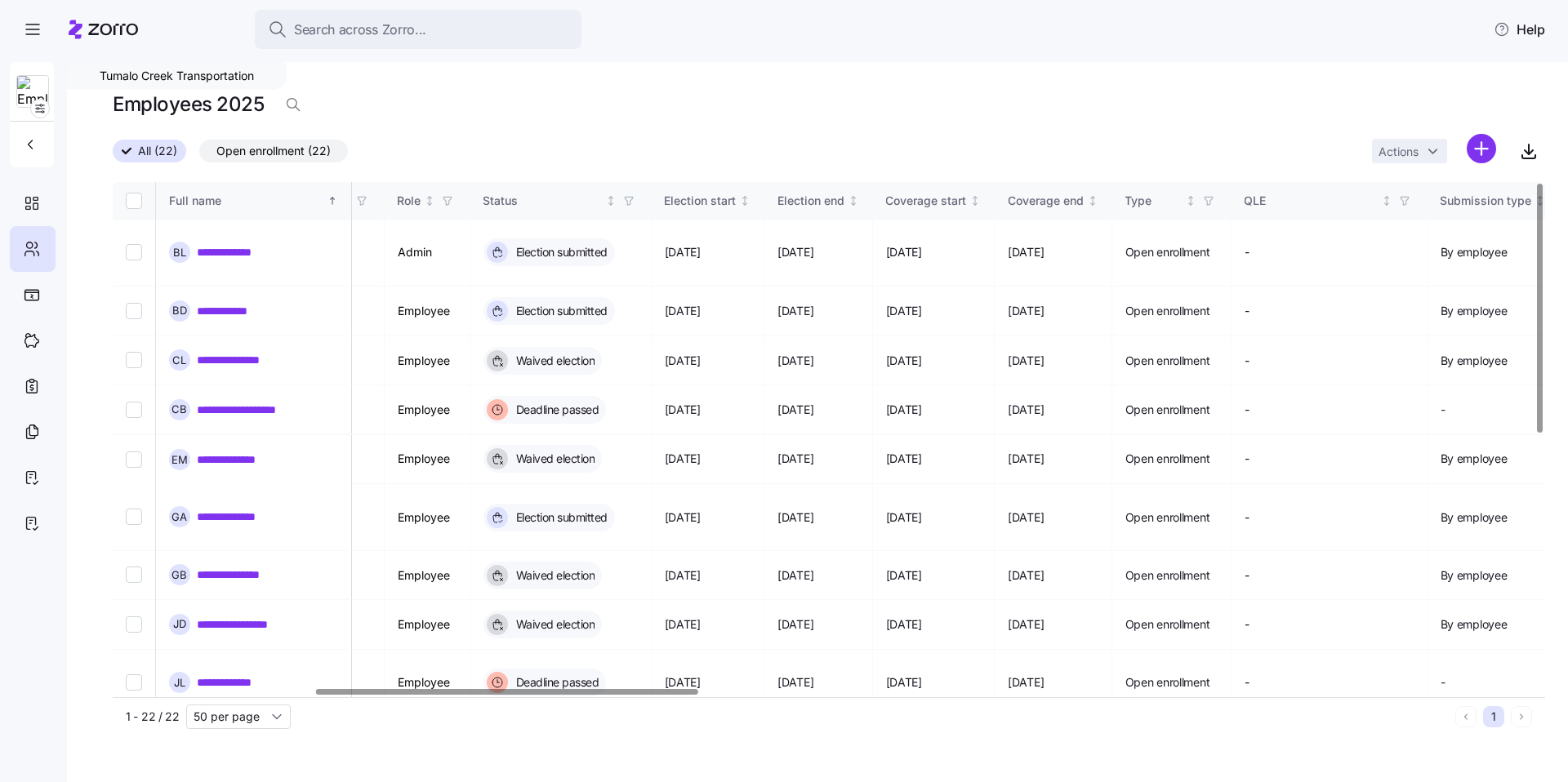
scroll to position [0, 755]
click at [661, 695] on div at bounding box center [507, 691] width 382 height 6
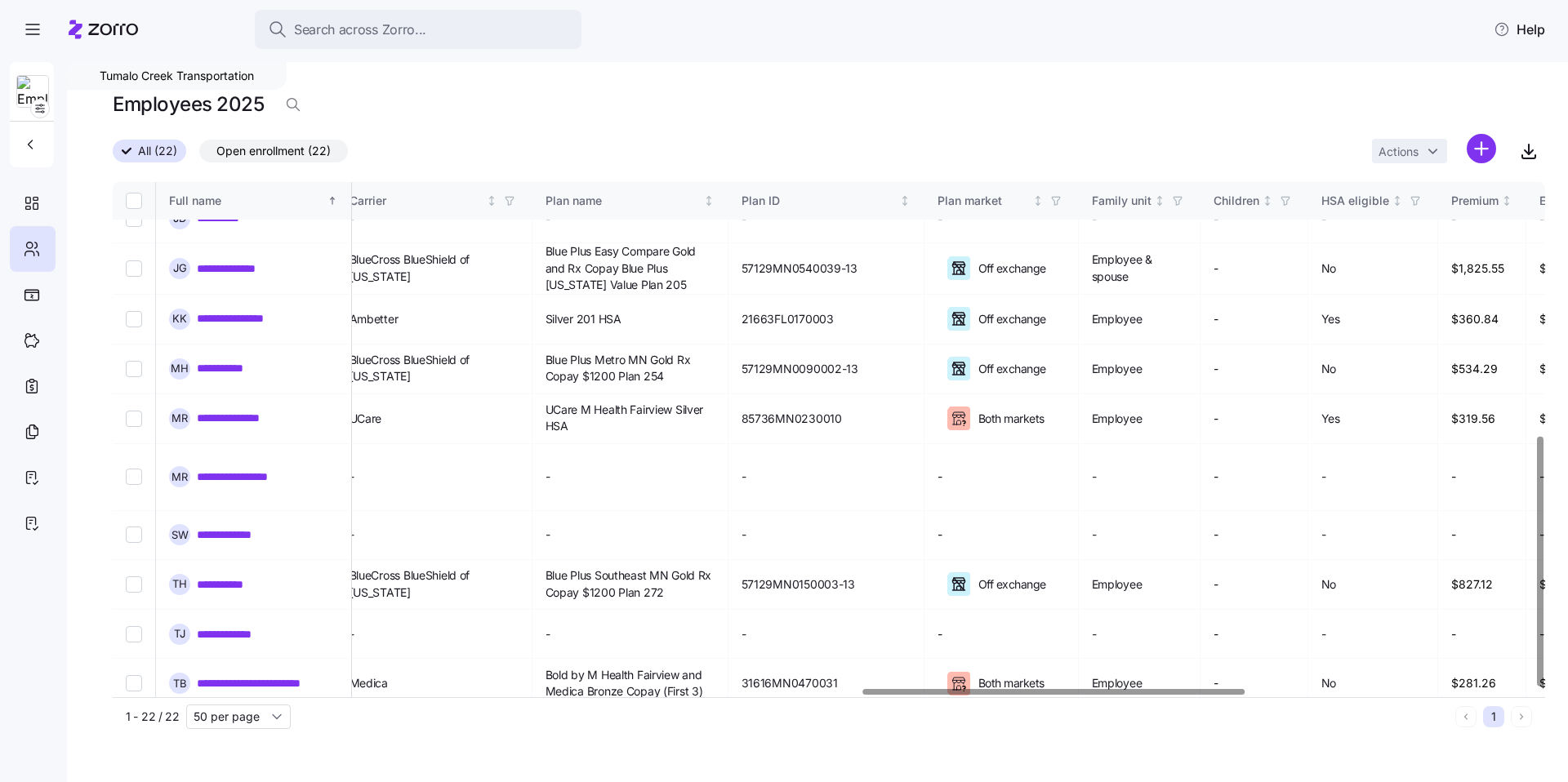
scroll to position [522, 2805]
click at [1213, 689] on div at bounding box center [1054, 691] width 382 height 6
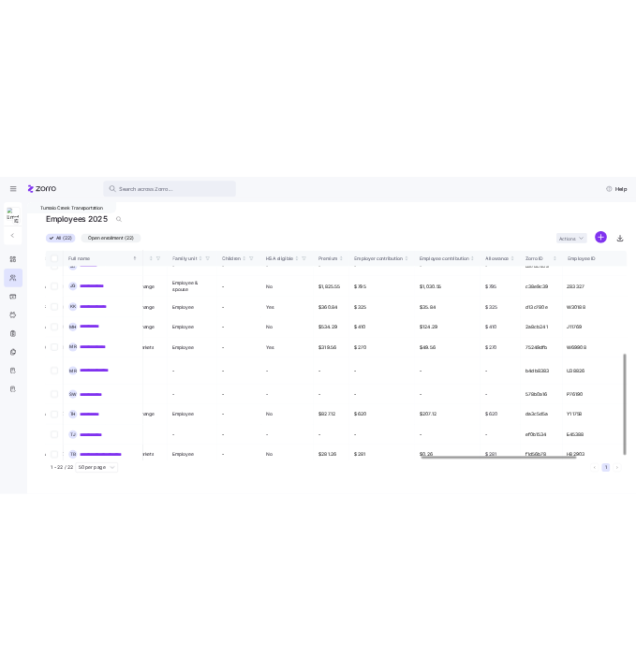
scroll to position [599, 4032]
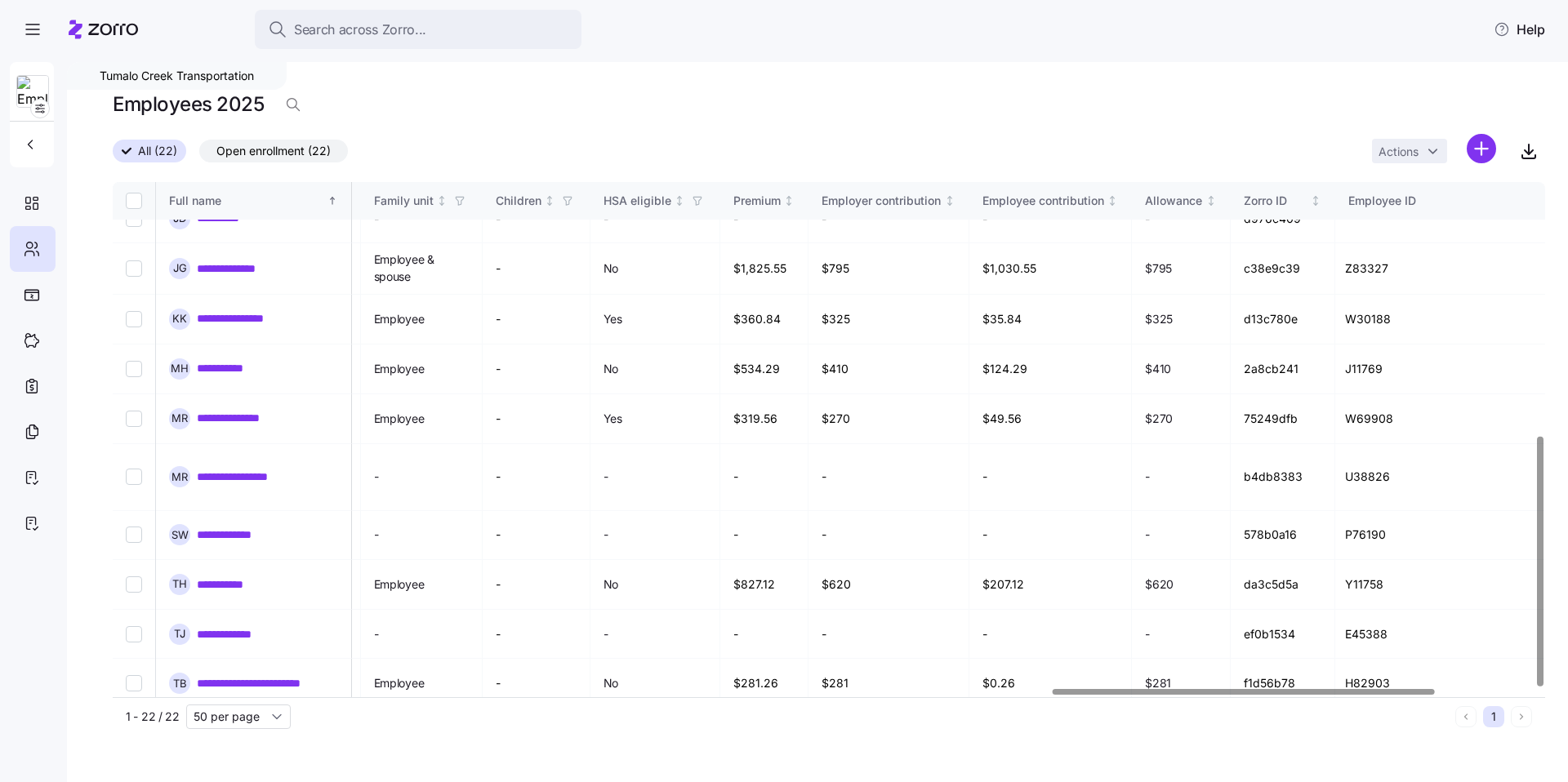
click at [1108, 690] on div at bounding box center [1244, 691] width 382 height 6
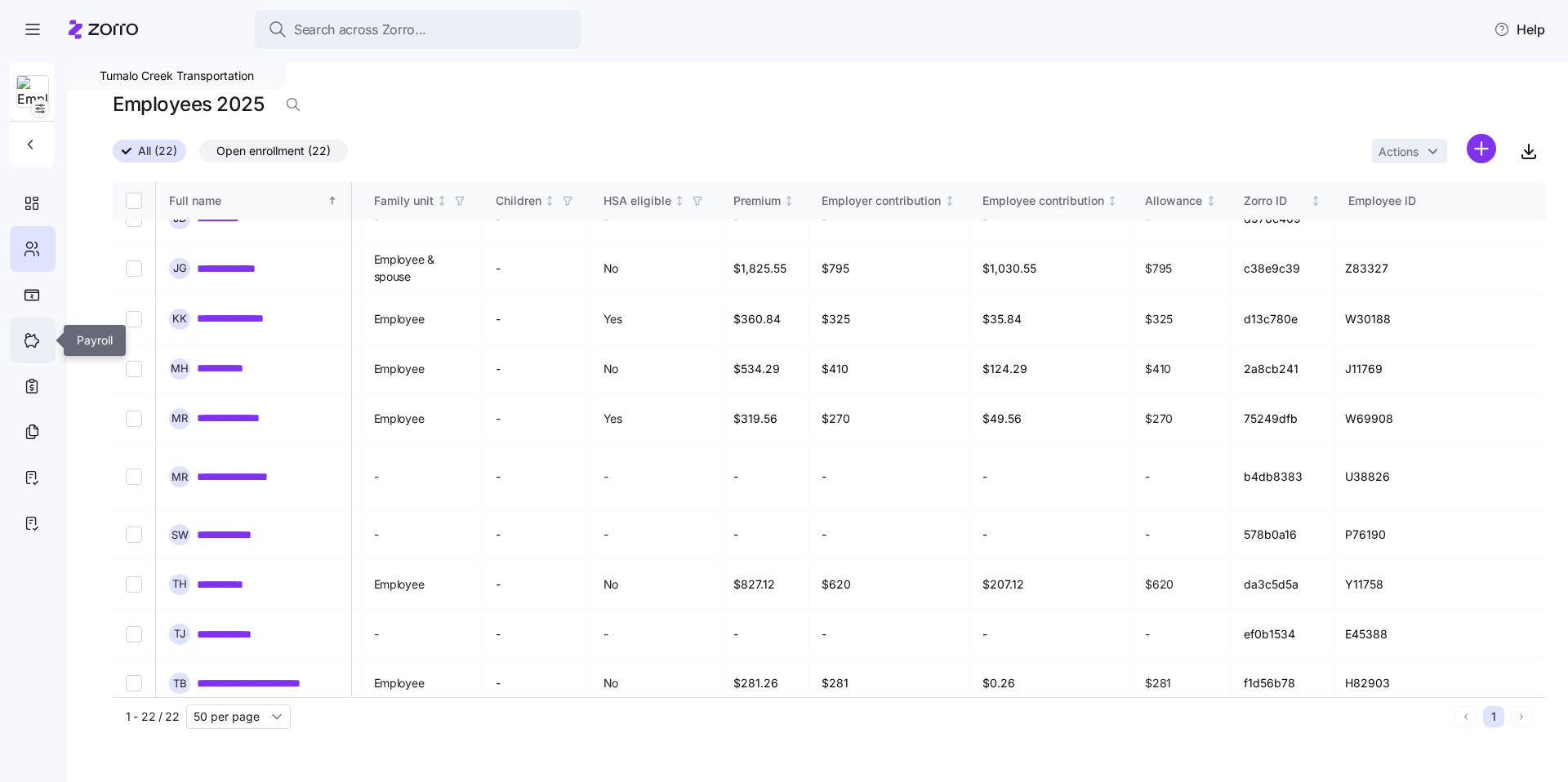
click at [31, 341] on icon at bounding box center [31, 340] width 18 height 19
click at [31, 341] on icon at bounding box center [31, 340] width 18 height 19
click at [11, 340] on div at bounding box center [32, 340] width 45 height 45
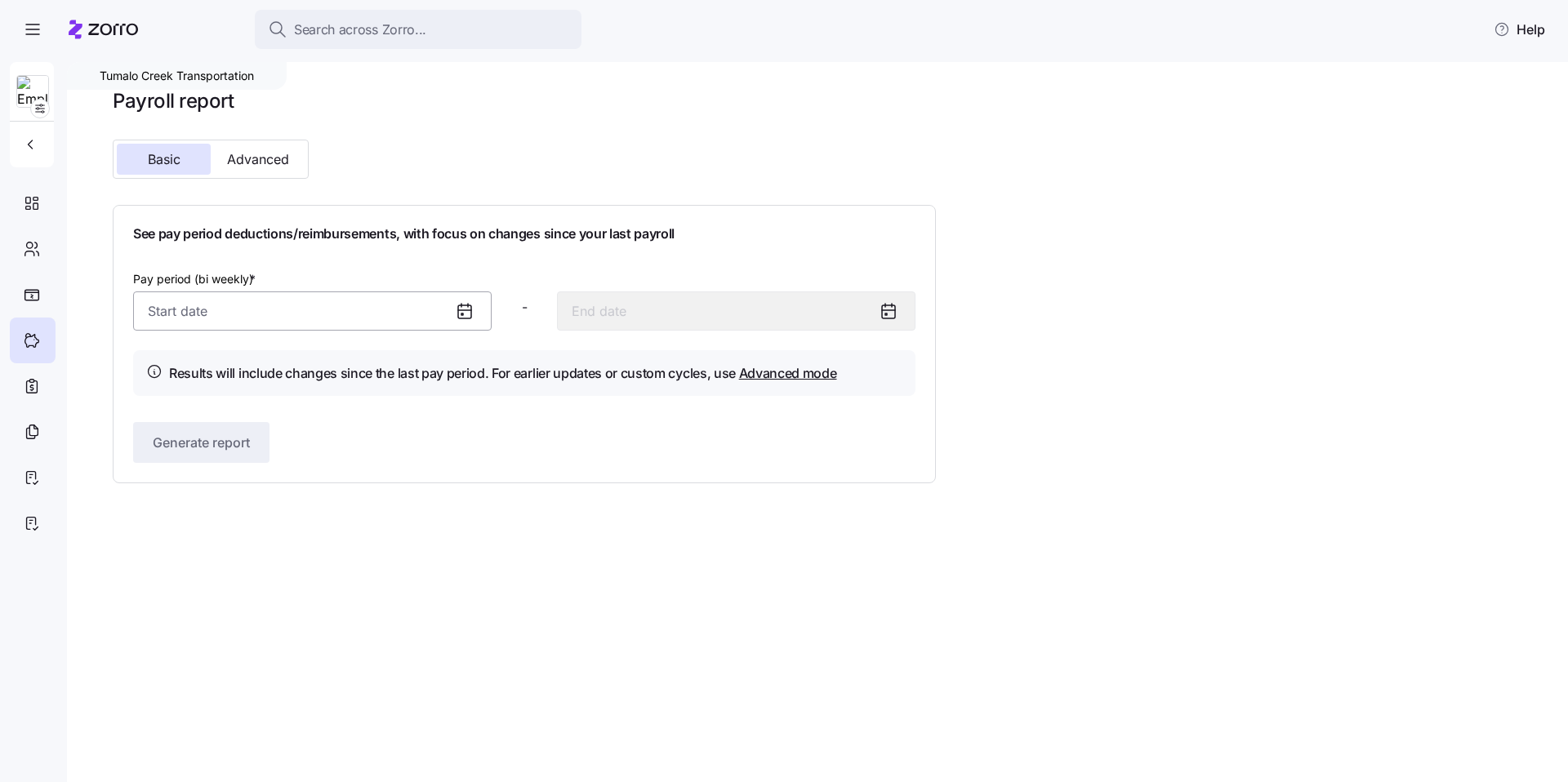
click at [349, 308] on input "Pay period (bi weekly) *" at bounding box center [312, 310] width 358 height 39
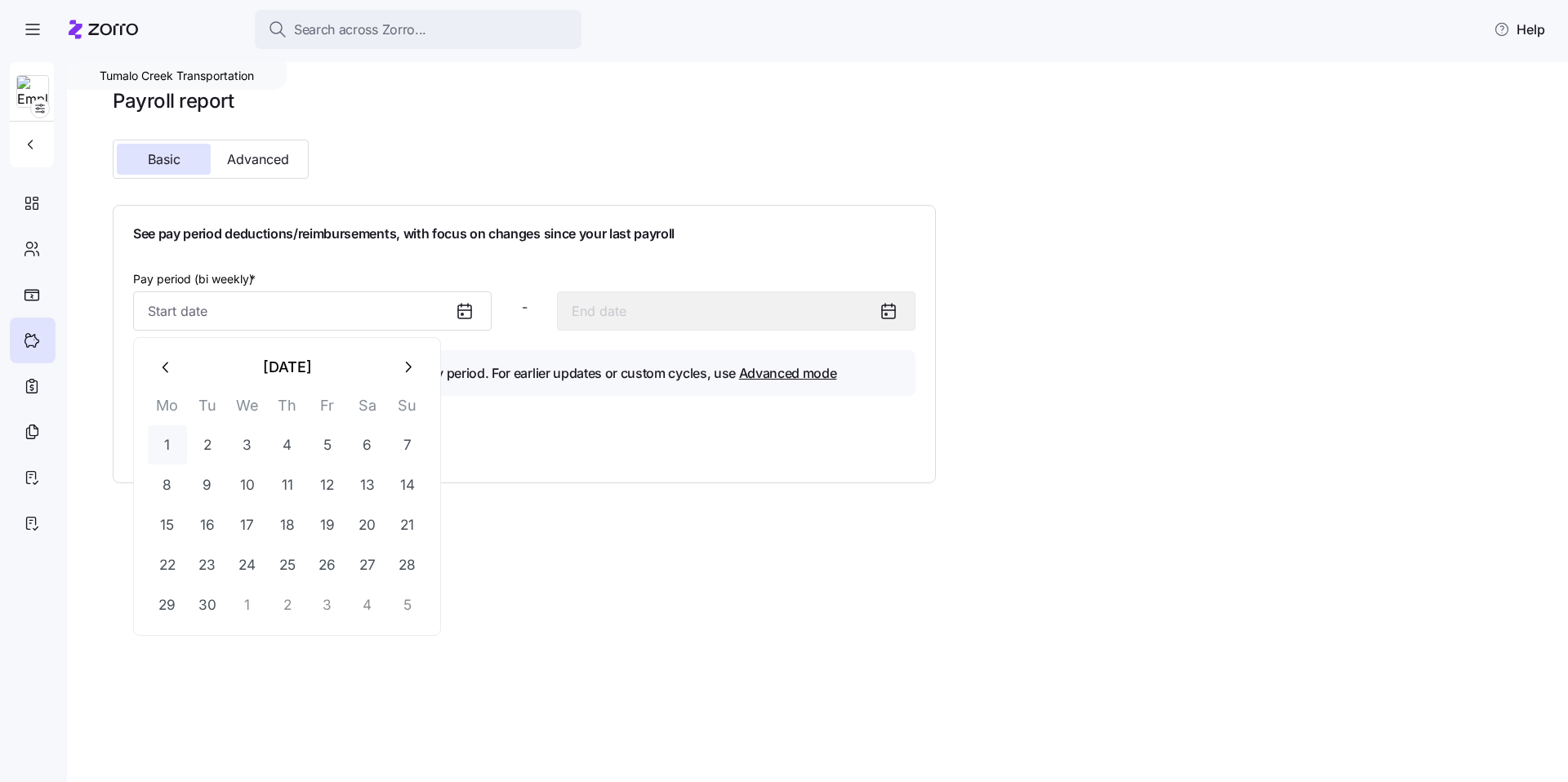
click at [175, 440] on button "1" at bounding box center [167, 445] width 39 height 39
type input "September 1, 2025"
type input "September 14, 2025"
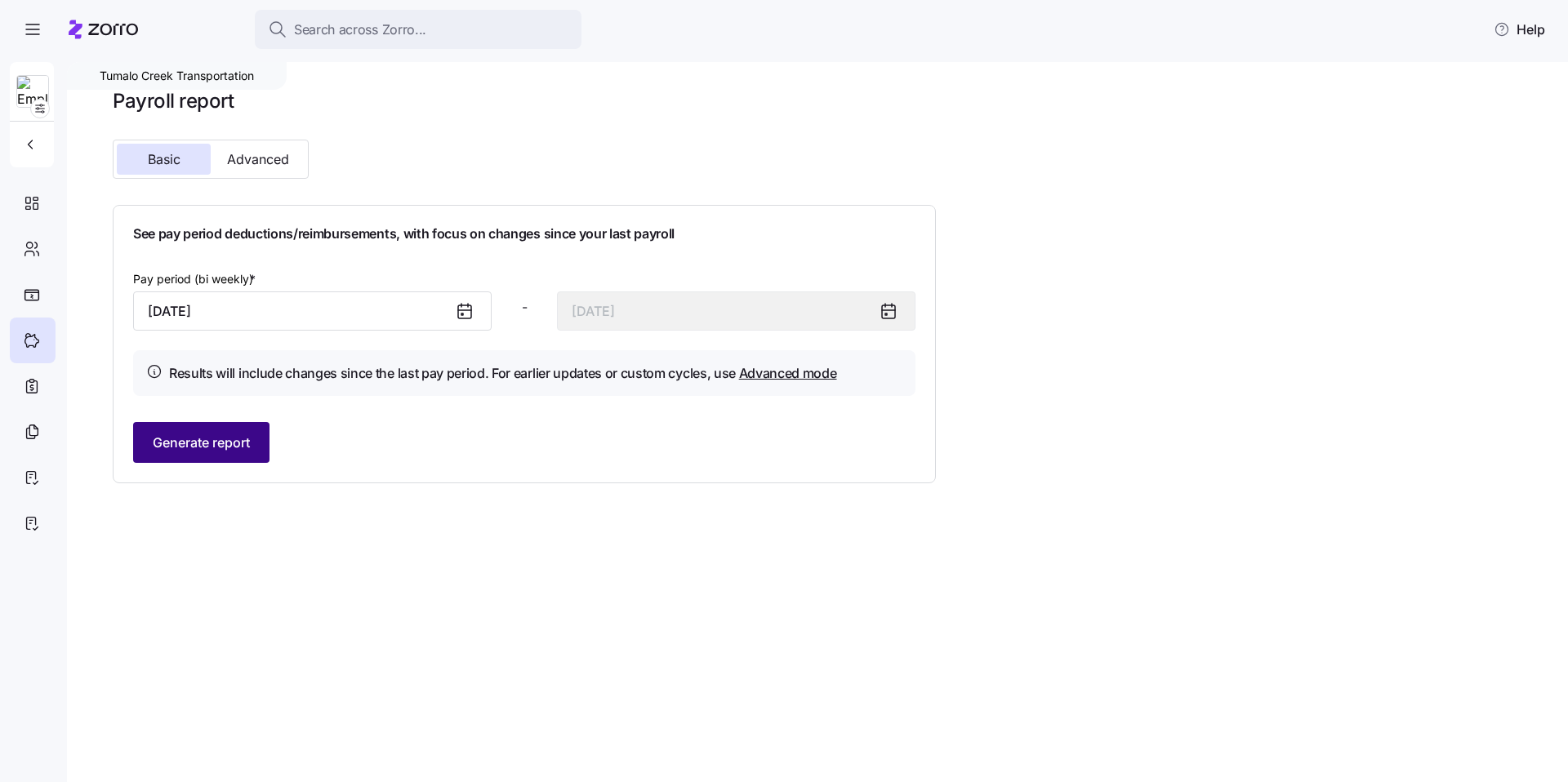
click at [206, 439] on span "Generate report" at bounding box center [201, 442] width 97 height 19
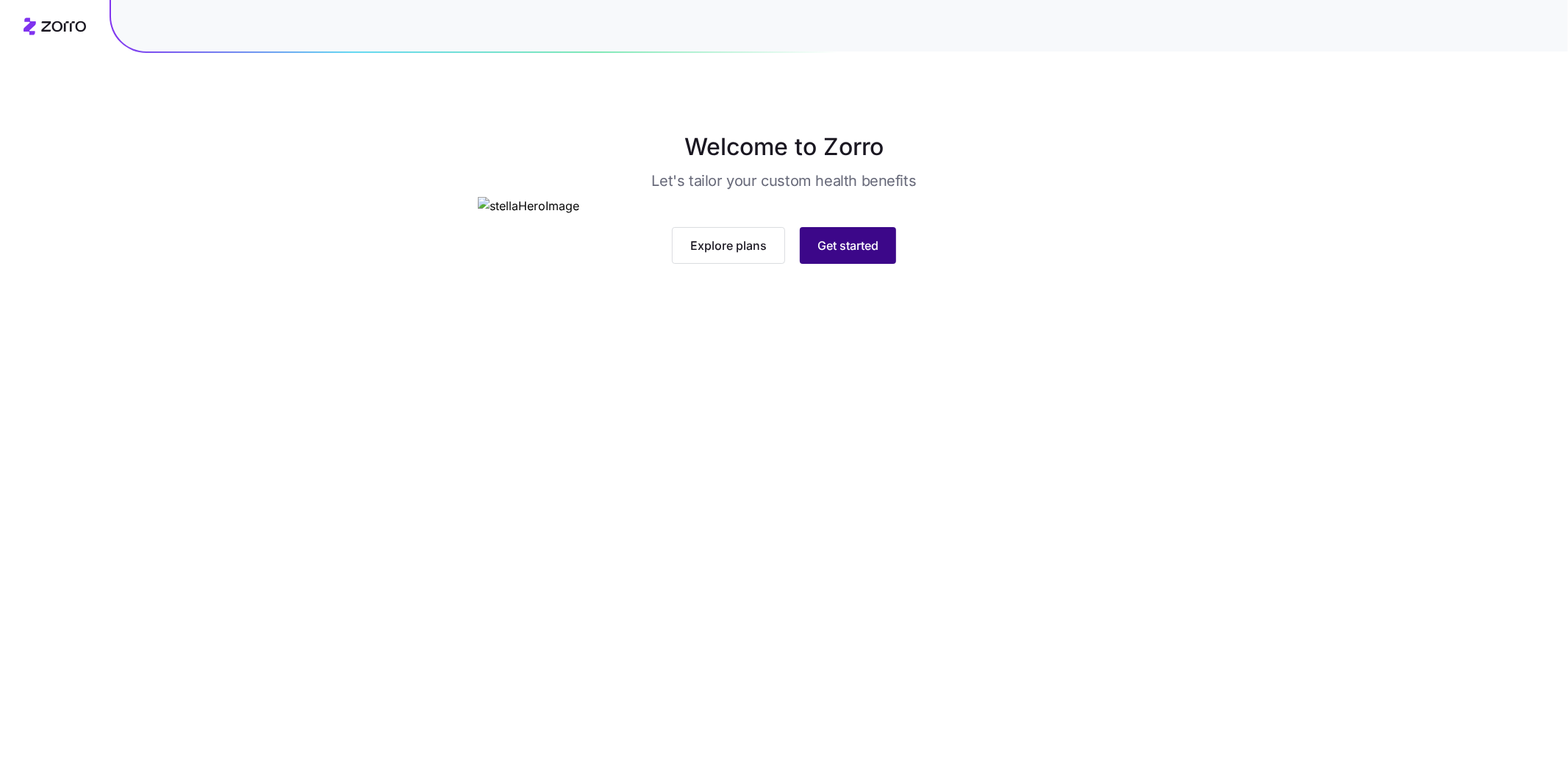
click at [862, 254] on span "Get started" at bounding box center [848, 246] width 61 height 17
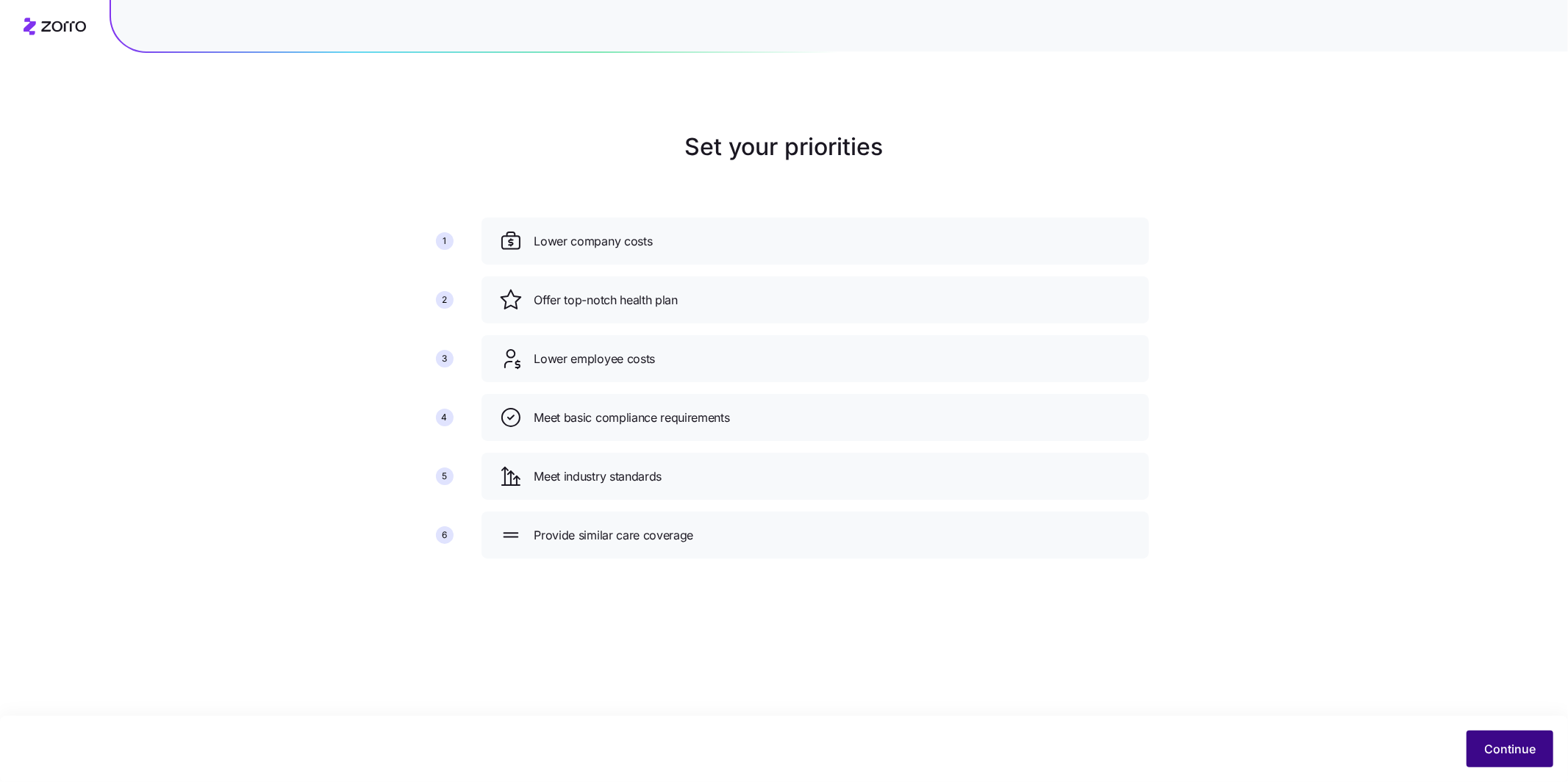
click at [1518, 764] on button "Continue" at bounding box center [1509, 749] width 87 height 37
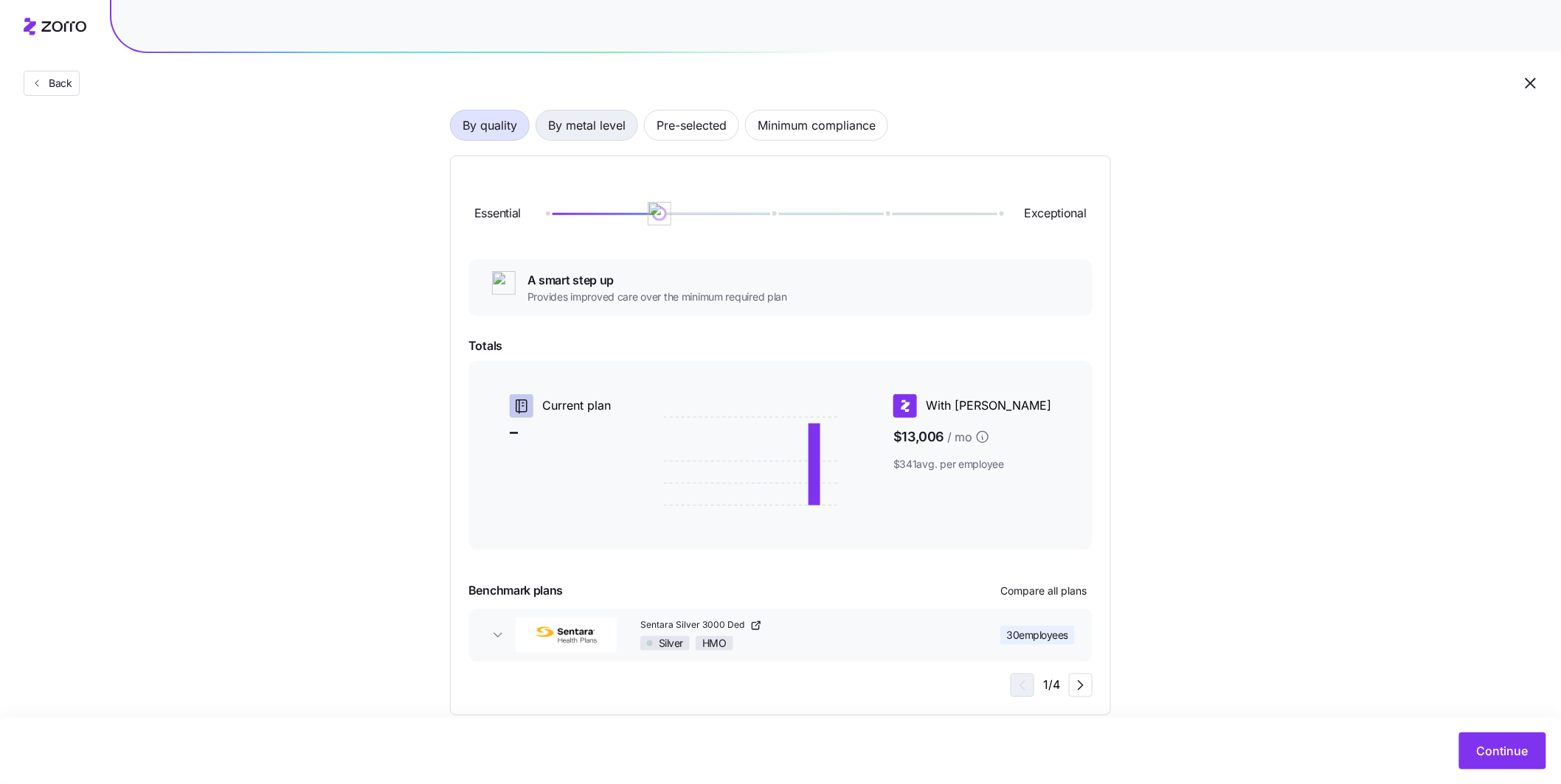
click at [599, 134] on span "By metal level" at bounding box center [587, 124] width 77 height 29
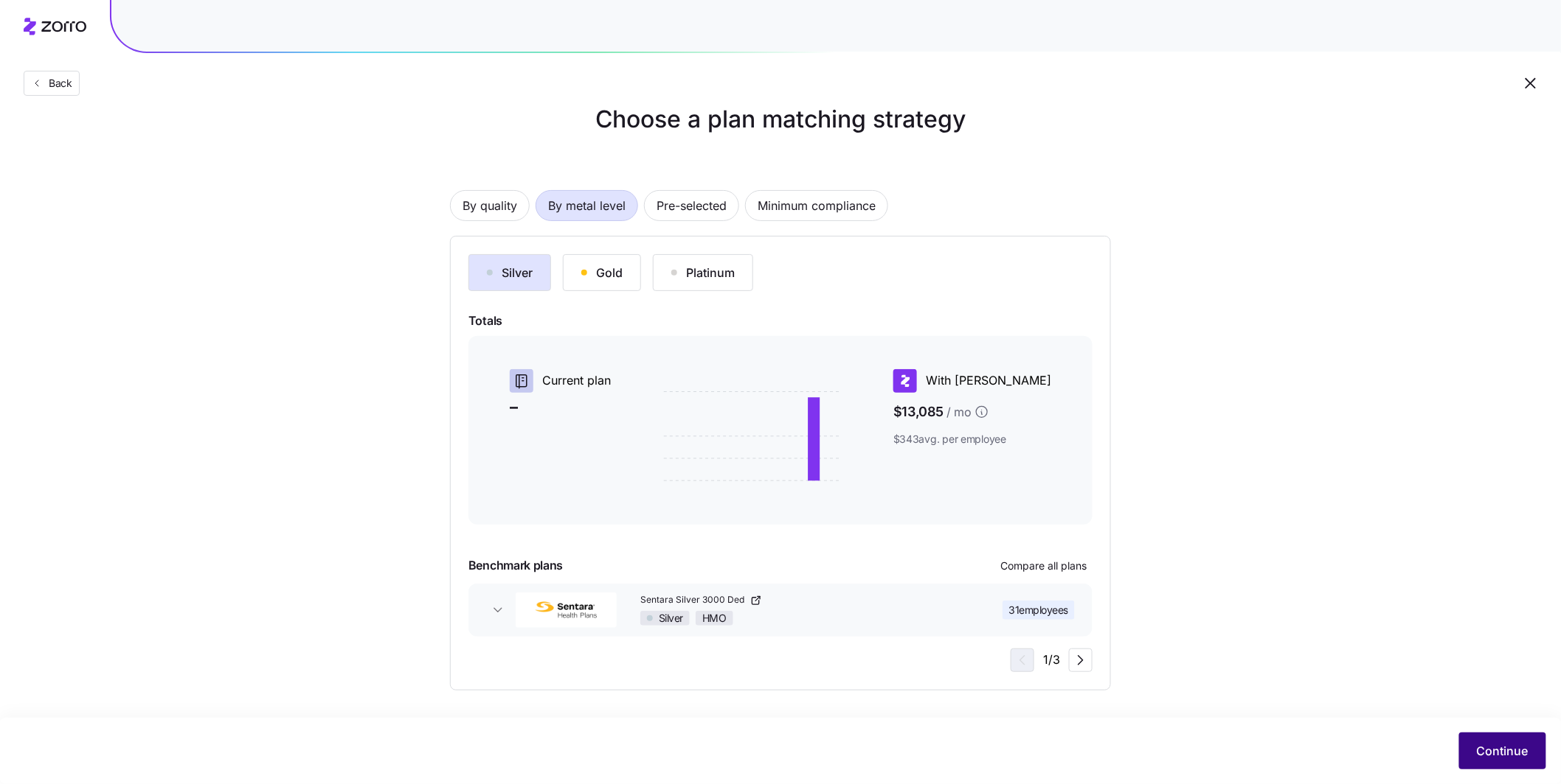
click at [1504, 760] on button "Continue" at bounding box center [1502, 751] width 87 height 37
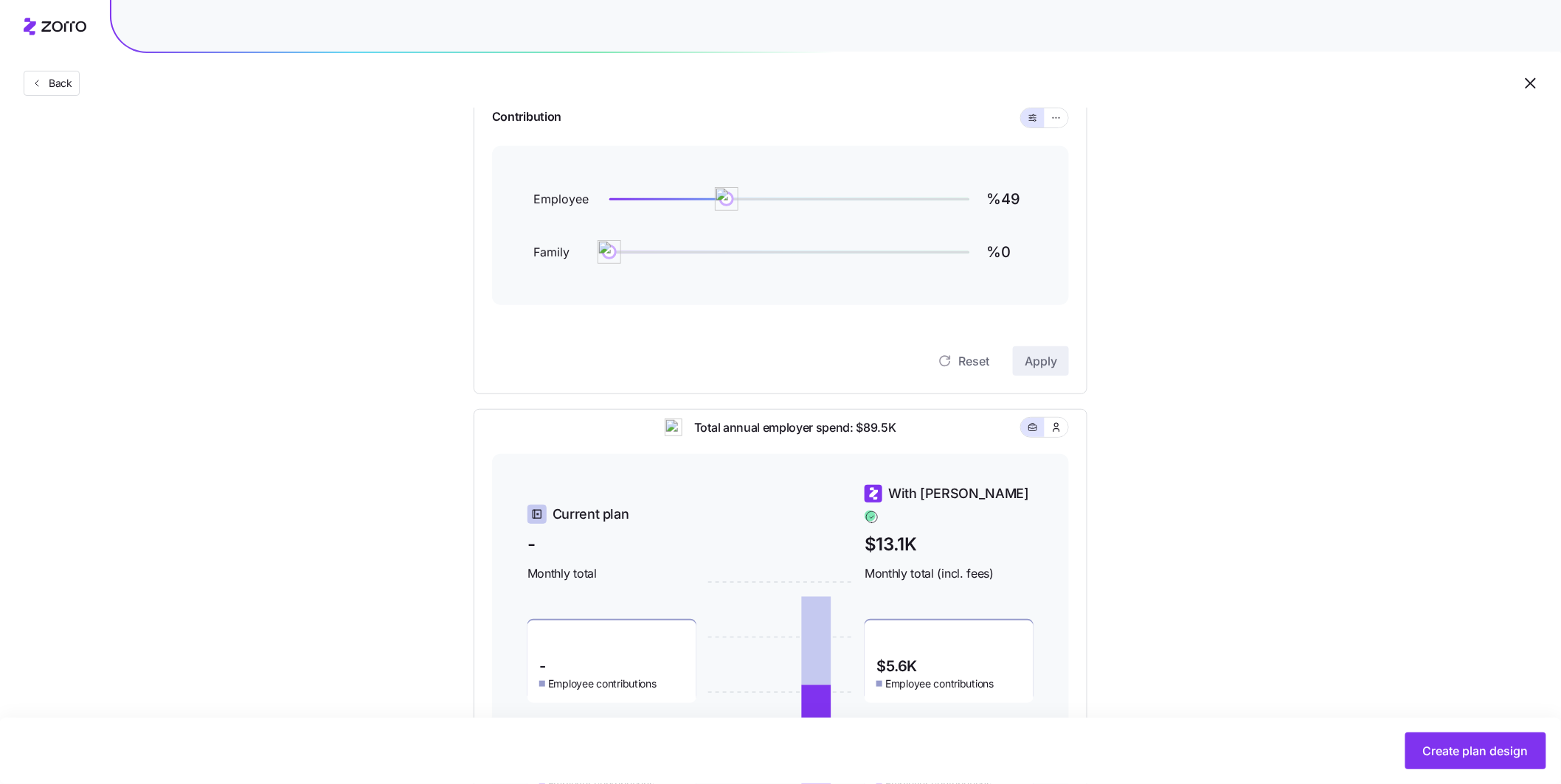
scroll to position [150, 0]
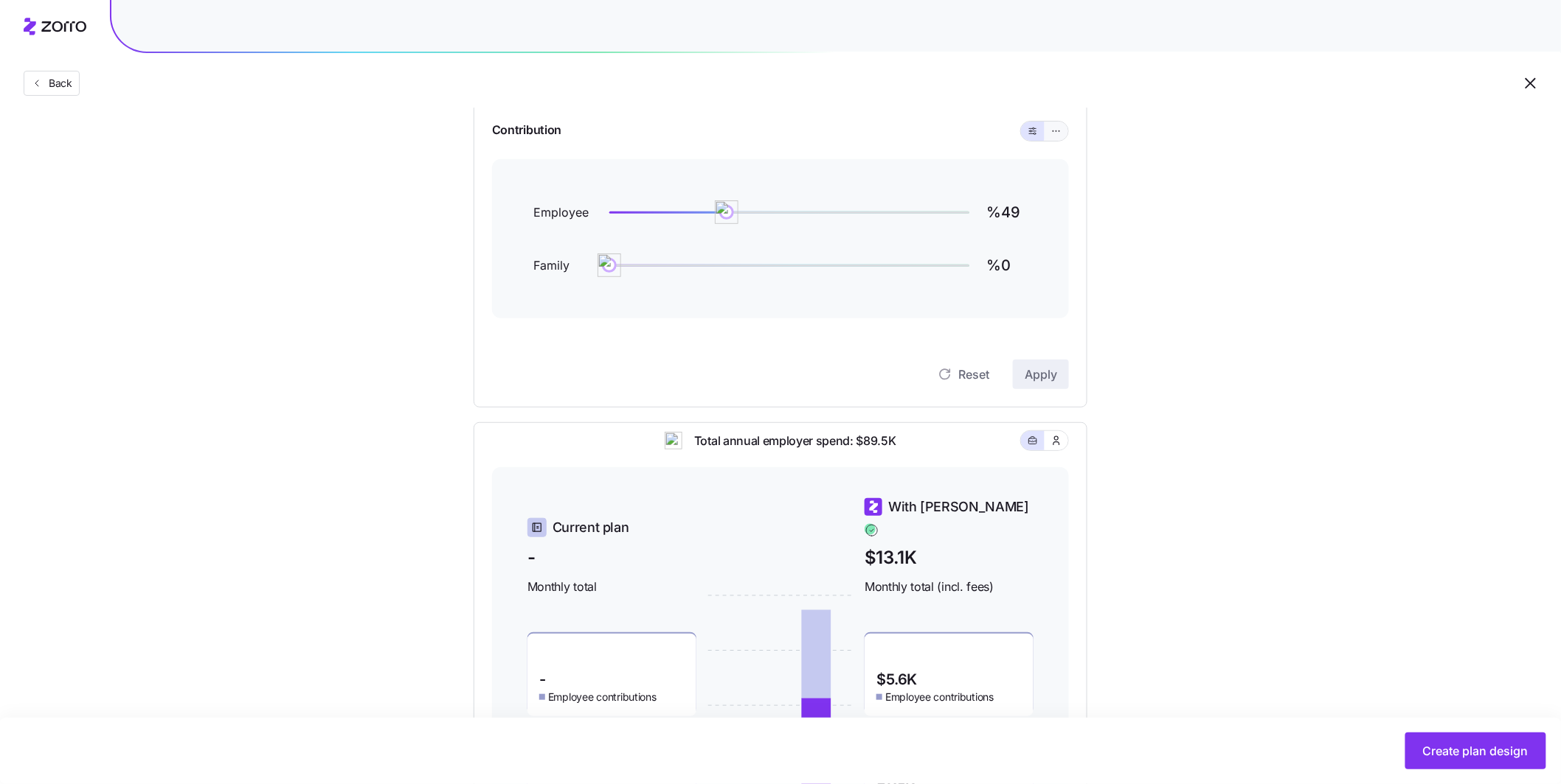
click at [1055, 133] on icon "button" at bounding box center [1056, 131] width 10 height 17
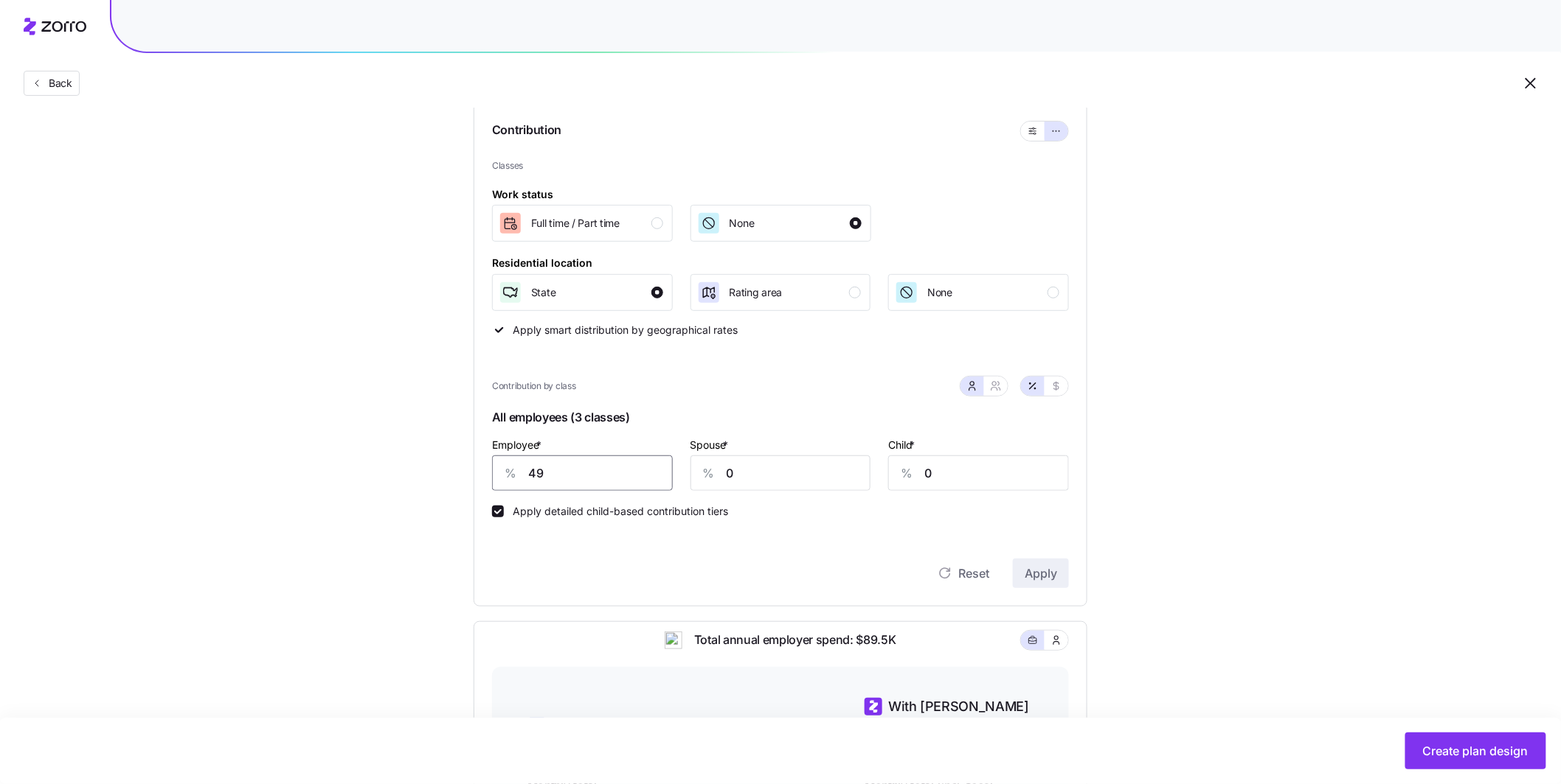
drag, startPoint x: 600, startPoint y: 481, endPoint x: 443, endPoint y: 479, distance: 157.0
click at [443, 479] on div "Set your contribution Industry Current Compliant Generous Contribution Classes …" at bounding box center [780, 517] width 732 height 1074
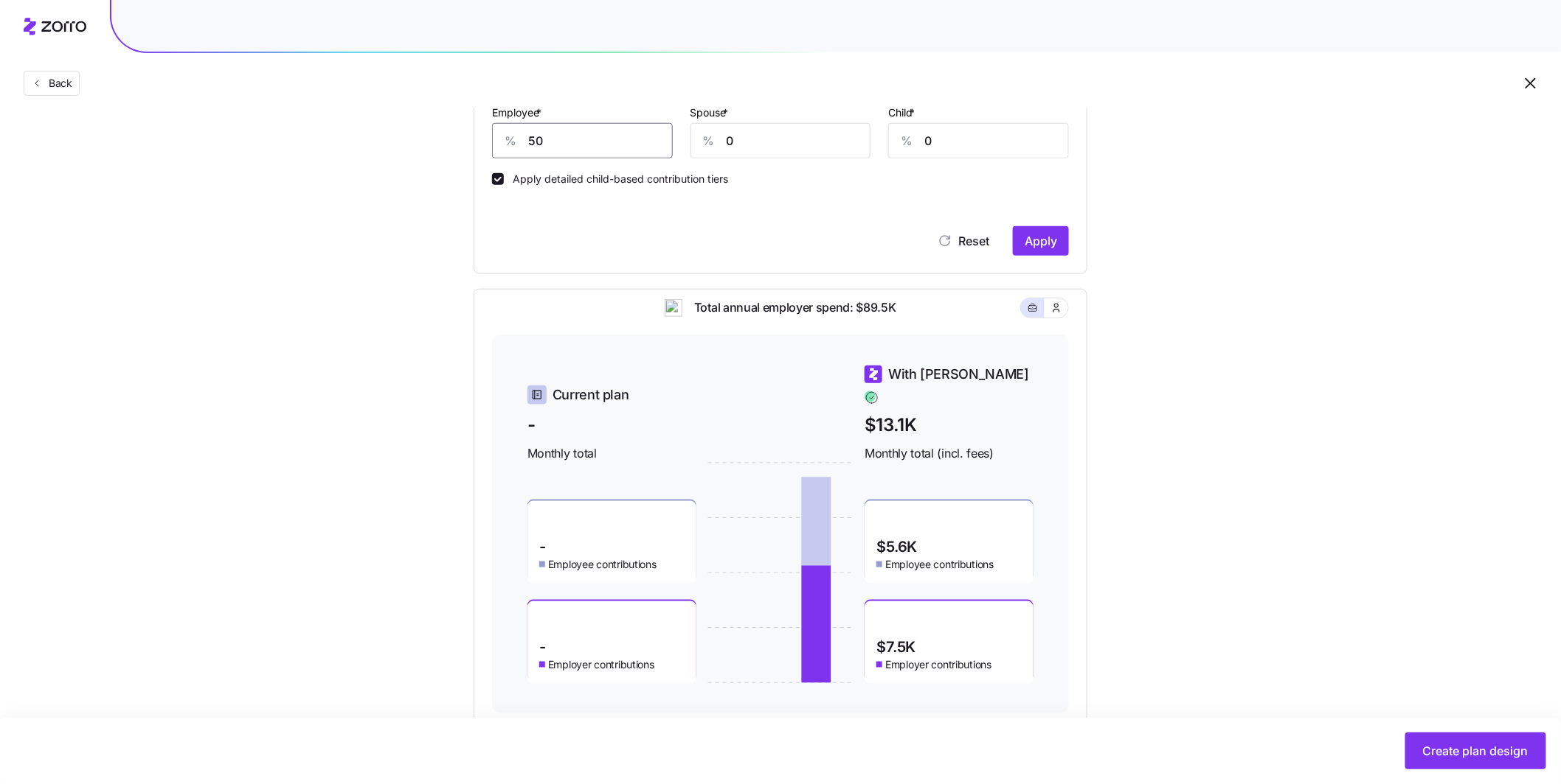
scroll to position [491, 0]
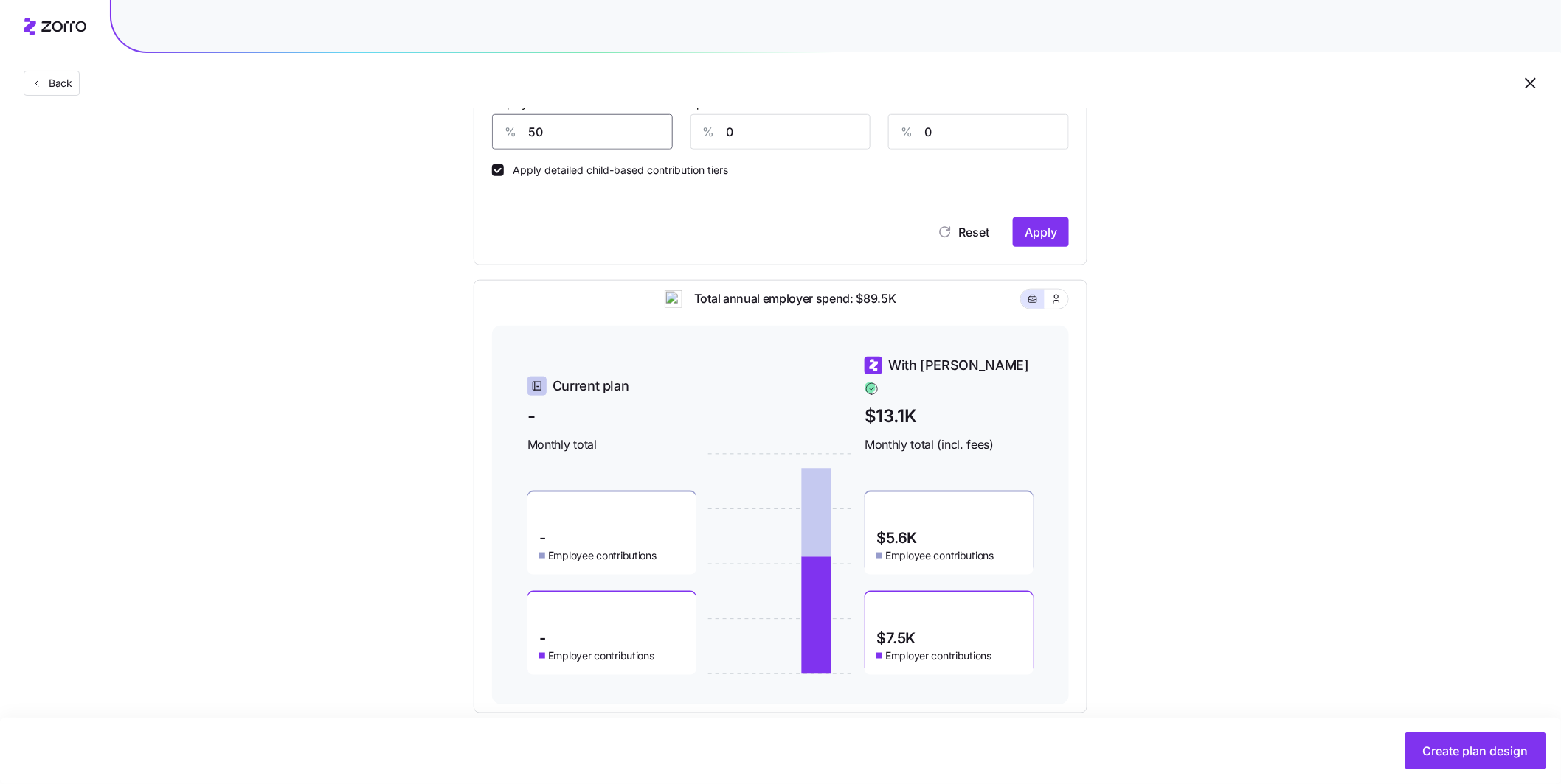
drag, startPoint x: 568, startPoint y: 141, endPoint x: 531, endPoint y: 135, distance: 37.5
click at [532, 135] on input "50" at bounding box center [582, 131] width 180 height 35
type input "60"
click at [1027, 231] on span "Apply" at bounding box center [1040, 232] width 32 height 17
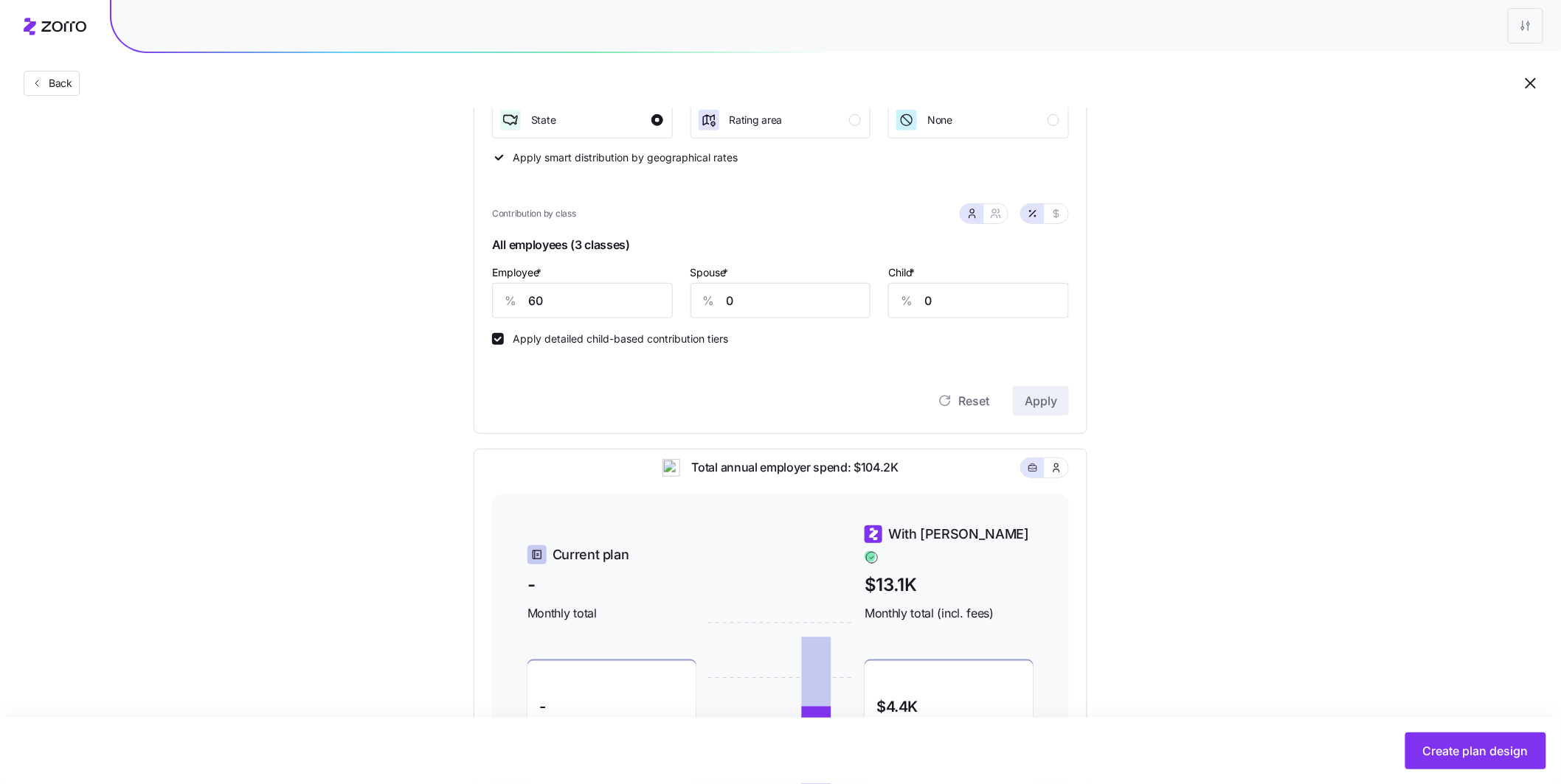
scroll to position [515, 0]
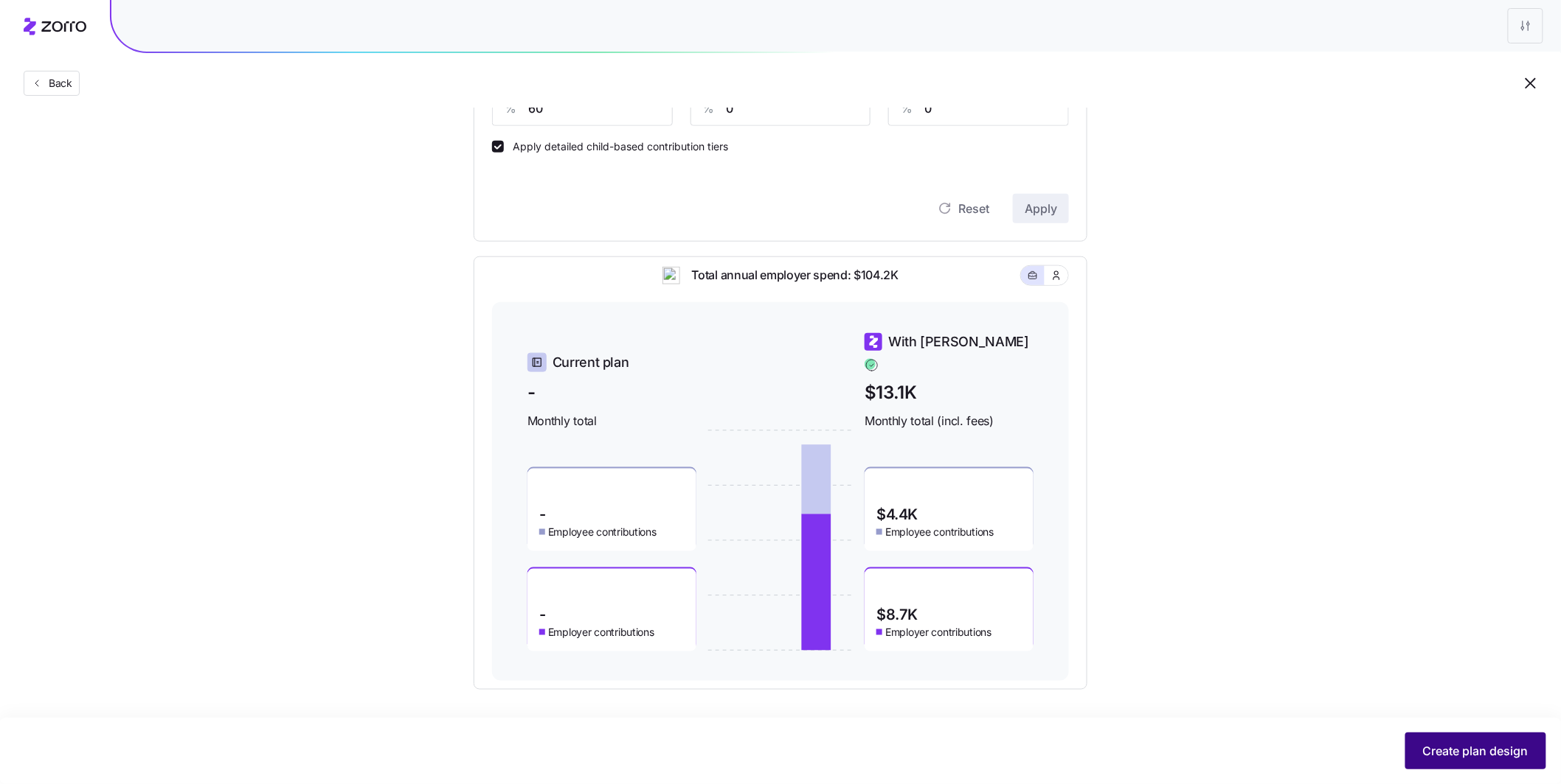
click at [1455, 749] on span "Create plan design" at bounding box center [1476, 751] width 106 height 17
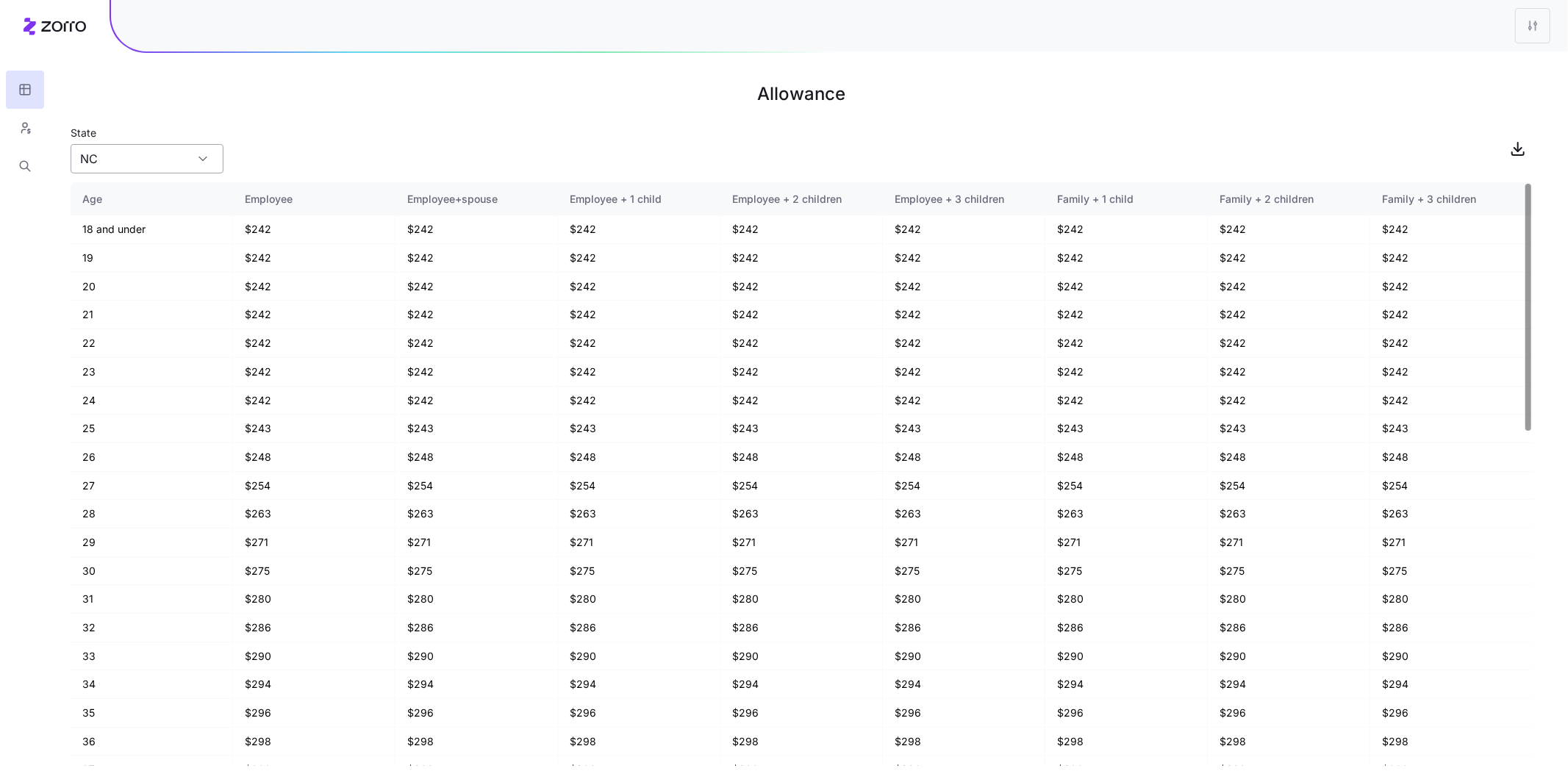
click at [172, 166] on input "NC" at bounding box center [147, 159] width 153 height 29
click at [287, 144] on div "State NC" at bounding box center [801, 148] width 1462 height 50
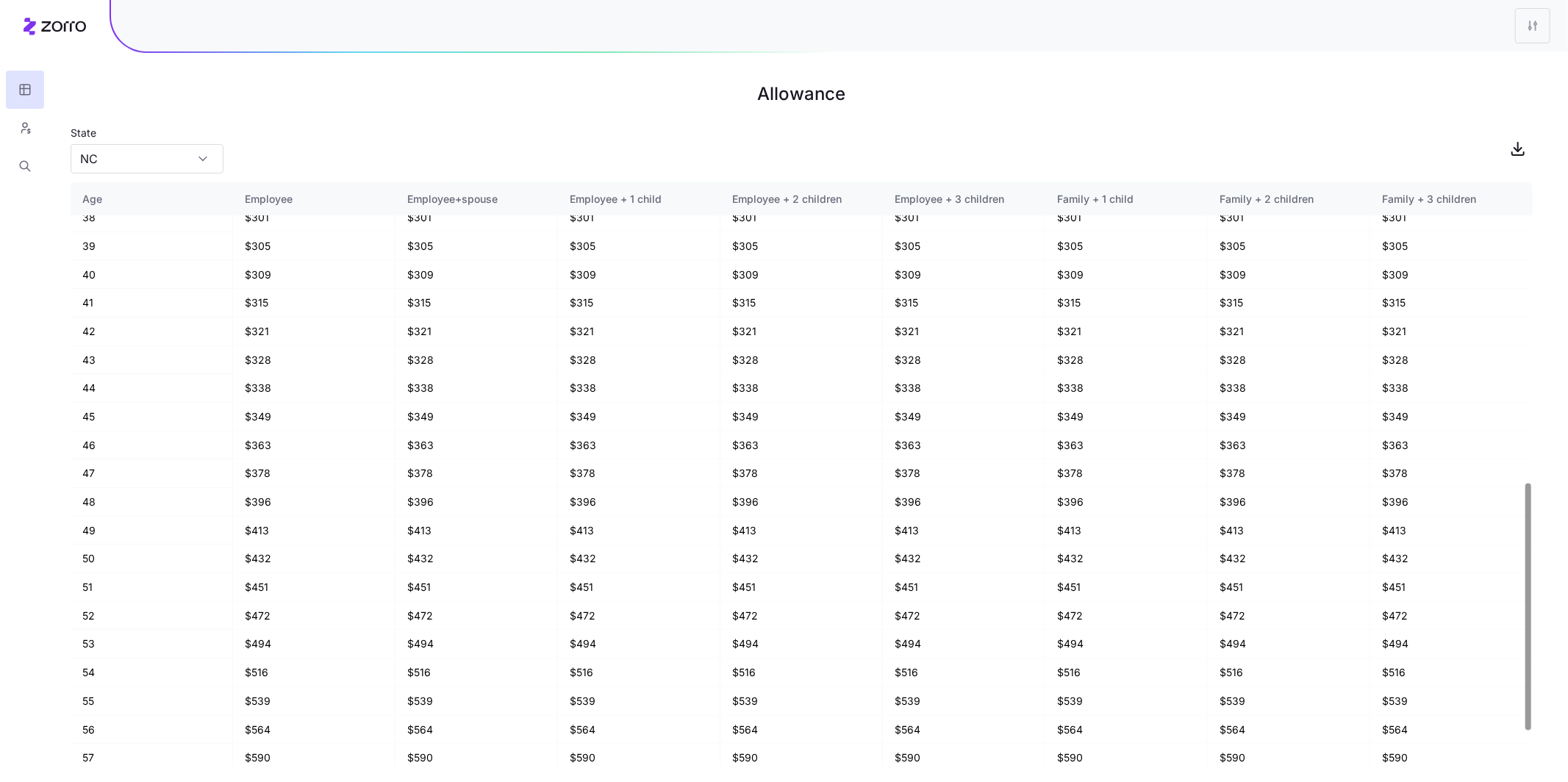
scroll to position [788, 0]
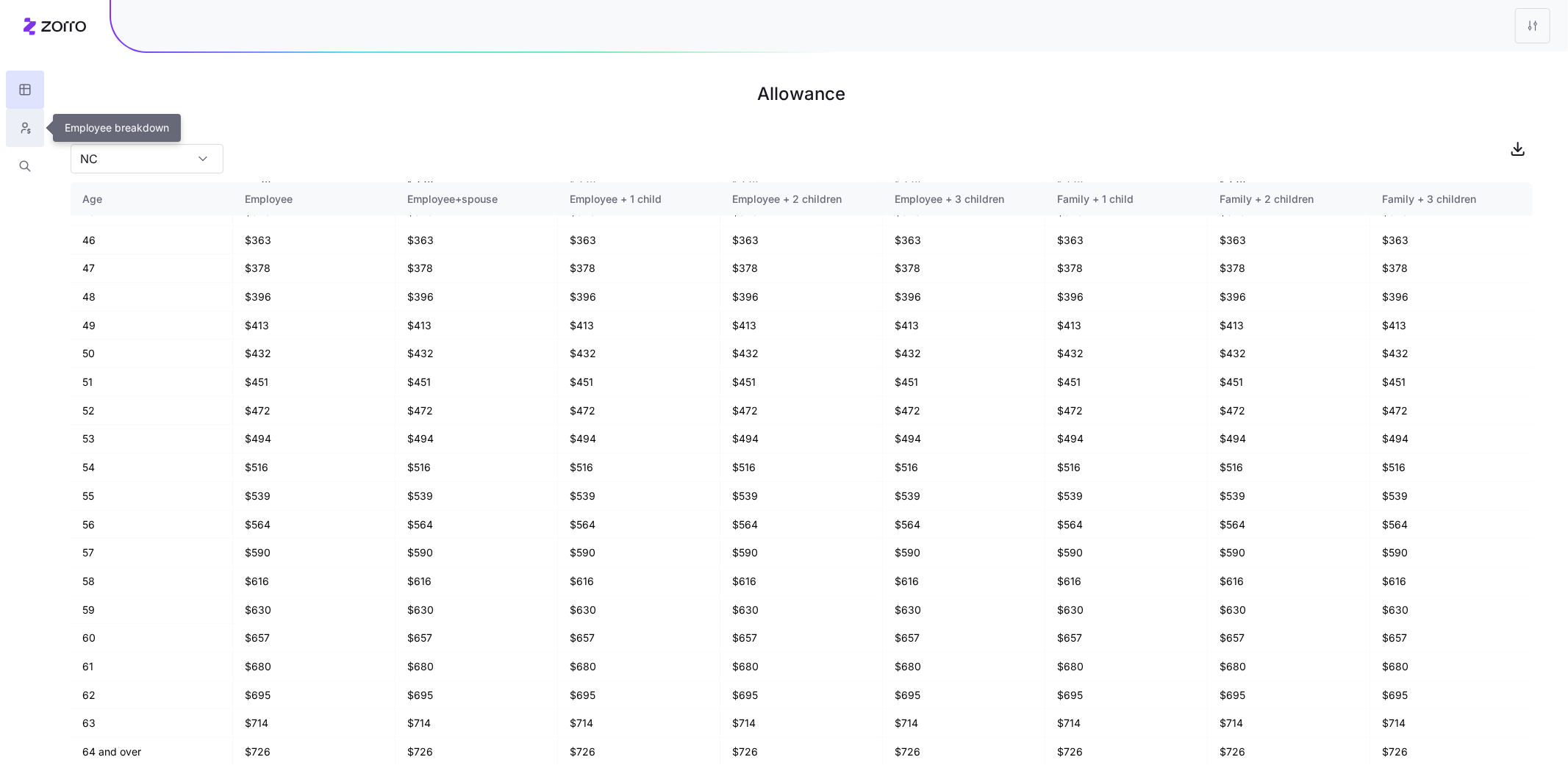
click at [16, 129] on button "button" at bounding box center [24, 128] width 38 height 38
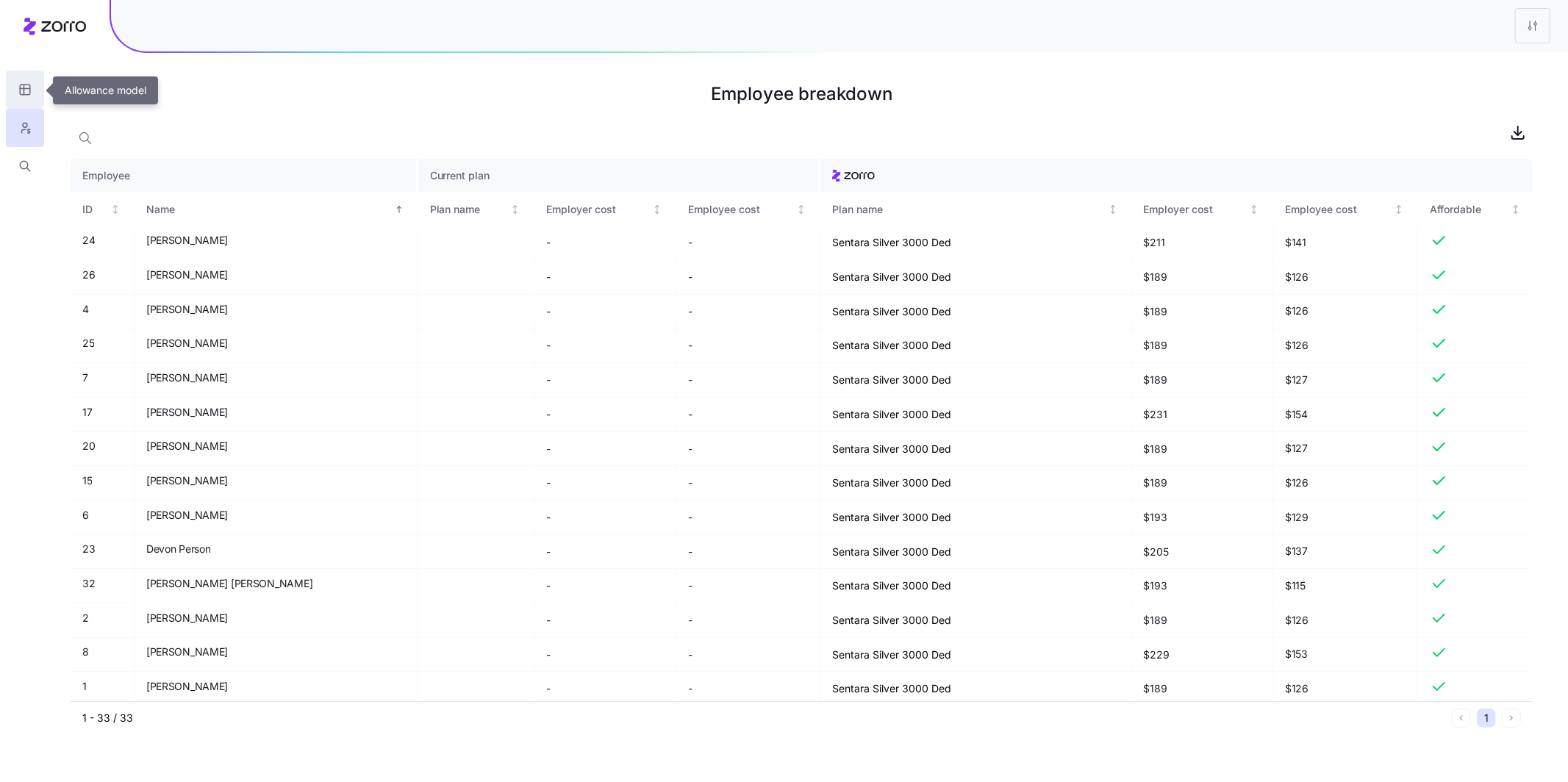
click at [30, 94] on icon "button" at bounding box center [24, 90] width 13 height 15
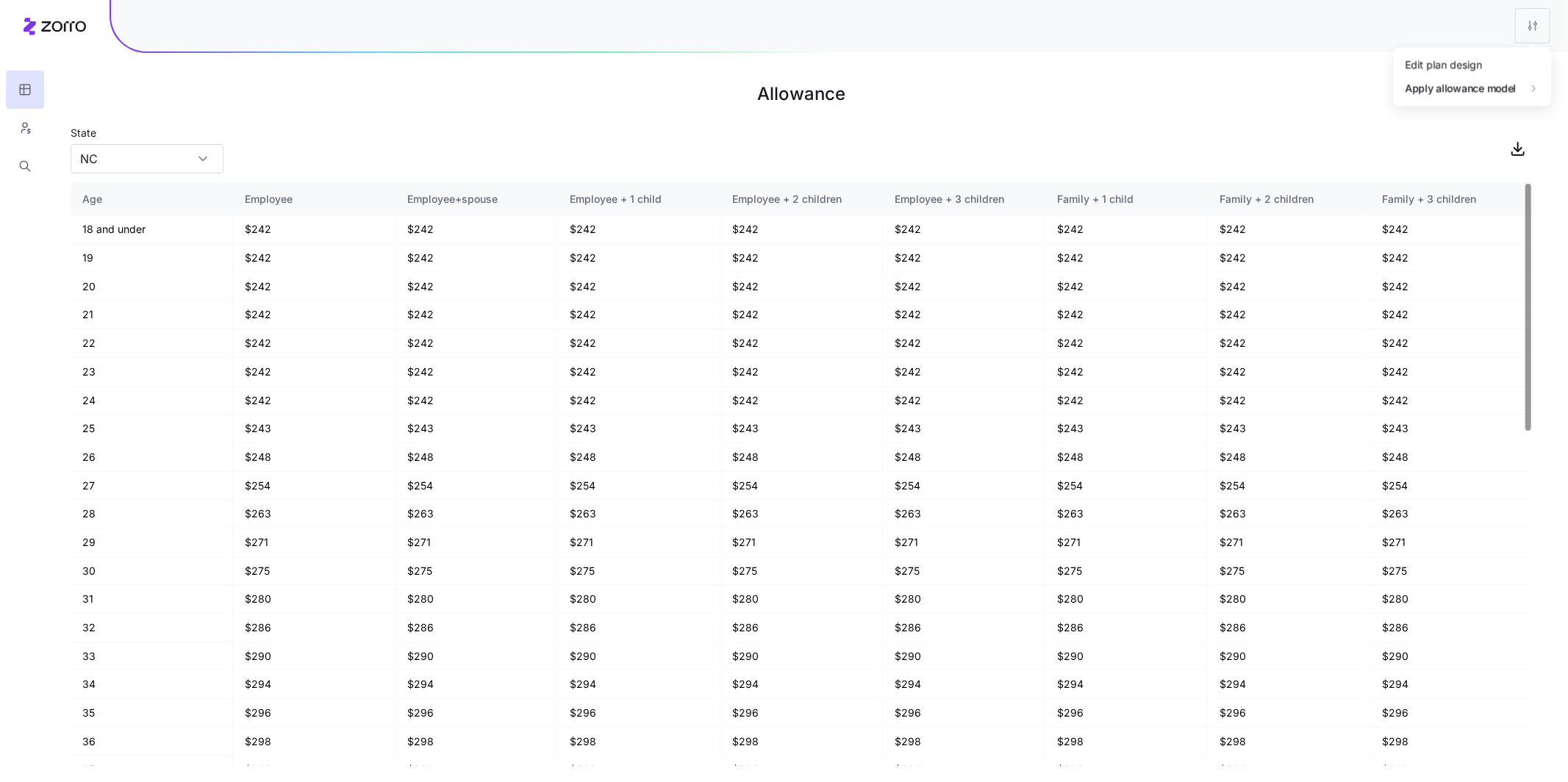
click at [1534, 24] on html "Allowance State NC Age Employee Employee+spouse Employee + 1 child Employee + 2…" at bounding box center [784, 391] width 1568 height 782
click at [1484, 59] on div "Edit plan design" at bounding box center [1472, 64] width 146 height 24
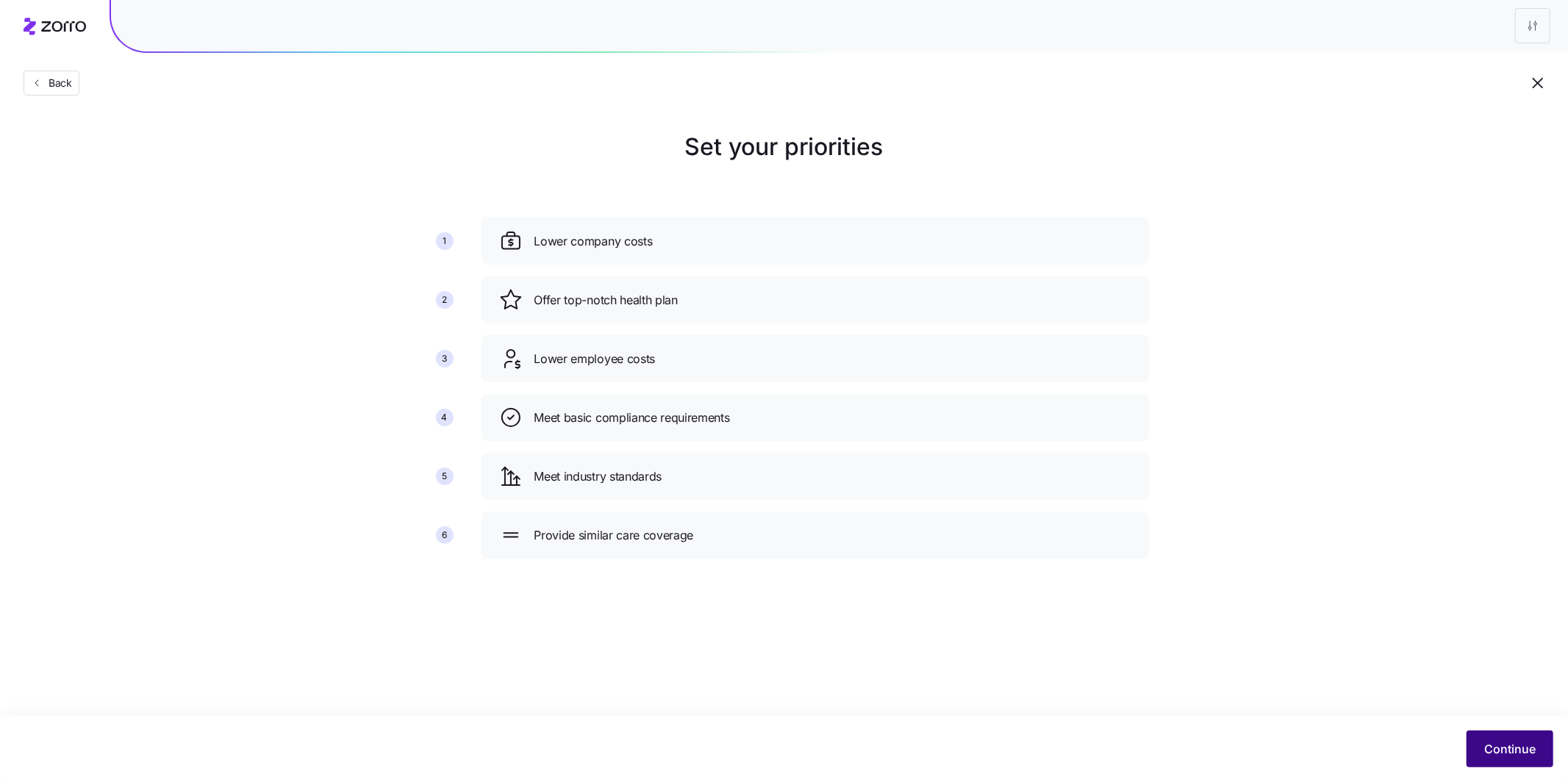
click at [1511, 740] on button "Continue" at bounding box center [1509, 749] width 87 height 37
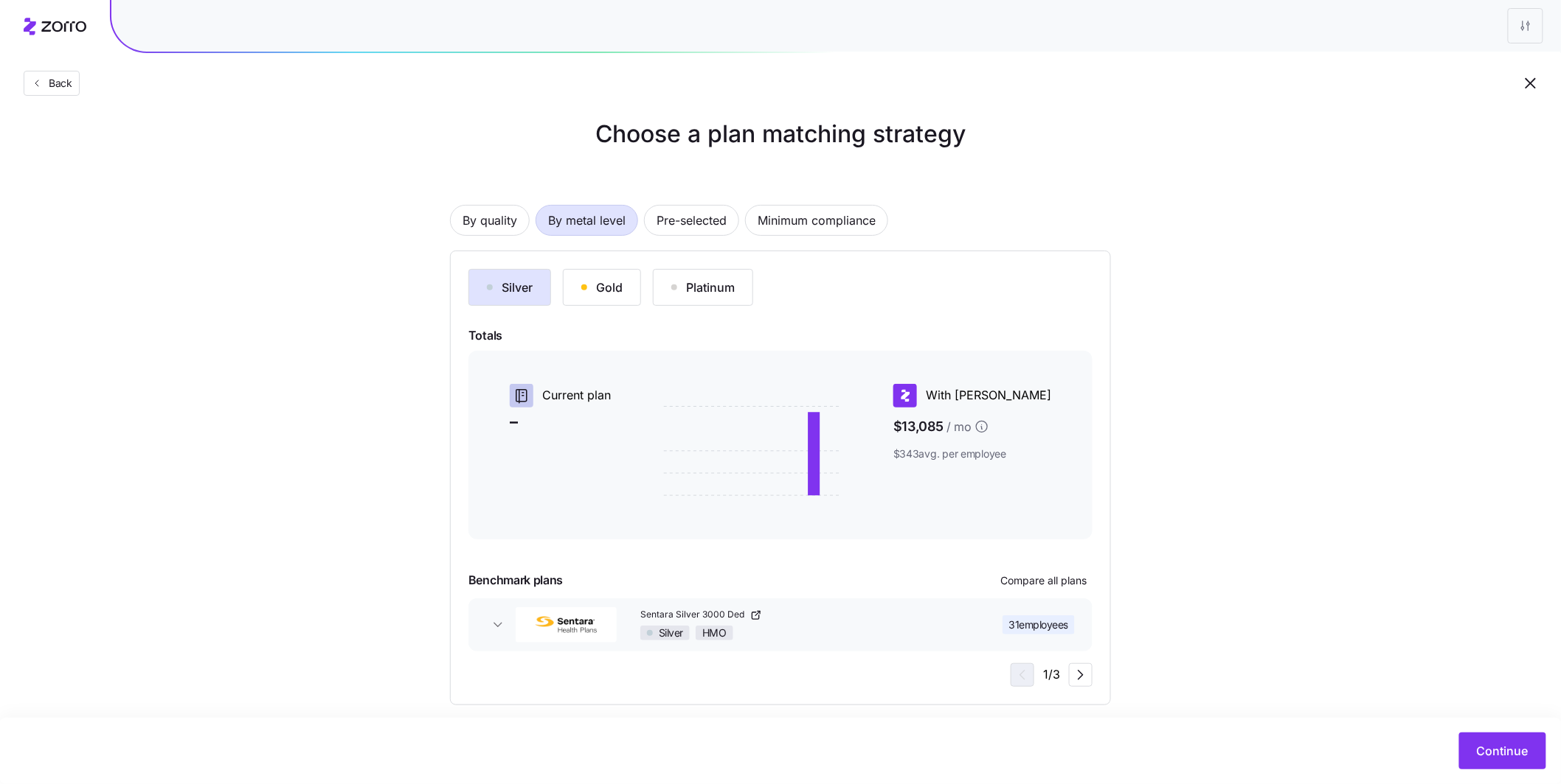
scroll to position [28, 0]
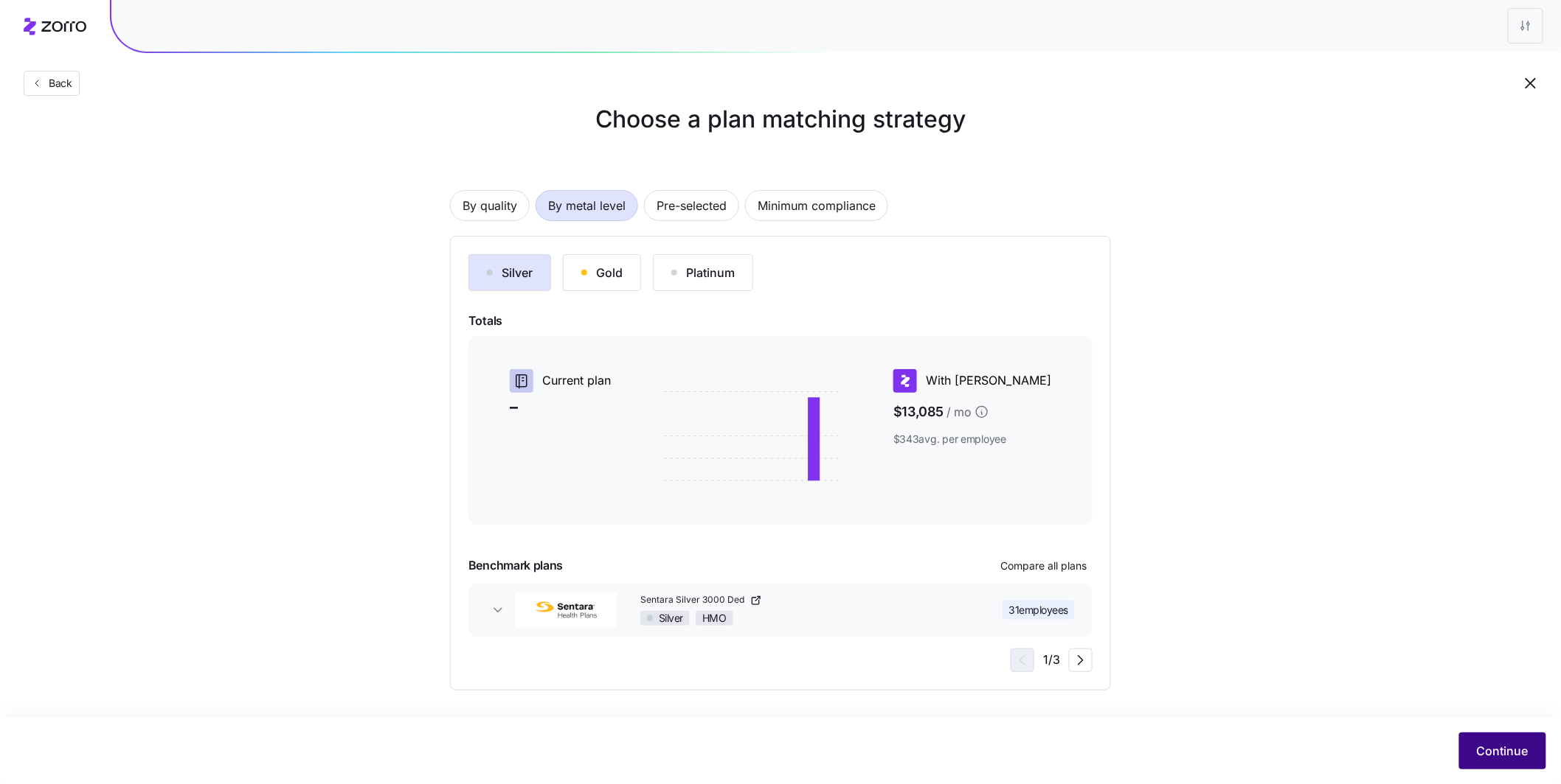
click at [1482, 749] on span "Continue" at bounding box center [1503, 751] width 52 height 17
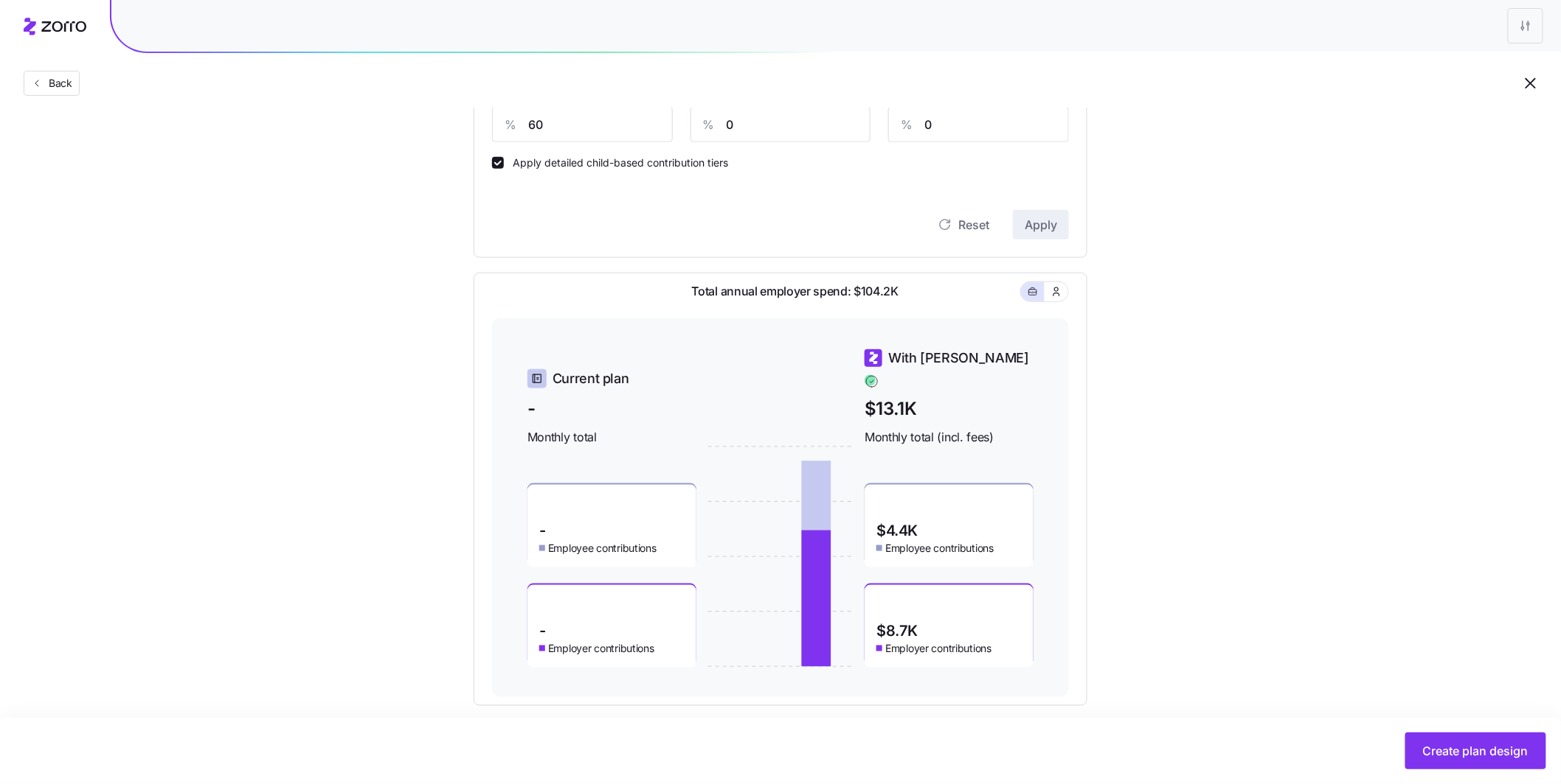
scroll to position [515, 0]
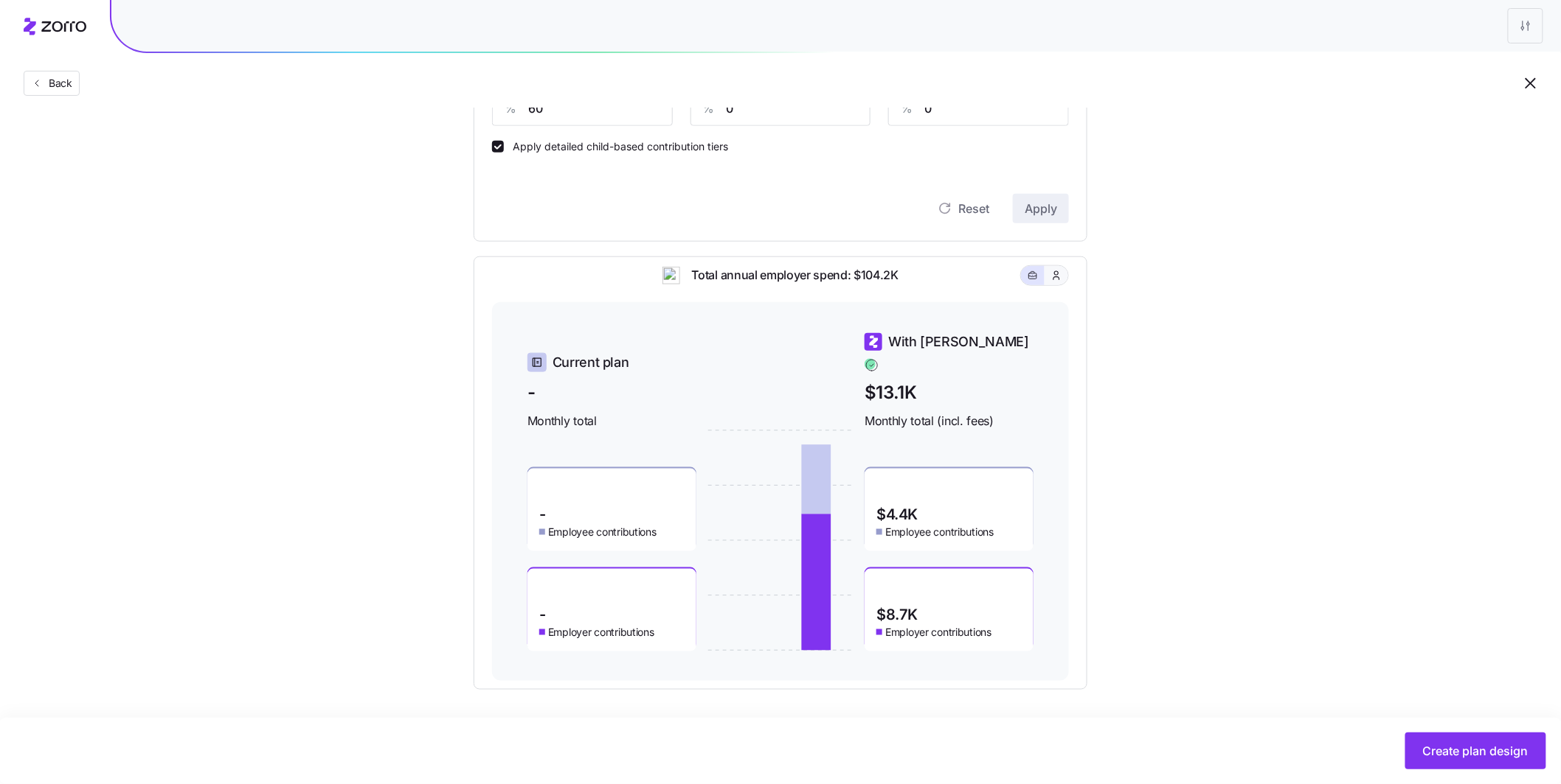
click at [1059, 279] on icon "button" at bounding box center [1055, 276] width 6 height 8
click at [1029, 285] on icon "button" at bounding box center [1033, 276] width 10 height 17
click at [1063, 285] on button "button" at bounding box center [1056, 276] width 24 height 19
click at [1039, 285] on button "button" at bounding box center [1033, 276] width 24 height 19
click at [1059, 283] on icon "button" at bounding box center [1056, 276] width 12 height 15
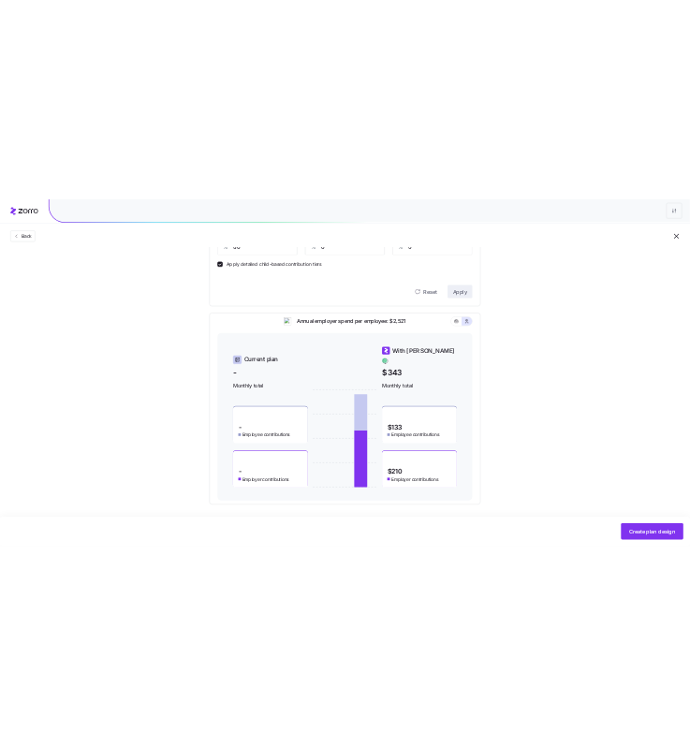
scroll to position [653, 0]
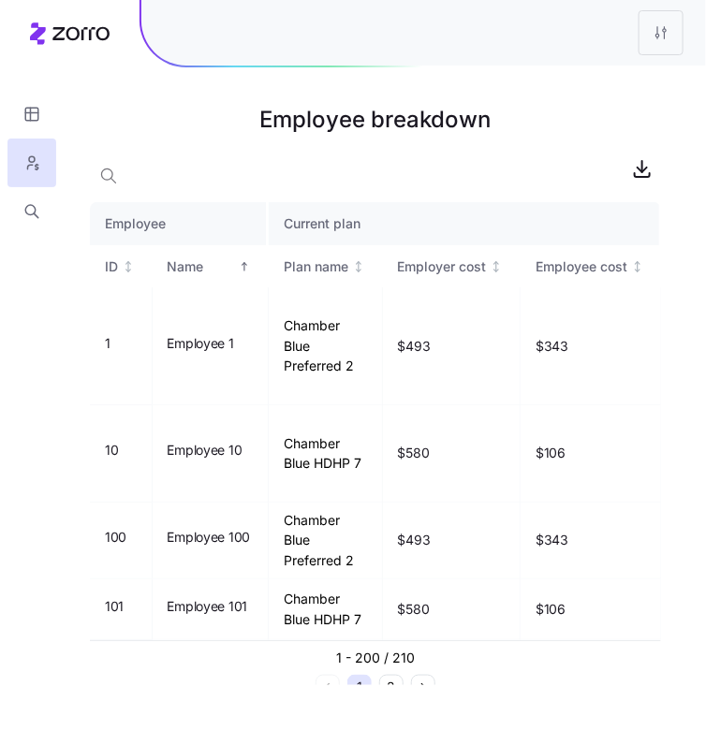
scroll to position [10472, 0]
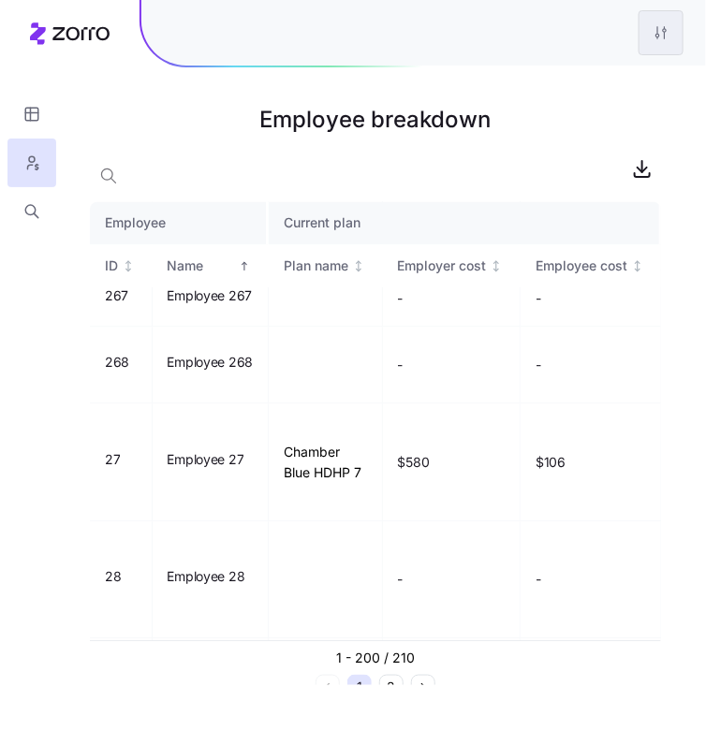
click at [658, 47] on html "Employee breakdown Employee Current plan ID Name Plan name Employer cost Employ…" at bounding box center [353, 372] width 706 height 745
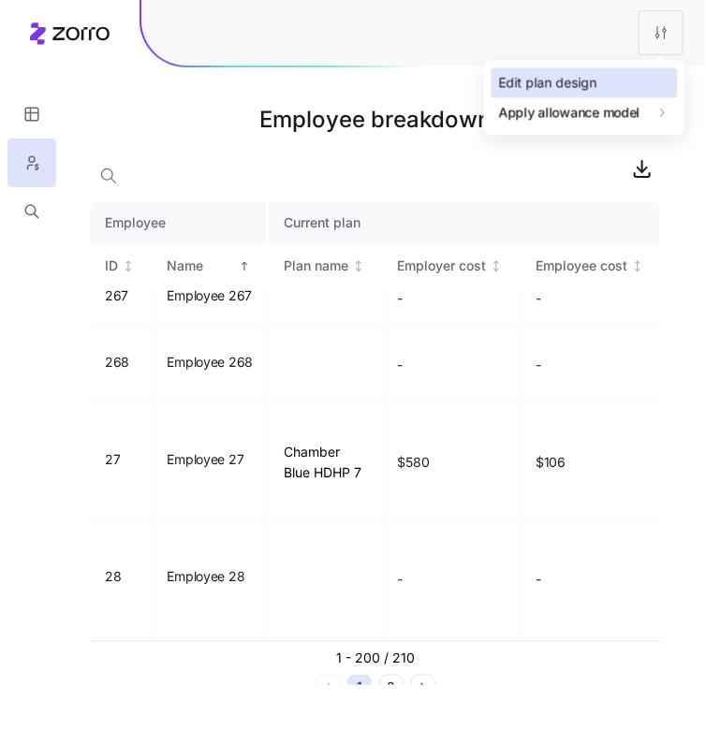
click at [560, 82] on div "Edit plan design" at bounding box center [548, 83] width 98 height 21
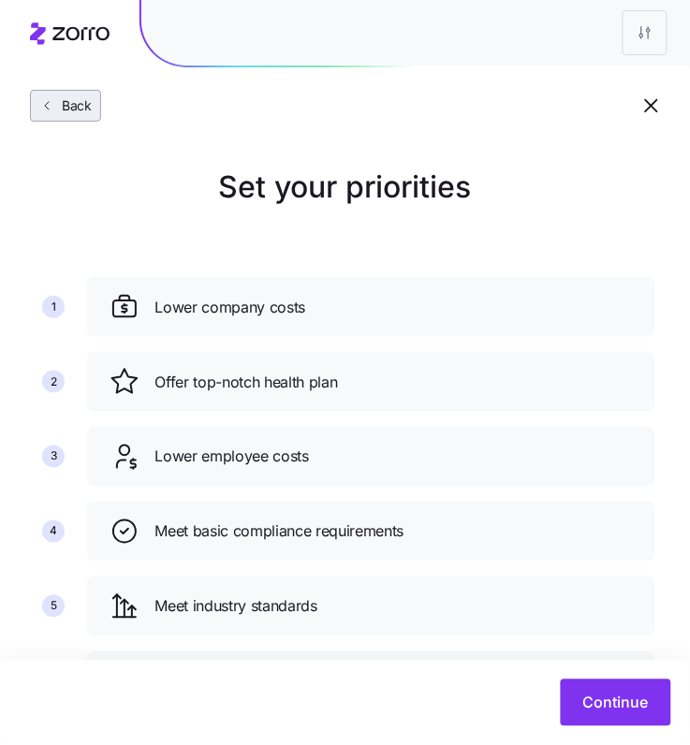
click at [82, 100] on span "Back" at bounding box center [72, 105] width 37 height 19
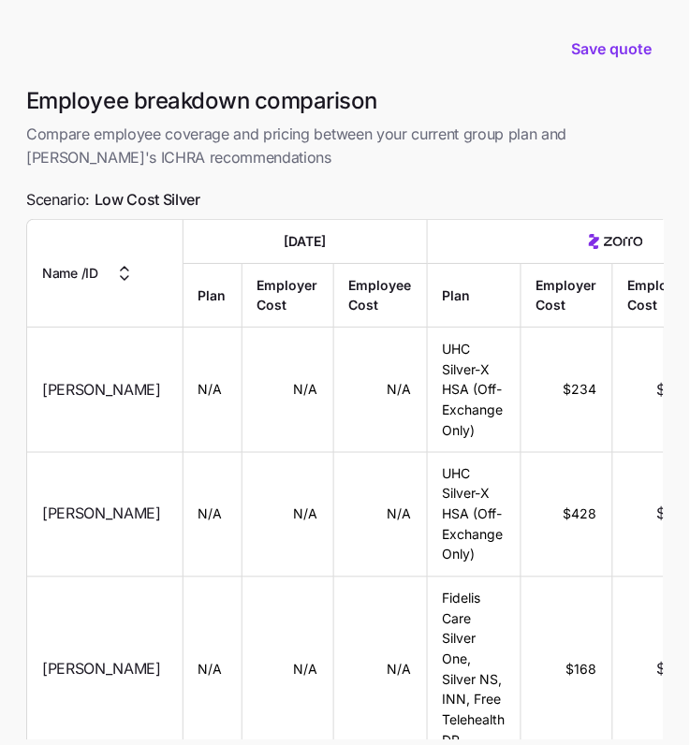
scroll to position [6638, 0]
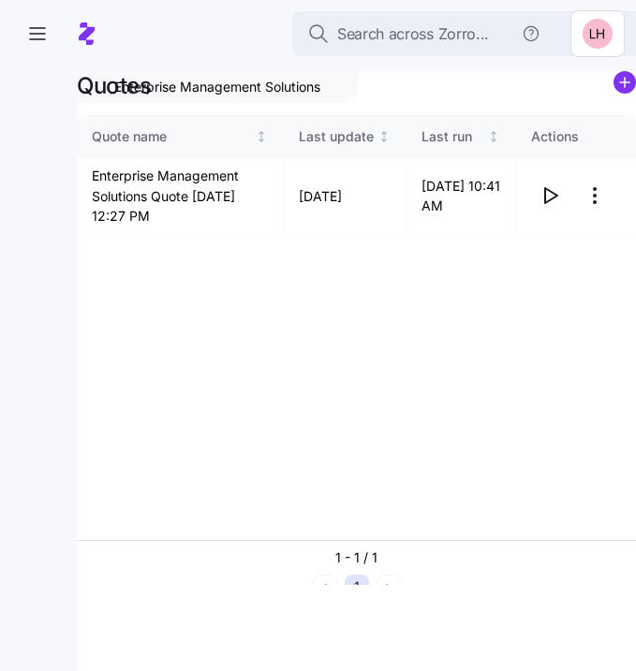
click at [444, 23] on span "Search across Zorro..." at bounding box center [413, 33] width 152 height 23
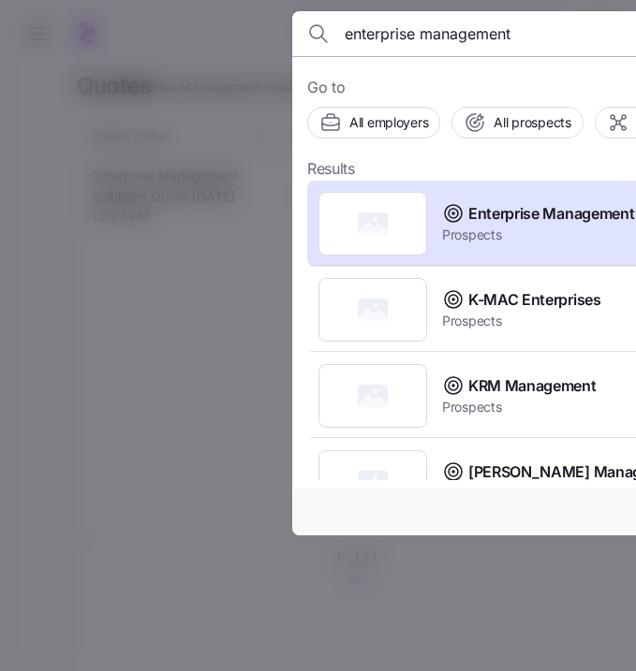
drag, startPoint x: 495, startPoint y: 34, endPoint x: 322, endPoint y: 4, distance: 175.8
click at [317, 660] on div "enterprise management Go to All employers All prospects All agencies Results En…" at bounding box center [318, 660] width 636 height 0
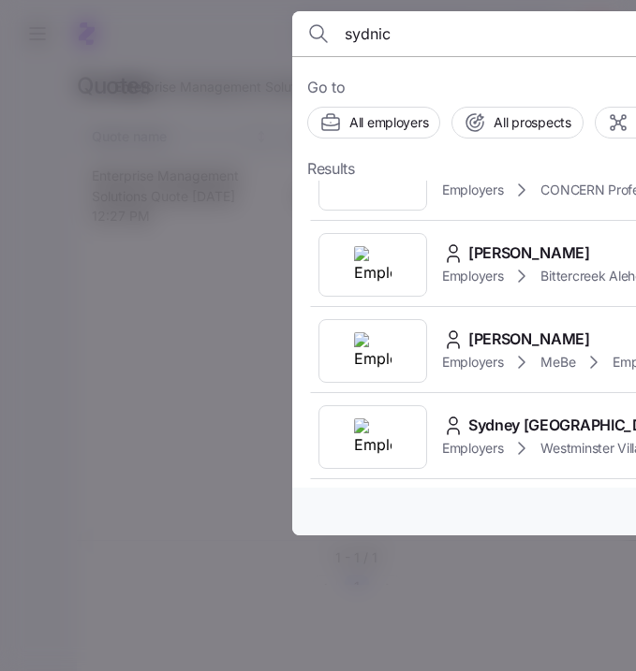
scroll to position [708, 0]
type input "sydnic"
click at [513, 129] on span "All prospects" at bounding box center [532, 122] width 77 height 19
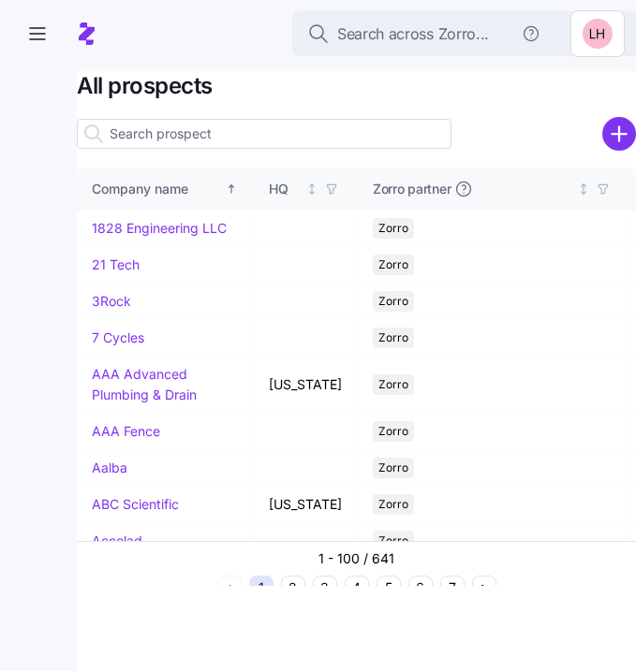
click at [278, 136] on input at bounding box center [264, 134] width 375 height 30
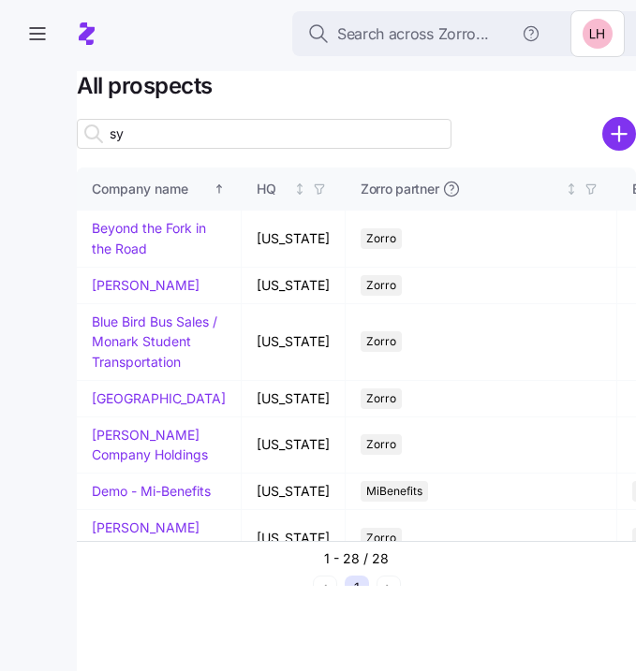
click at [278, 137] on input "sy" at bounding box center [264, 134] width 375 height 30
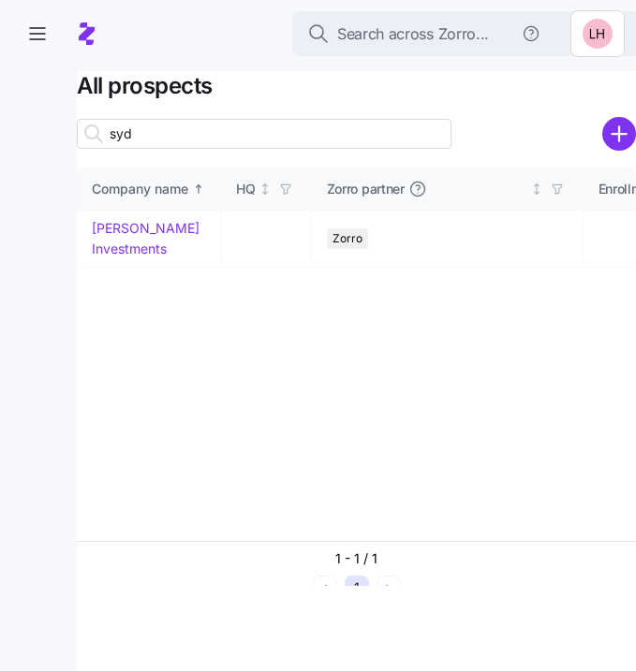
drag, startPoint x: 137, startPoint y: 137, endPoint x: 105, endPoint y: 135, distance: 31.9
click at [107, 135] on div "syd" at bounding box center [264, 134] width 375 height 30
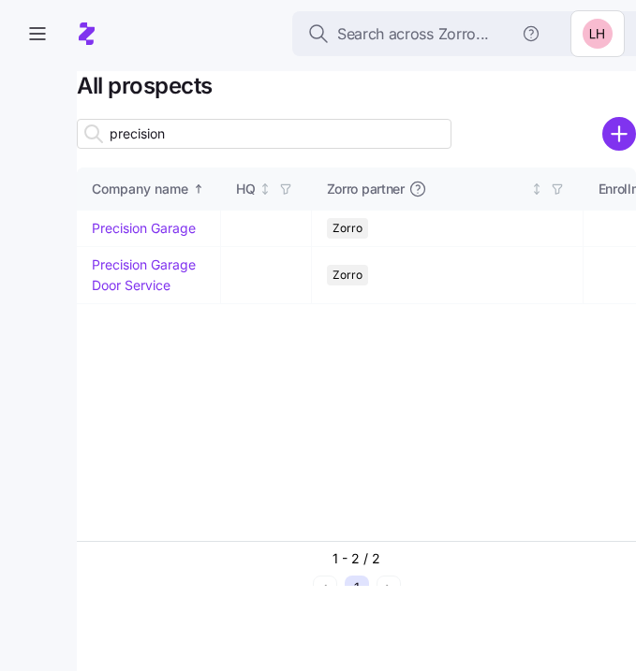
click at [278, 137] on input "precision" at bounding box center [264, 134] width 375 height 30
click at [155, 133] on input "precision" at bounding box center [264, 134] width 375 height 30
type input "precision"
click link "Precision Garage Door Service"
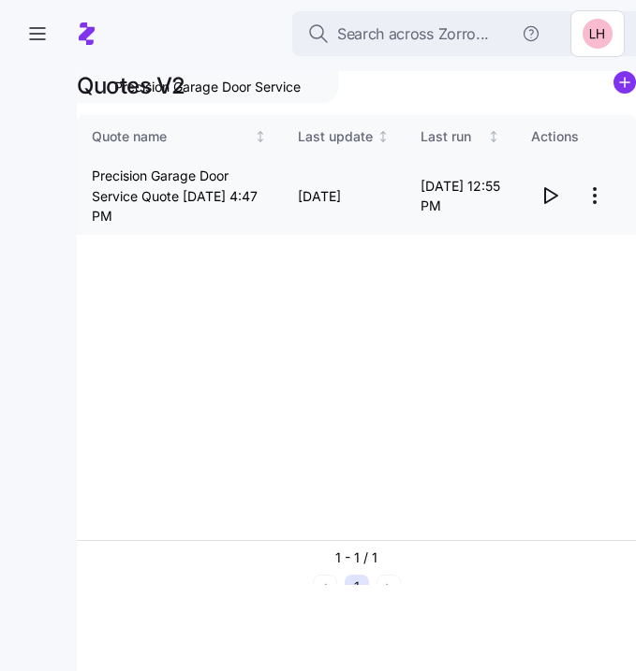
click icon "button"
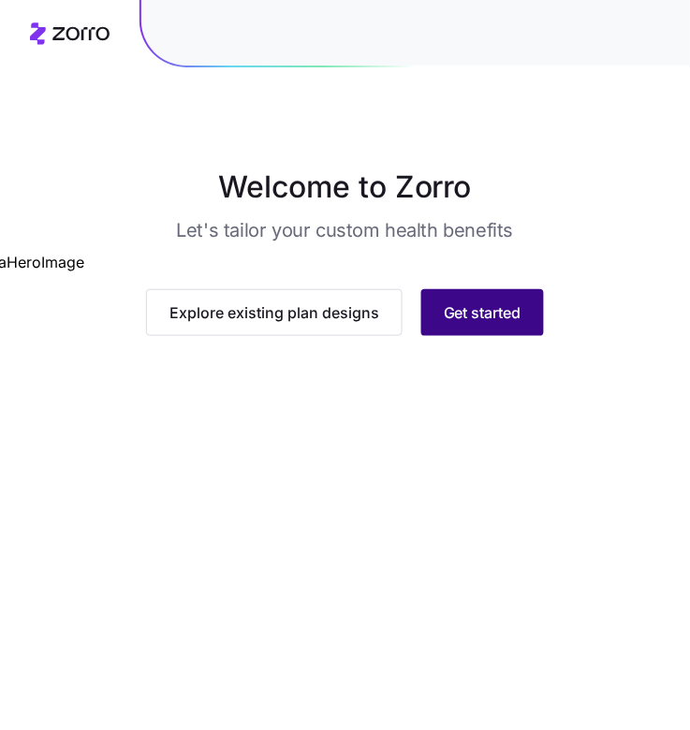
click at [487, 324] on span "Get started" at bounding box center [483, 313] width 78 height 22
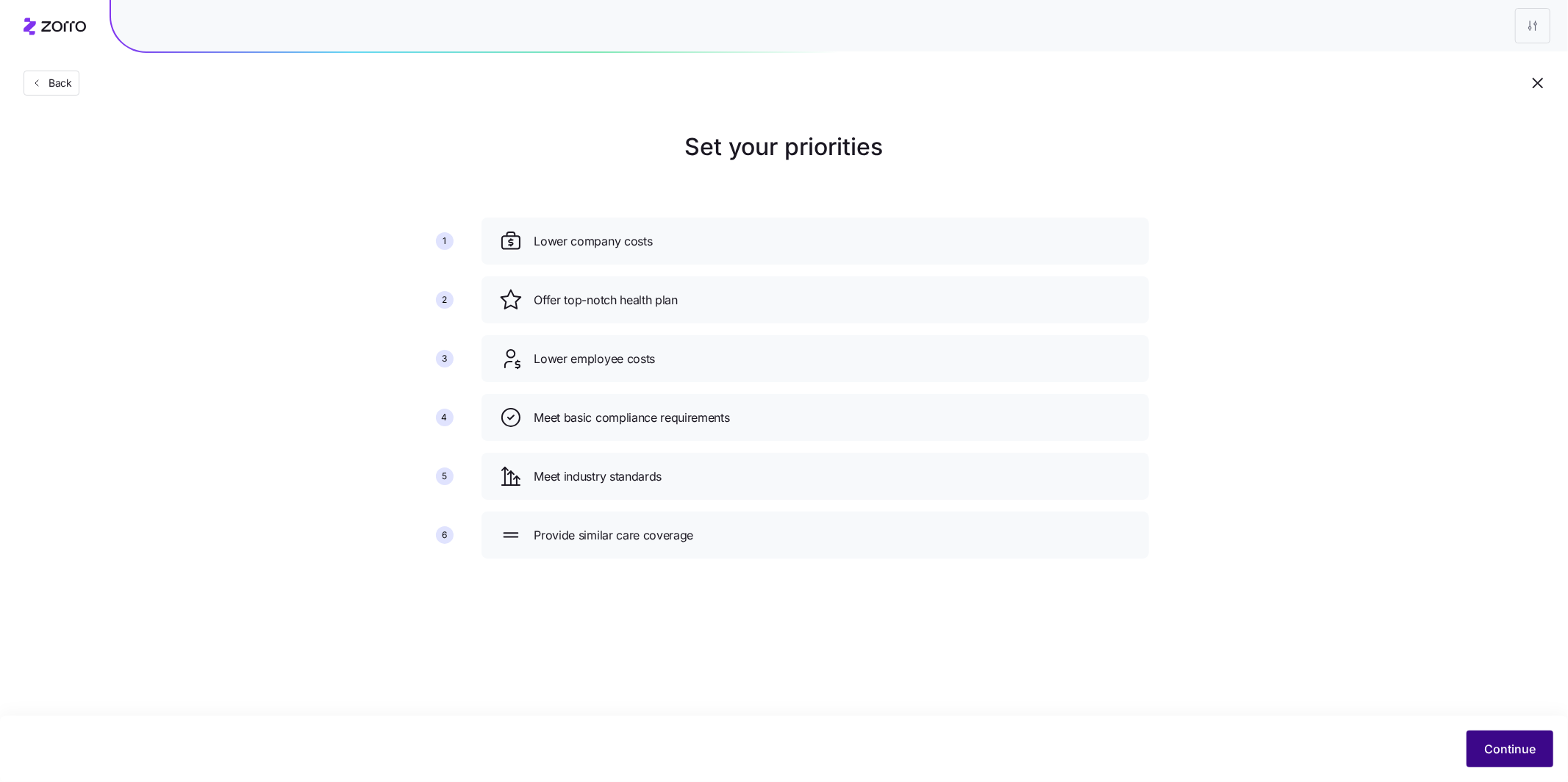
click at [553, 585] on button "Continue" at bounding box center [1509, 749] width 87 height 37
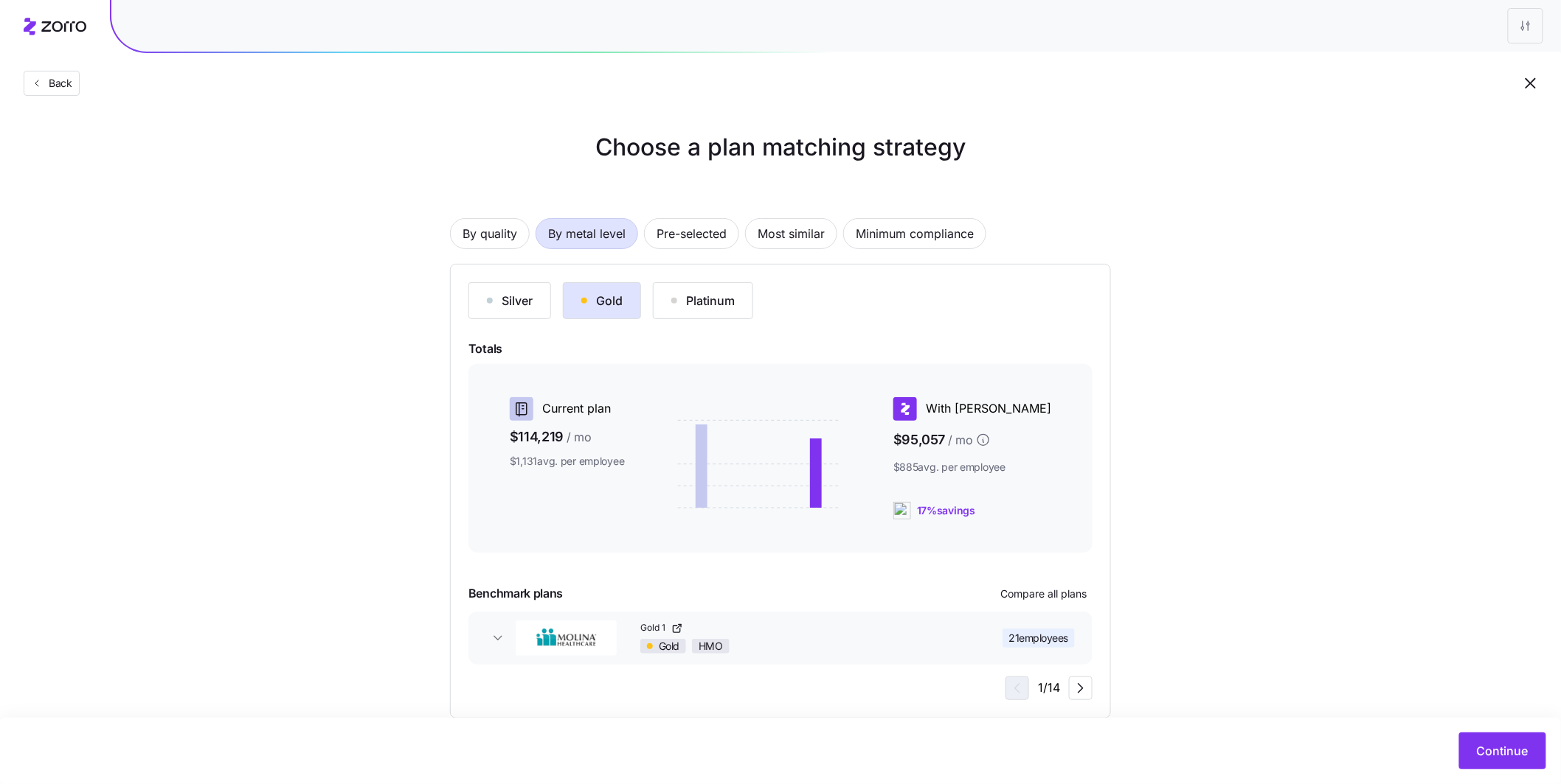
scroll to position [28, 0]
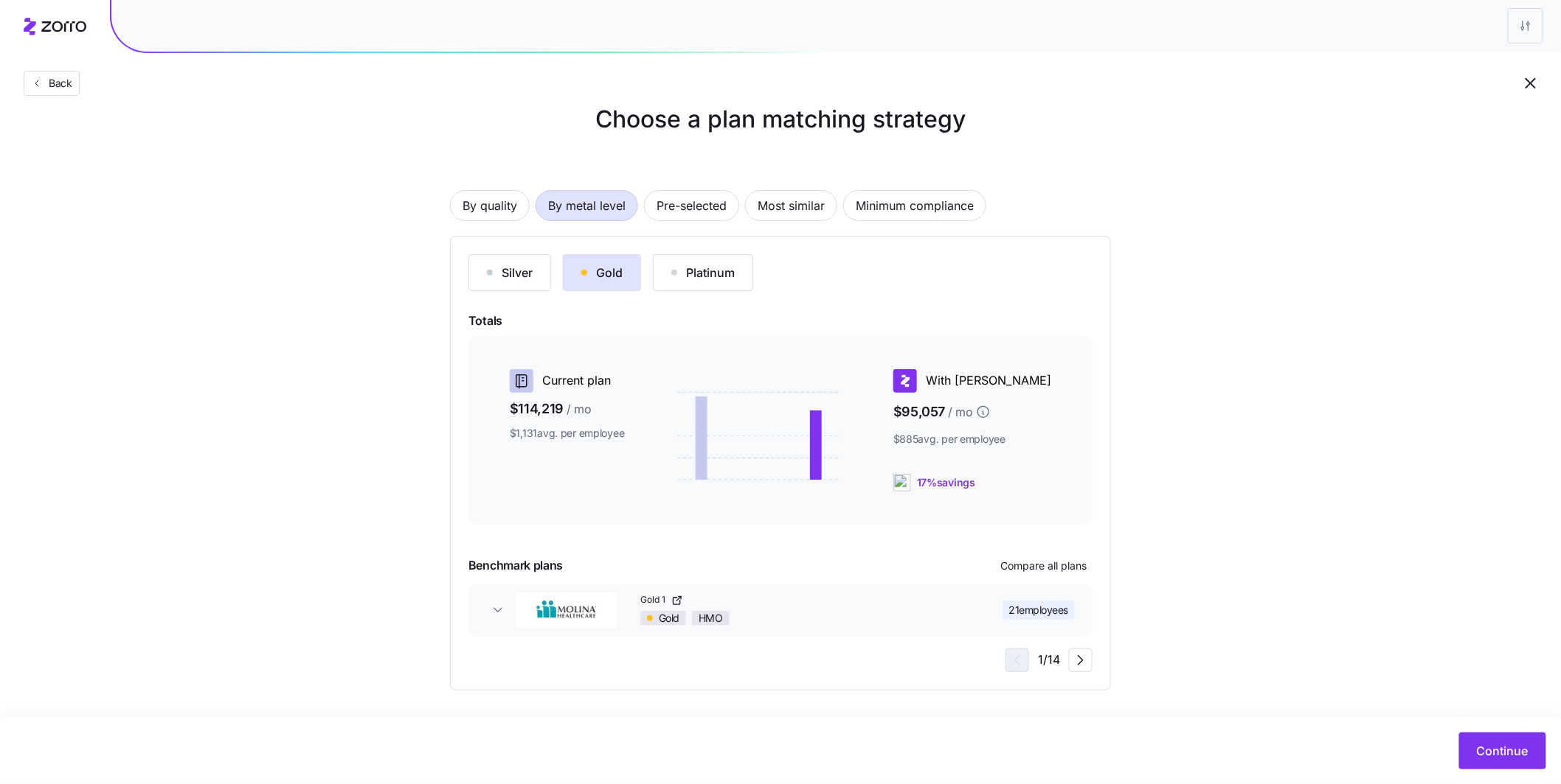
click at [555, 586] on span "21 employees" at bounding box center [1039, 610] width 60 height 15
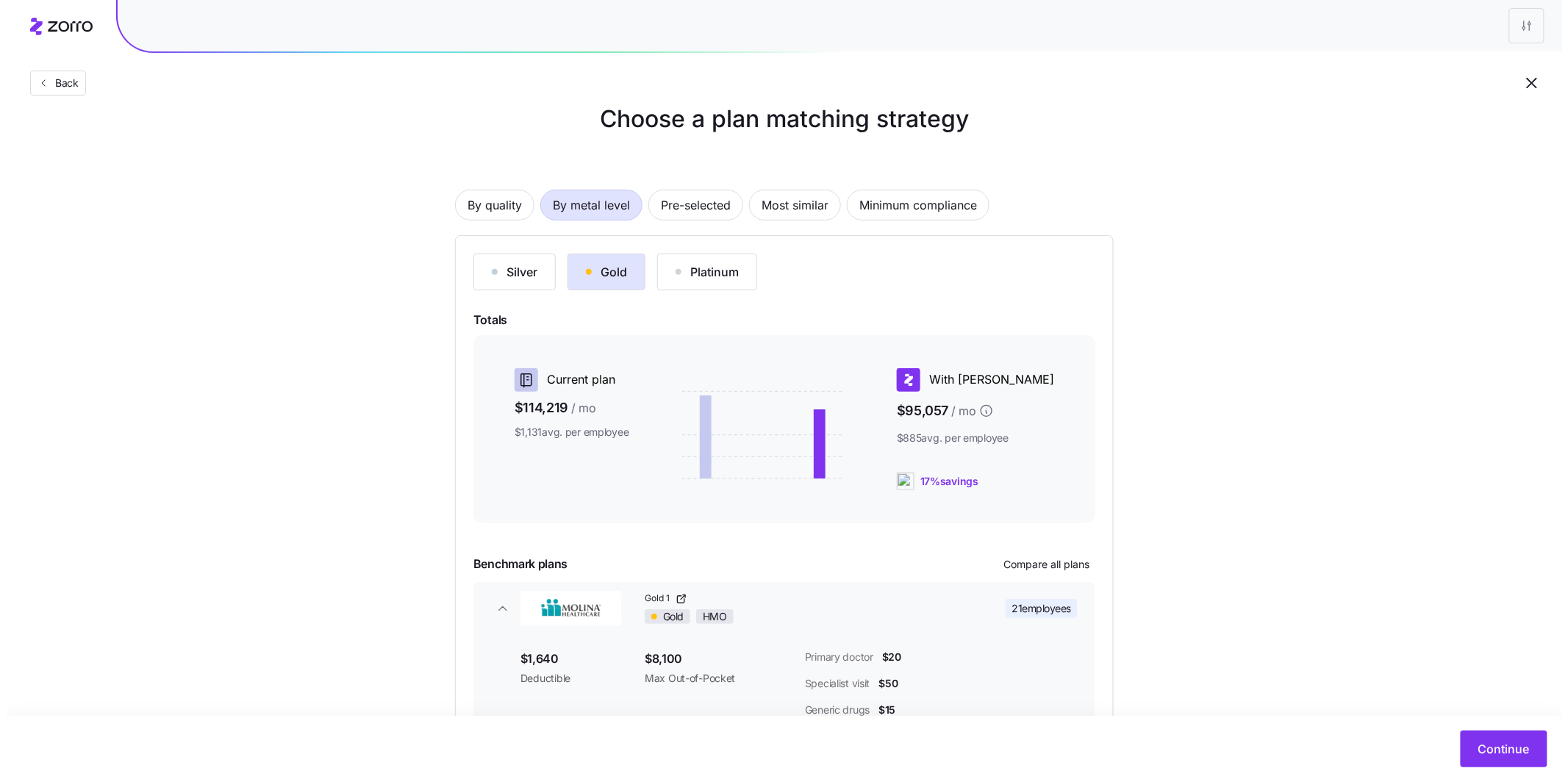
scroll to position [137, 0]
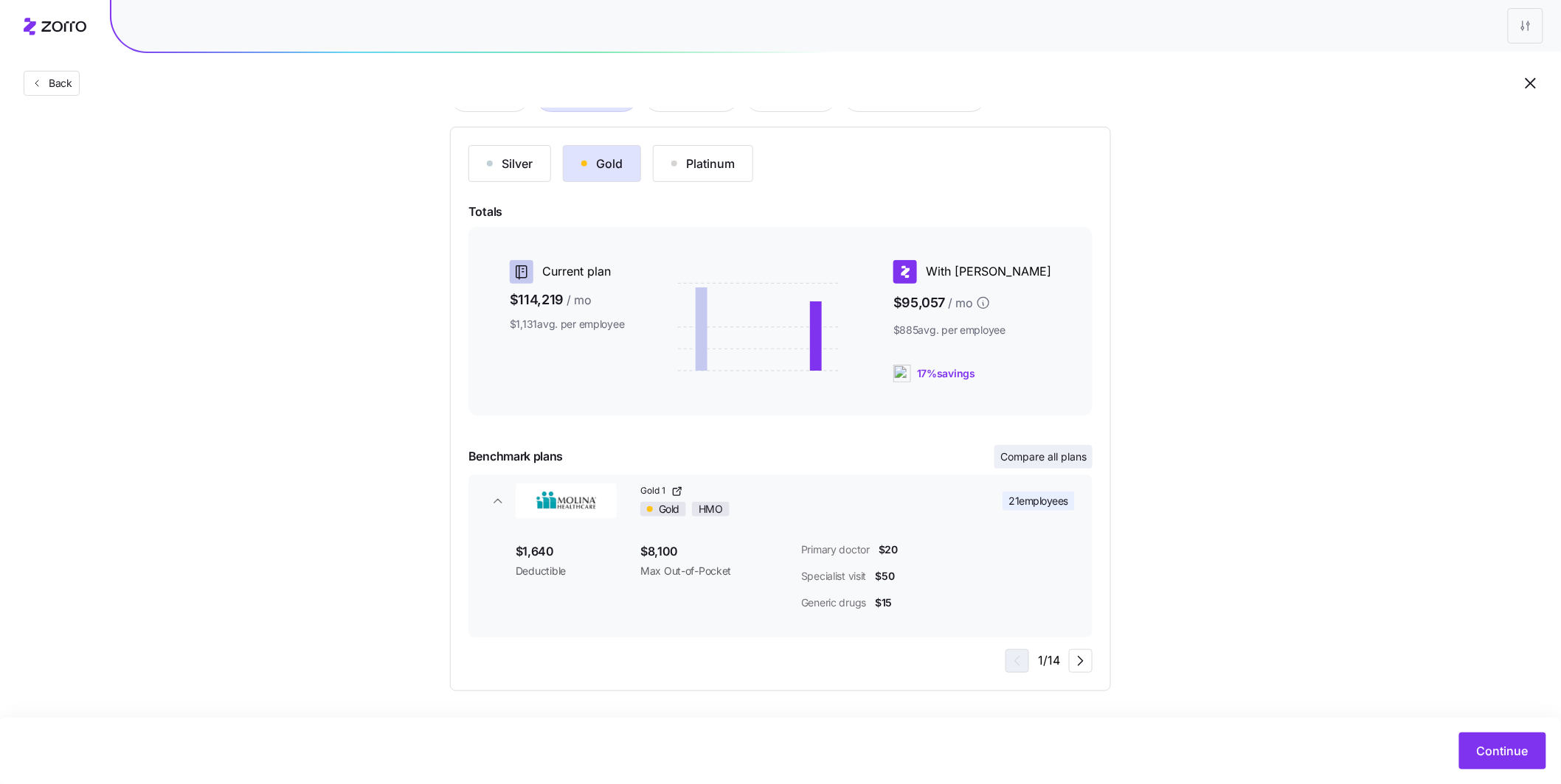
click at [555, 460] on span "Compare all plans" at bounding box center [1044, 457] width 87 height 15
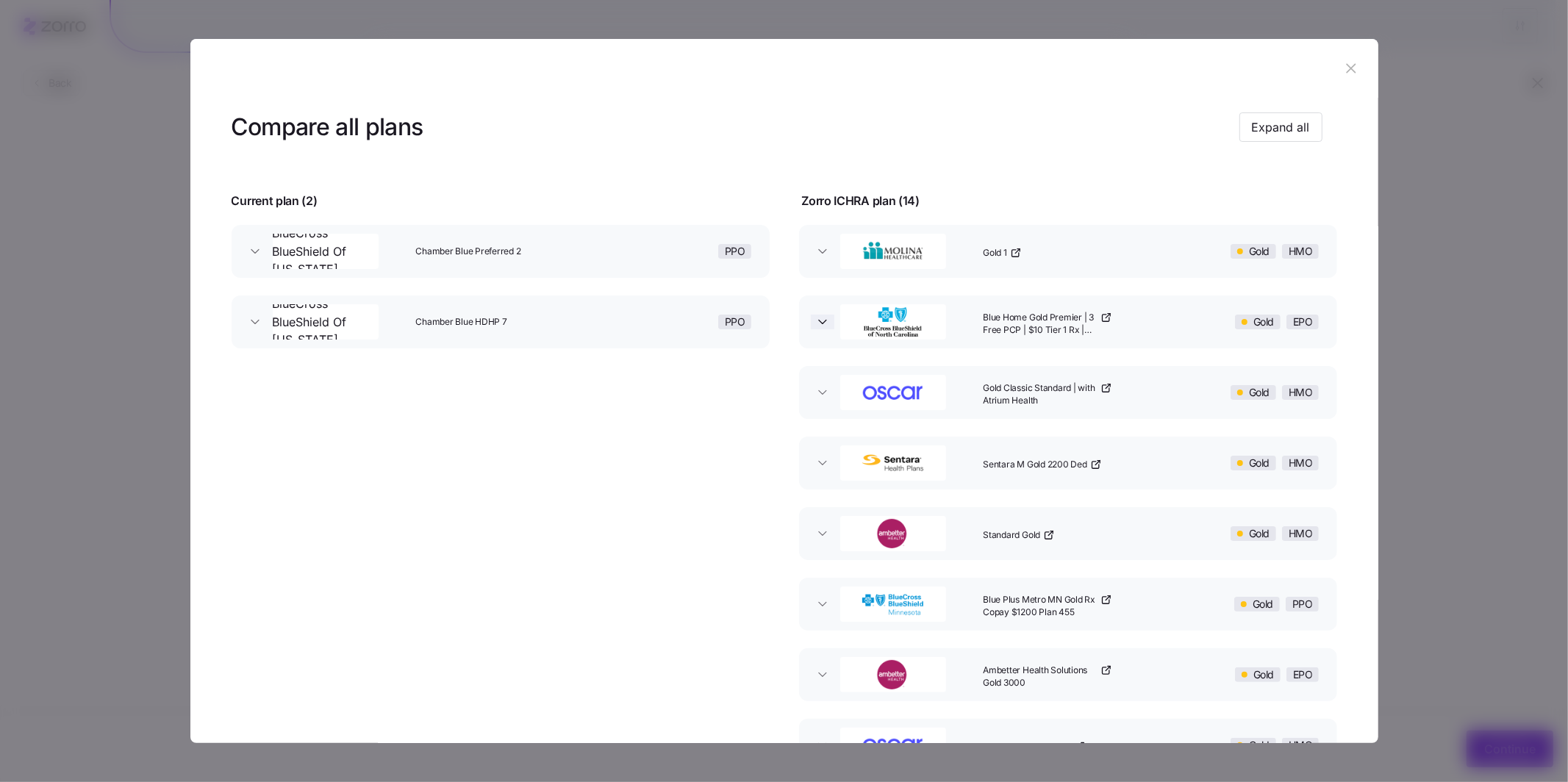
click at [553, 326] on icon "button" at bounding box center [822, 322] width 15 height 15
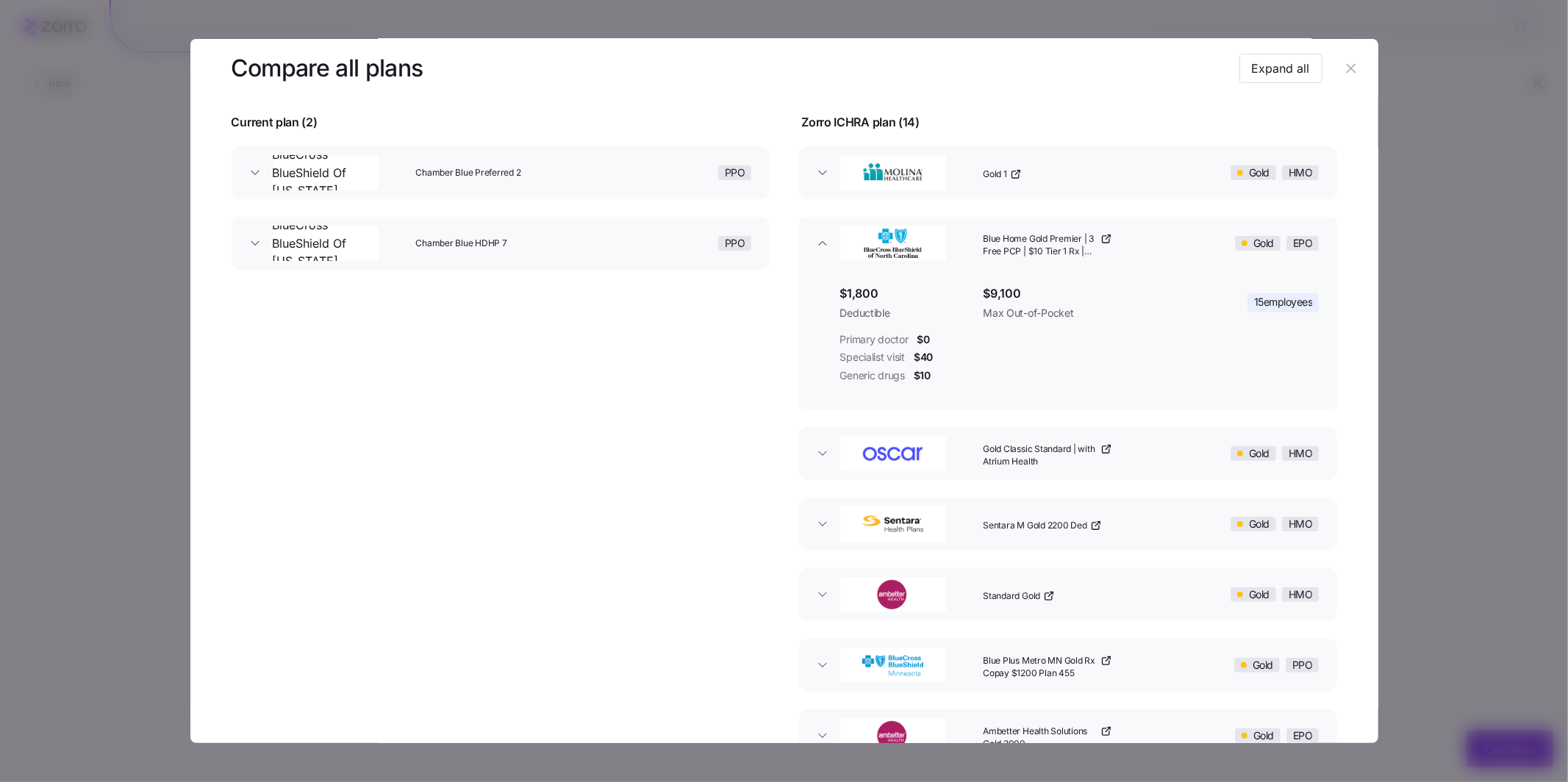
scroll to position [111, 0]
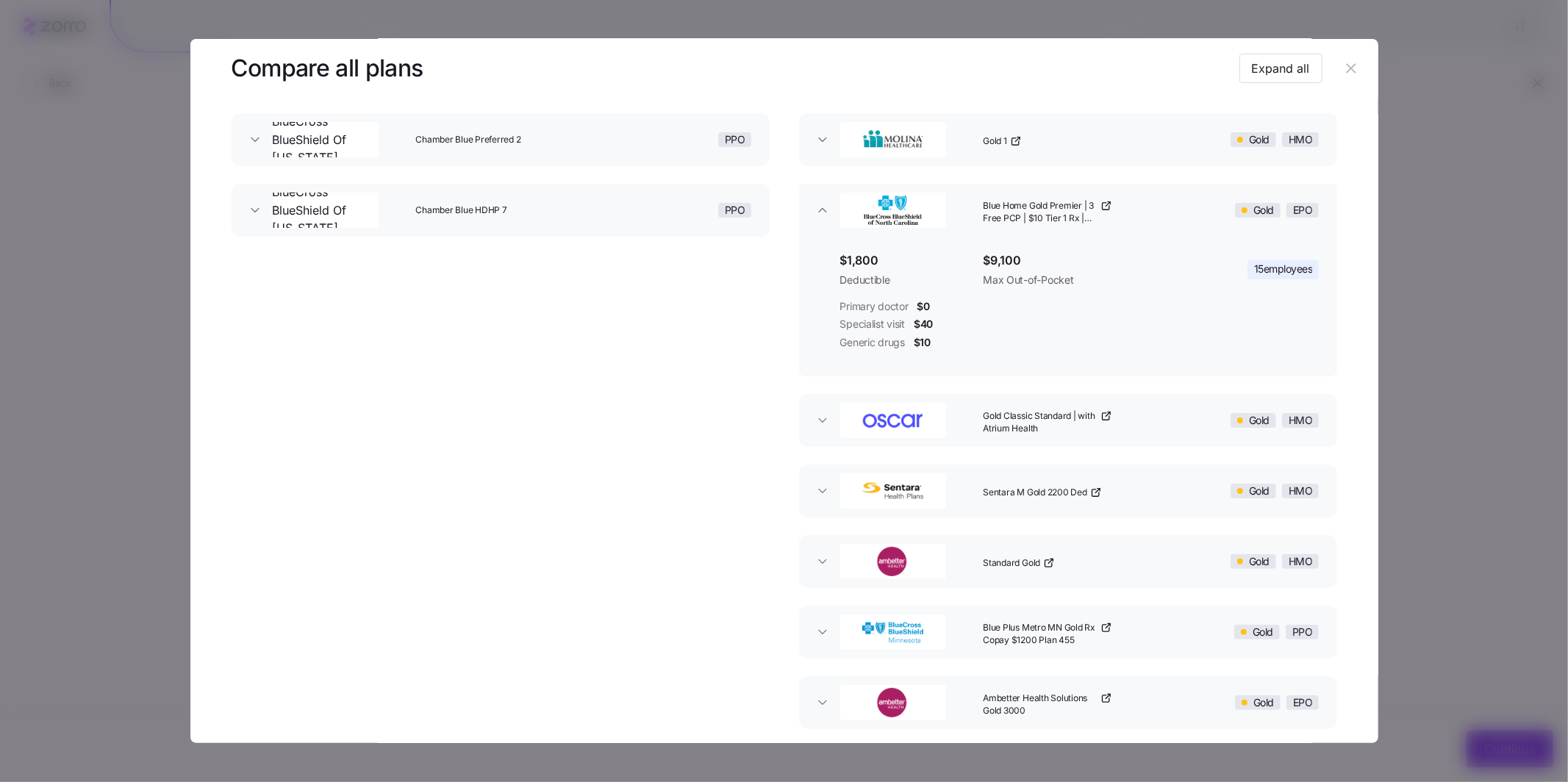
click at [553, 429] on button "Gold Classic Standard | with Atrium Health Gold HMO" at bounding box center [1068, 420] width 538 height 53
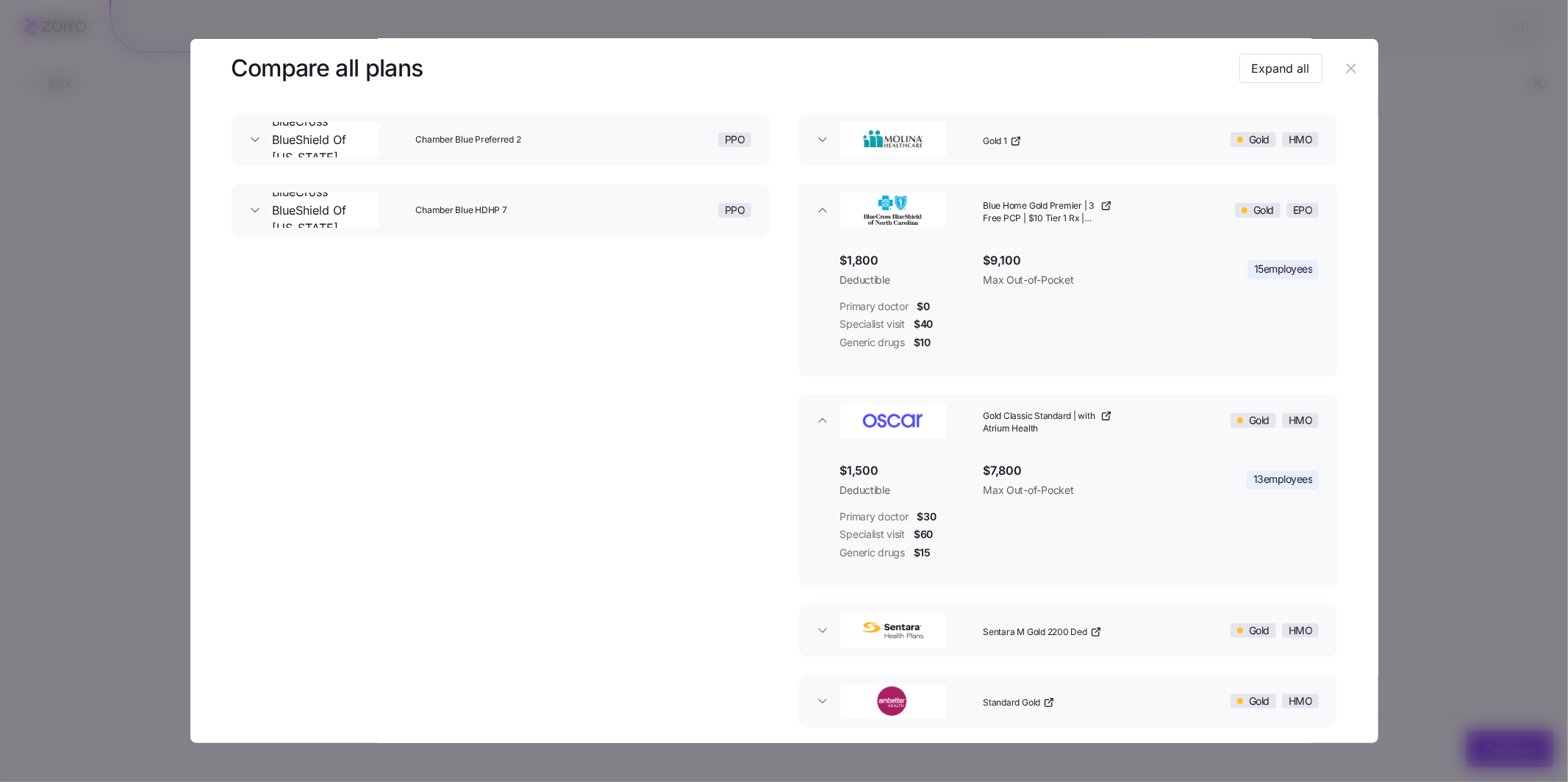
scroll to position [255, 0]
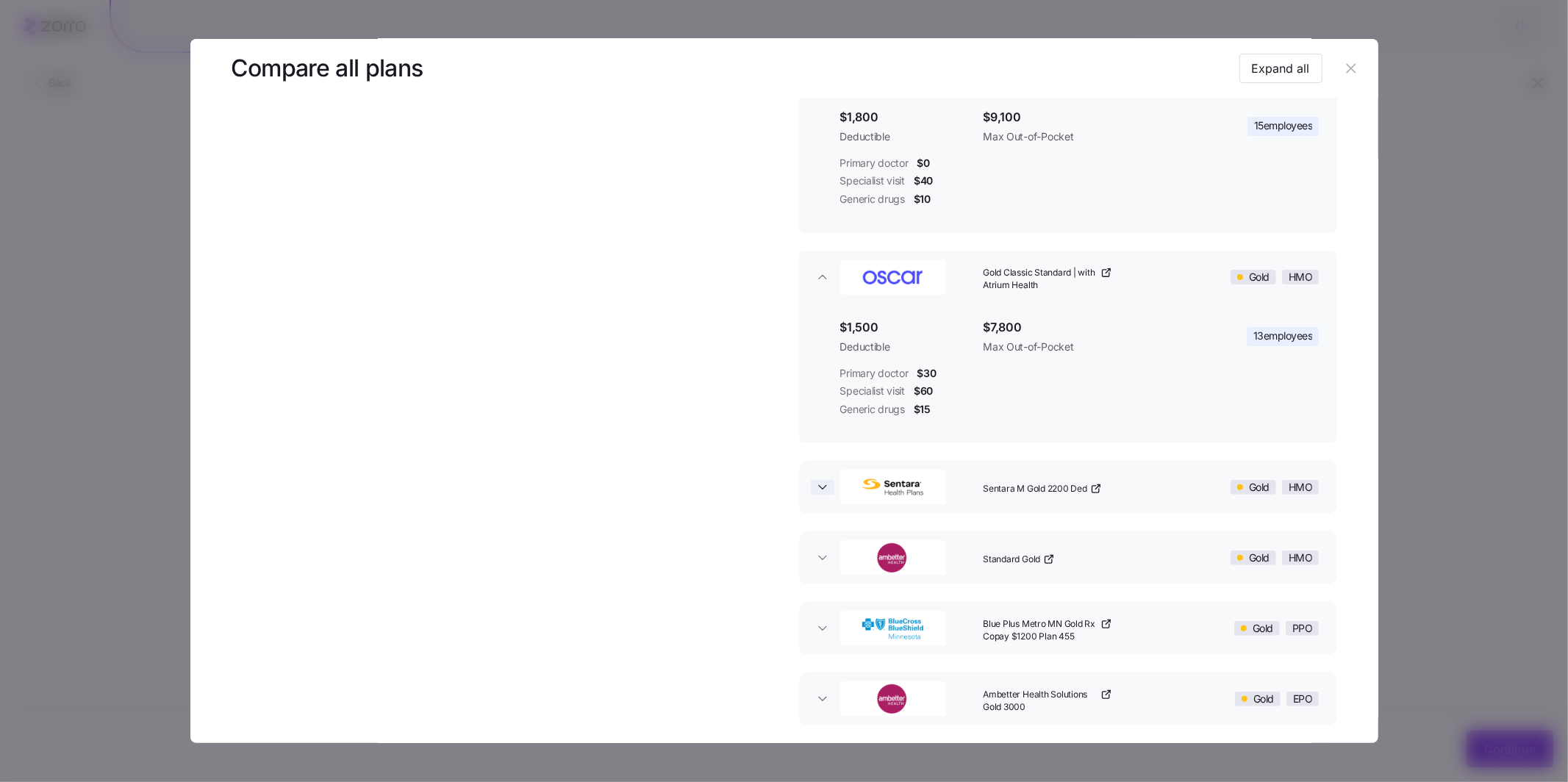
click at [553, 488] on icon "button" at bounding box center [822, 488] width 15 height 15
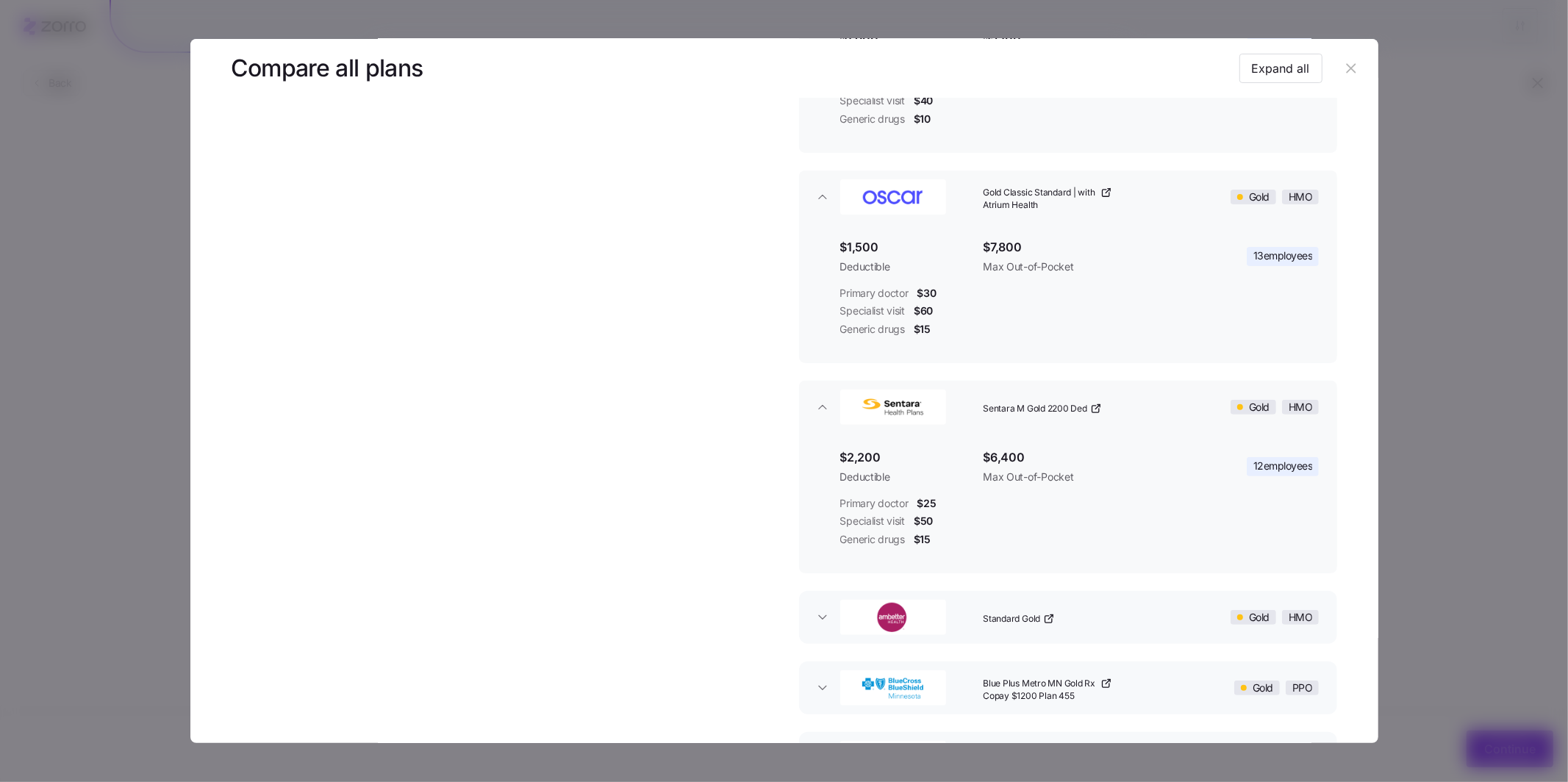
scroll to position [407, 0]
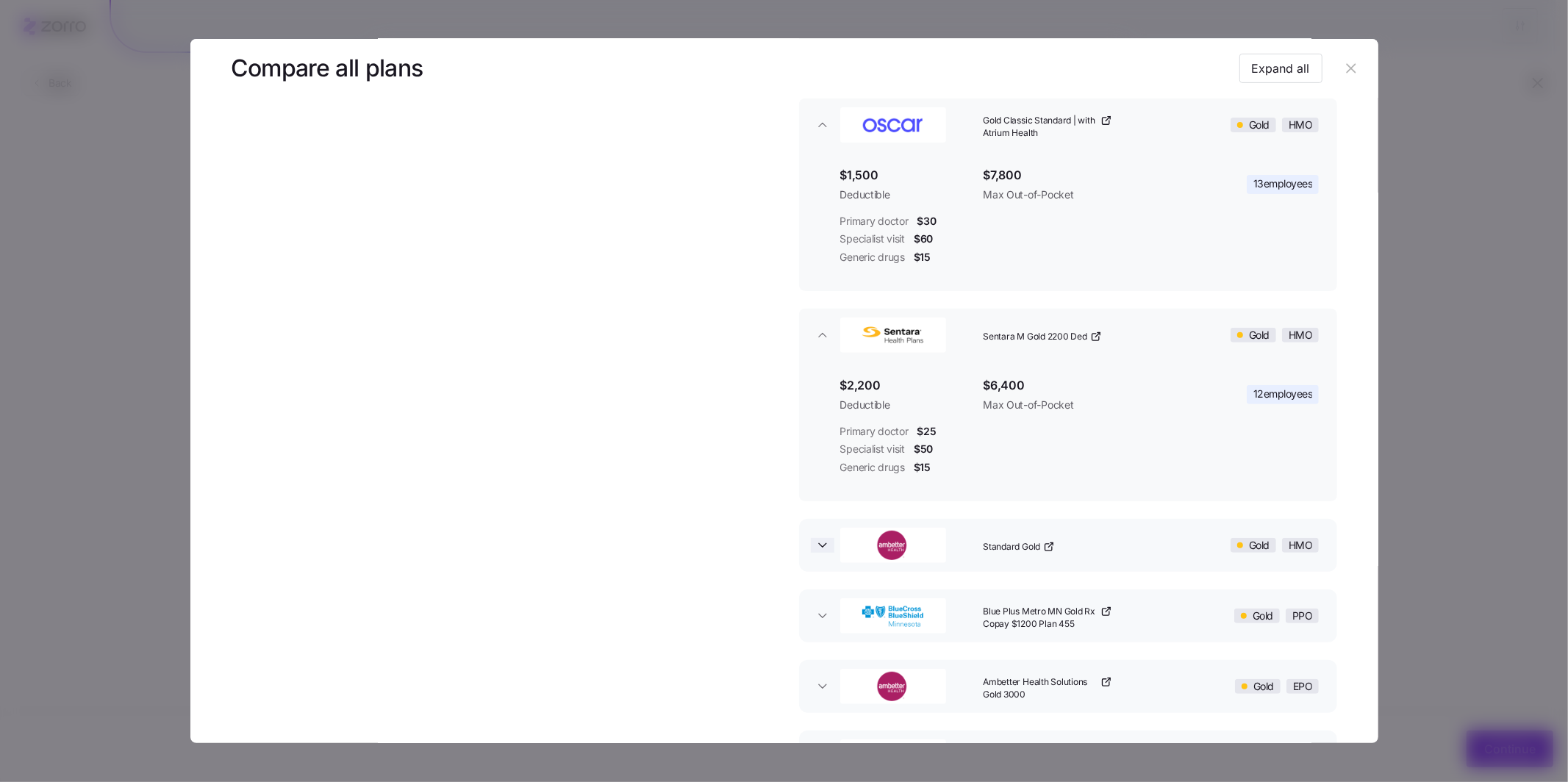
click at [553, 548] on icon "button" at bounding box center [822, 546] width 15 height 15
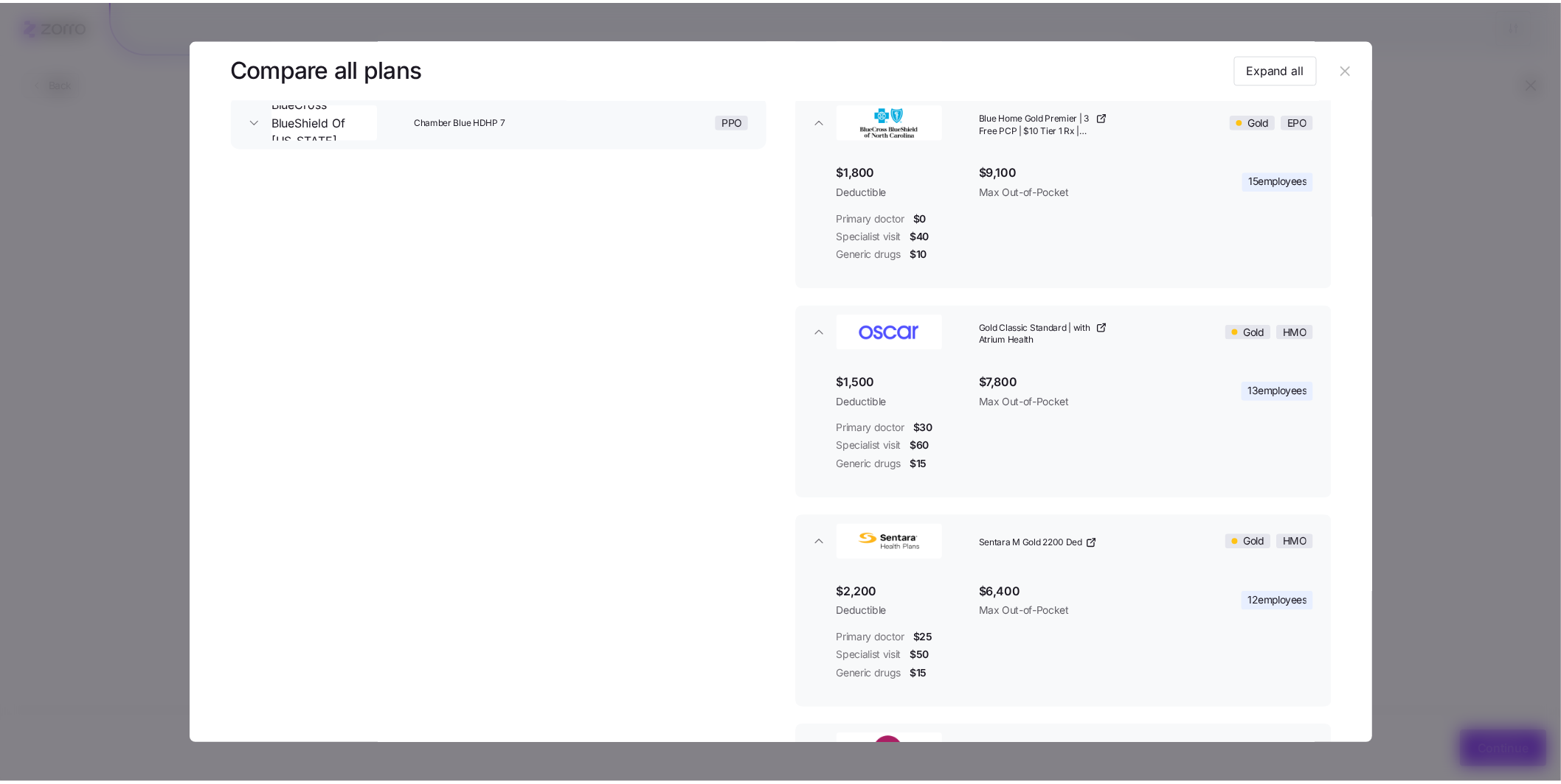
scroll to position [0, 0]
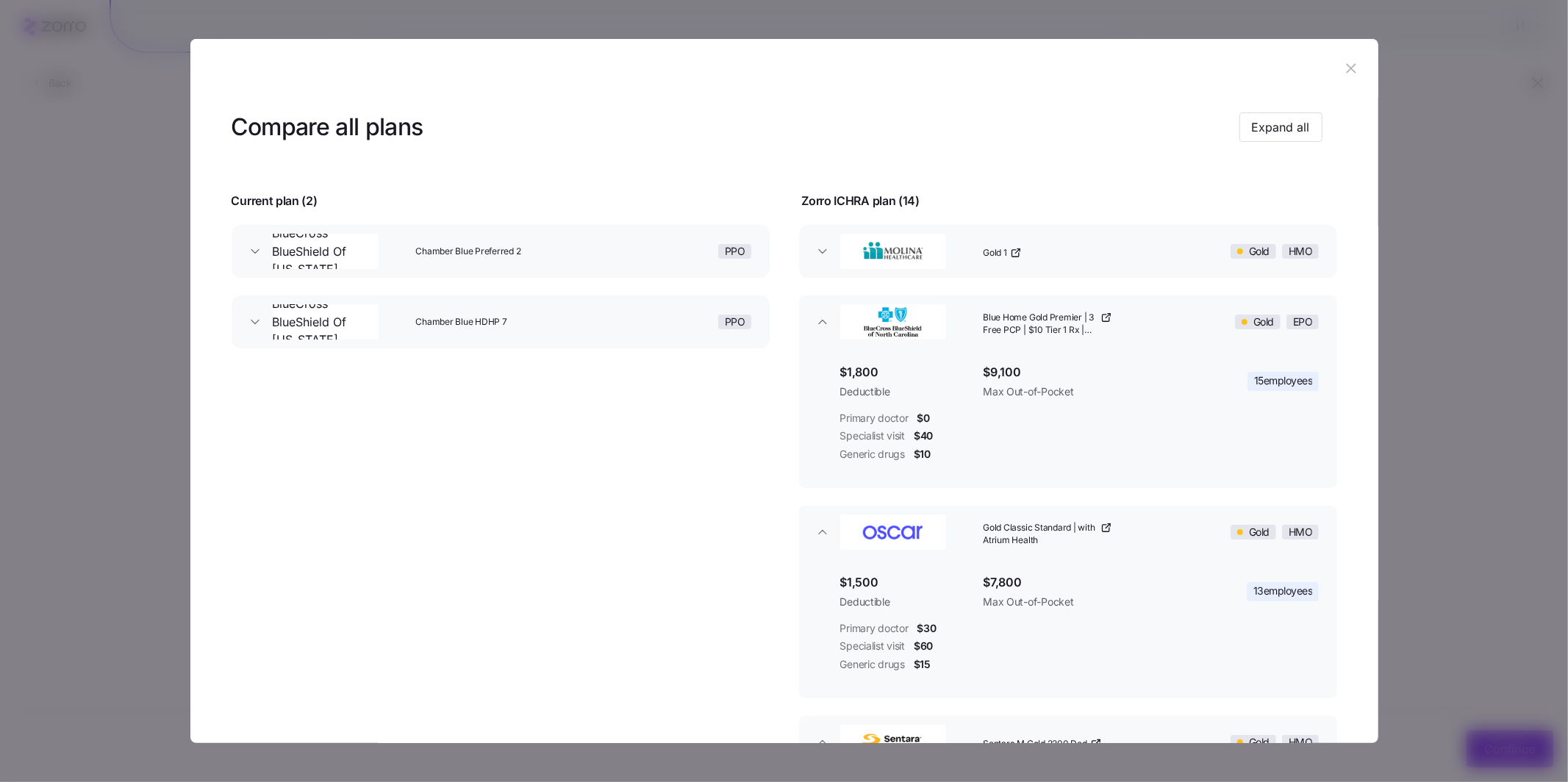
click at [553, 68] on icon "button" at bounding box center [1351, 68] width 16 height 16
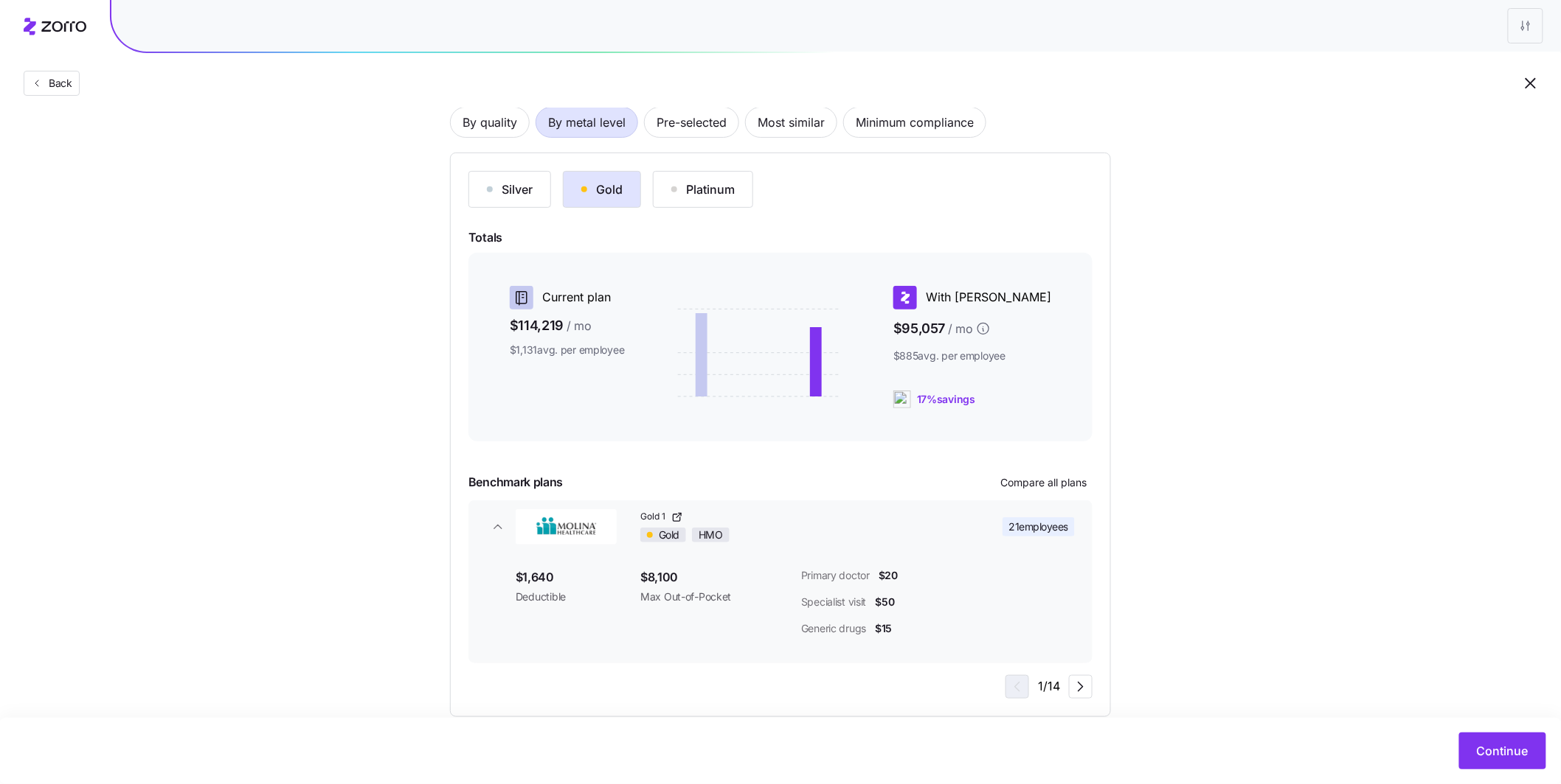
scroll to position [122, 0]
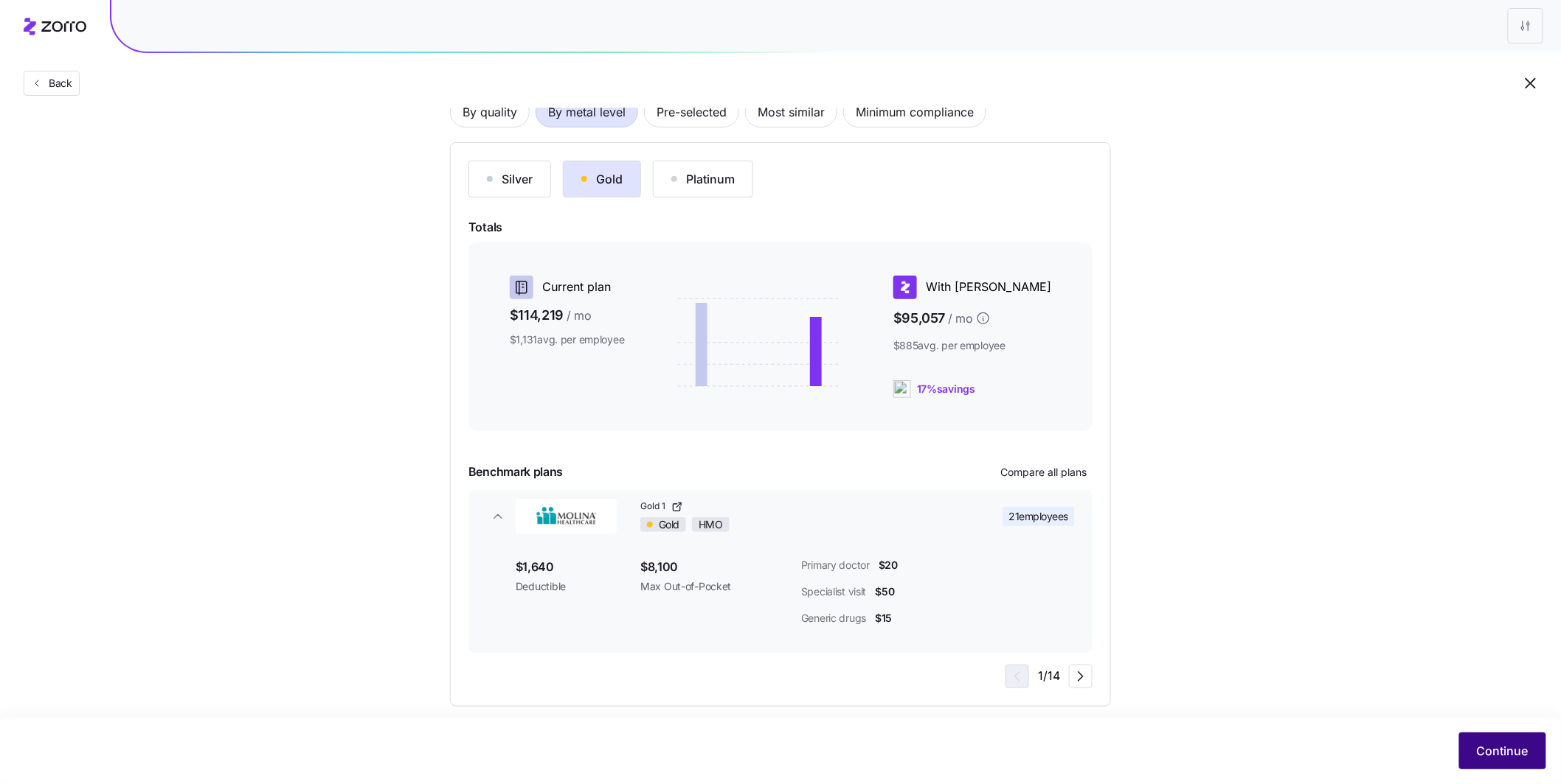
click at [555, 586] on span "Continue" at bounding box center [1503, 751] width 52 height 17
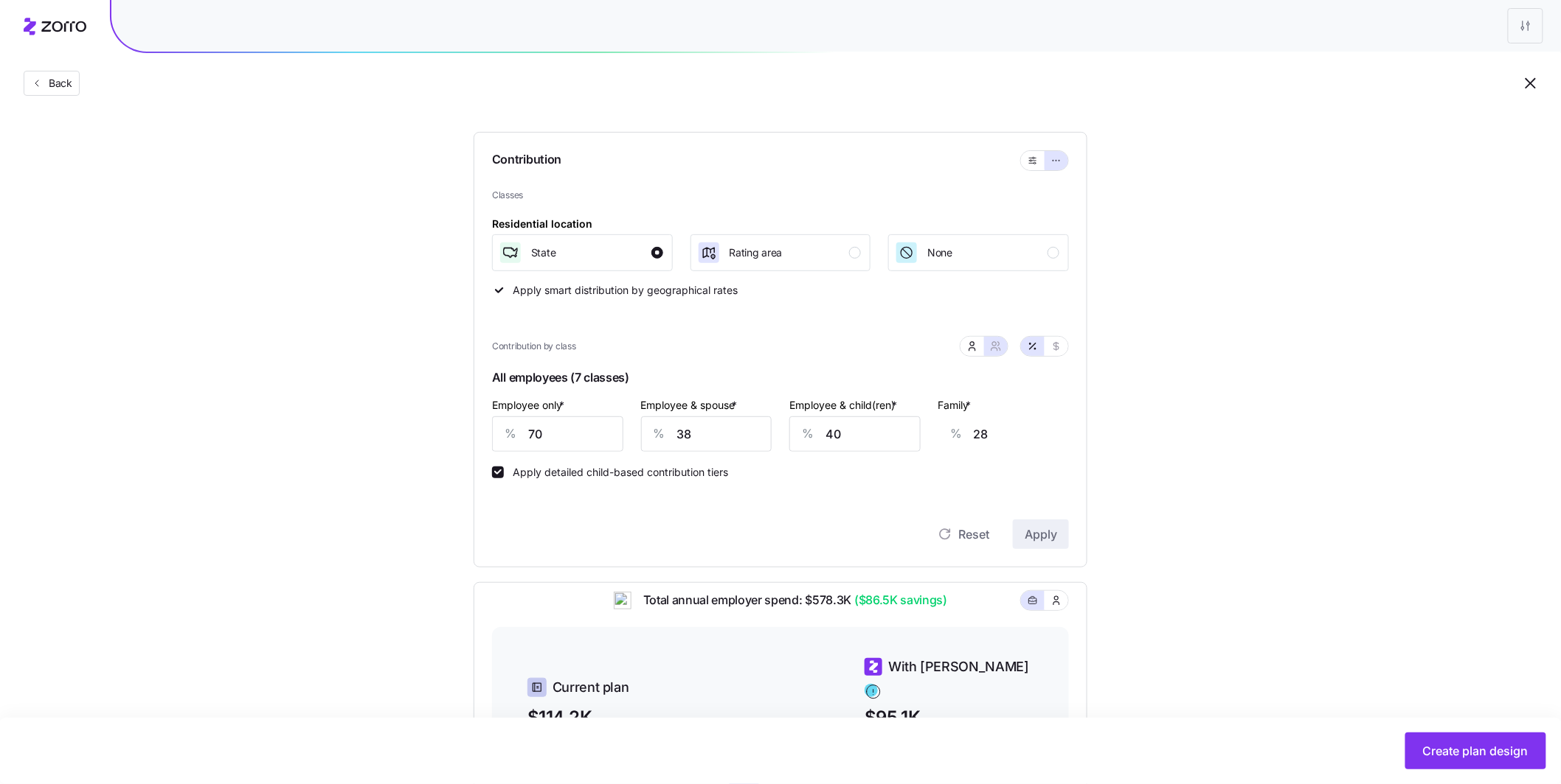
scroll to position [122, 0]
drag, startPoint x: 586, startPoint y: 440, endPoint x: 496, endPoint y: 424, distance: 91.4
click at [496, 425] on div "% 70" at bounding box center [558, 431] width 132 height 35
type input "7"
type input "50"
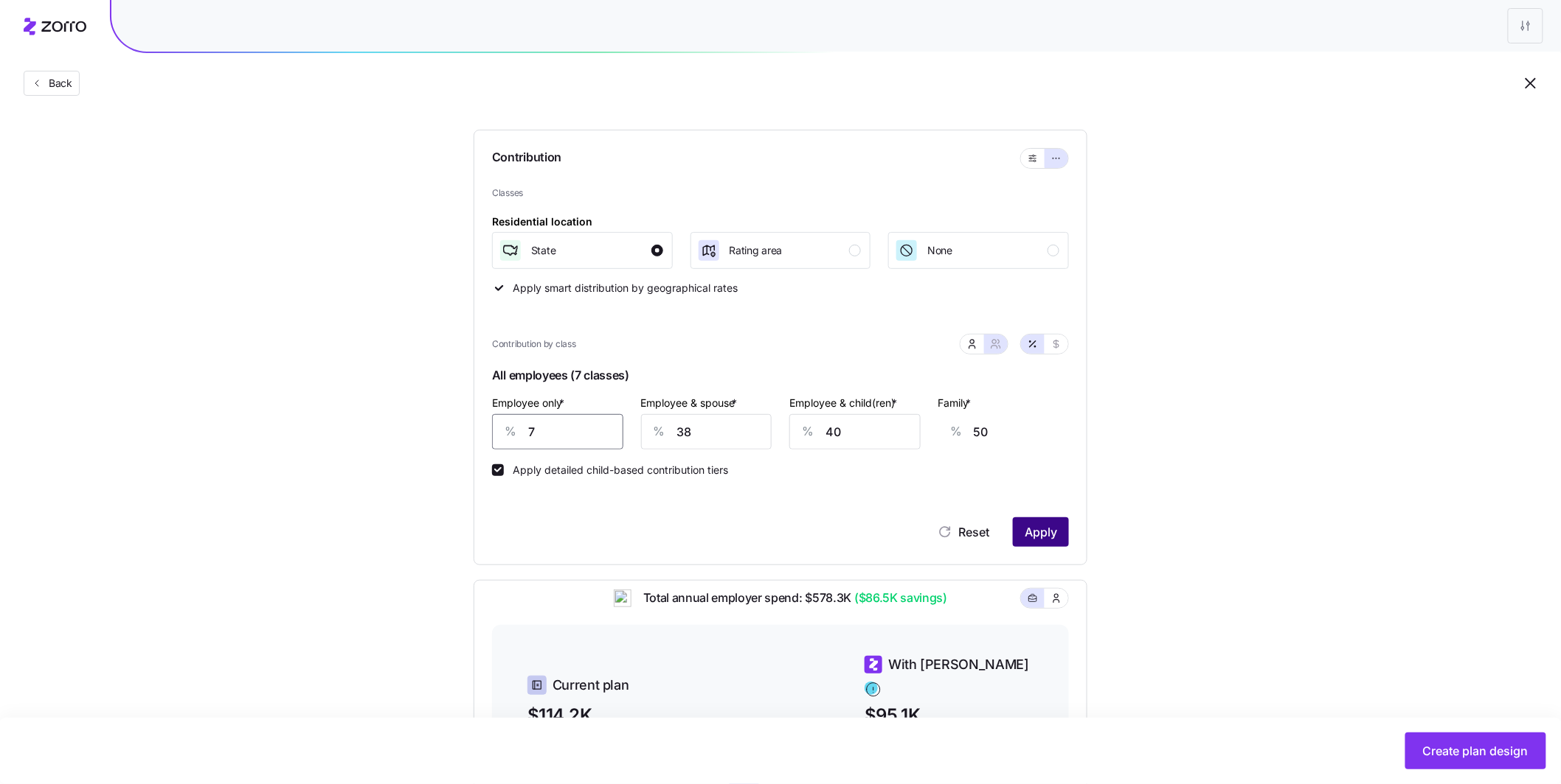
type input "75"
type input "26"
type input "75"
click at [555, 435] on div "% 38" at bounding box center [706, 431] width 132 height 35
type input "4"
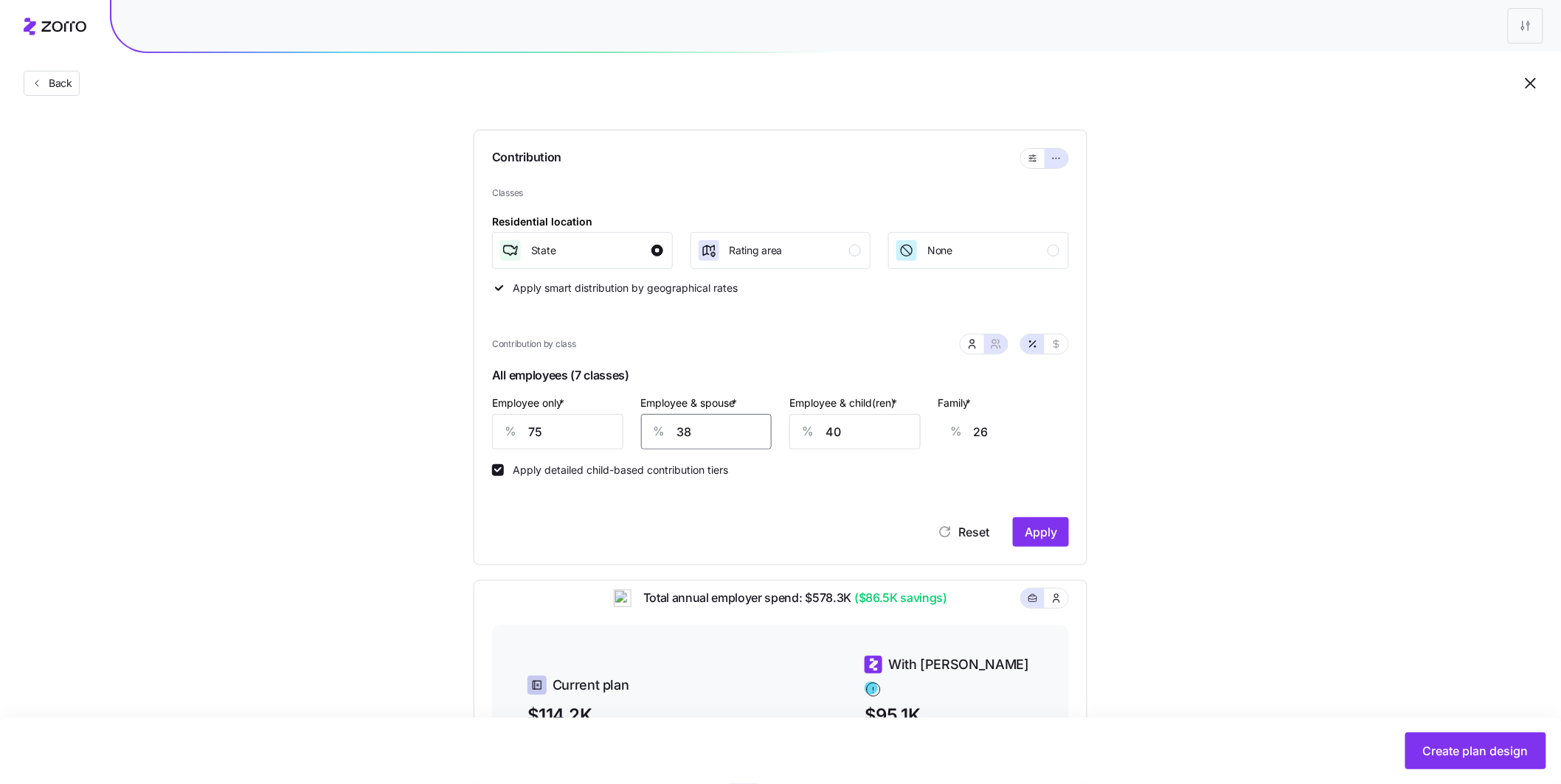
type input "3"
type input "40"
type input "28"
type input "40"
click at [555, 536] on span "Apply" at bounding box center [1040, 532] width 32 height 17
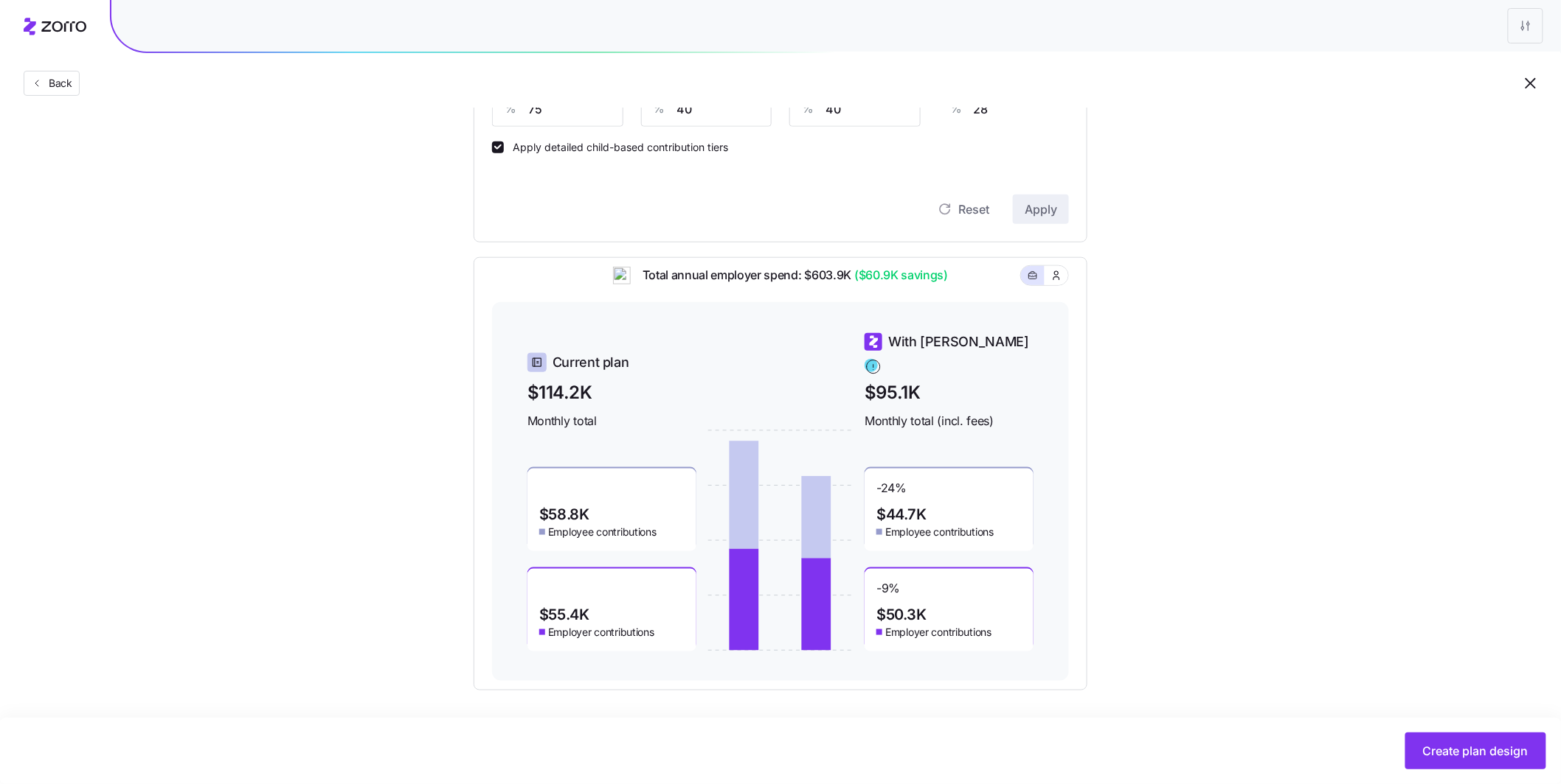
scroll to position [446, 0]
click at [555, 586] on span "Create plan design" at bounding box center [1476, 751] width 106 height 17
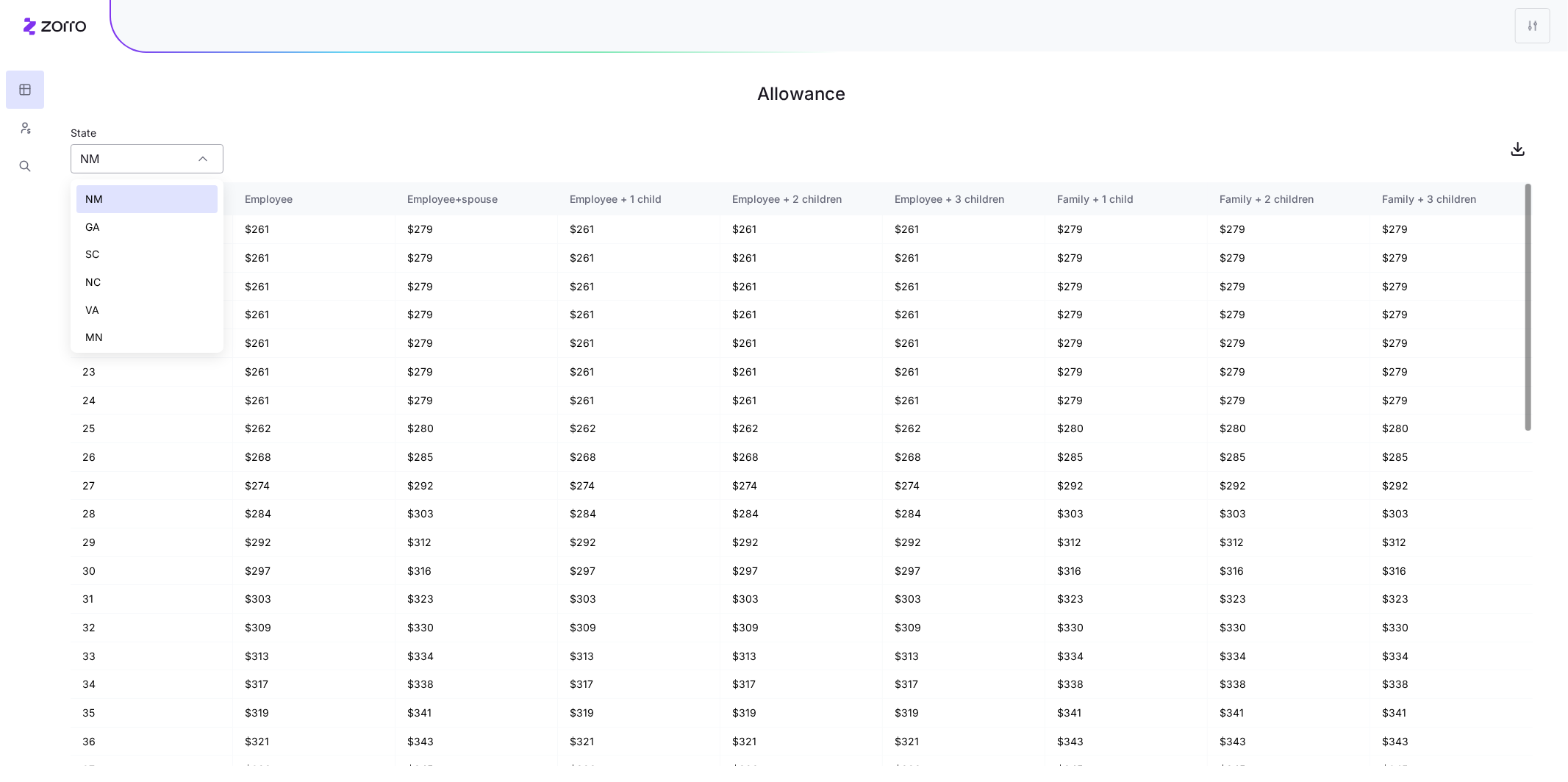
click at [208, 163] on div "NM" at bounding box center [147, 159] width 153 height 29
click at [30, 130] on icon "button" at bounding box center [24, 128] width 13 height 15
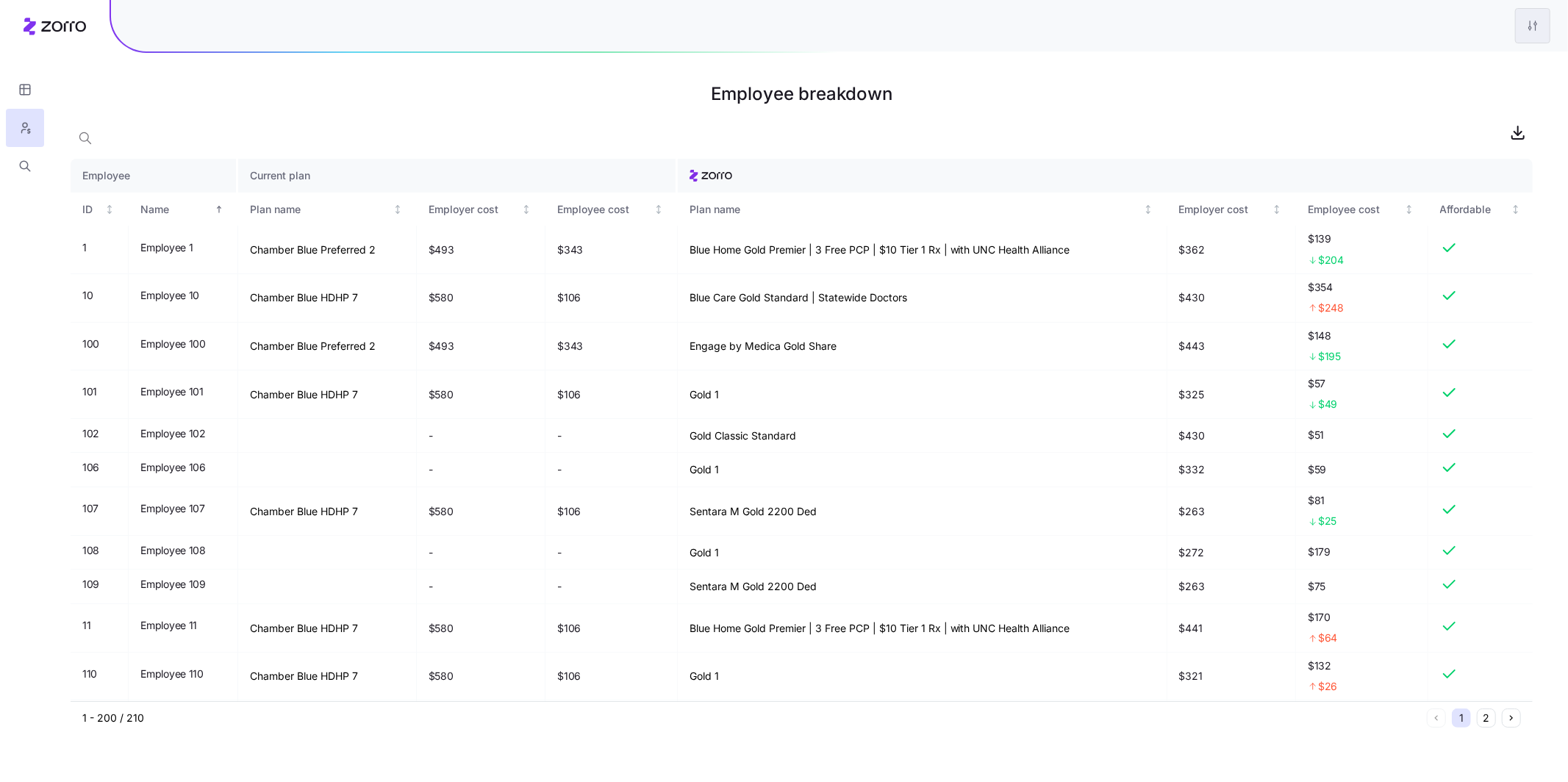
click at [553, 29] on html "Employee breakdown Employee Current plan ID Name Plan name Employer cost Employ…" at bounding box center [784, 391] width 1568 height 782
click at [553, 68] on div "Edit plan design" at bounding box center [1444, 65] width 77 height 16
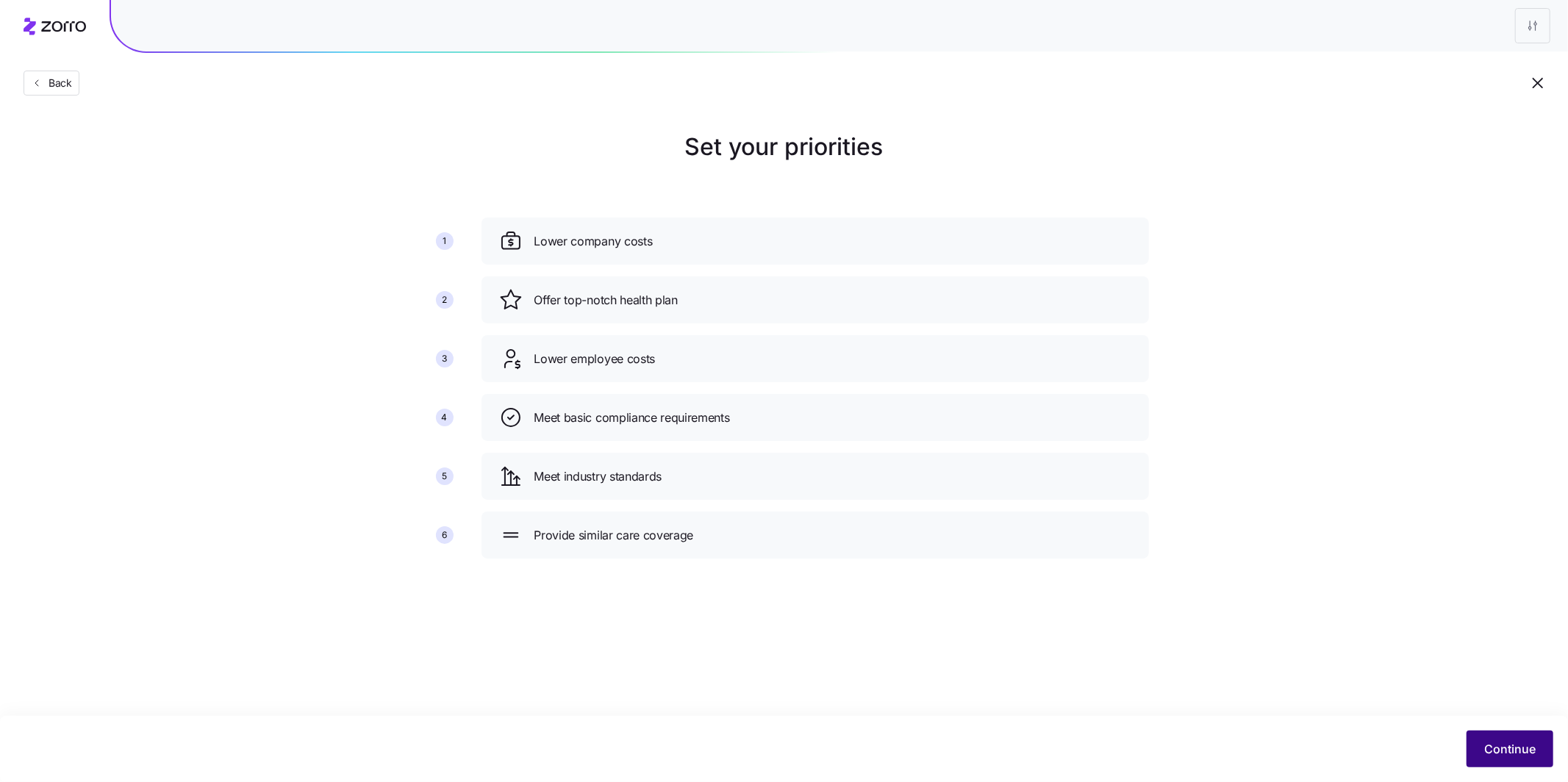
click at [553, 585] on button "Continue" at bounding box center [1509, 749] width 87 height 37
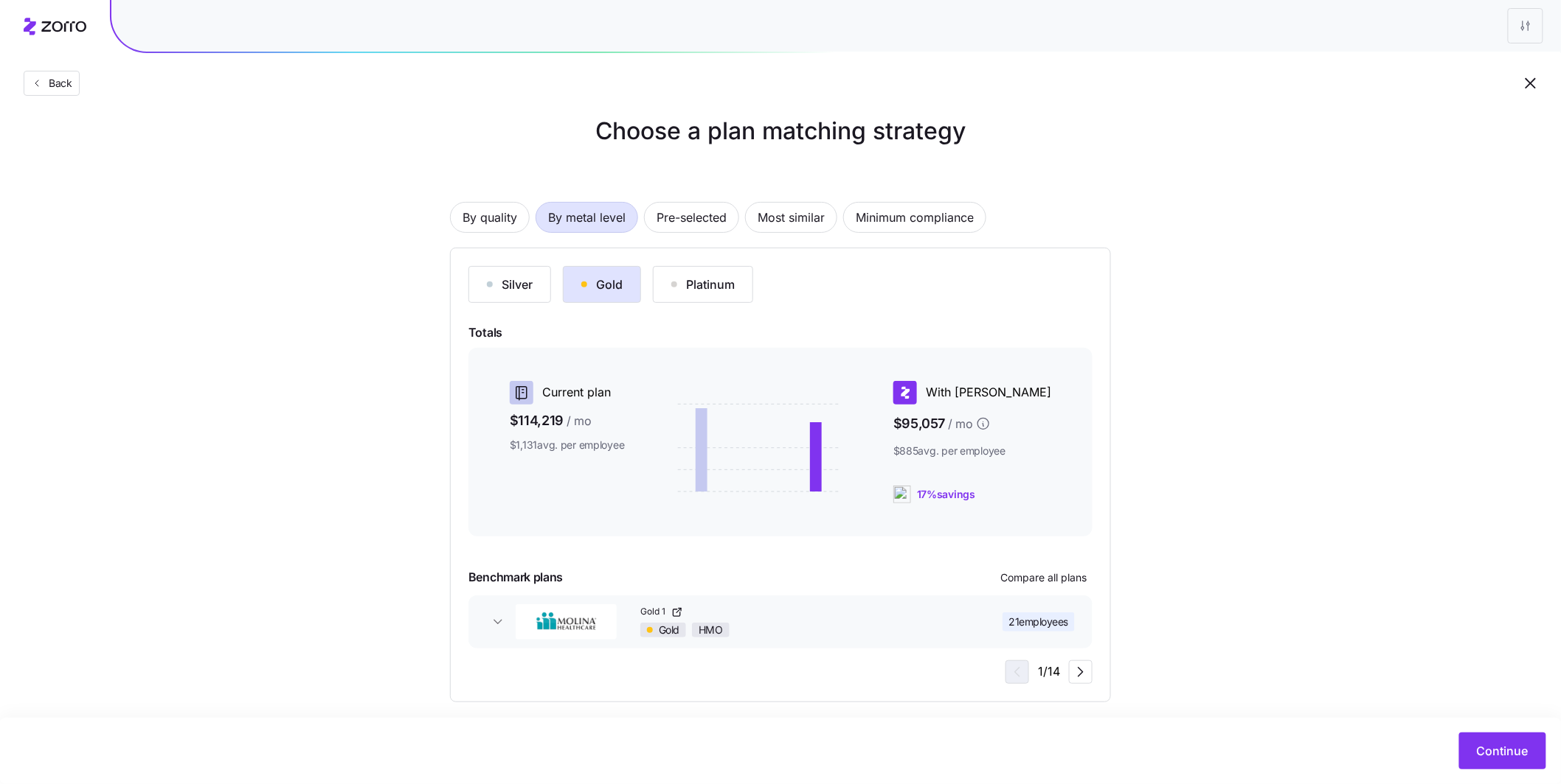
scroll to position [28, 0]
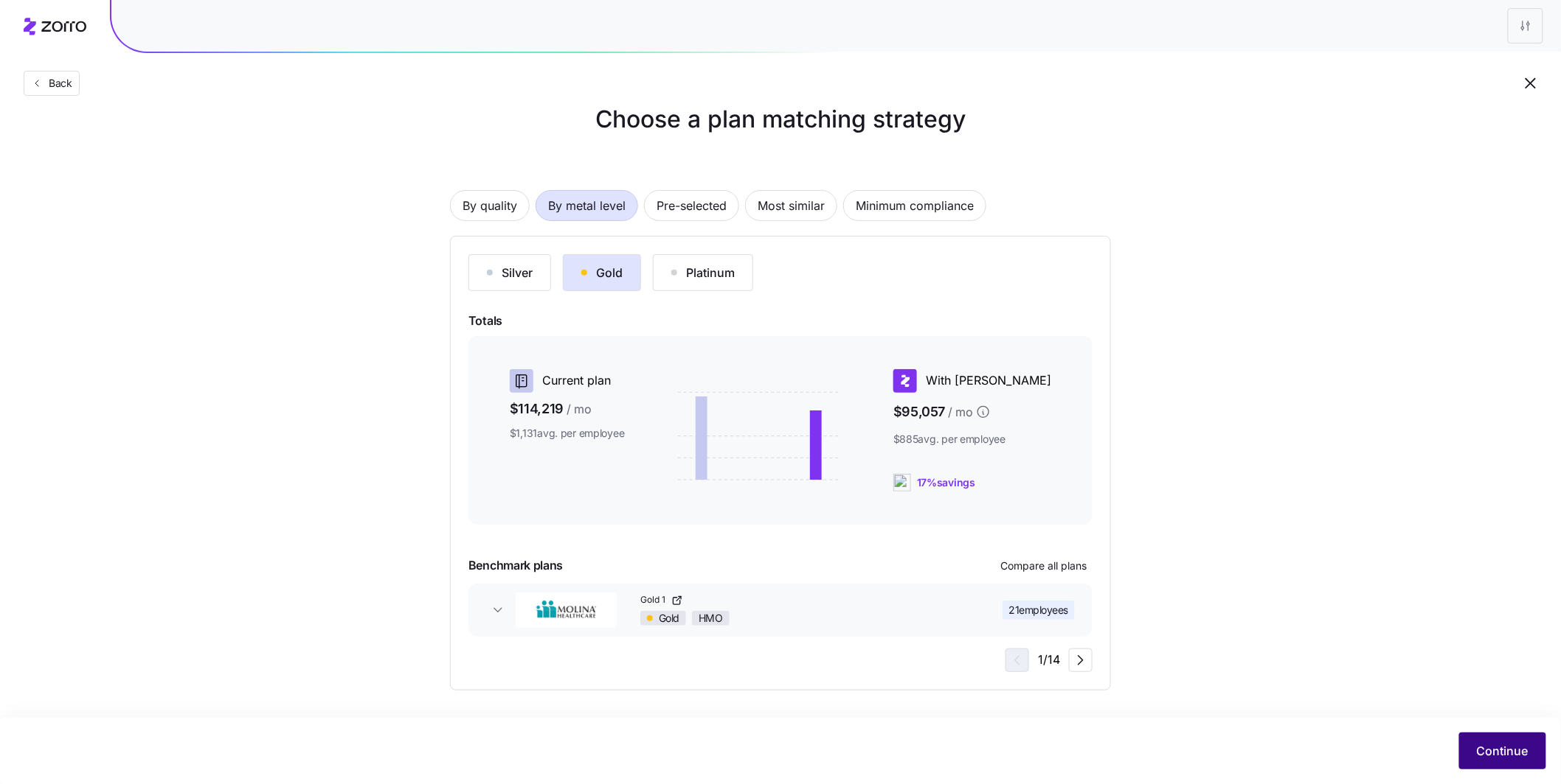
click at [555, 586] on span "Continue" at bounding box center [1503, 751] width 52 height 17
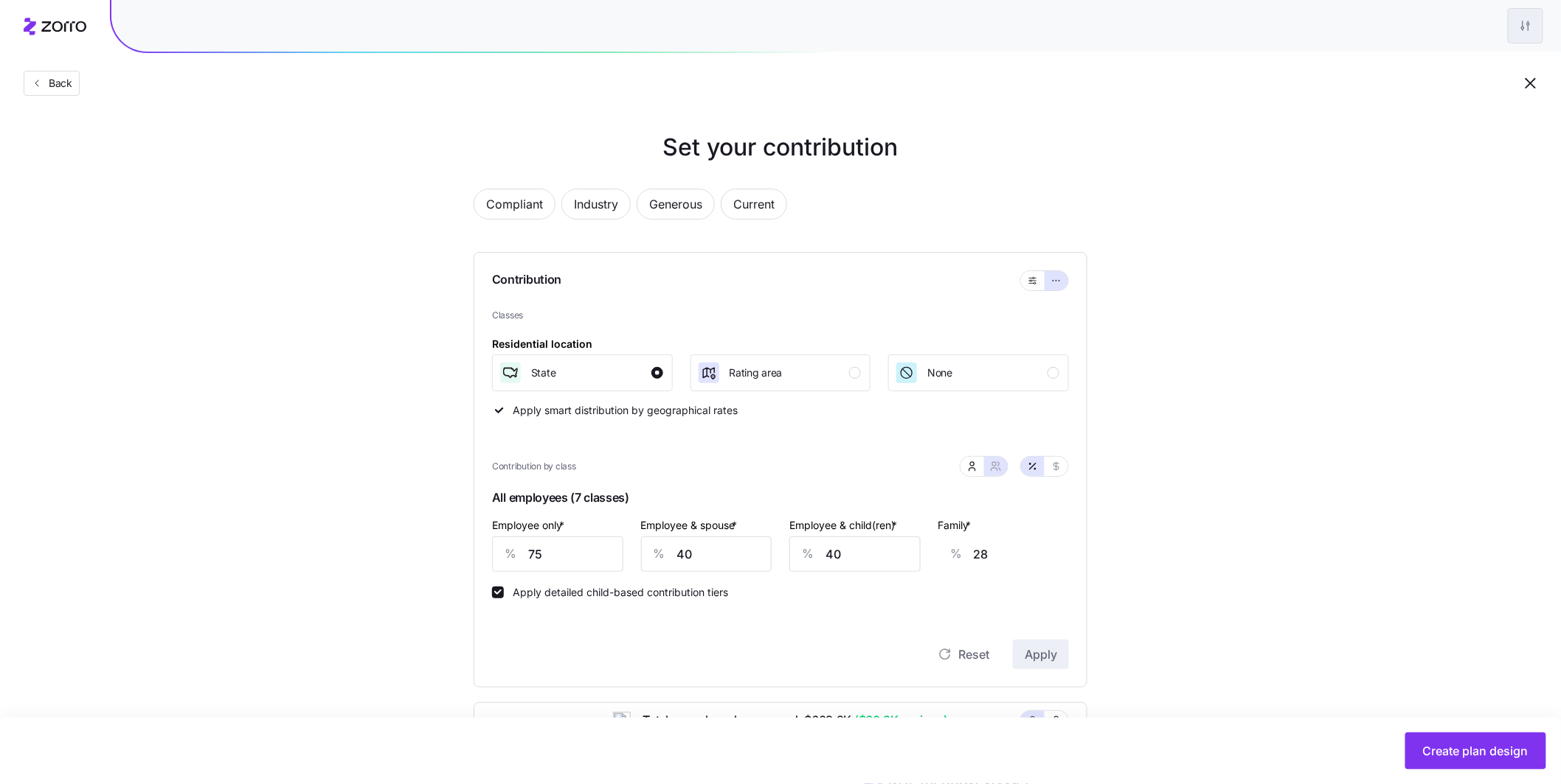
click at [555, 26] on html "Back Set your contribution Compliant Industry Generous Current Contribution Cla…" at bounding box center [780, 615] width 1561 height 1230
click at [555, 57] on div "Edit plan design" at bounding box center [1437, 65] width 77 height 17
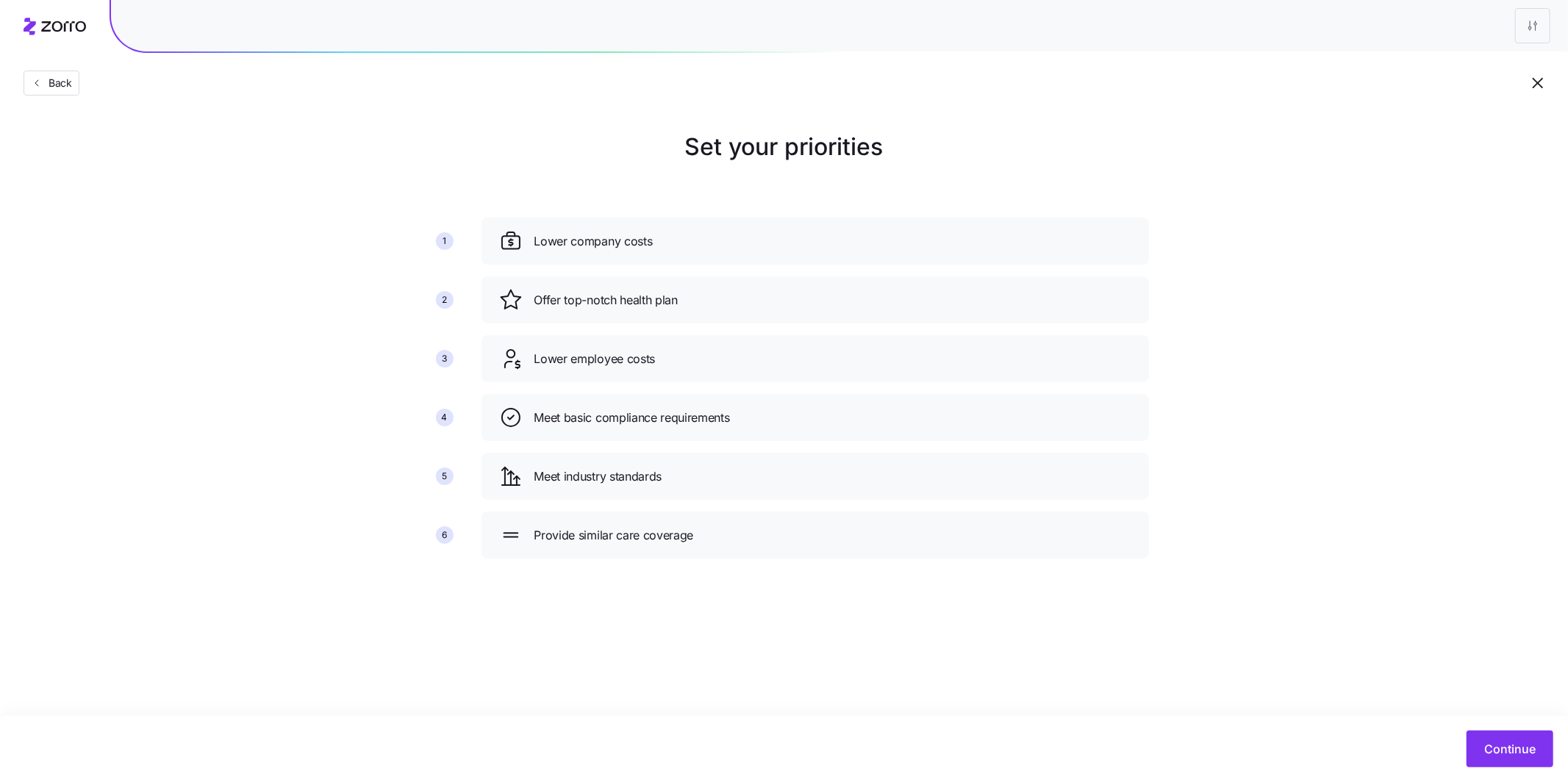
click at [553, 585] on div "Continue" at bounding box center [784, 749] width 1568 height 66
click at [553, 585] on button "Continue" at bounding box center [1509, 749] width 87 height 37
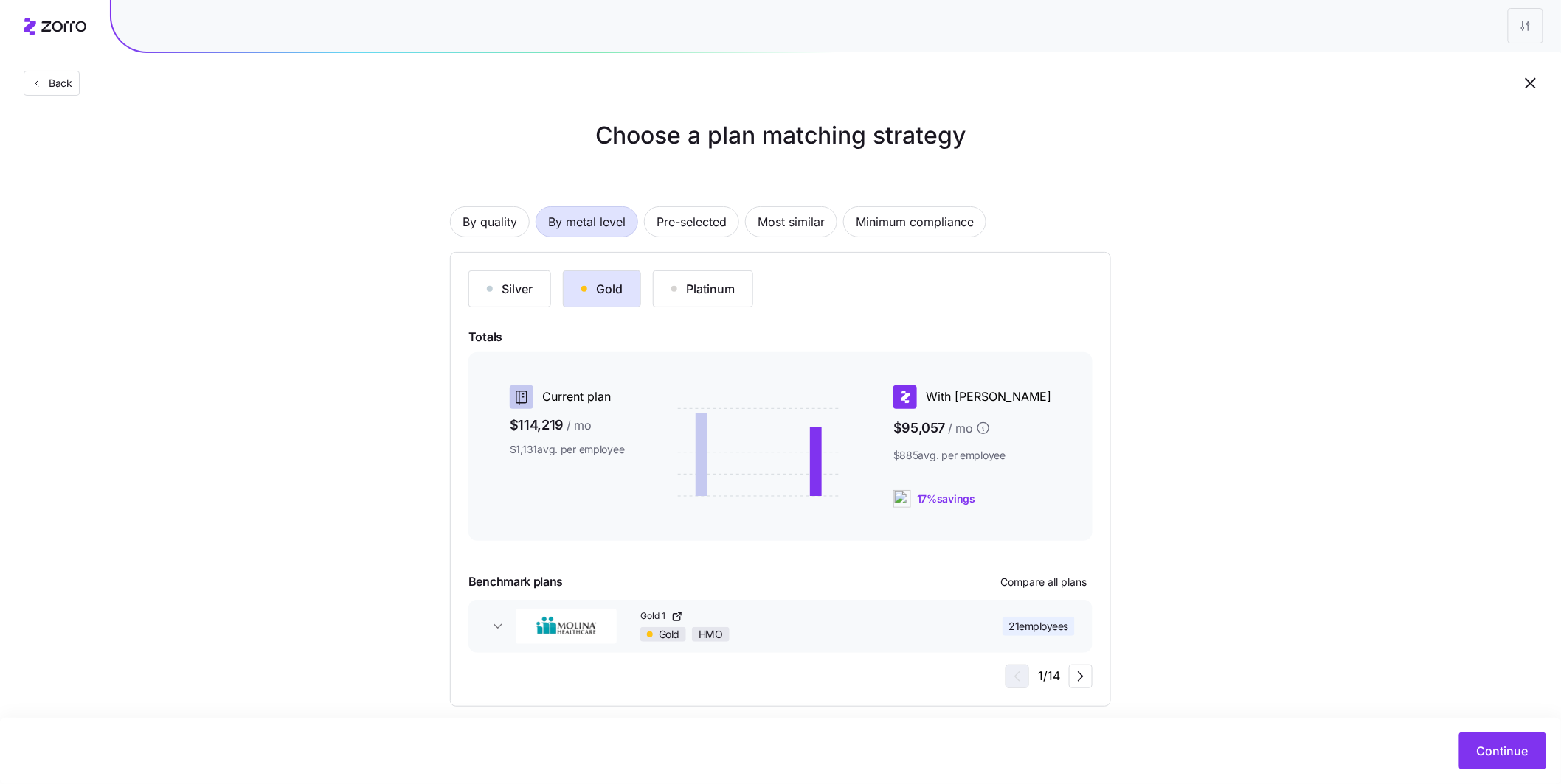
scroll to position [28, 0]
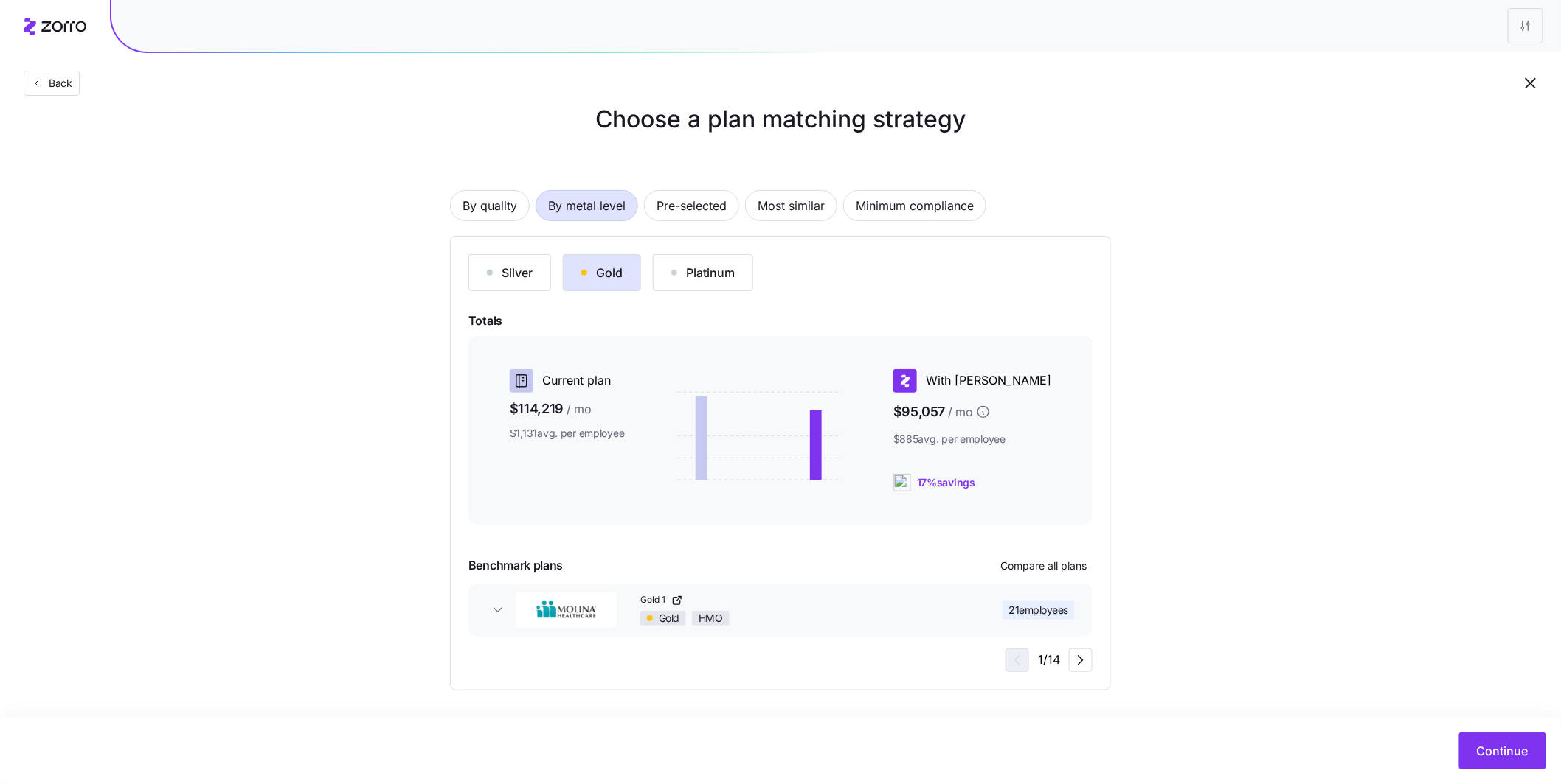
click at [555, 586] on div "21 employees" at bounding box center [1039, 610] width 73 height 19
click at [555, 571] on span "Compare all plans" at bounding box center [1044, 566] width 87 height 15
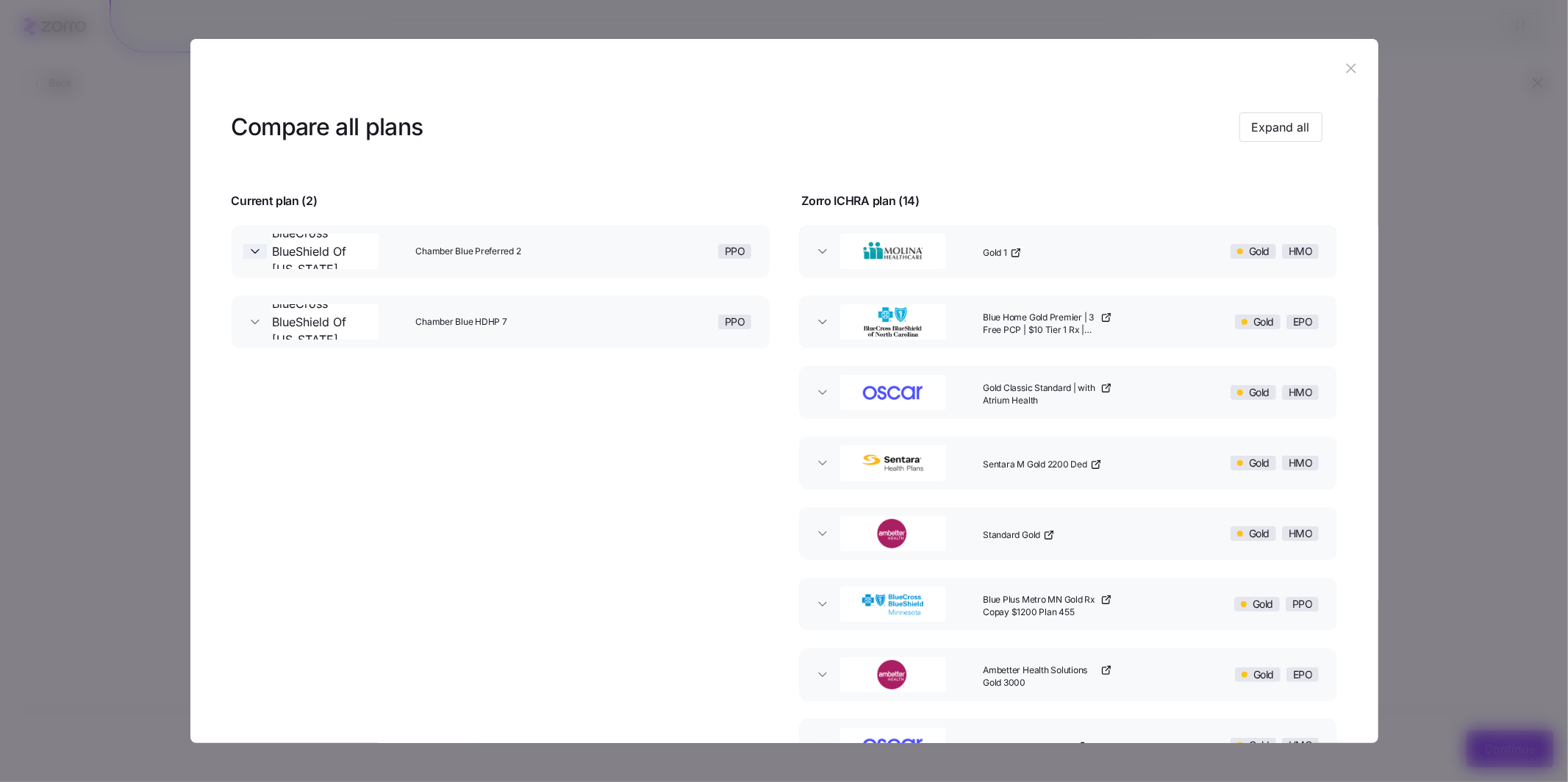
click at [253, 250] on icon "button" at bounding box center [254, 251] width 7 height 4
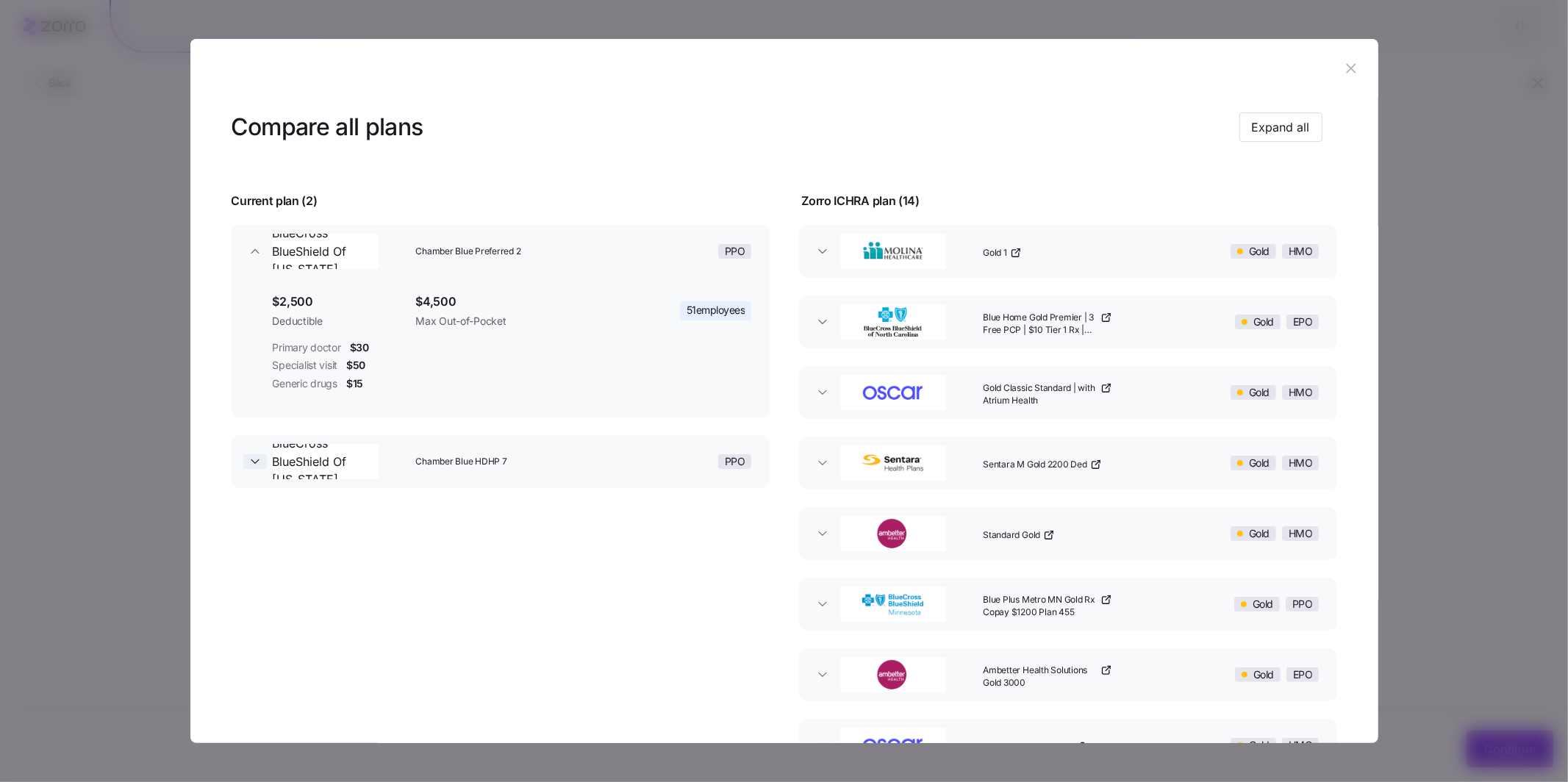
click at [252, 459] on icon "button" at bounding box center [255, 462] width 15 height 15
click at [553, 75] on icon "button" at bounding box center [1351, 68] width 16 height 16
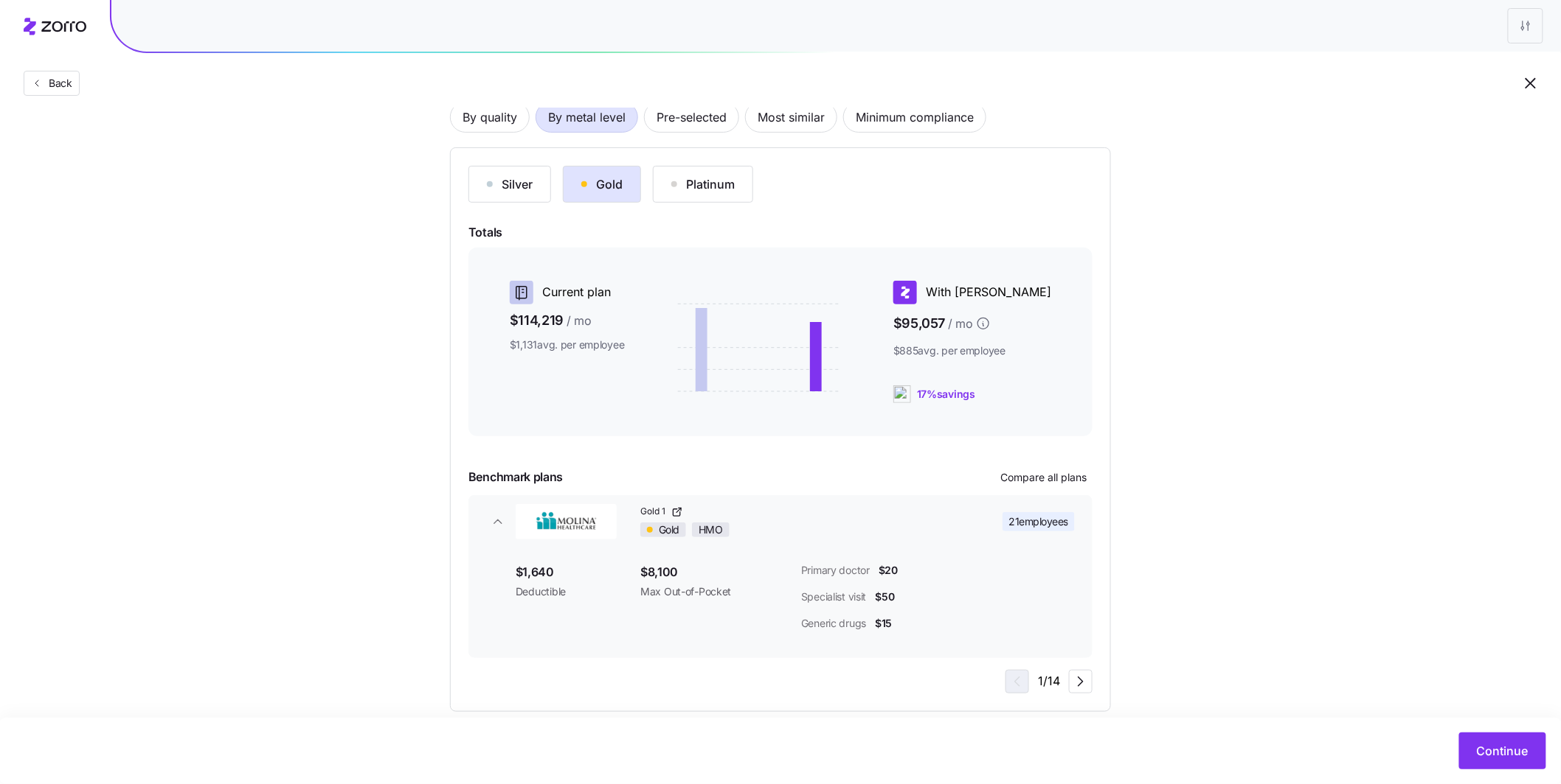
scroll to position [134, 0]
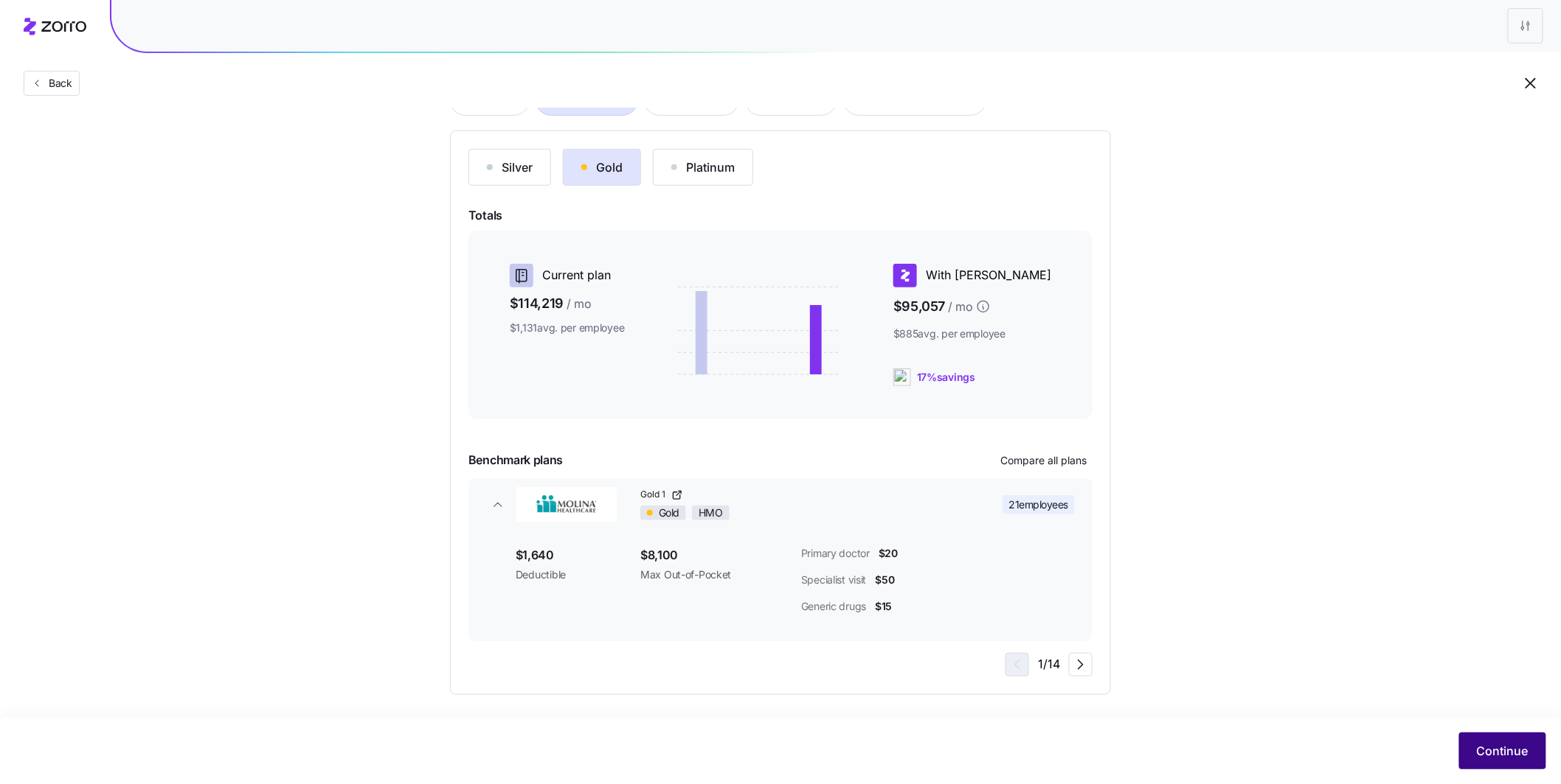
click at [555, 586] on button "Continue" at bounding box center [1502, 751] width 87 height 37
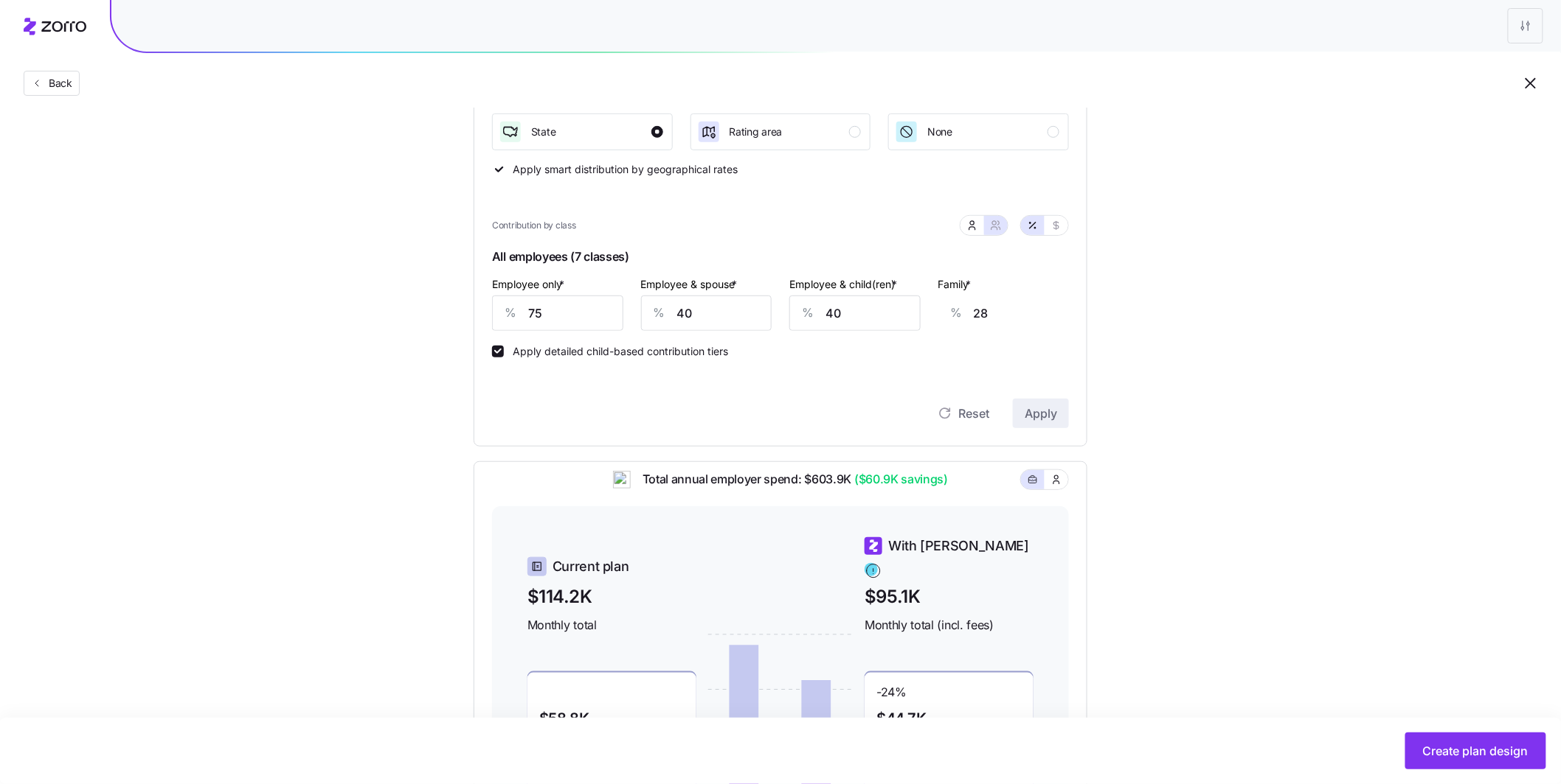
scroll to position [261, 0]
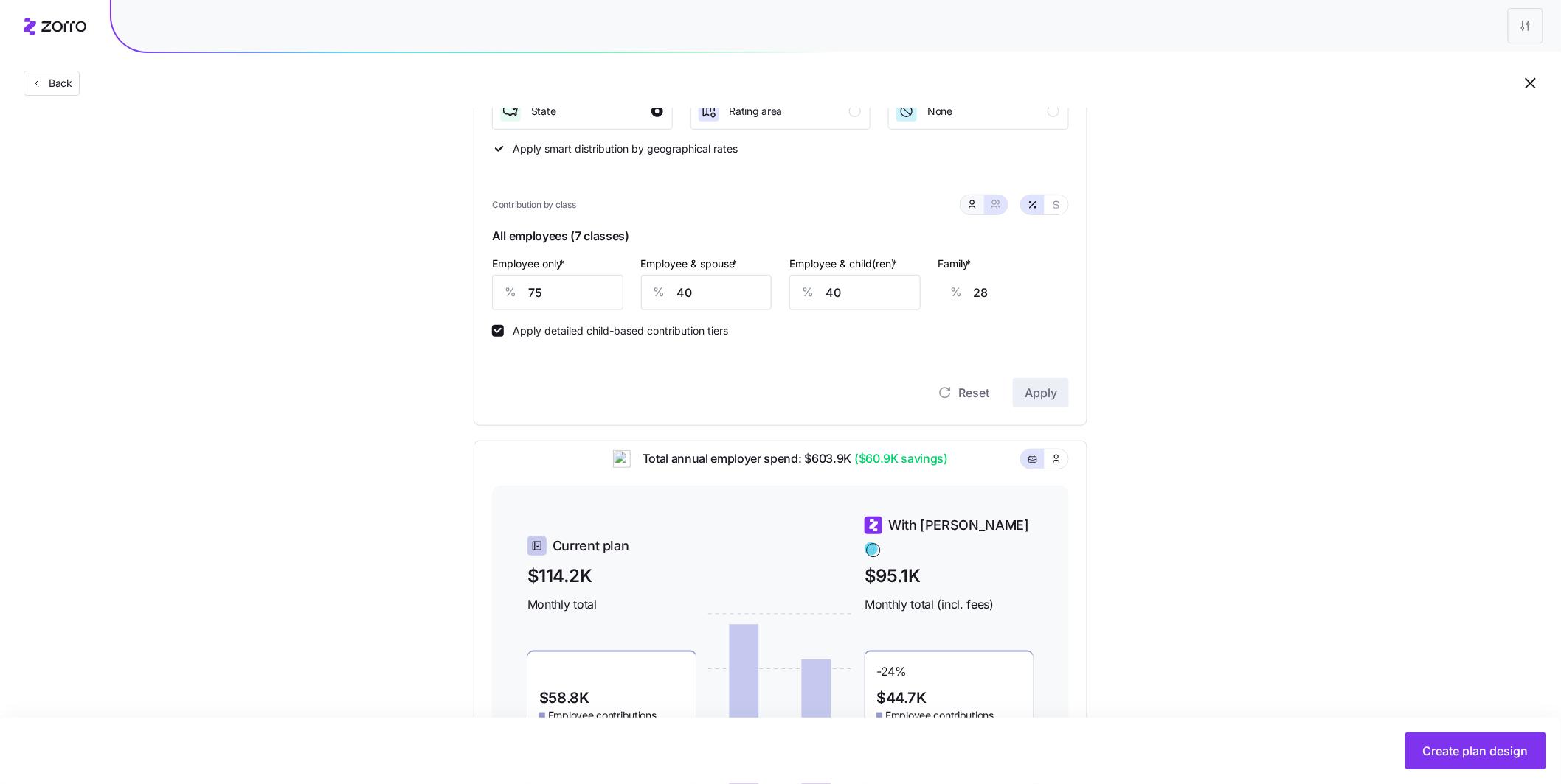
click at [555, 204] on icon "button" at bounding box center [972, 202] width 4 height 4
type input "5"
type input "0"
click at [555, 206] on icon "button" at bounding box center [996, 205] width 12 height 12
type input "40"
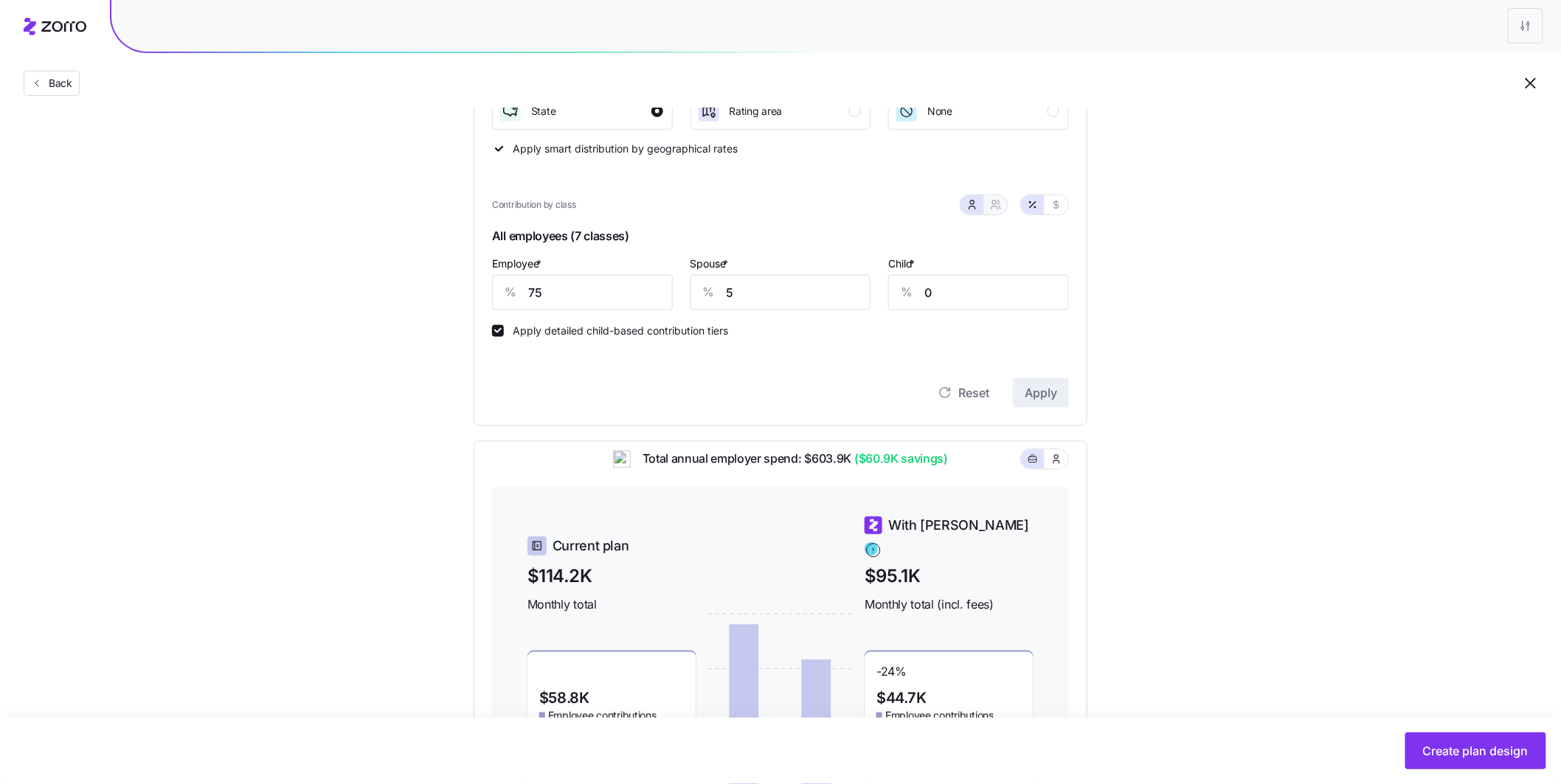
type input "40"
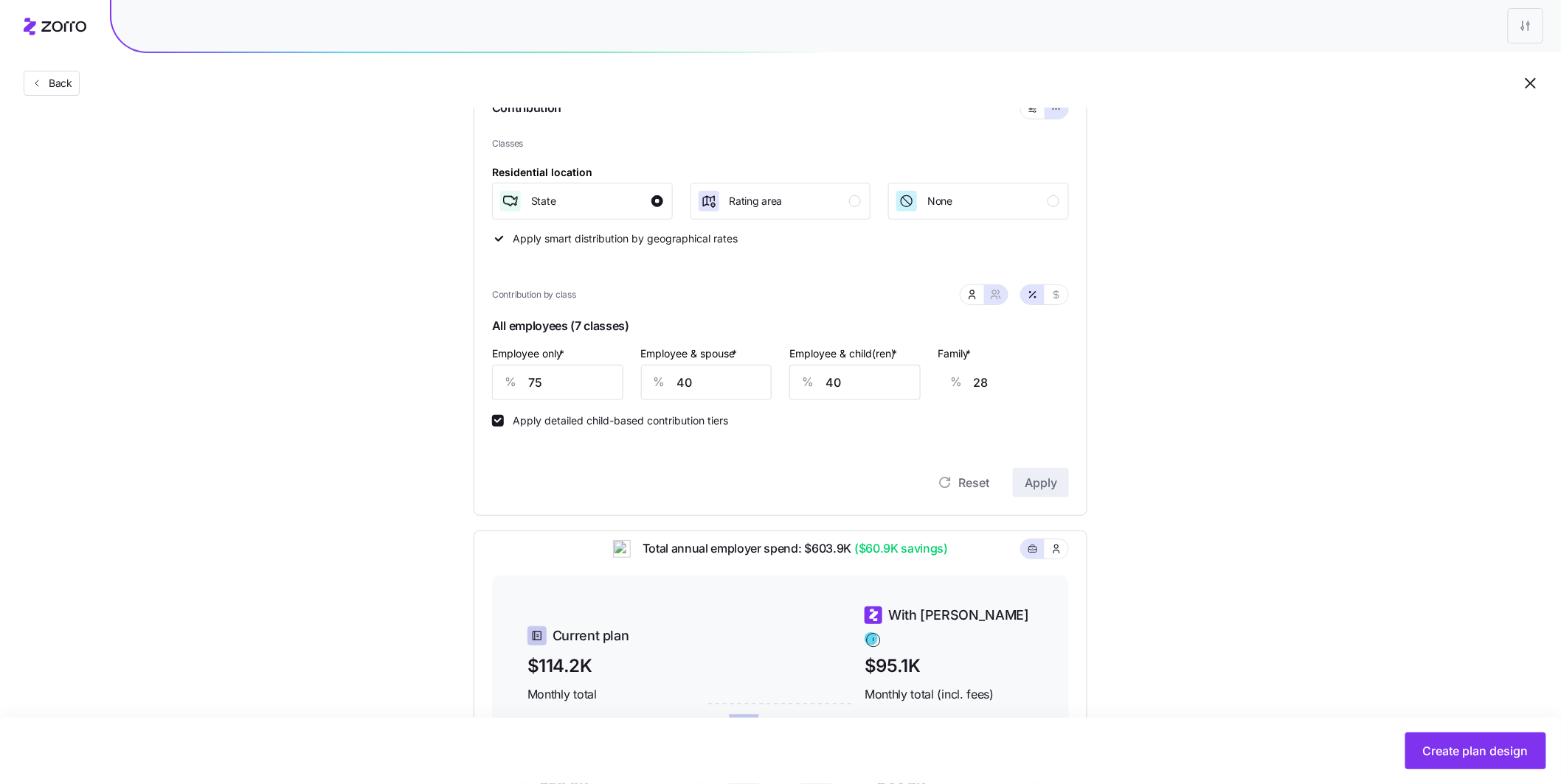
scroll to position [0, 0]
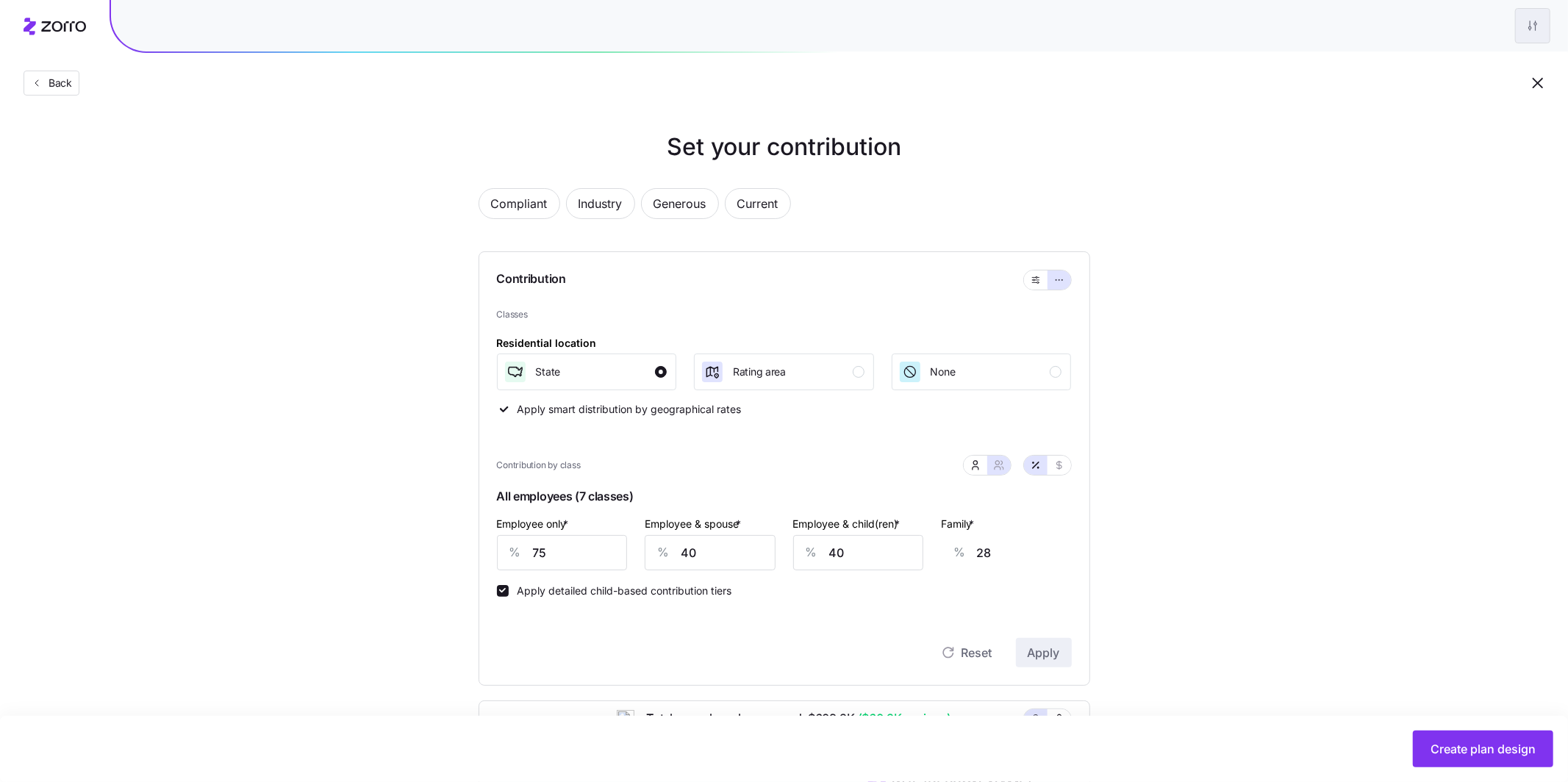
click at [553, 31] on html "Back Set your contribution Compliant Industry Generous Current Contribution Cla…" at bounding box center [784, 613] width 1568 height 1227
click at [553, 64] on div "Edit plan design" at bounding box center [1460, 64] width 146 height 24
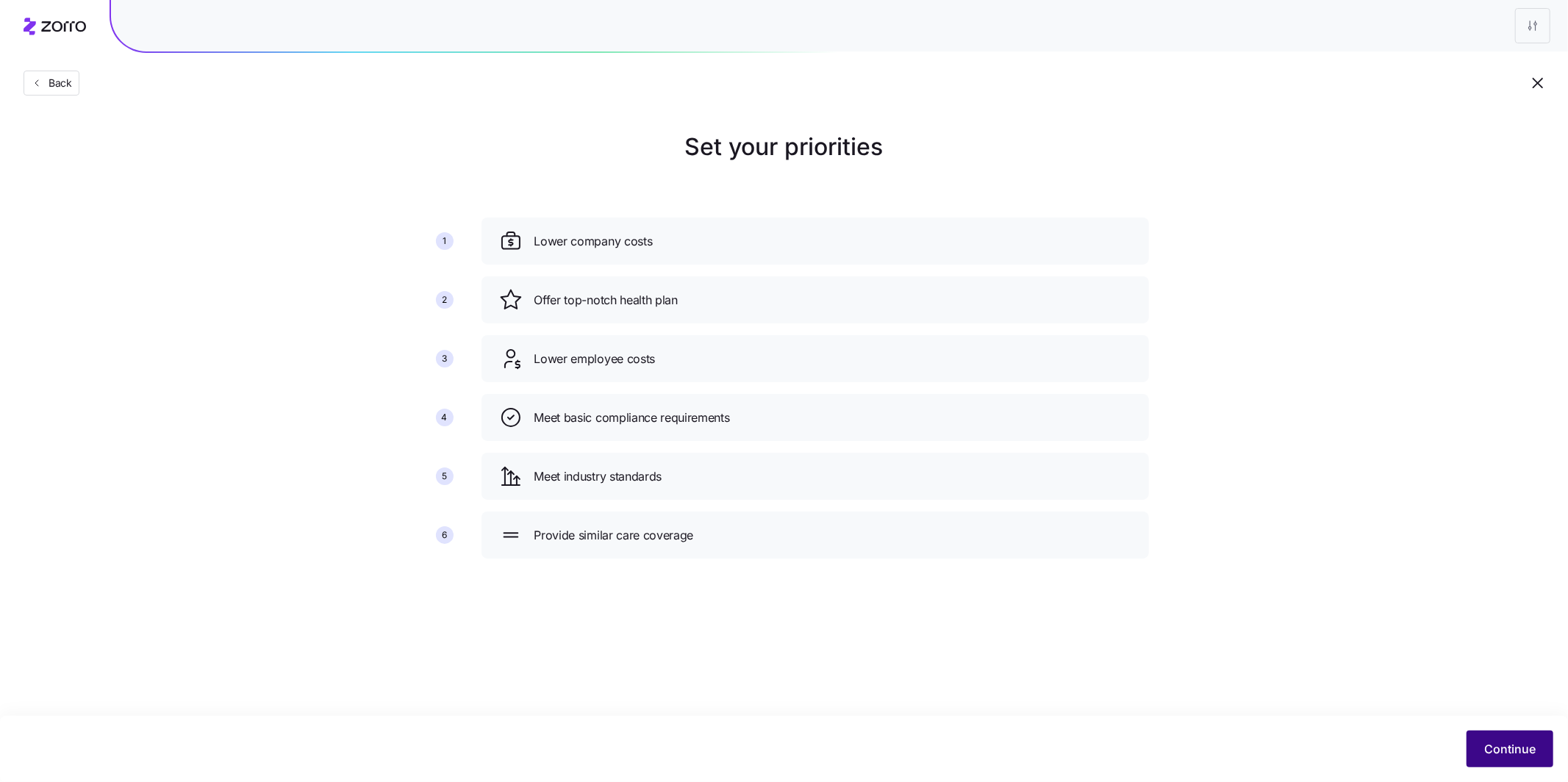
click at [553, 585] on span "Continue" at bounding box center [1510, 749] width 52 height 17
